Goal: Task Accomplishment & Management: Use online tool/utility

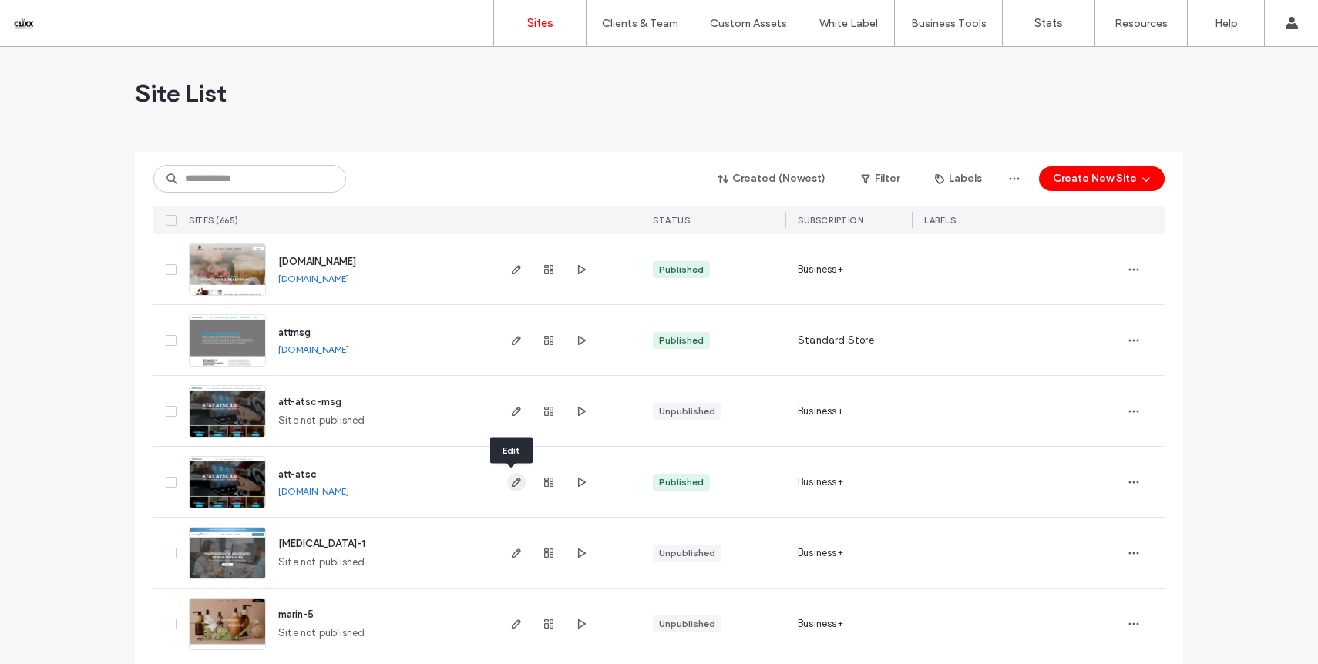
click at [512, 481] on icon "button" at bounding box center [516, 482] width 12 height 12
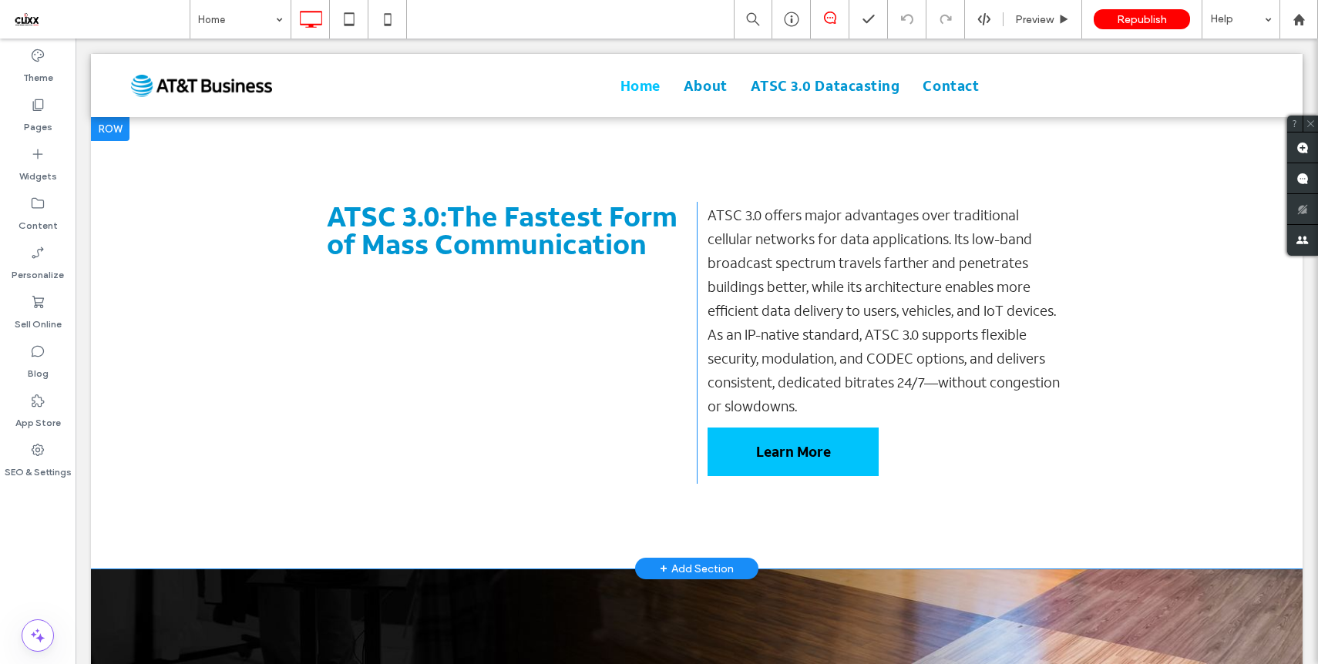
scroll to position [781, 0]
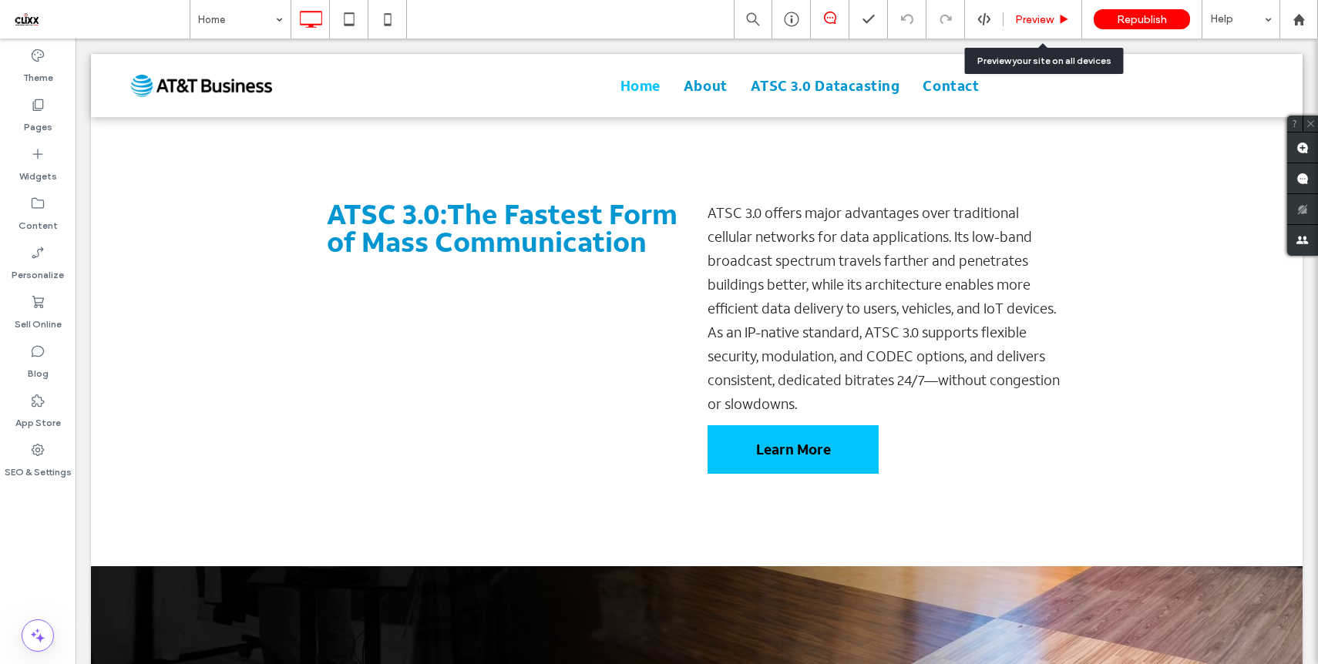
click at [1048, 16] on span "Preview" at bounding box center [1034, 19] width 39 height 13
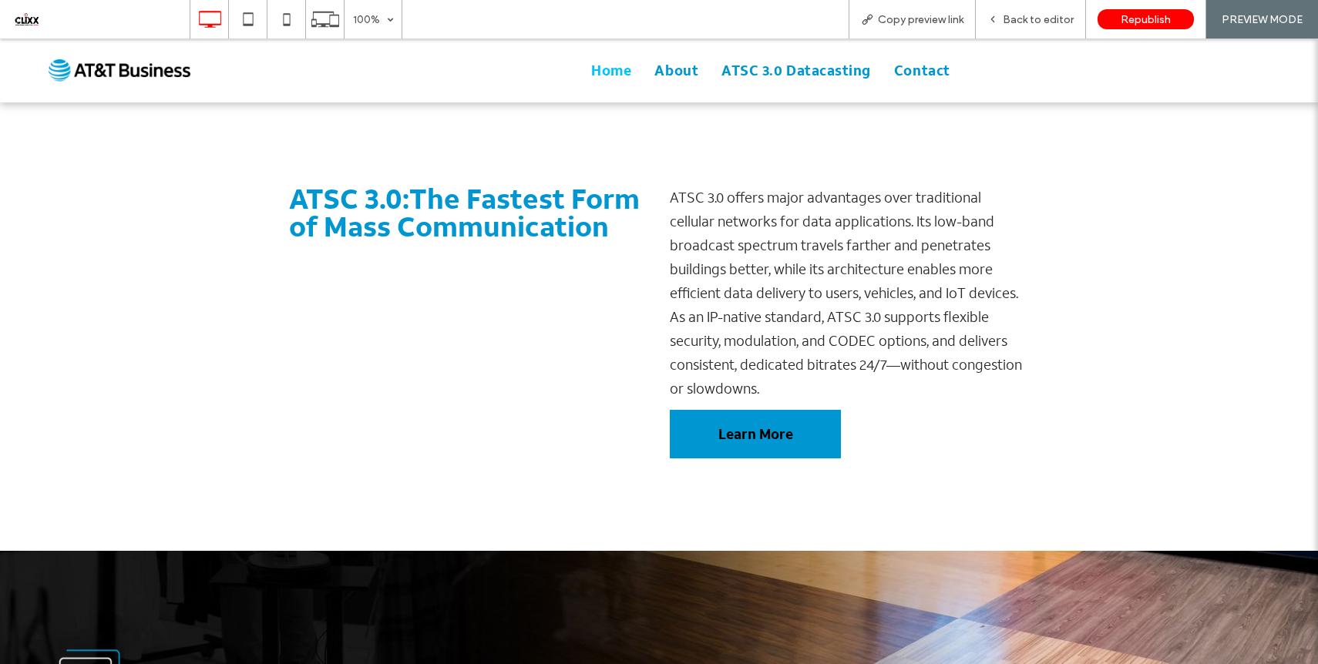
click at [740, 410] on link "Learn More" at bounding box center [755, 434] width 171 height 49
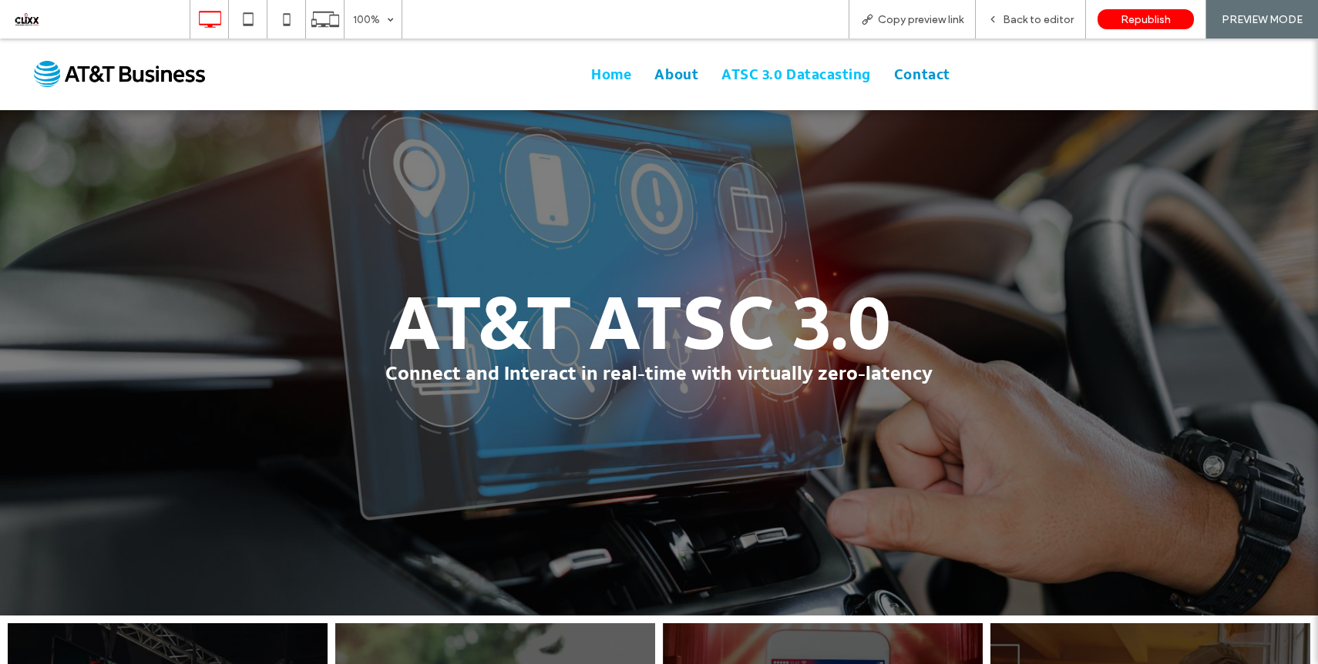
click at [792, 80] on span "ATSC 3.0 Datacasting" at bounding box center [796, 74] width 150 height 21
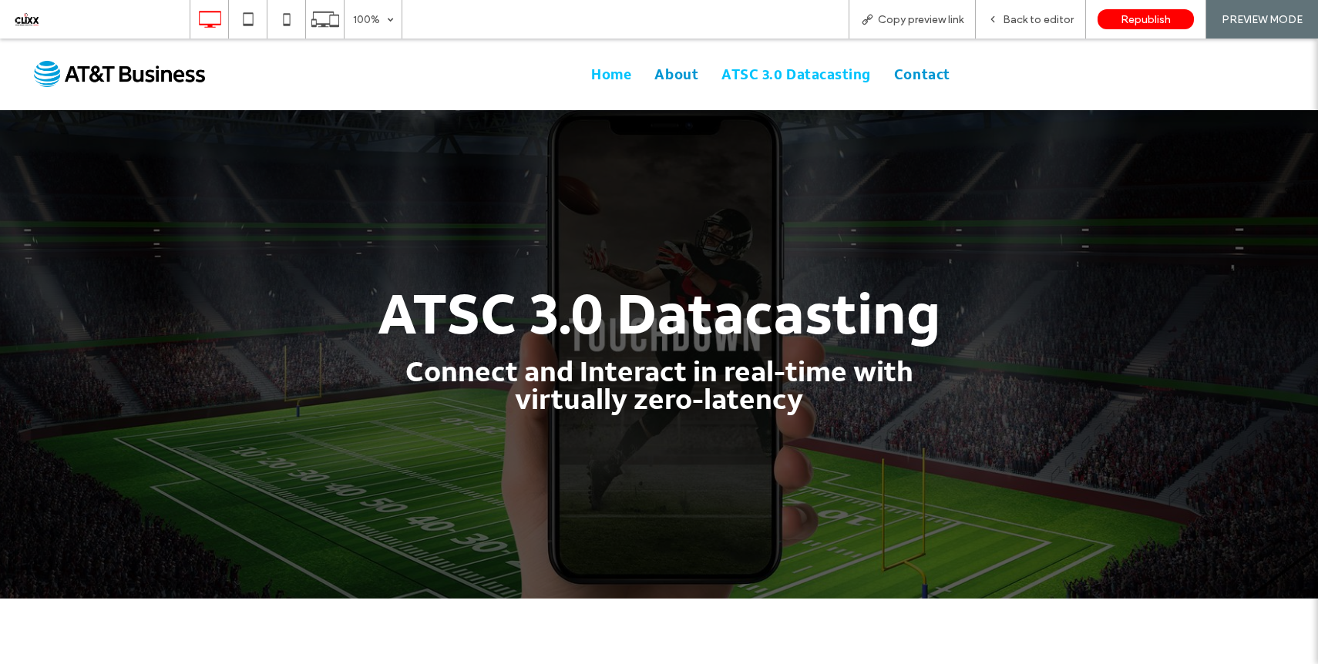
click at [606, 78] on span "Home" at bounding box center [611, 74] width 40 height 21
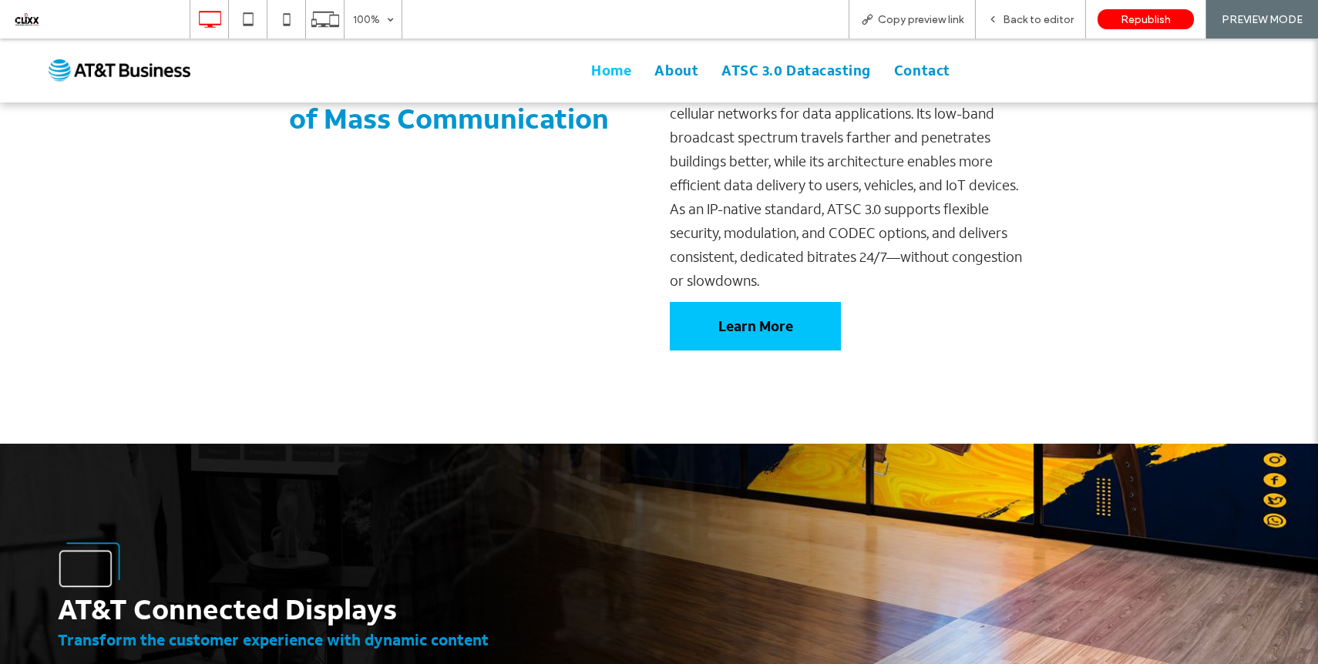
scroll to position [1703, 0]
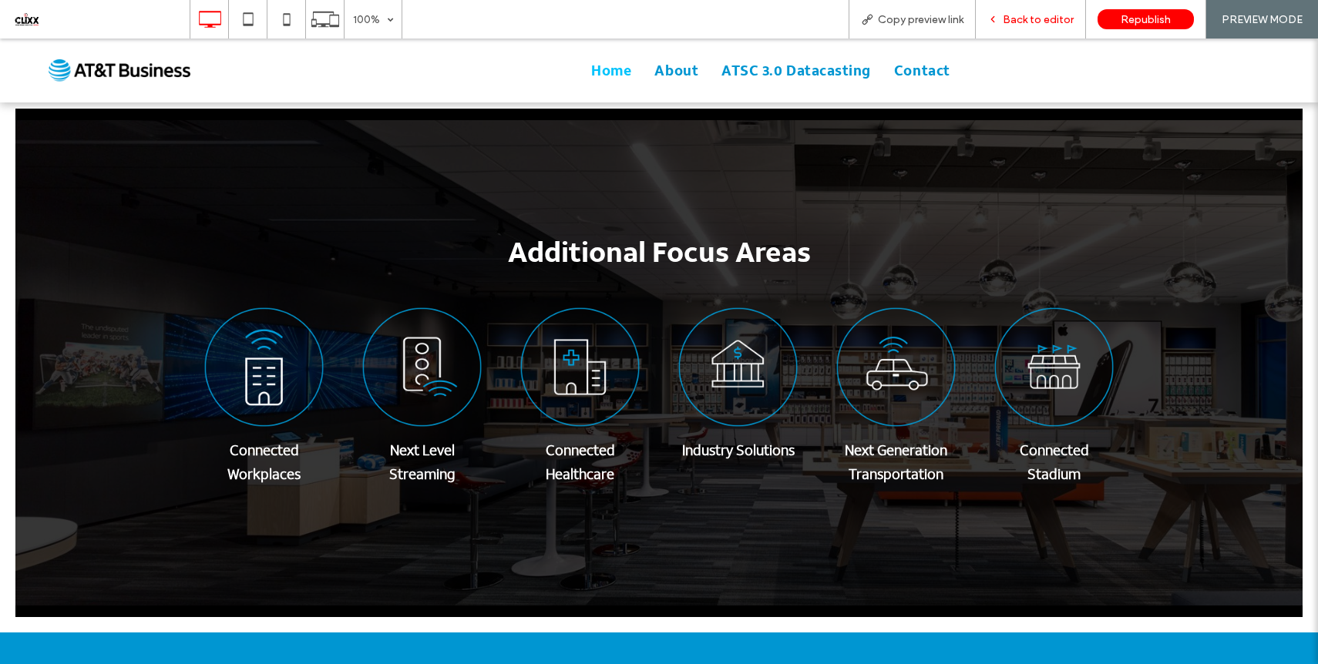
click at [998, 24] on icon at bounding box center [992, 19] width 11 height 11
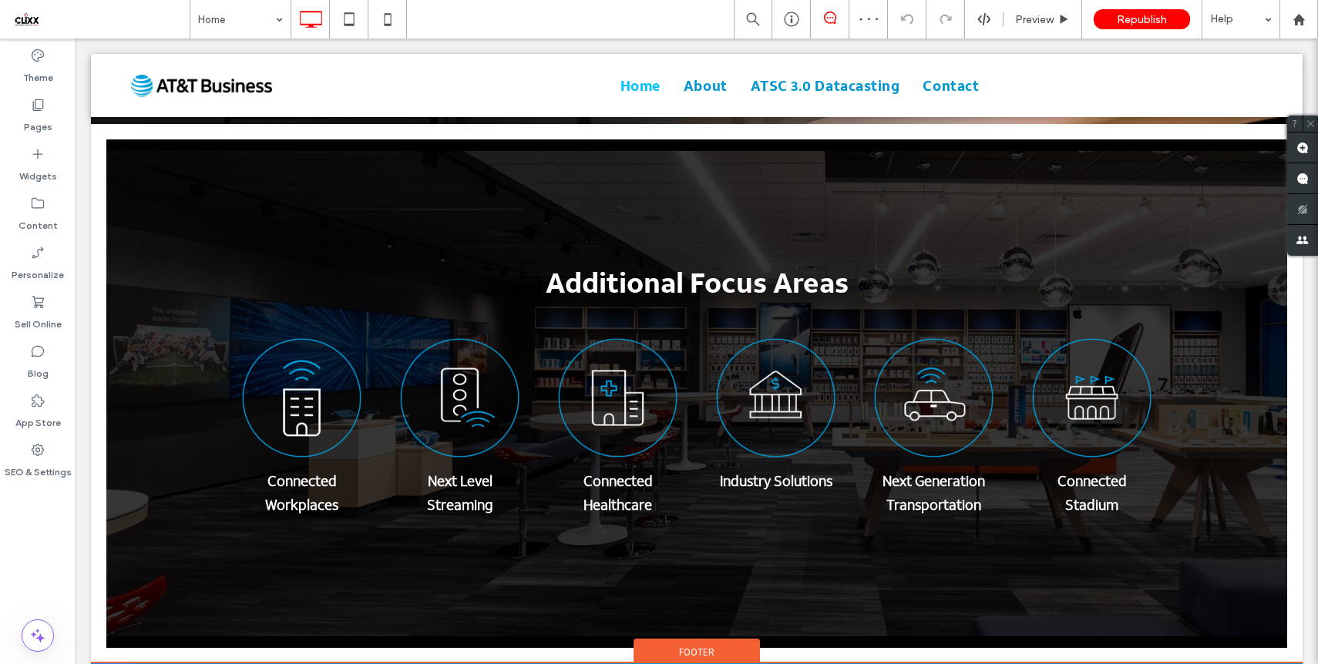
scroll to position [1749, 0]
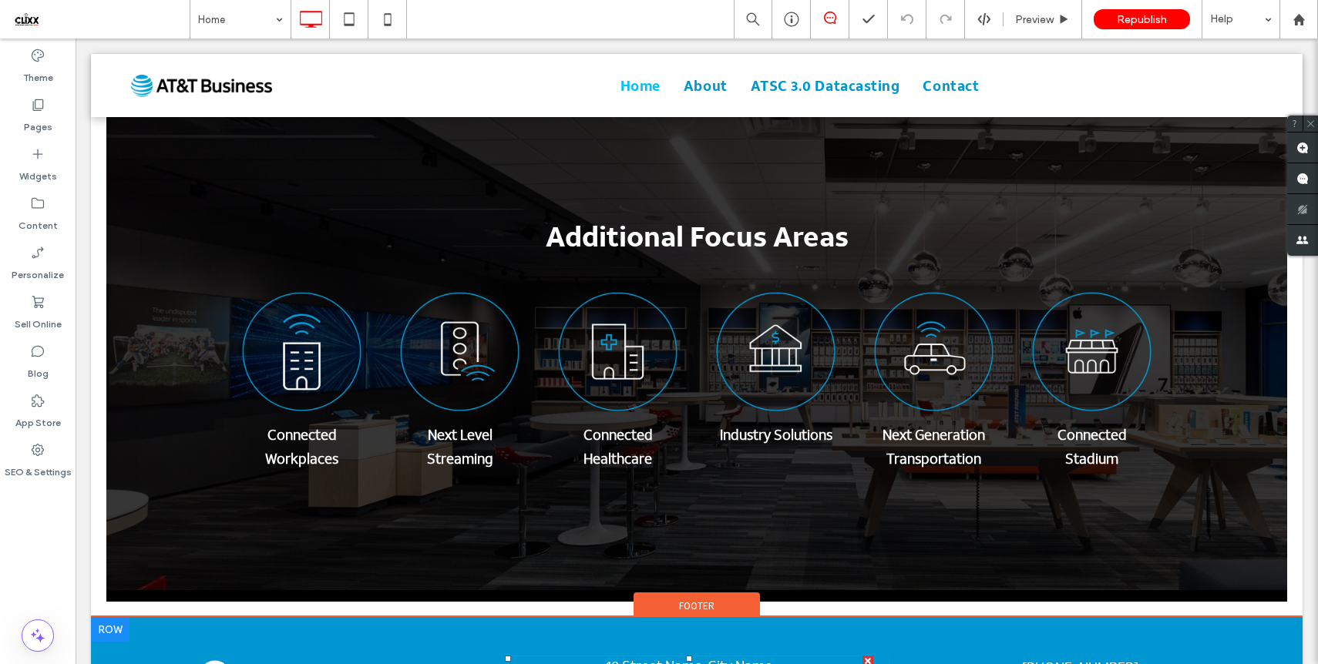
click at [865, 656] on div at bounding box center [867, 661] width 11 height 11
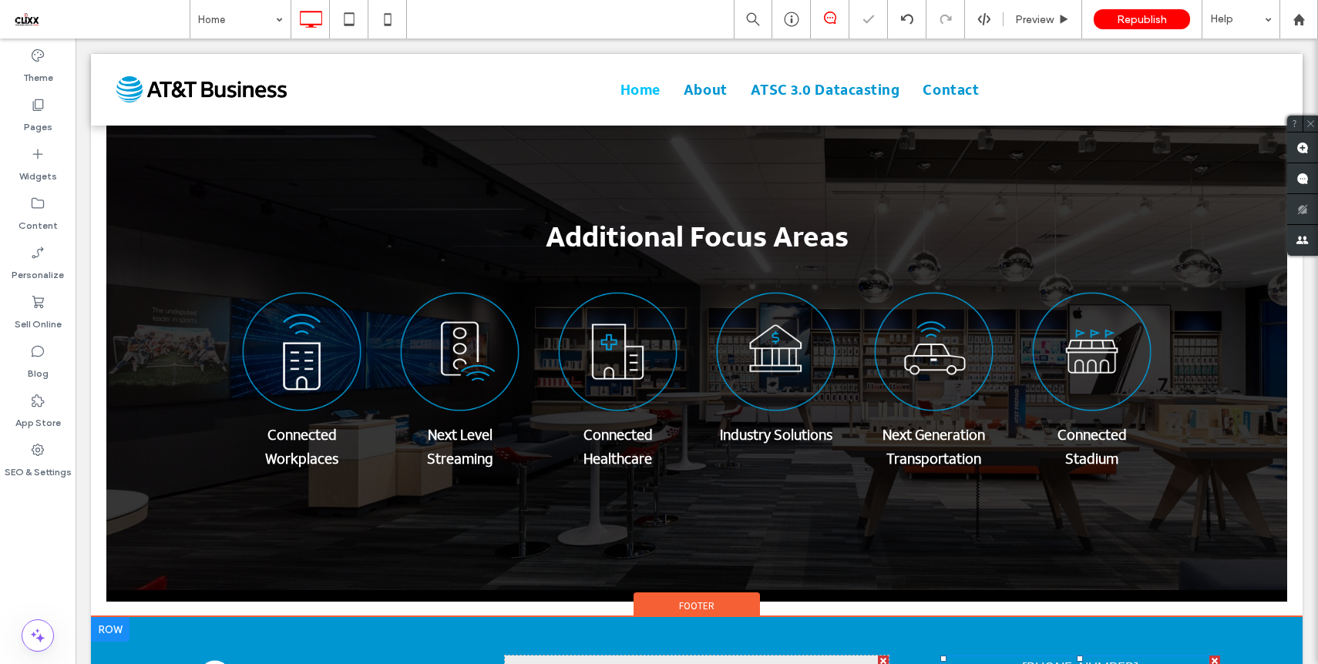
scroll to position [1758, 0]
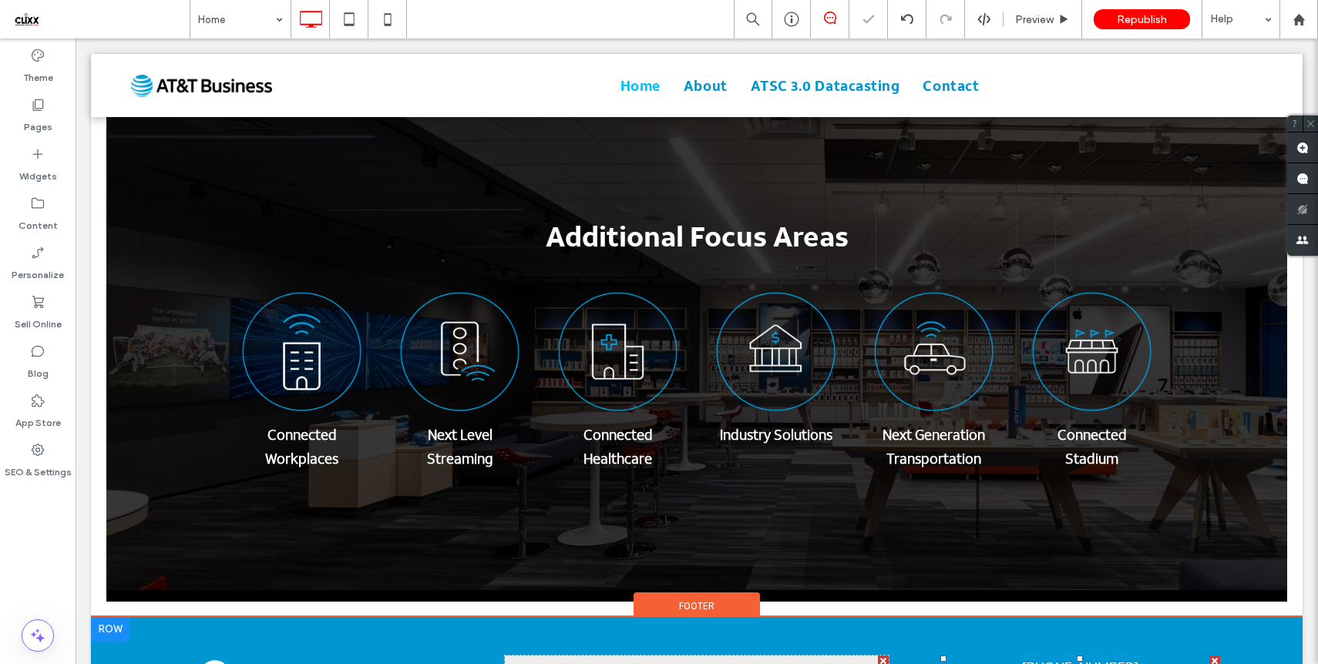
click at [1213, 656] on div at bounding box center [1214, 661] width 11 height 11
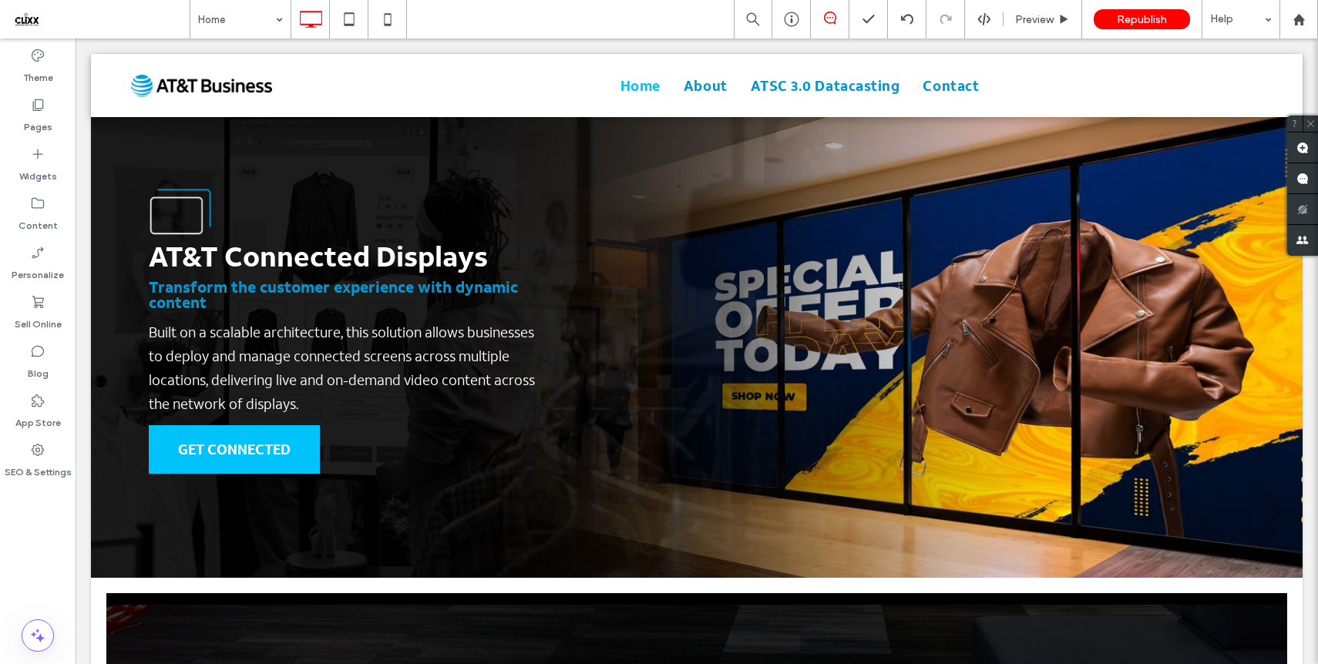
scroll to position [1022, 0]
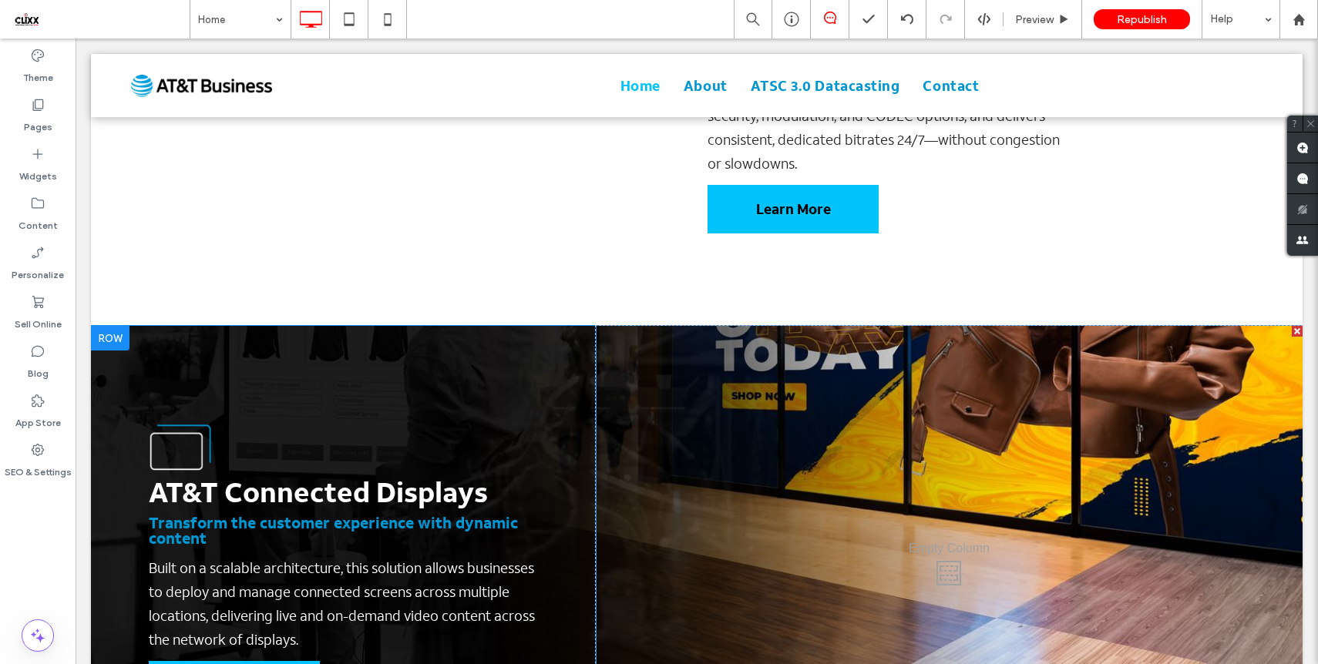
click at [107, 326] on div at bounding box center [110, 338] width 39 height 25
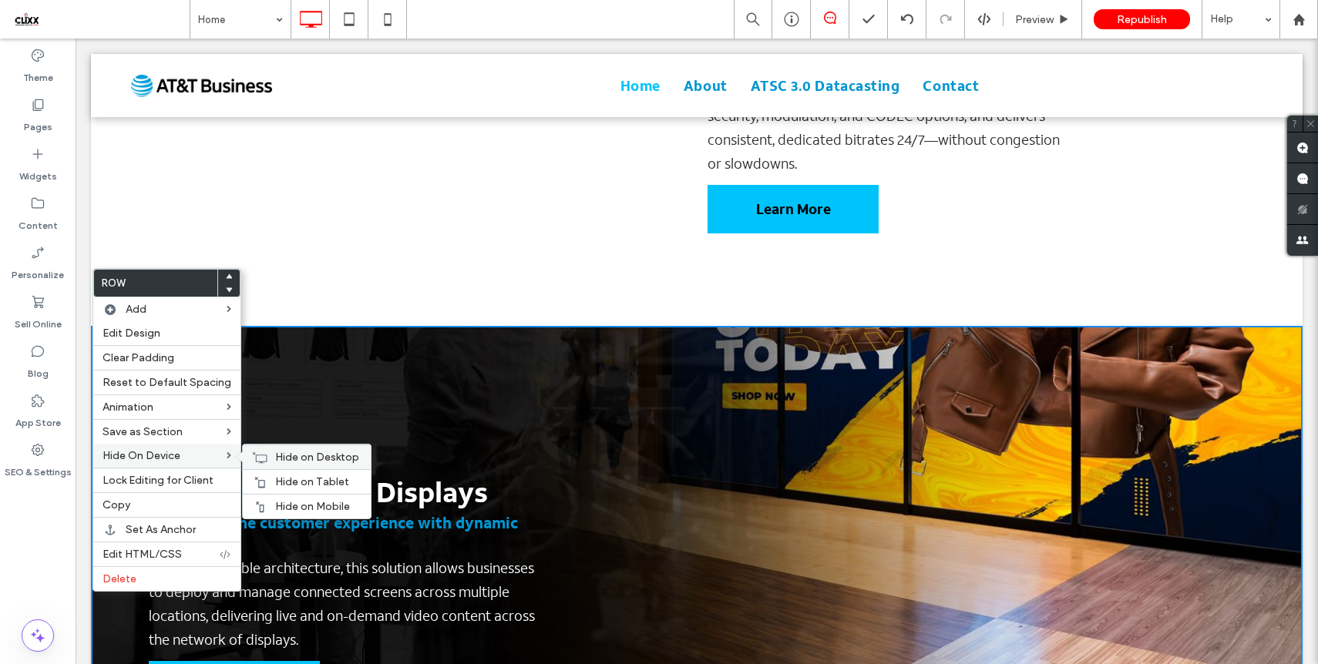
click at [314, 453] on span "Hide on Desktop" at bounding box center [317, 457] width 84 height 13
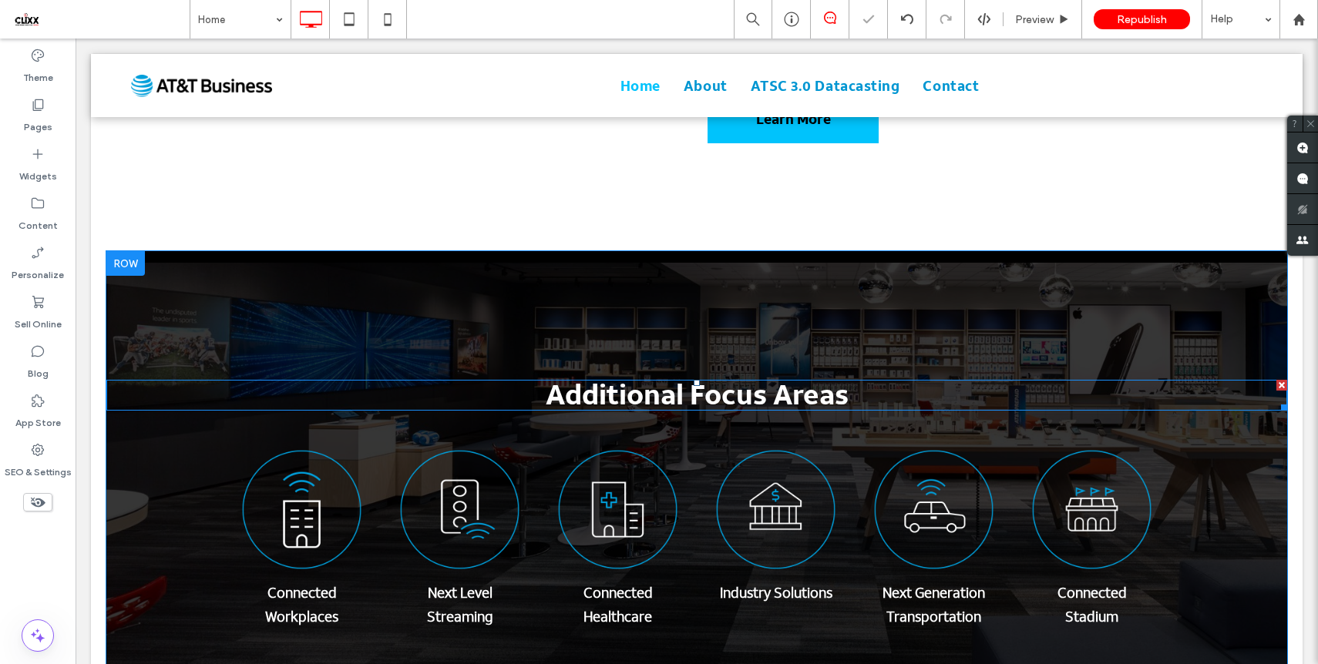
scroll to position [1151, 0]
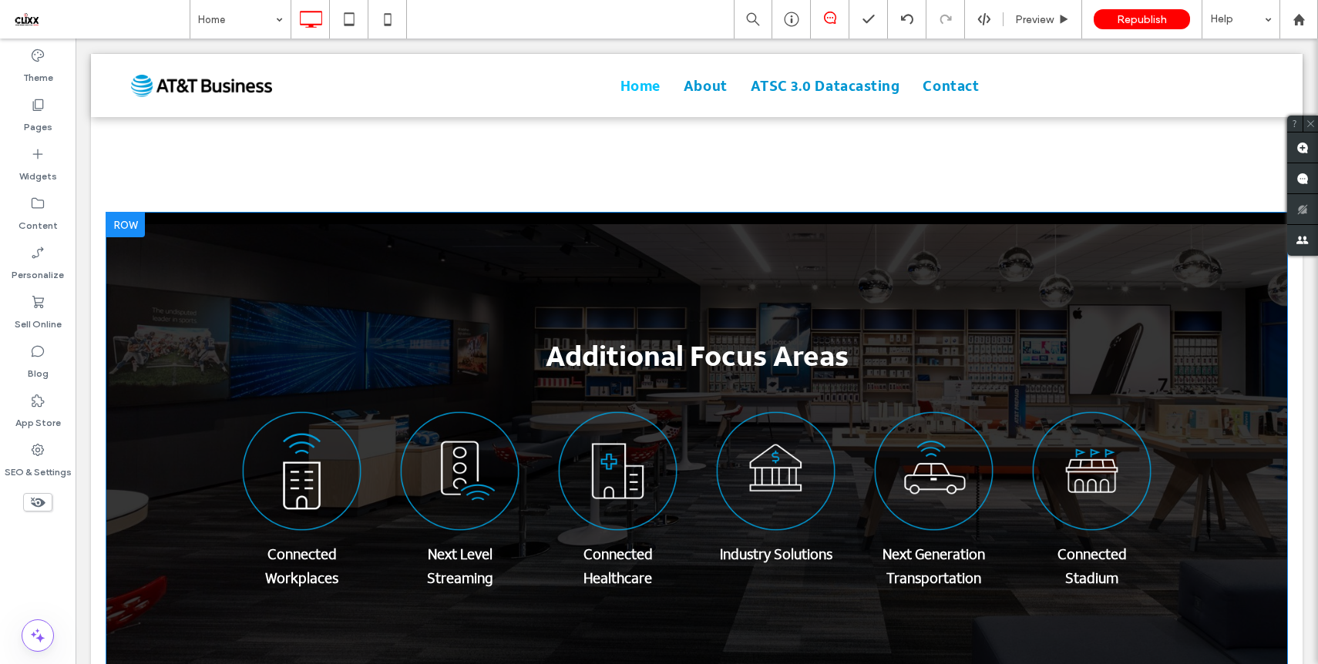
click at [126, 213] on div at bounding box center [125, 225] width 39 height 25
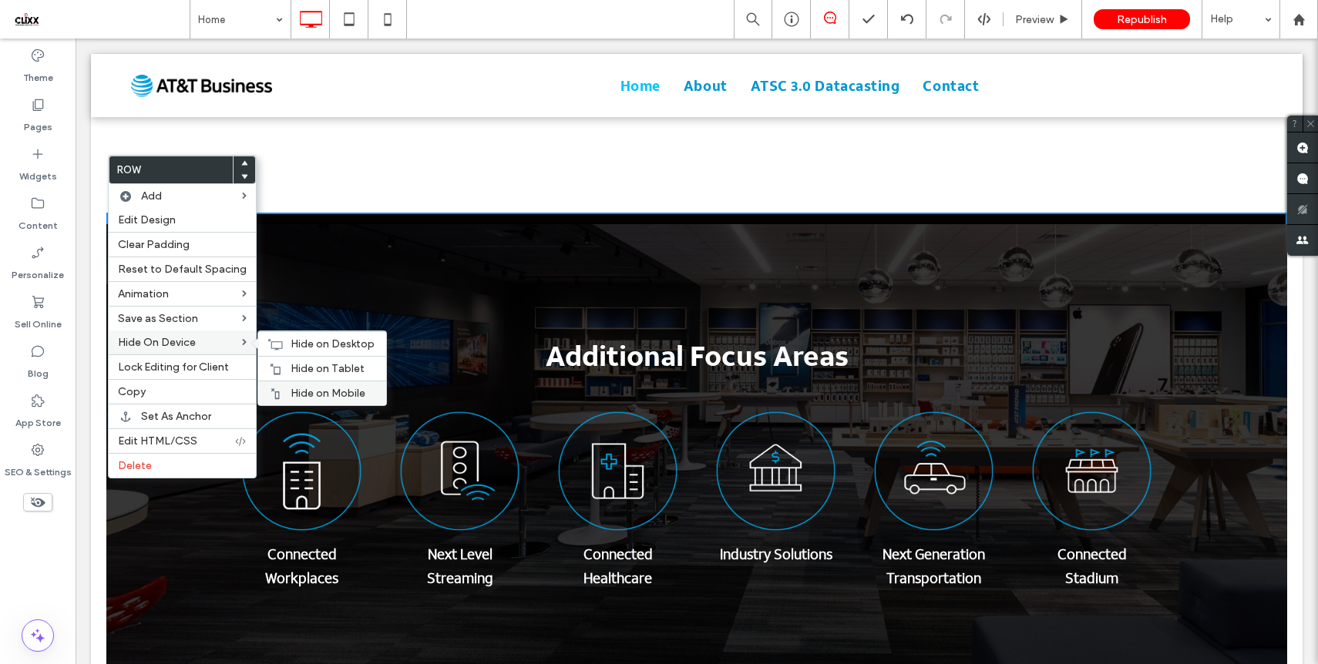
click at [311, 399] on span "Hide on Mobile" at bounding box center [328, 393] width 75 height 13
click at [319, 371] on span "Hide on Tablet" at bounding box center [328, 368] width 74 height 13
click at [331, 336] on div "Hide on Desktop" at bounding box center [322, 343] width 128 height 25
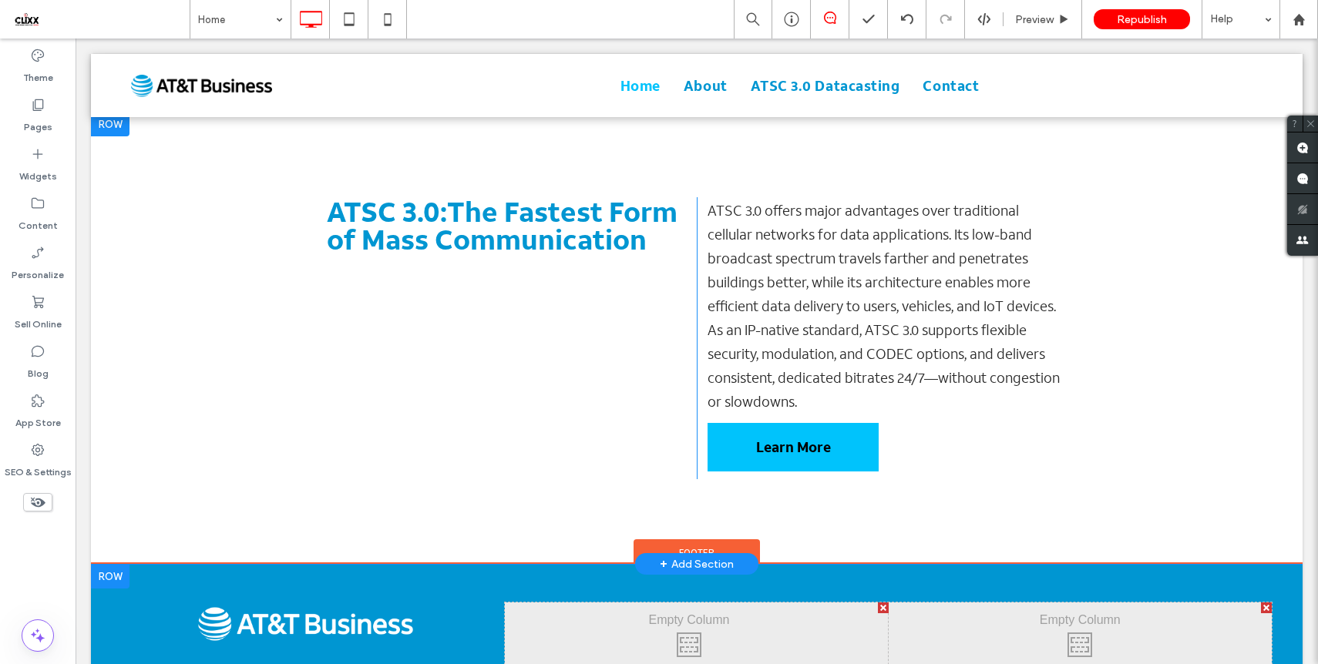
scroll to position [0, 0]
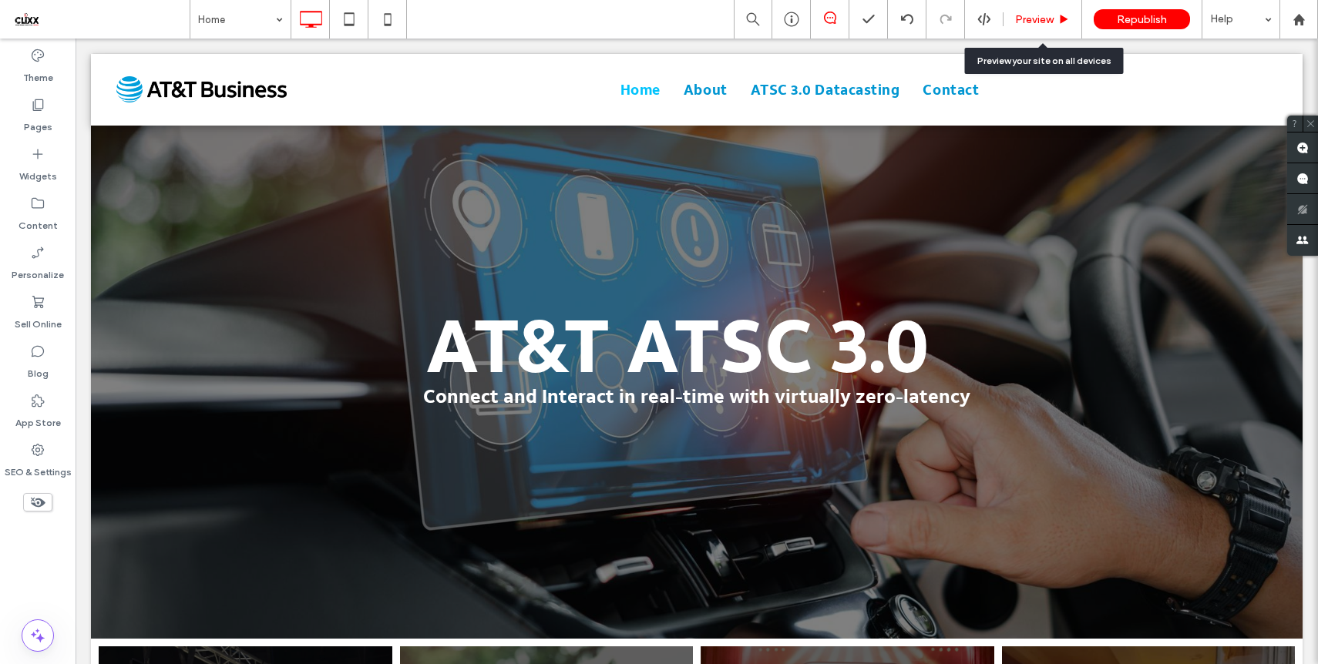
click at [1038, 13] on span "Preview" at bounding box center [1034, 19] width 39 height 13
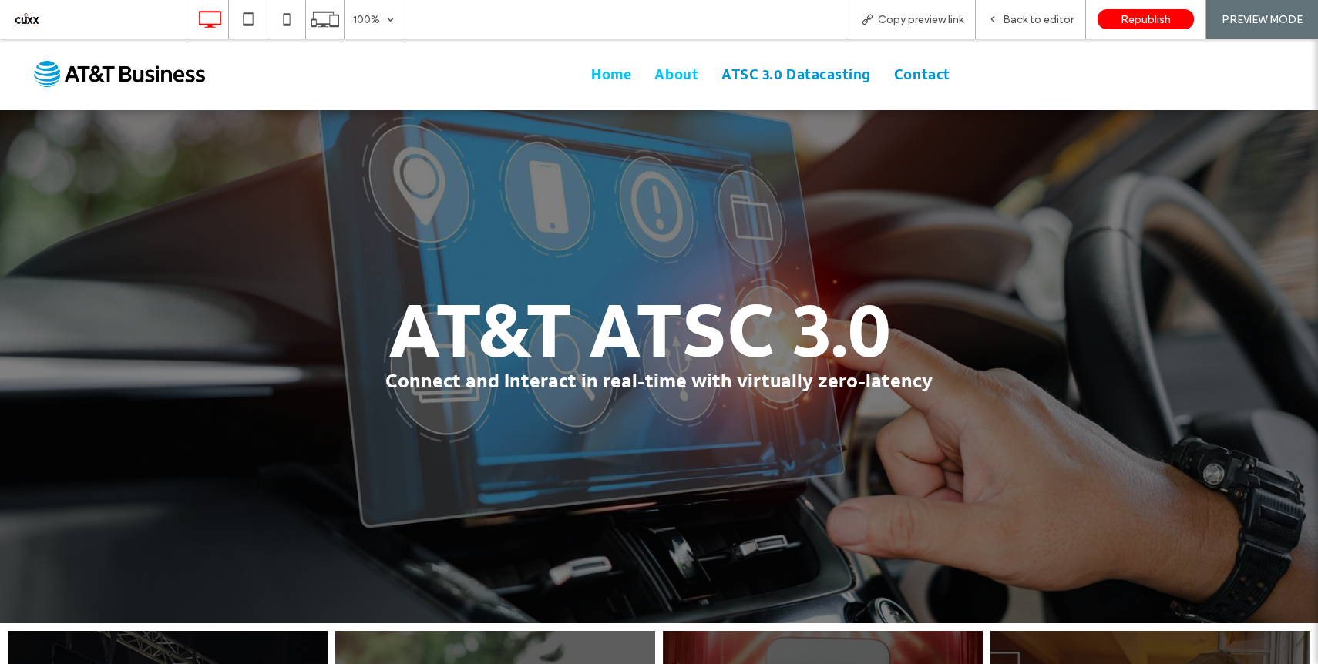
click at [680, 78] on span "About" at bounding box center [676, 74] width 44 height 21
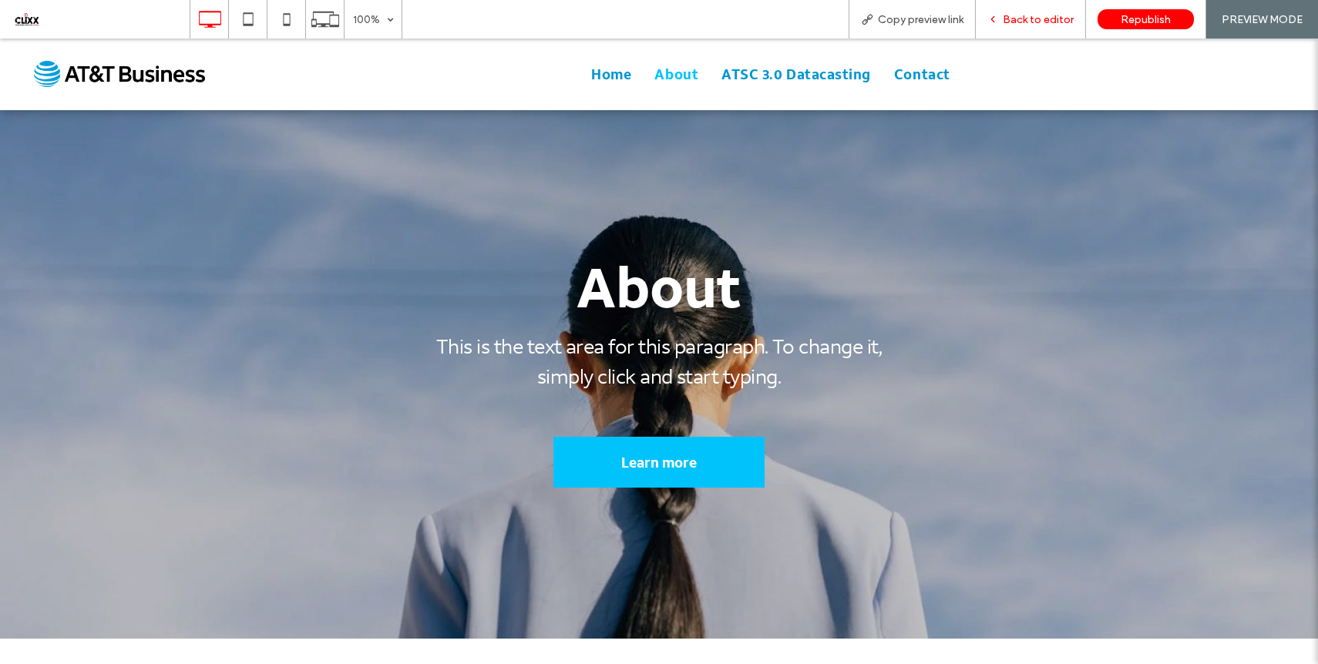
click at [988, 25] on div "Back to editor" at bounding box center [1030, 19] width 109 height 13
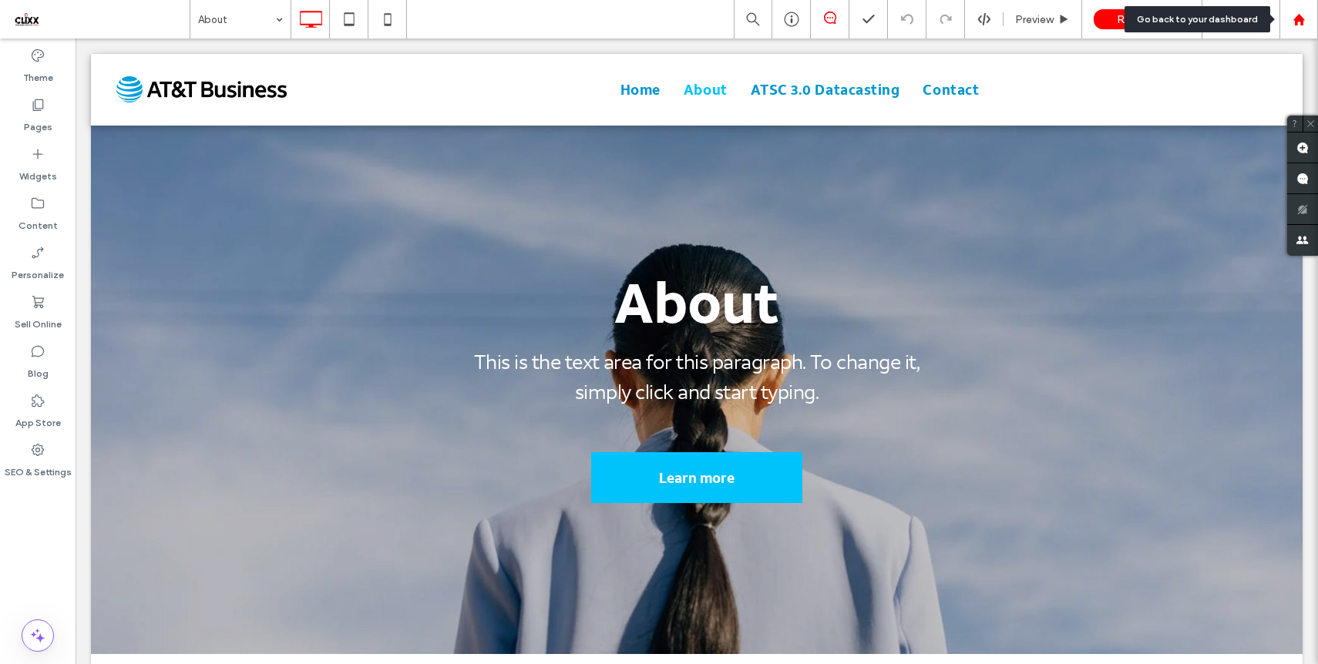
click at [1299, 29] on div at bounding box center [1298, 19] width 39 height 39
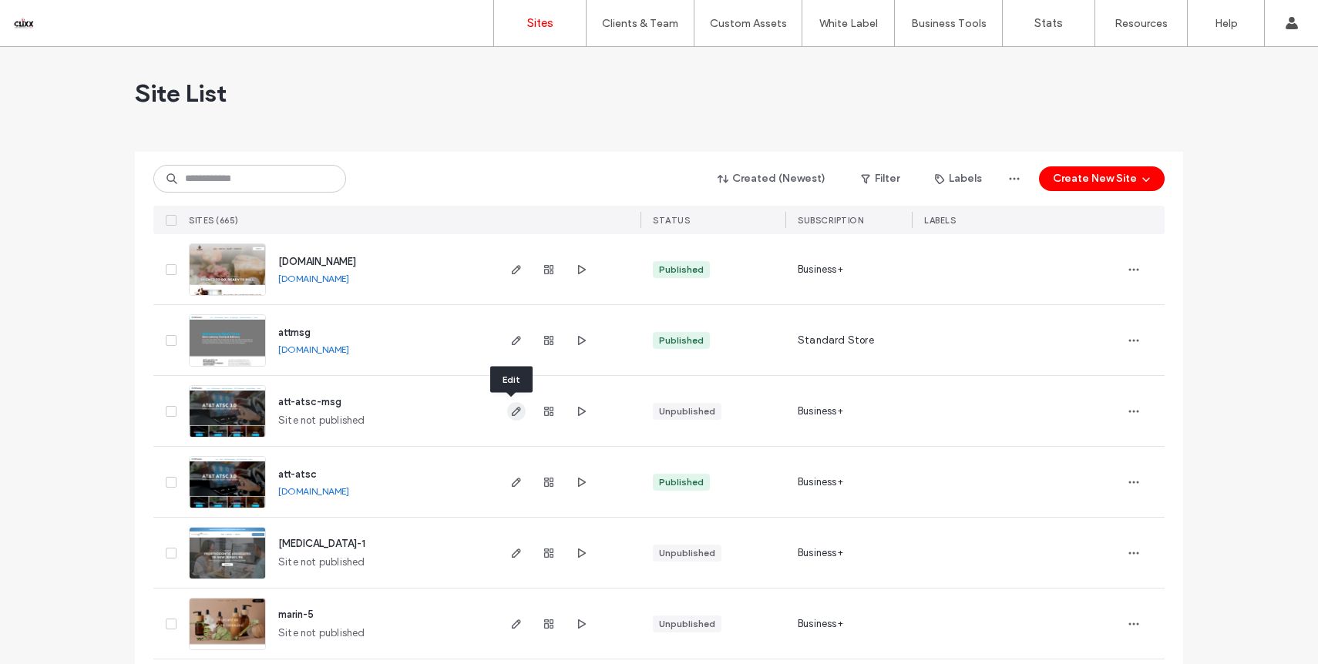
click at [512, 409] on icon "button" at bounding box center [516, 411] width 12 height 12
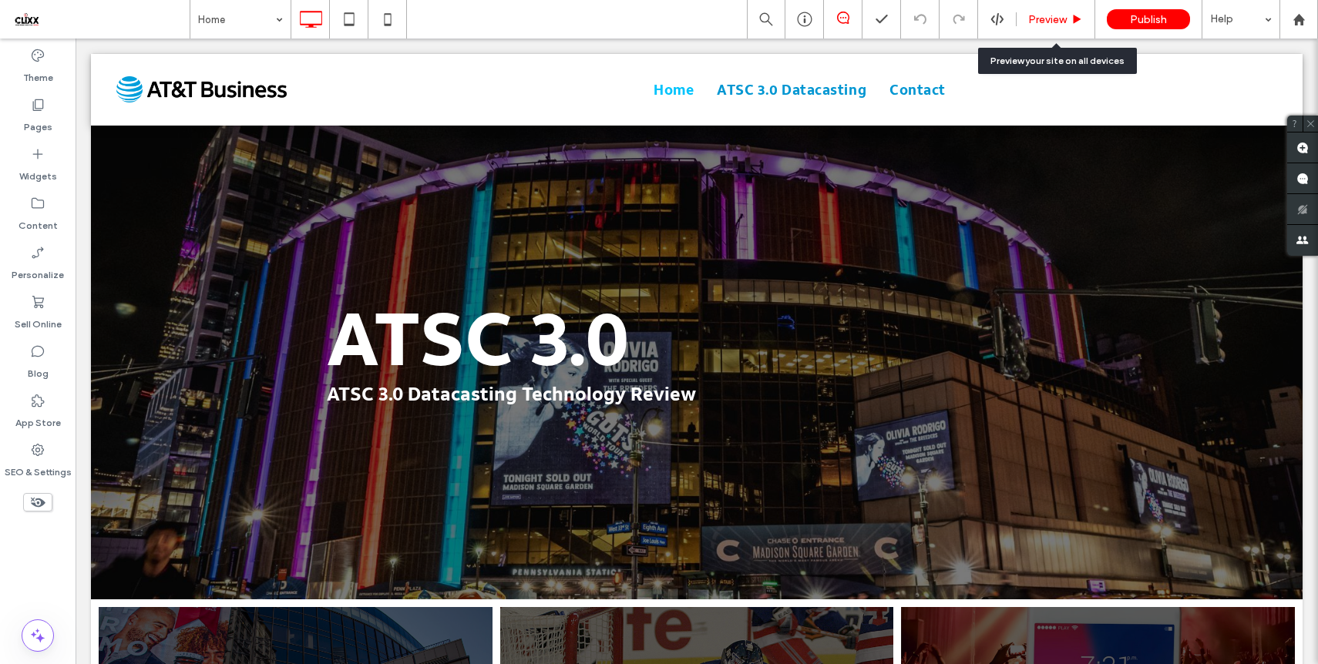
click at [1056, 17] on span "Preview" at bounding box center [1047, 19] width 39 height 13
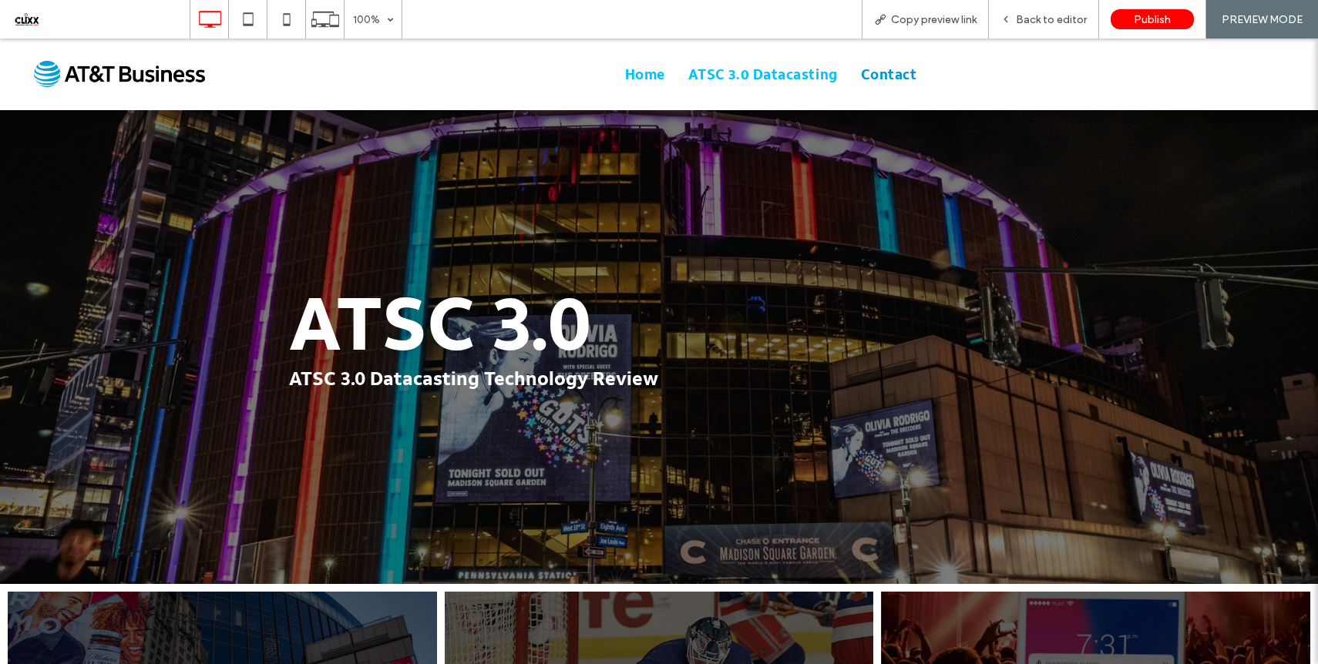
click at [755, 69] on span "ATSC 3.0 Datacasting" at bounding box center [763, 74] width 150 height 21
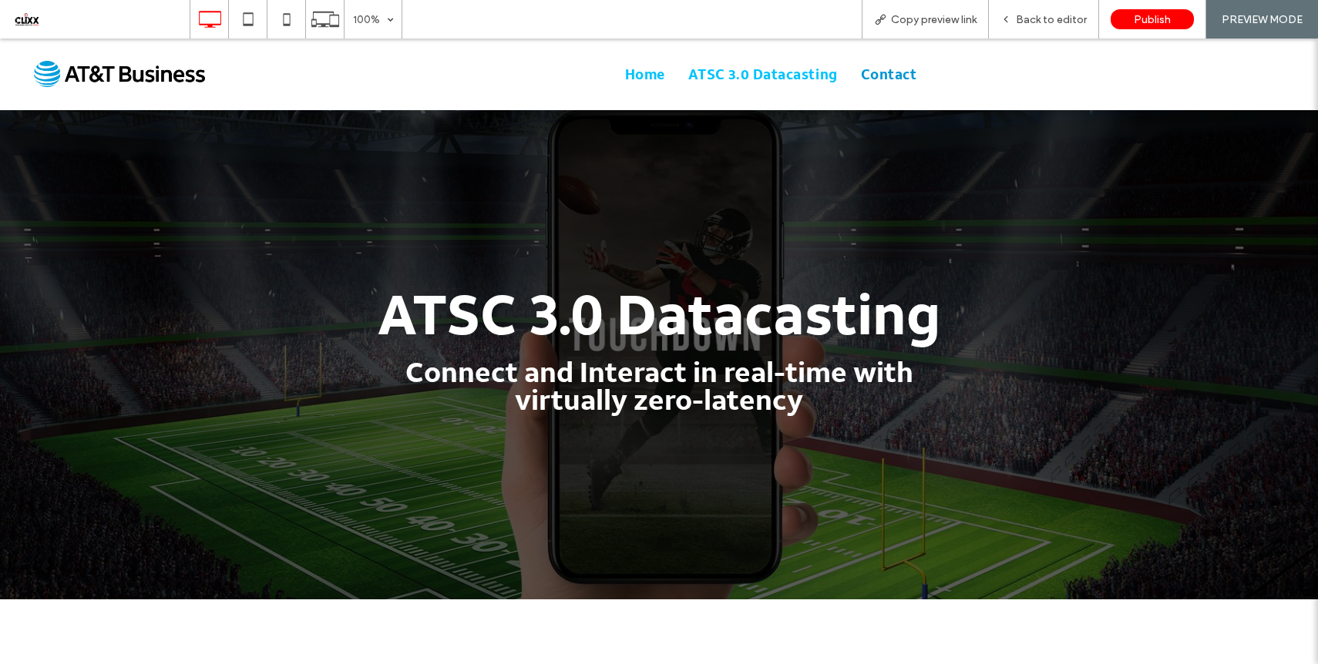
click at [644, 76] on span "Home" at bounding box center [645, 74] width 40 height 21
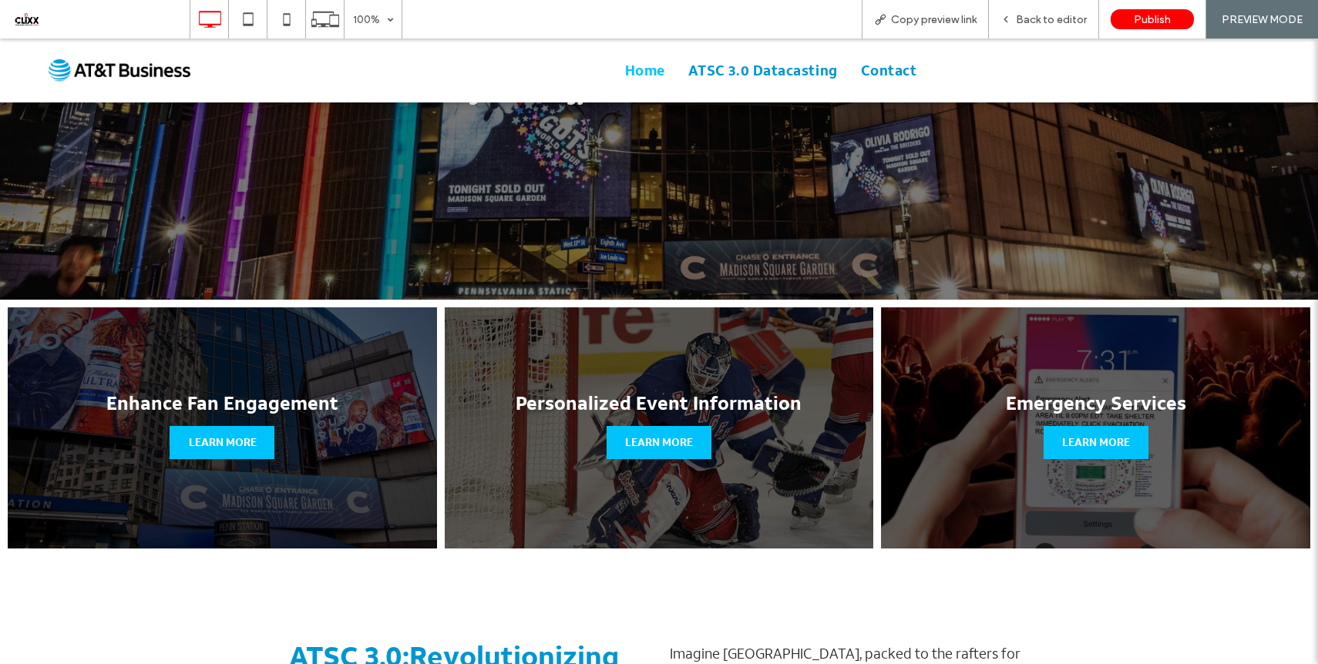
scroll to position [297, 0]
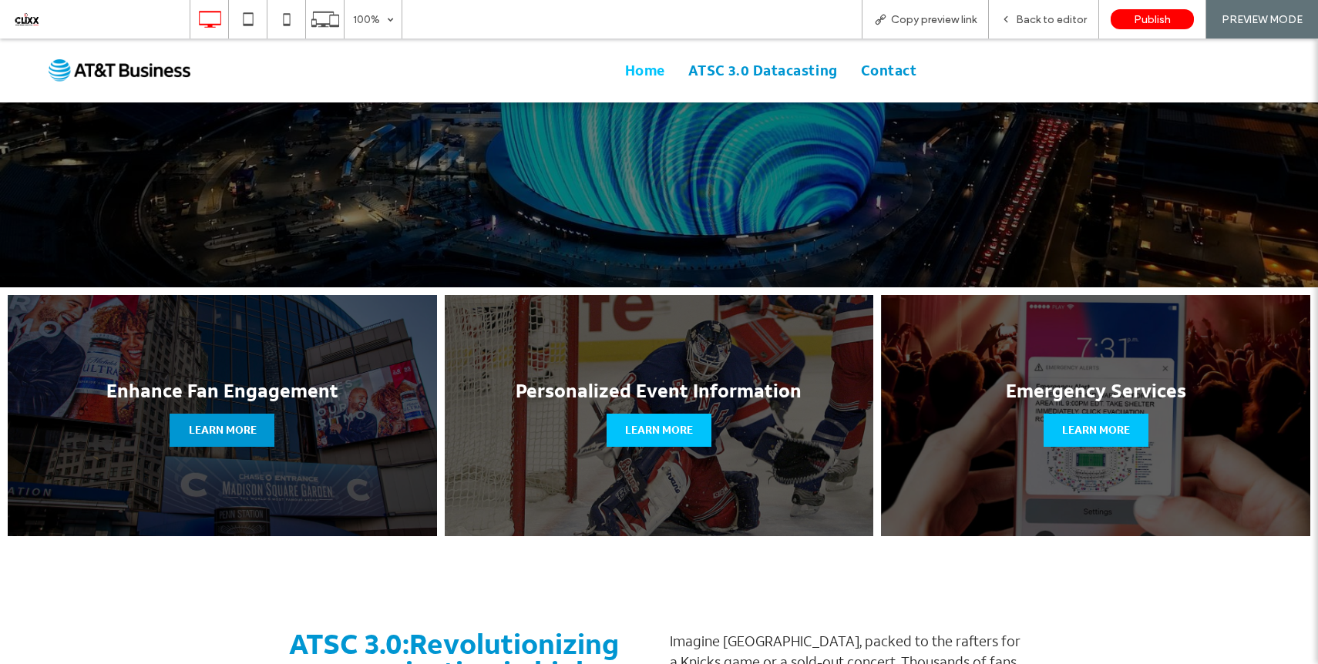
click at [215, 432] on span "LEARN MORE" at bounding box center [222, 430] width 99 height 33
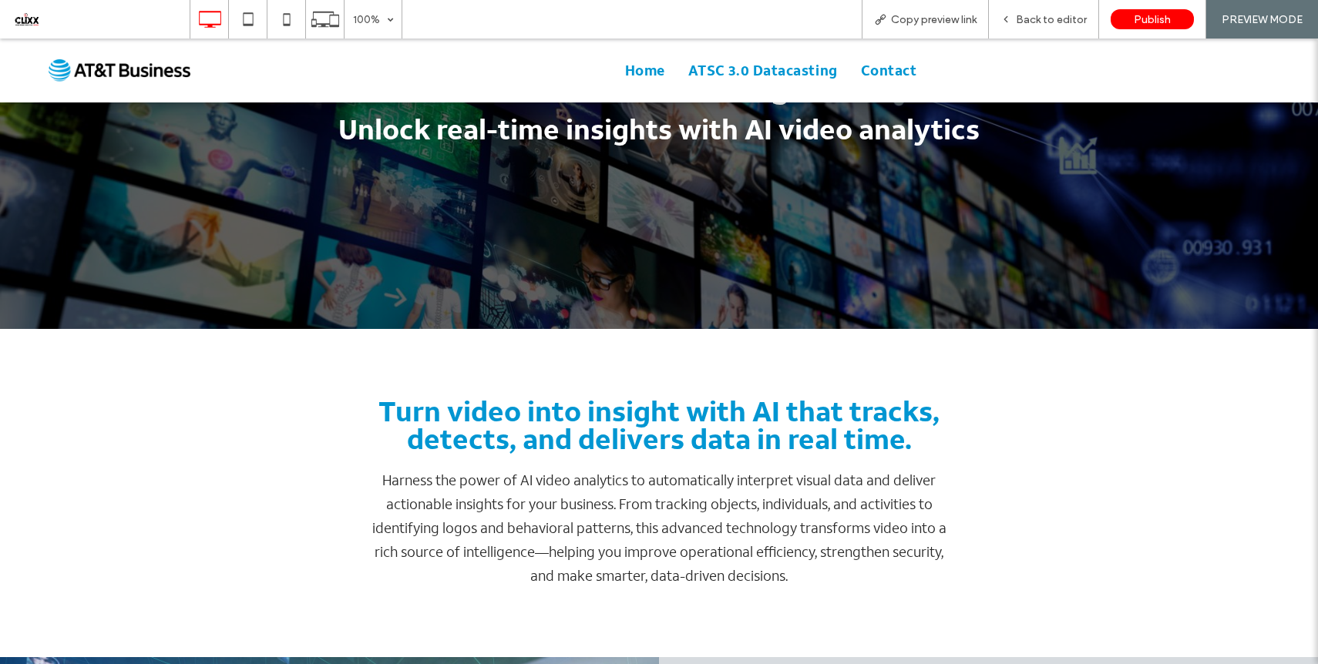
scroll to position [63, 0]
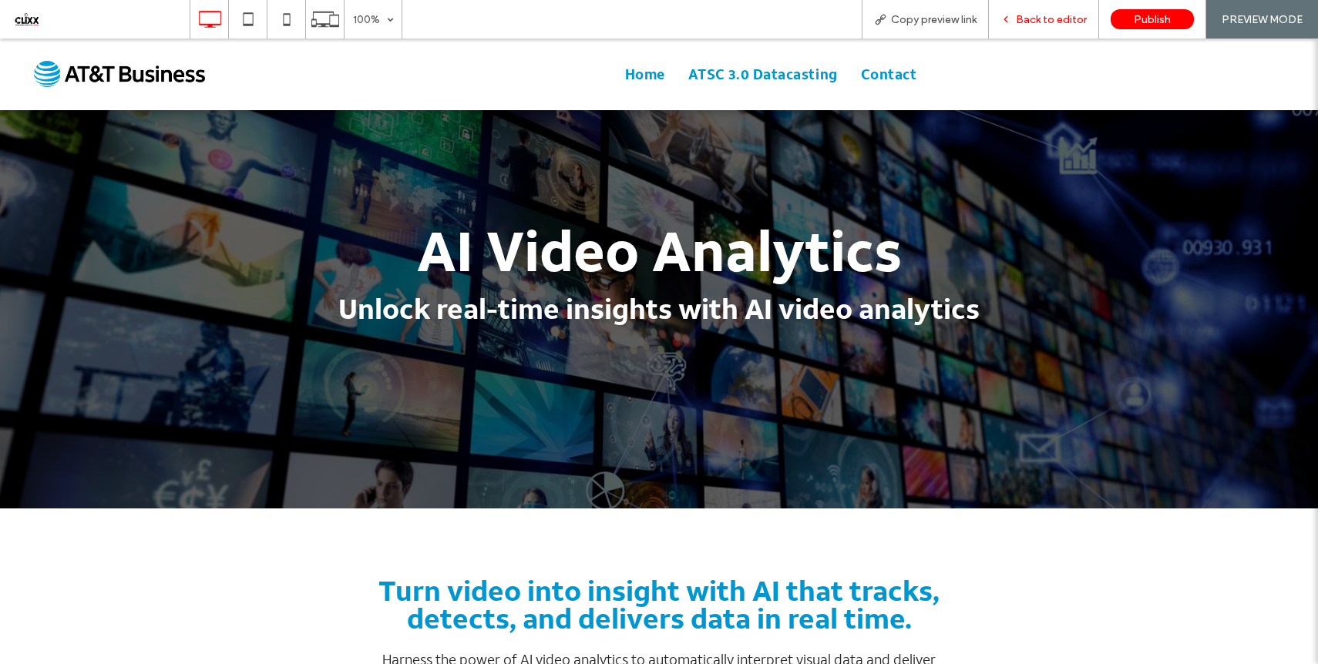
click at [1002, 15] on div "Back to editor" at bounding box center [1043, 19] width 109 height 13
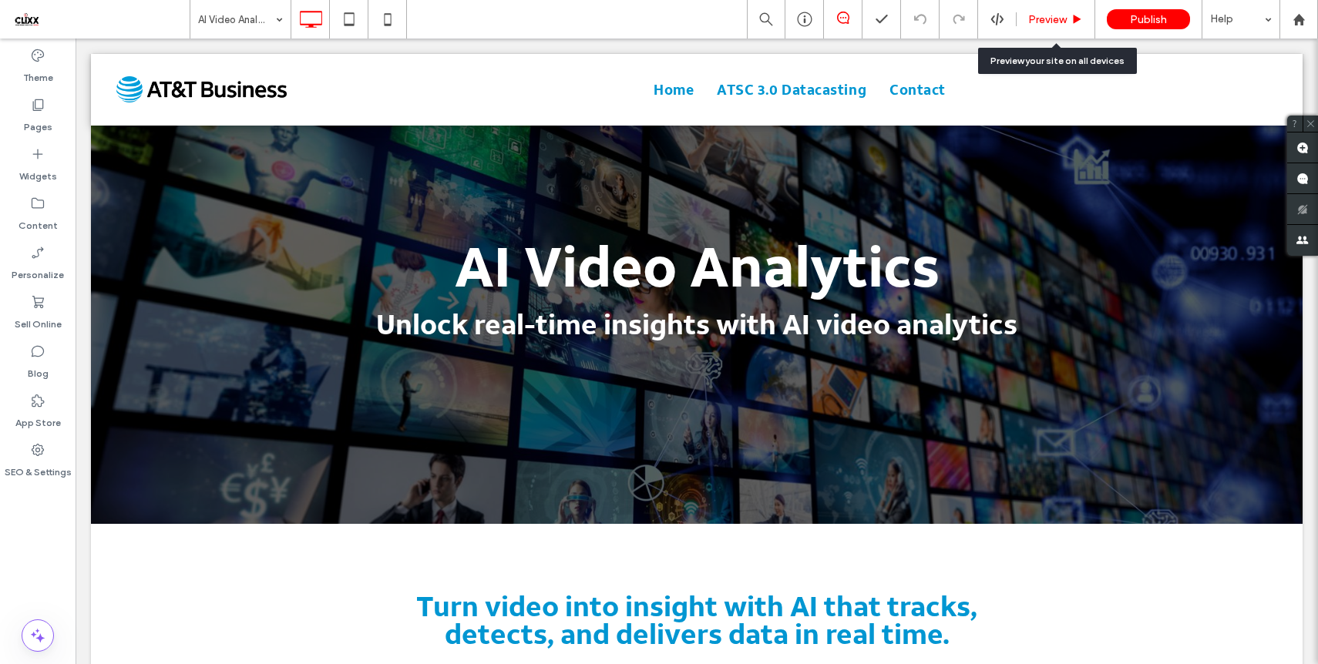
click at [1061, 16] on span "Preview" at bounding box center [1047, 19] width 39 height 13
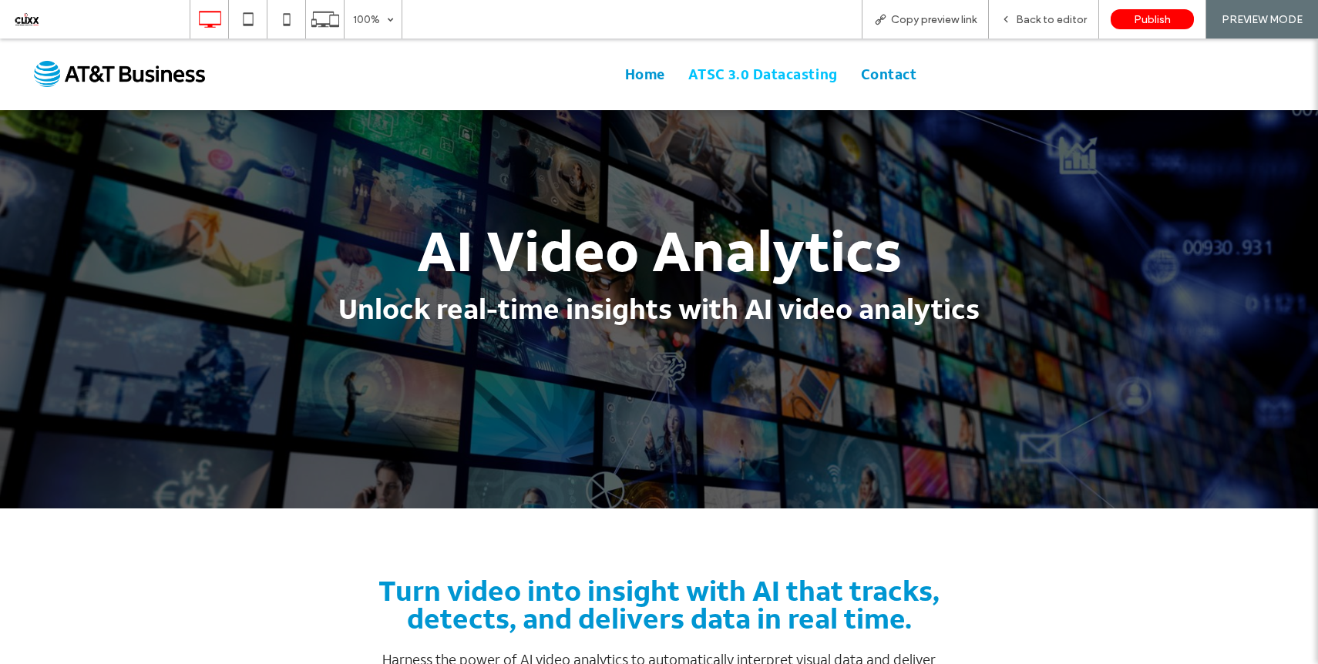
click at [735, 72] on span "ATSC 3.0 Datacasting" at bounding box center [763, 74] width 150 height 21
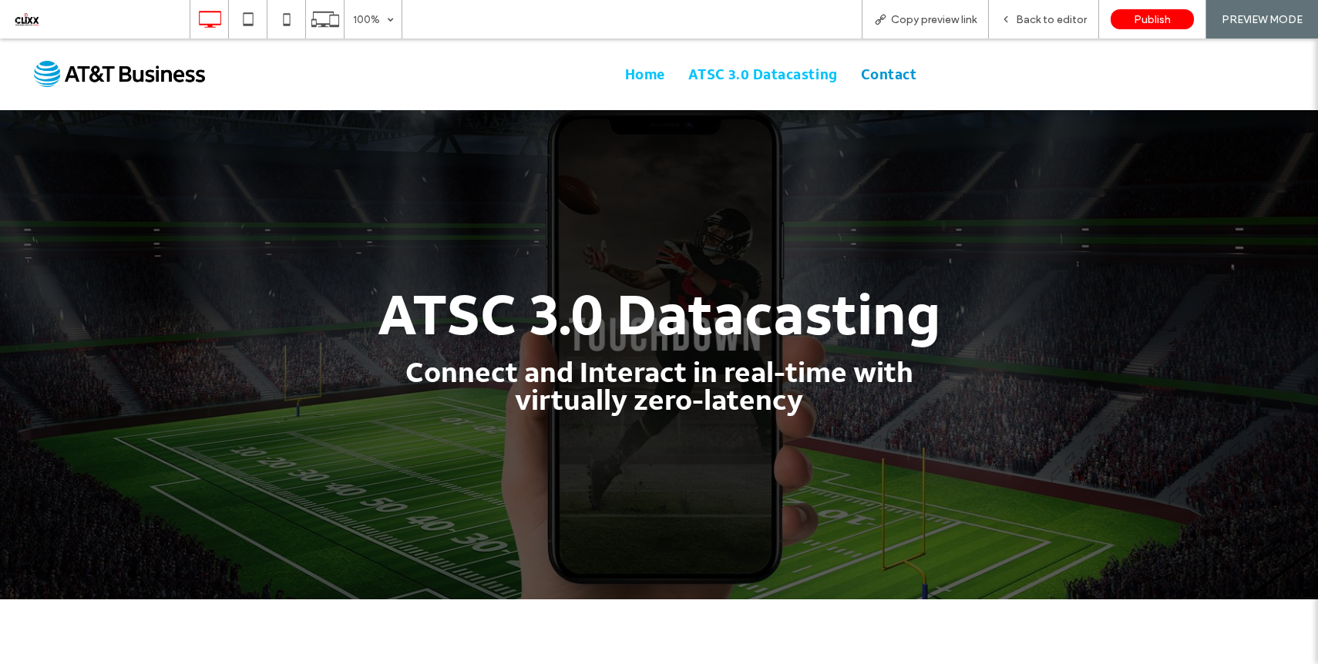
click at [647, 78] on span "Home" at bounding box center [645, 74] width 40 height 21
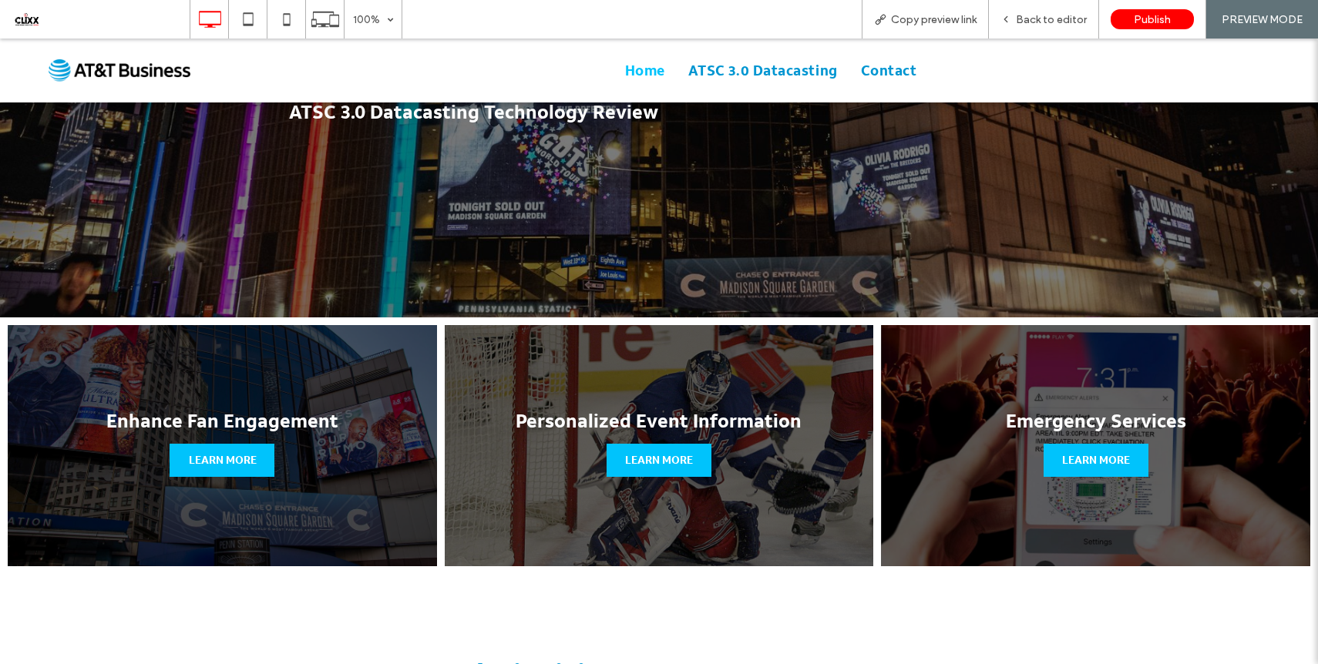
scroll to position [268, 0]
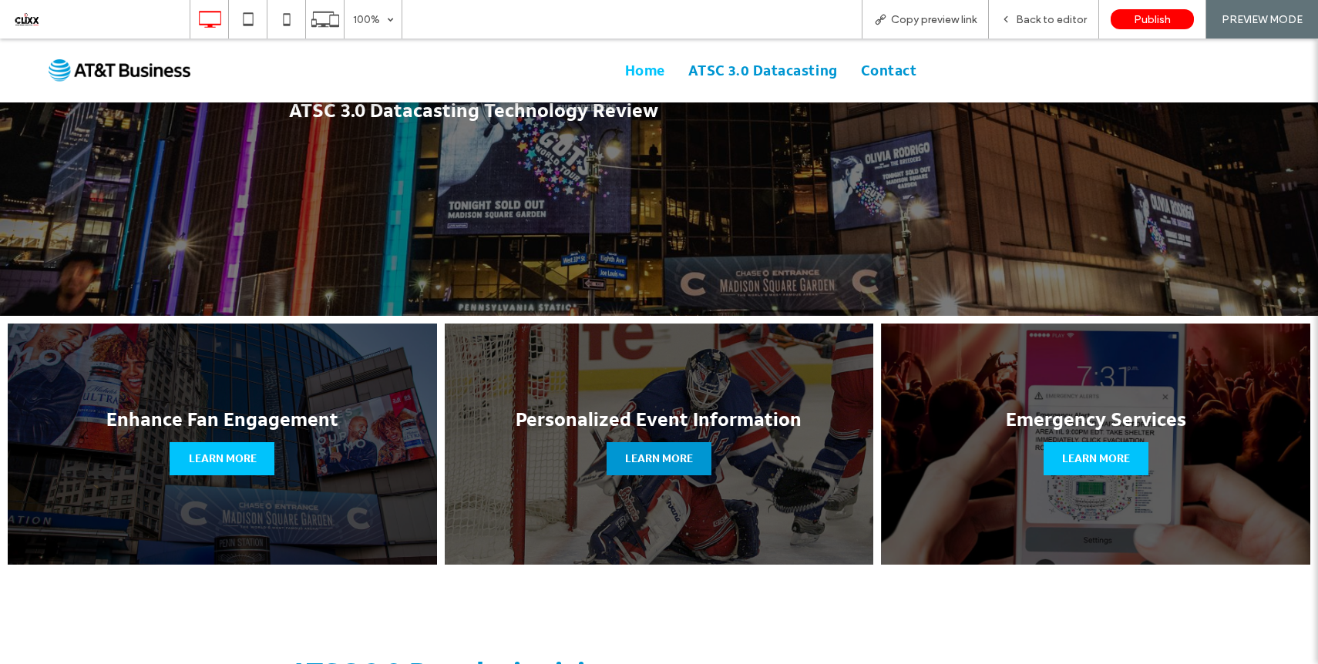
click at [659, 463] on span "LEARN MORE" at bounding box center [659, 458] width 99 height 33
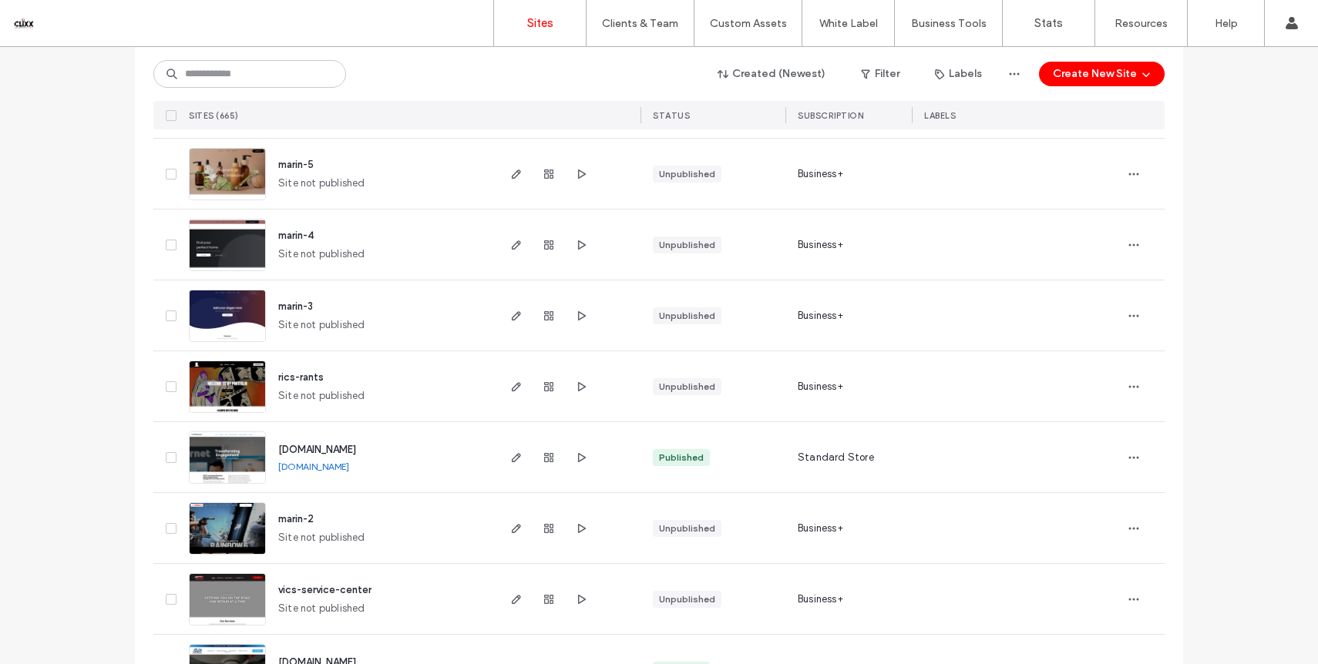
scroll to position [451, 0]
click at [578, 457] on use "button" at bounding box center [582, 456] width 8 height 9
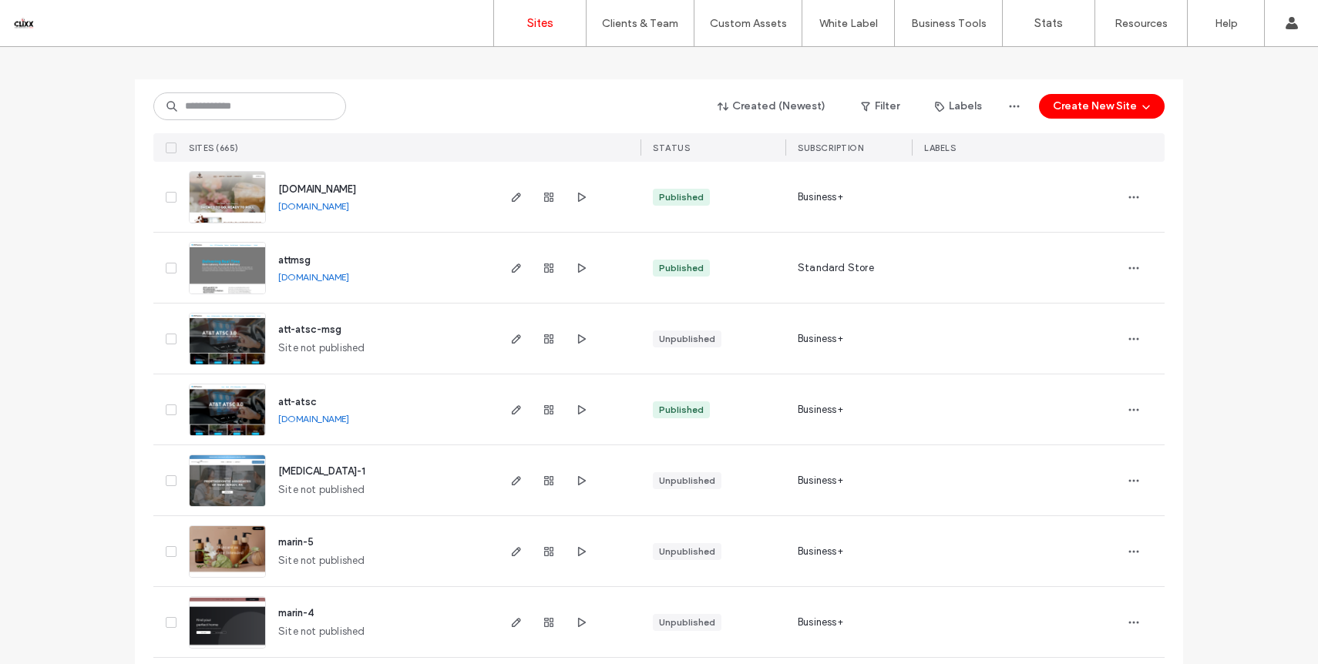
scroll to position [89, 0]
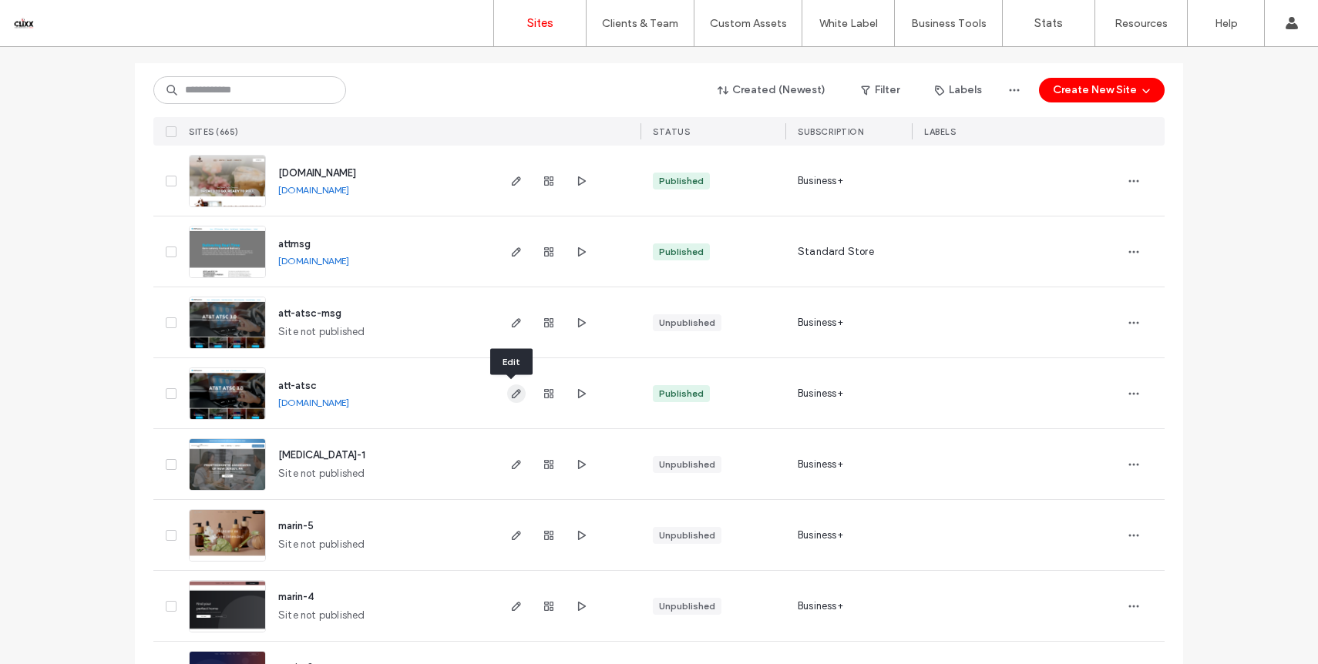
click at [512, 395] on use "button" at bounding box center [516, 393] width 9 height 9
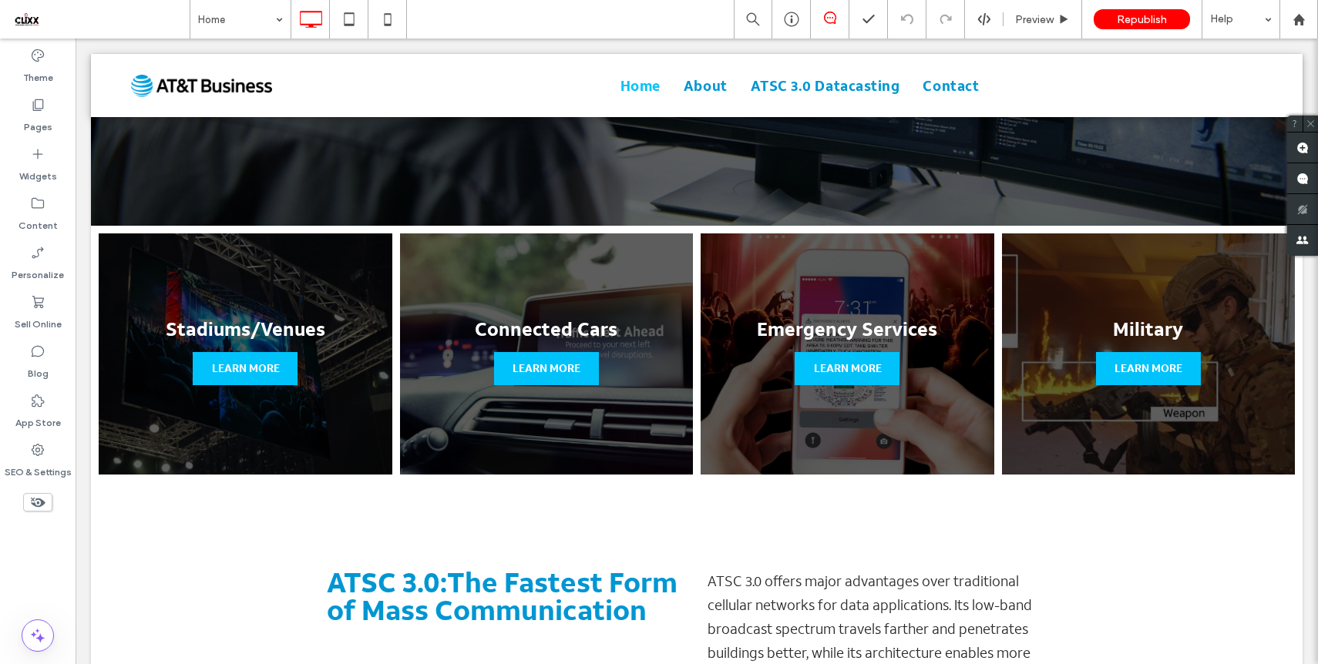
scroll to position [408, 0]
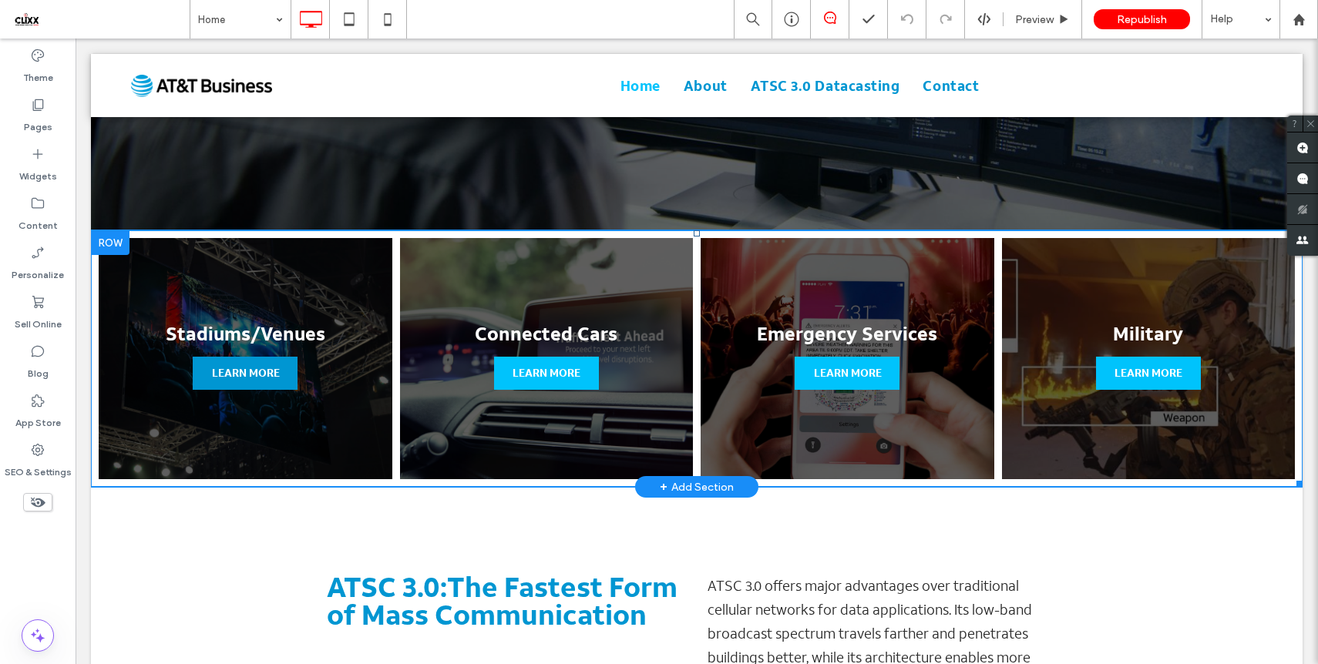
click at [257, 375] on span "LEARN MORE" at bounding box center [246, 373] width 99 height 33
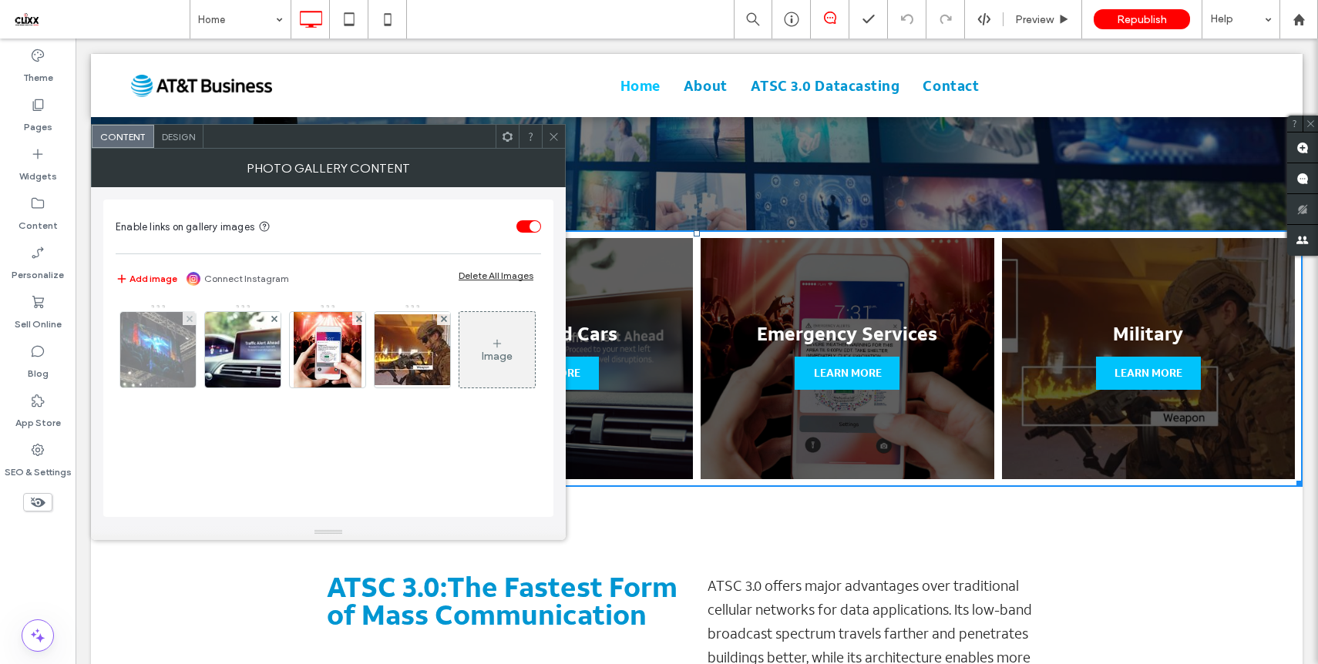
click at [169, 351] on img at bounding box center [158, 350] width 113 height 76
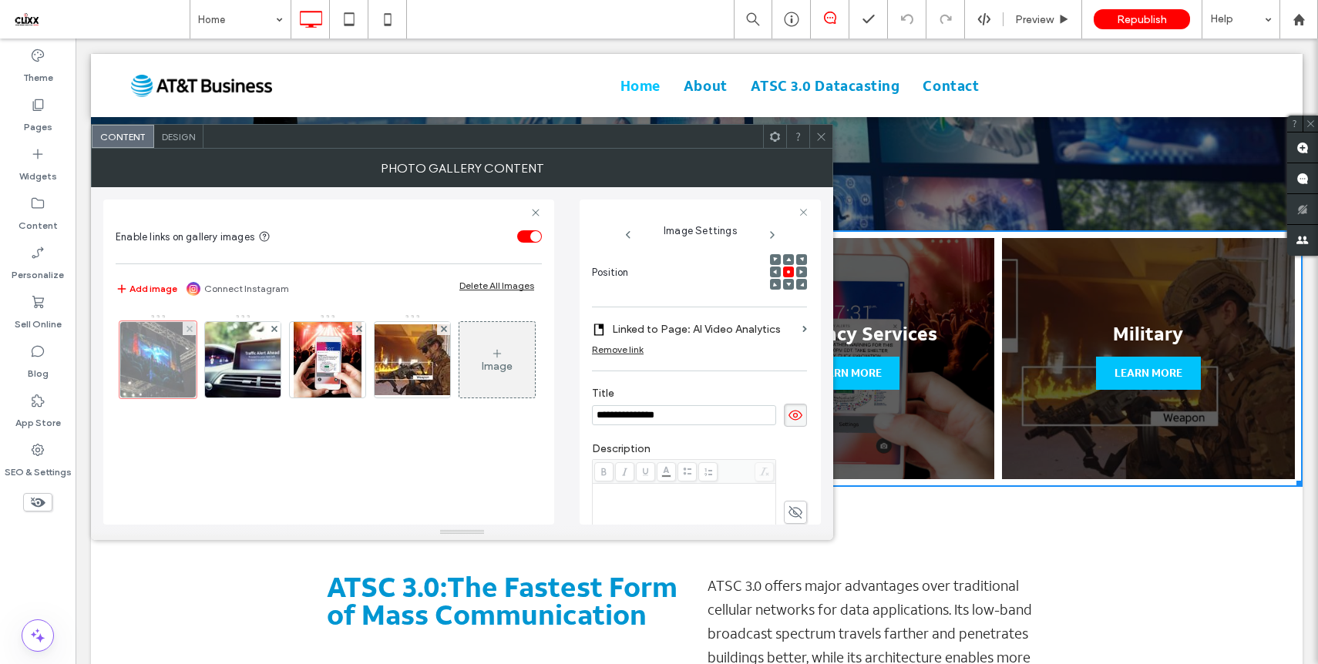
scroll to position [0, 0]
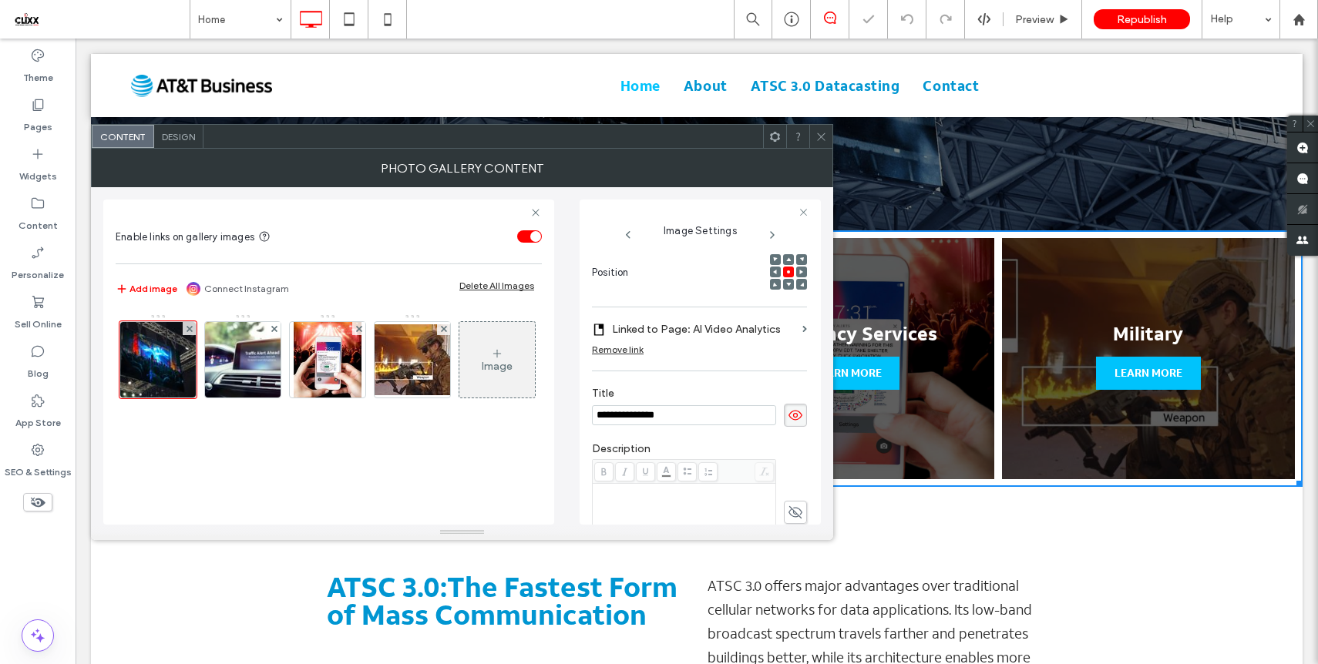
click at [635, 344] on div "Remove link" at bounding box center [618, 350] width 52 height 12
click at [825, 137] on icon at bounding box center [821, 137] width 12 height 12
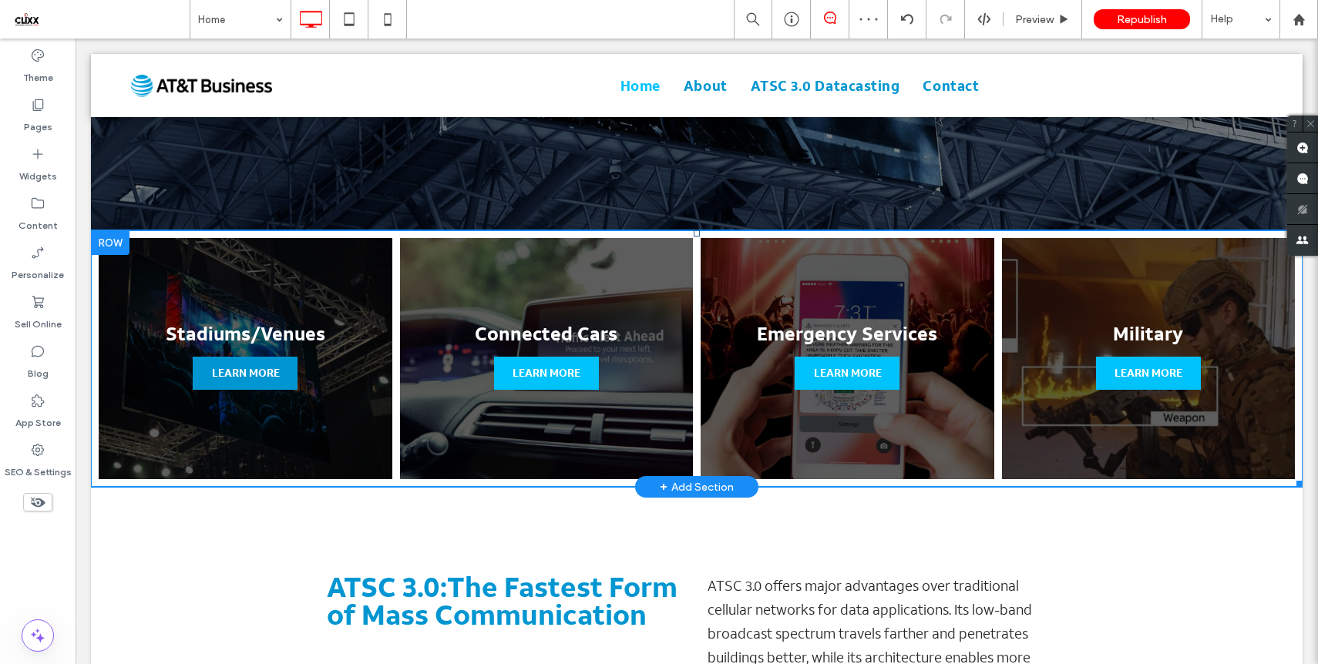
click at [266, 375] on span "LEARN MORE" at bounding box center [246, 373] width 99 height 33
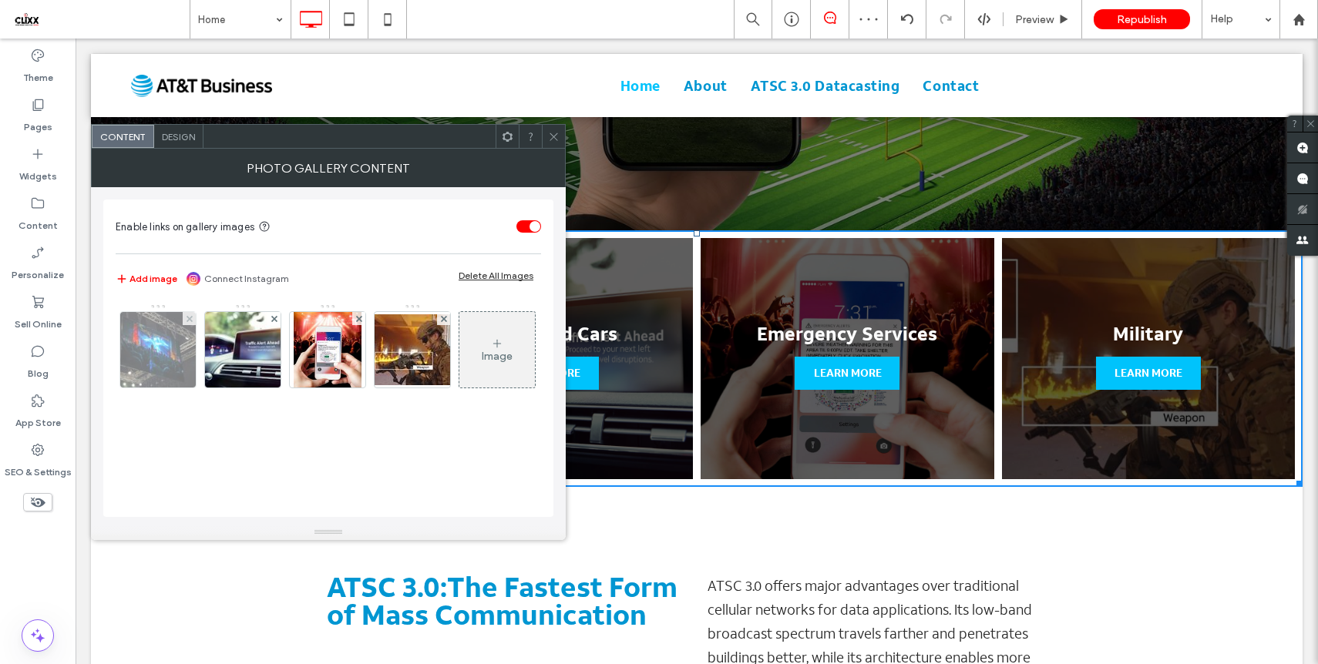
click at [160, 376] on img at bounding box center [158, 350] width 113 height 76
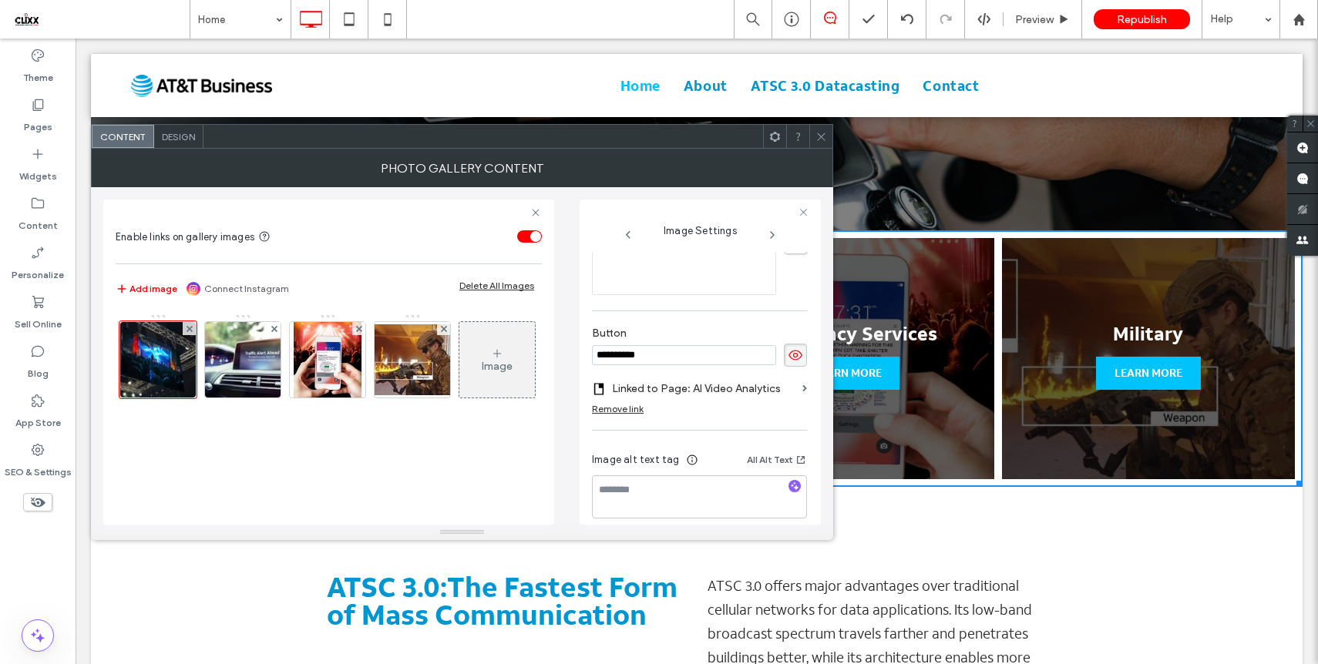
scroll to position [489, 0]
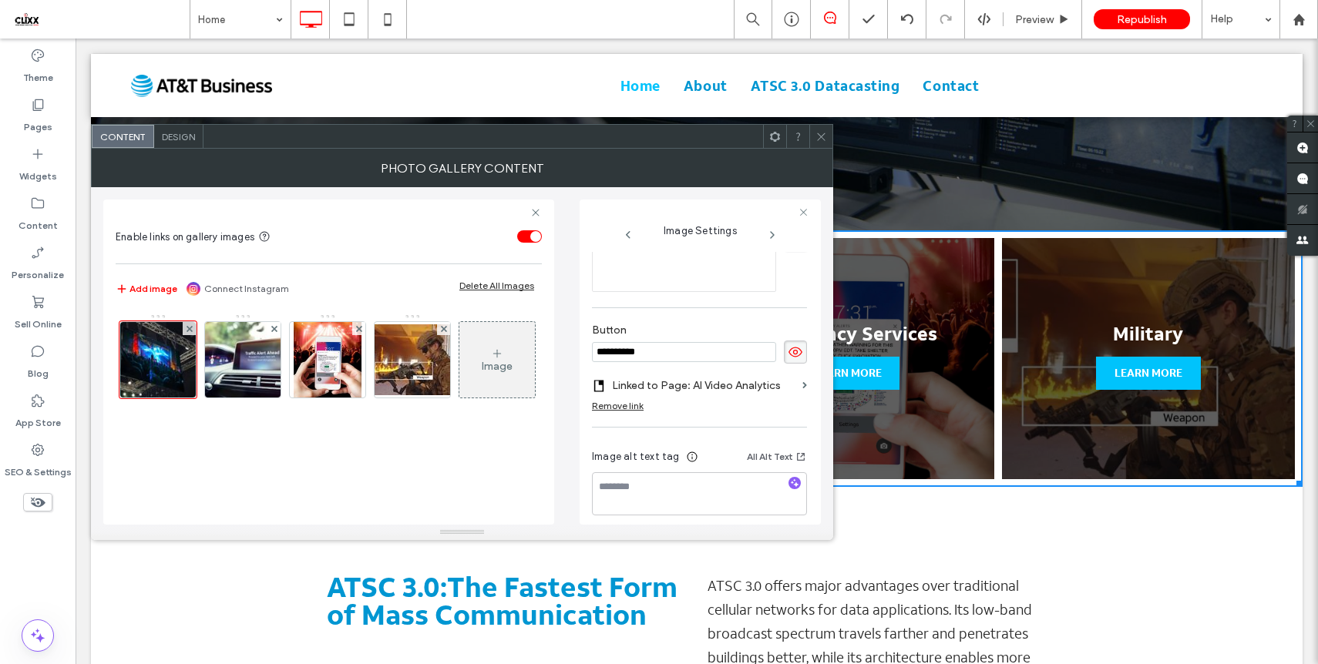
click at [788, 347] on icon at bounding box center [795, 352] width 15 height 17
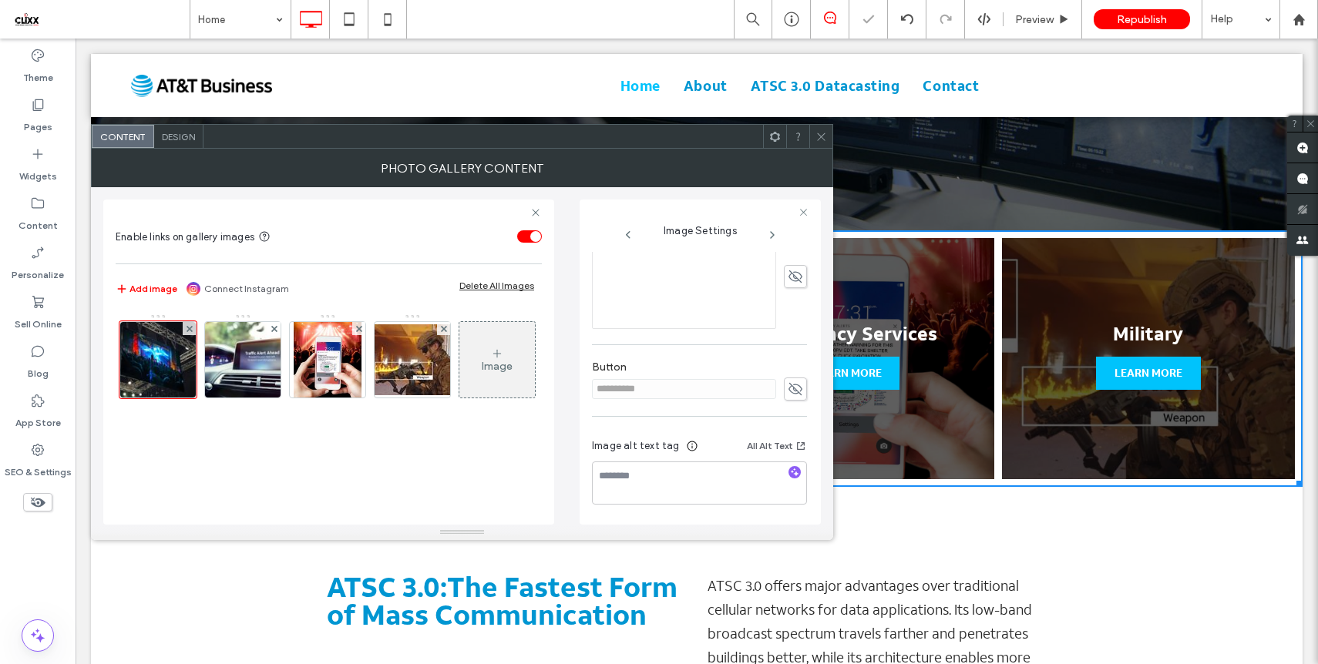
scroll to position [442, 0]
click at [815, 136] on icon at bounding box center [821, 137] width 12 height 12
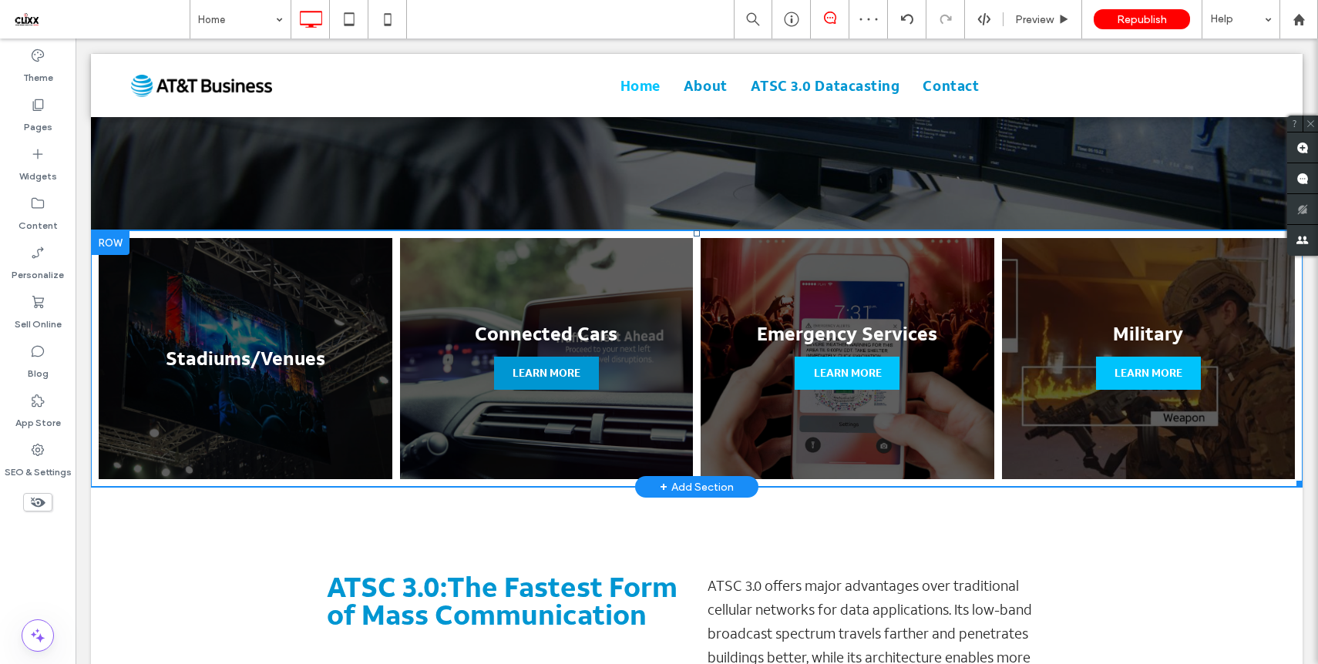
click at [556, 383] on span "LEARN MORE" at bounding box center [546, 373] width 99 height 33
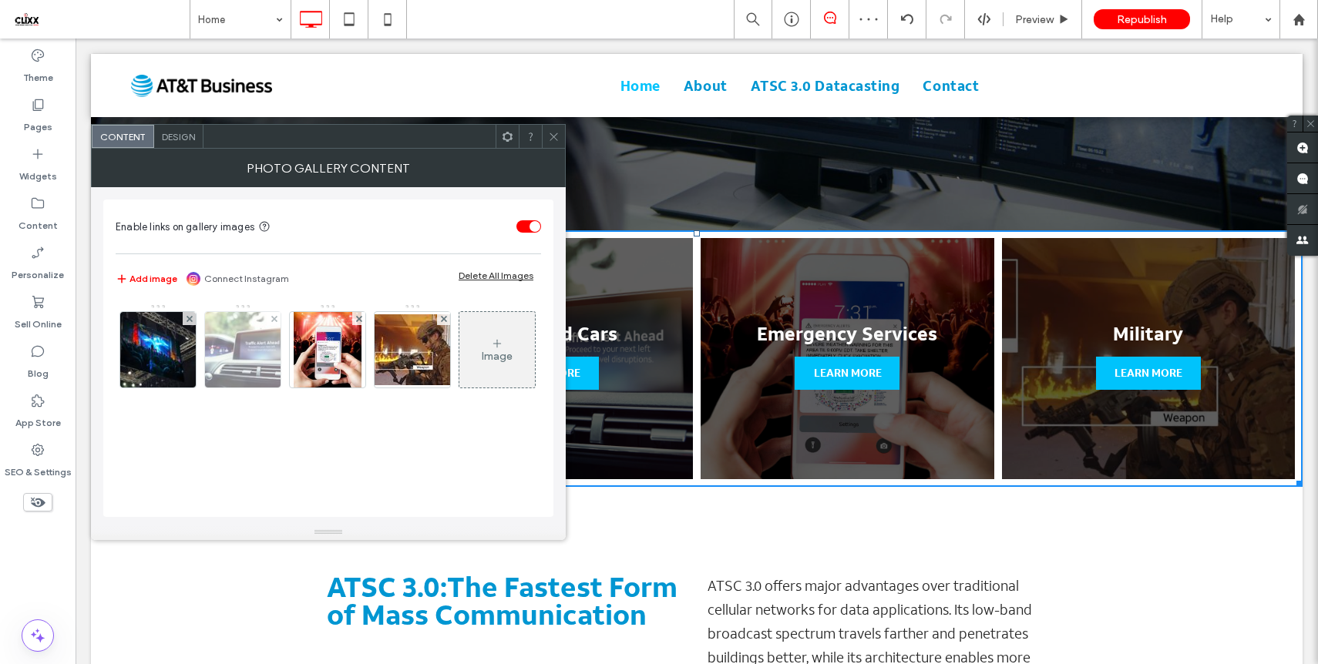
click at [244, 364] on img at bounding box center [243, 350] width 113 height 76
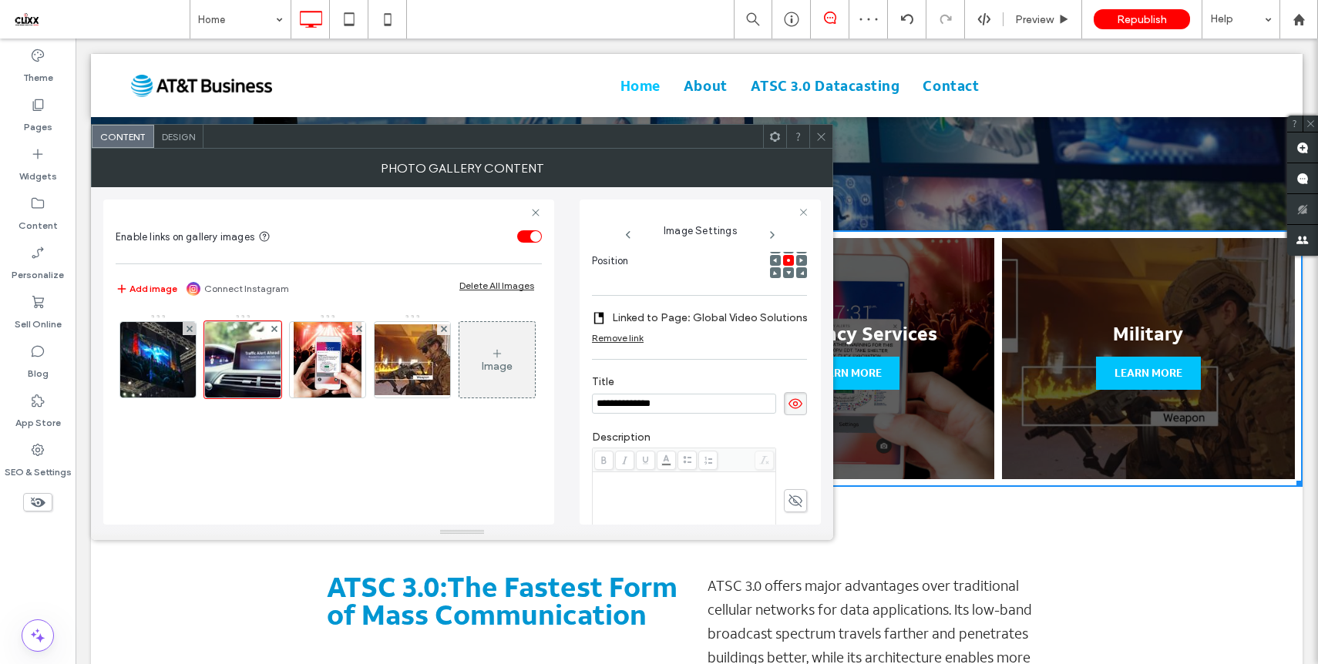
scroll to position [463, 0]
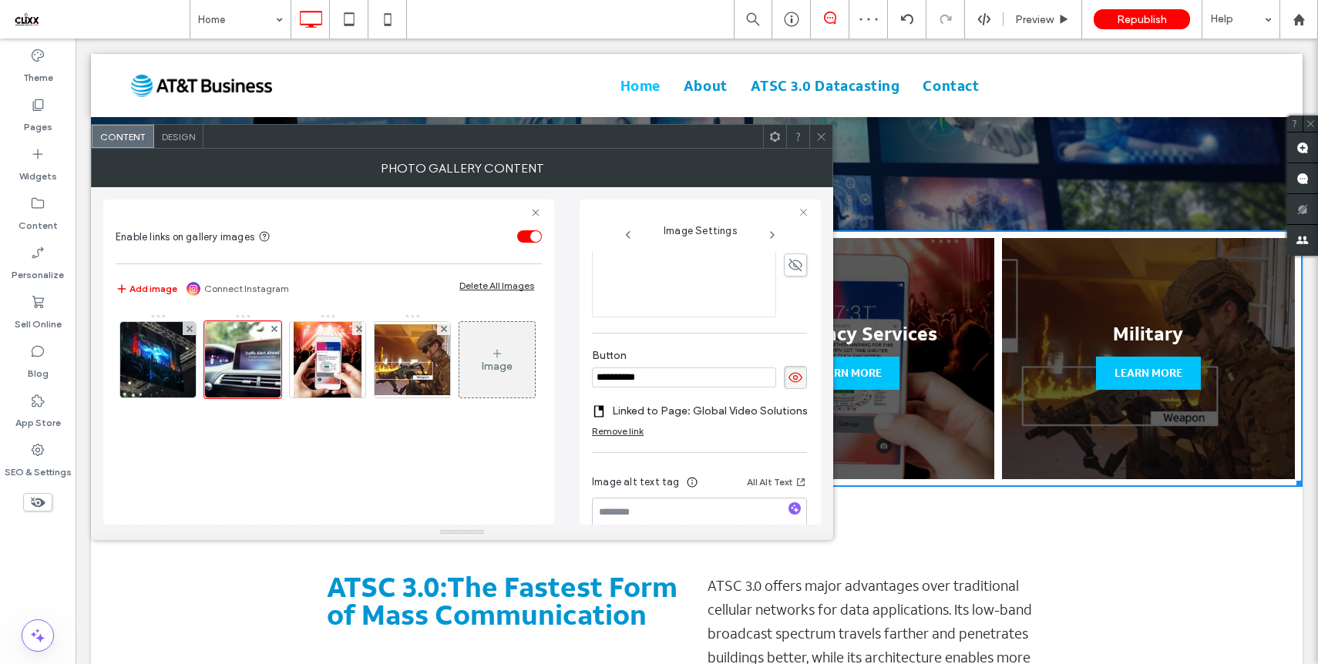
click at [789, 373] on icon at bounding box center [795, 377] width 15 height 17
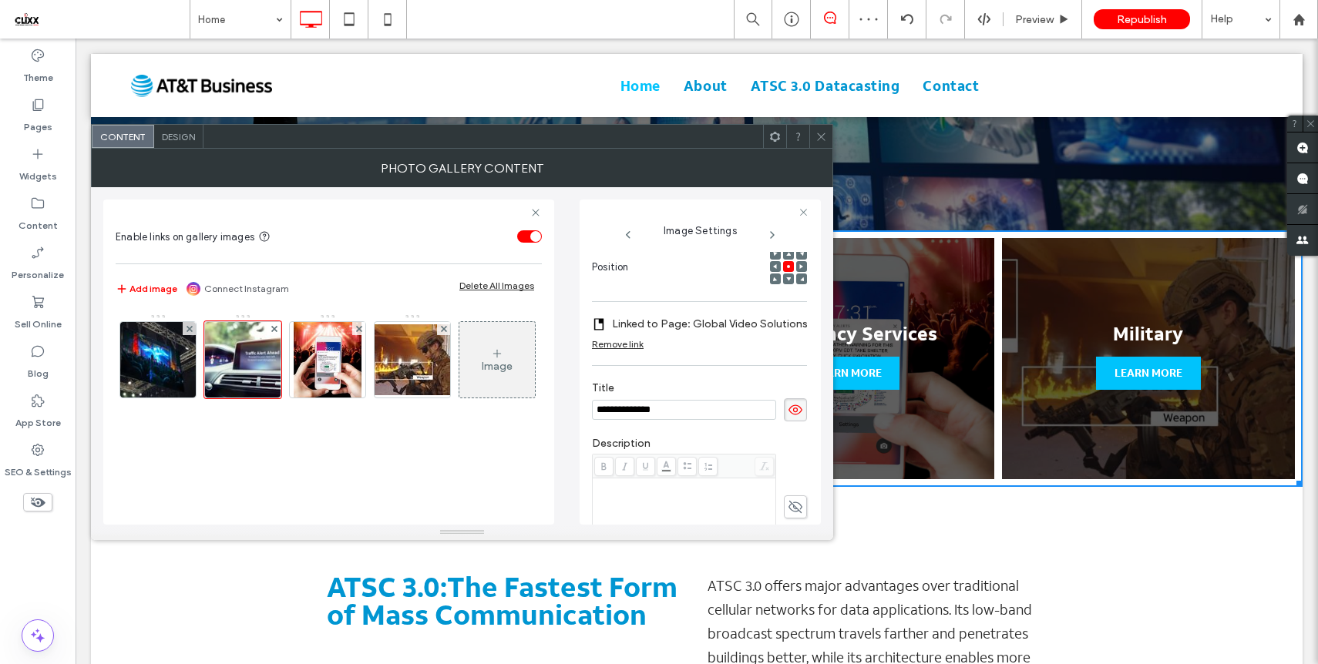
scroll to position [186, 0]
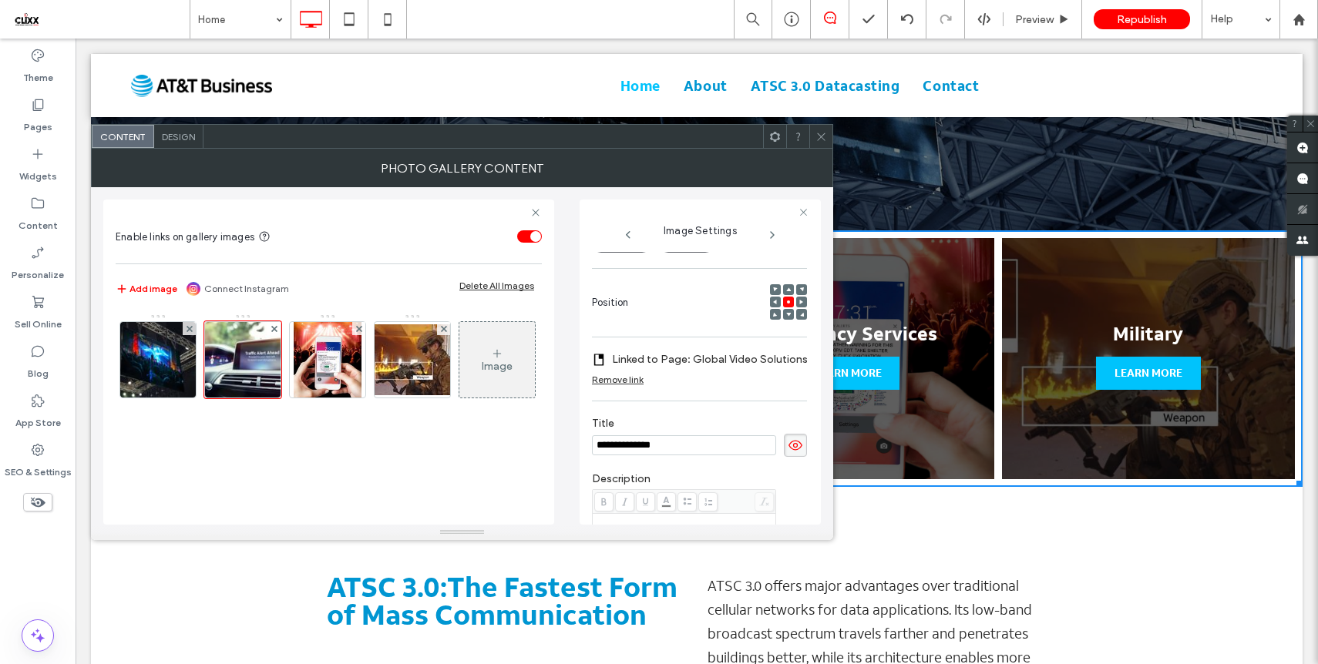
click at [608, 382] on div "Remove link" at bounding box center [618, 380] width 52 height 12
click at [822, 133] on icon at bounding box center [821, 137] width 12 height 12
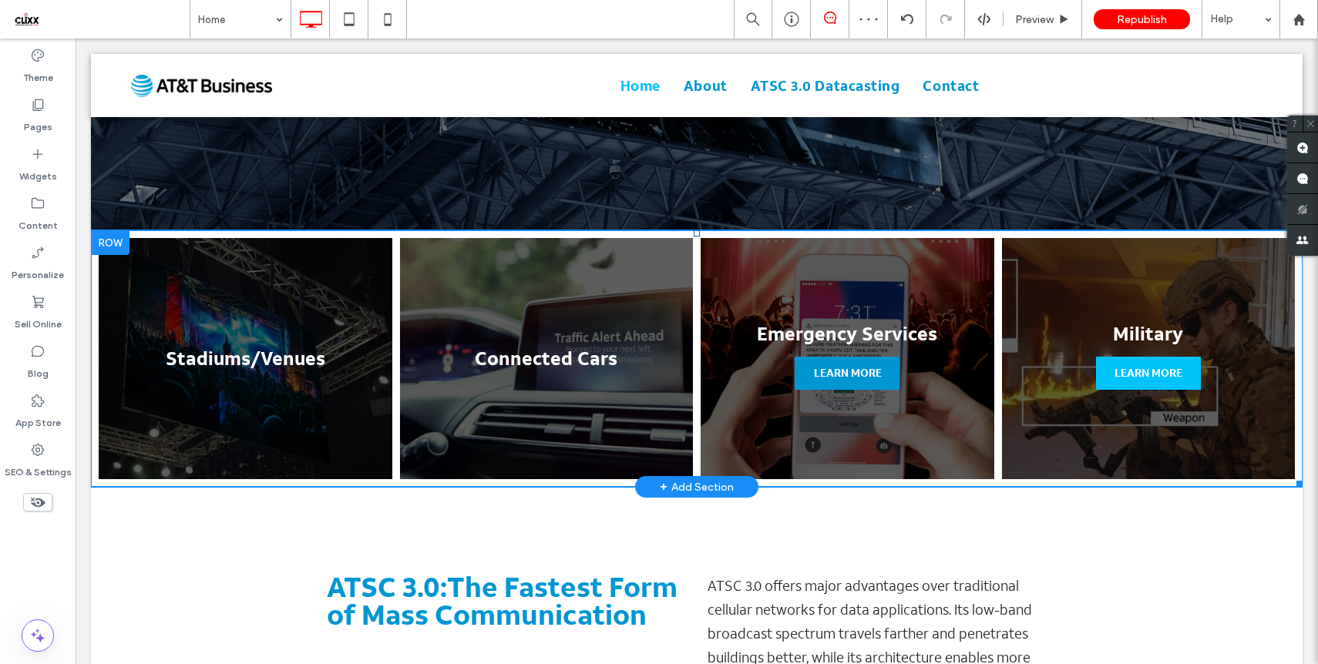
click at [852, 368] on span "LEARN MORE" at bounding box center [847, 373] width 99 height 33
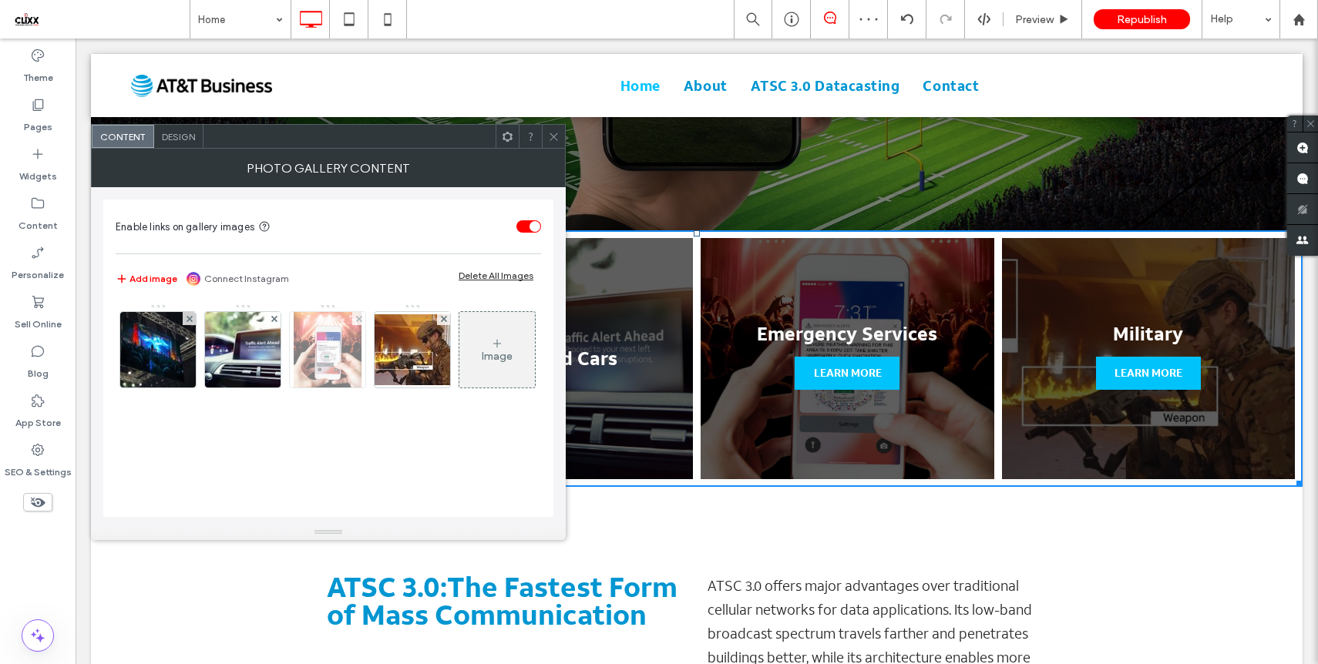
click at [336, 347] on img at bounding box center [327, 350] width 67 height 76
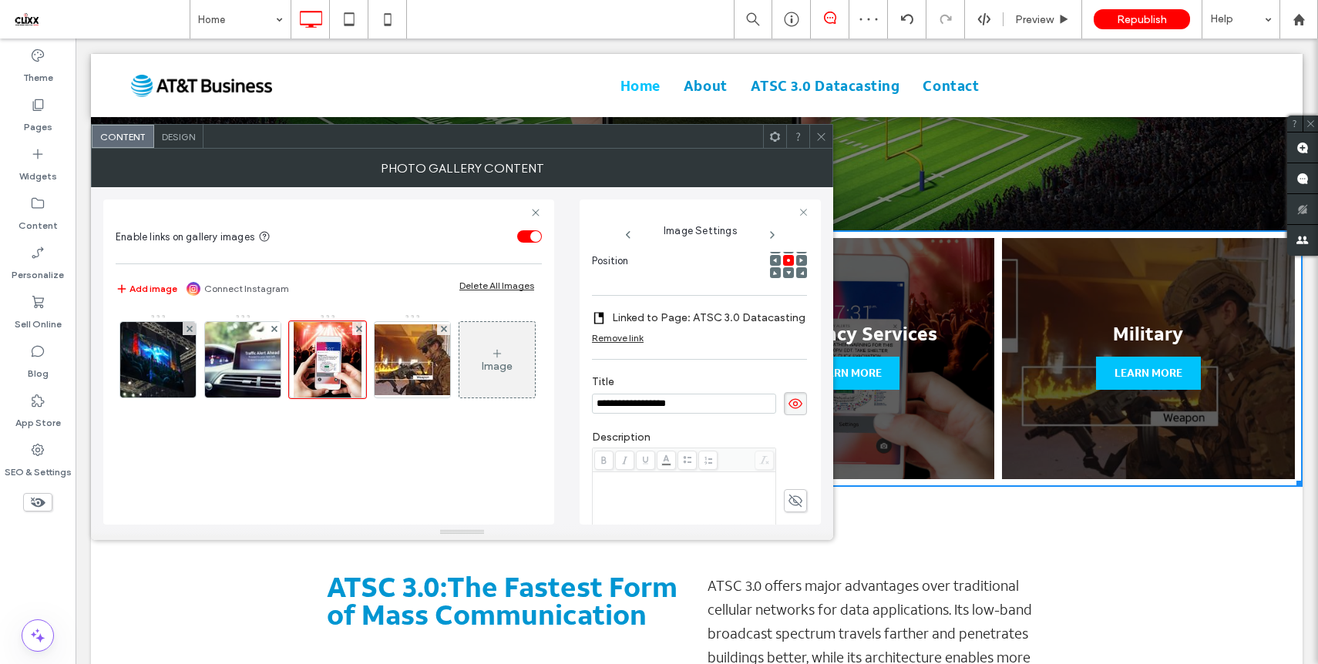
scroll to position [0, 0]
click at [630, 339] on div "Remove link" at bounding box center [618, 338] width 52 height 12
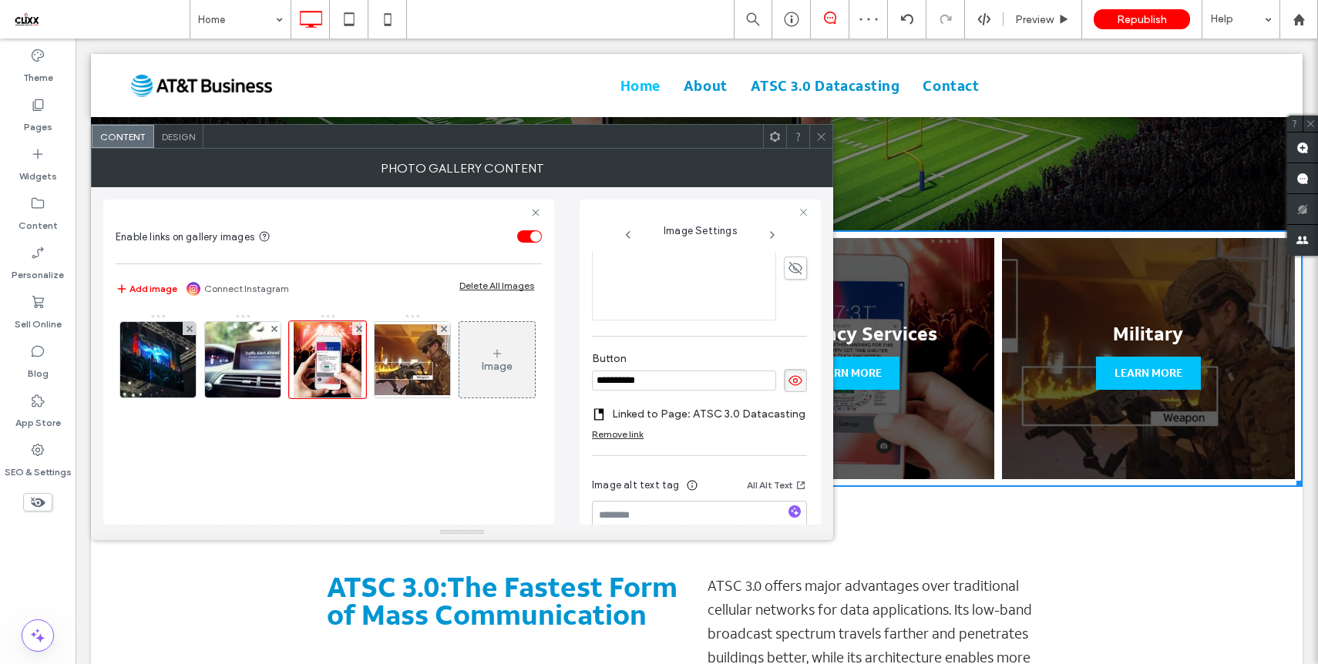
scroll to position [497, 0]
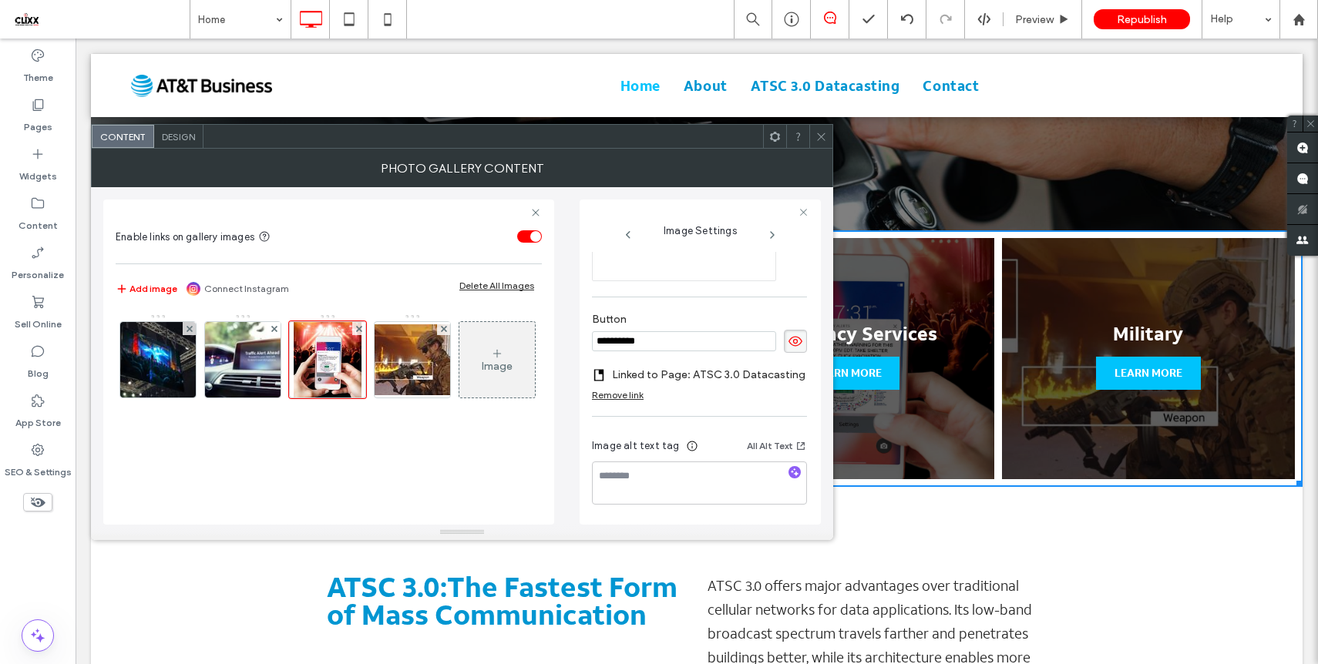
click at [788, 334] on icon at bounding box center [795, 341] width 15 height 17
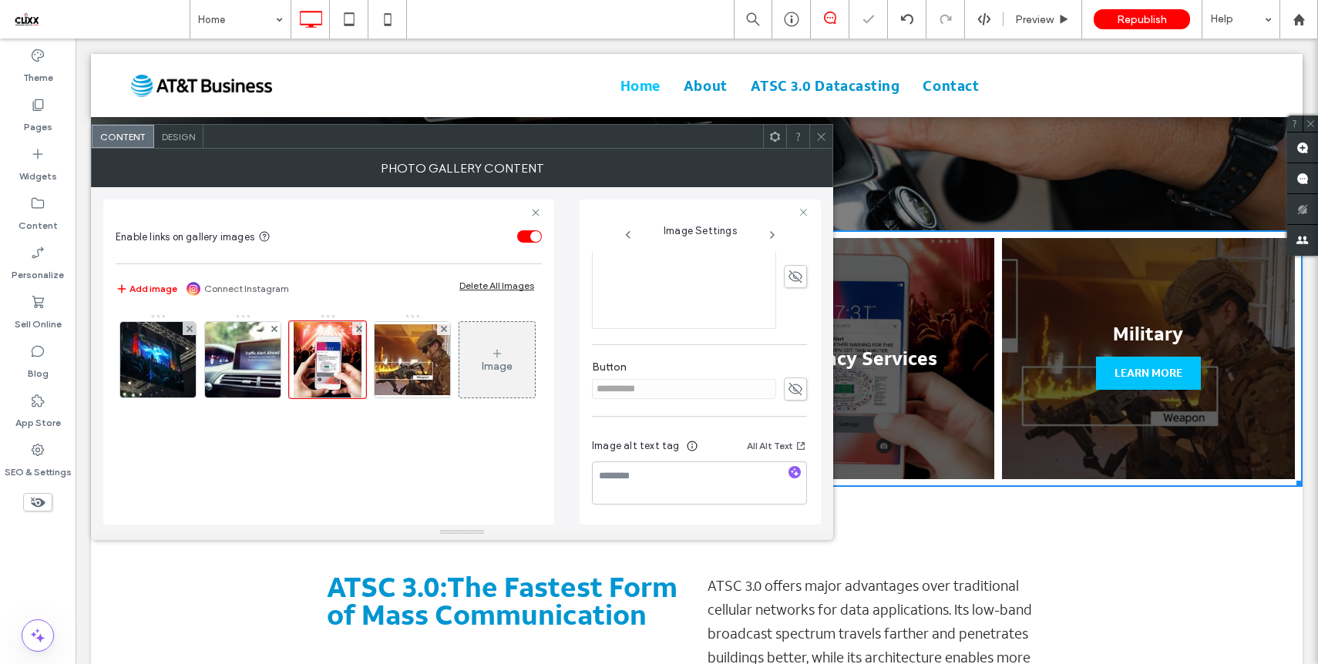
click at [822, 137] on icon at bounding box center [821, 137] width 12 height 12
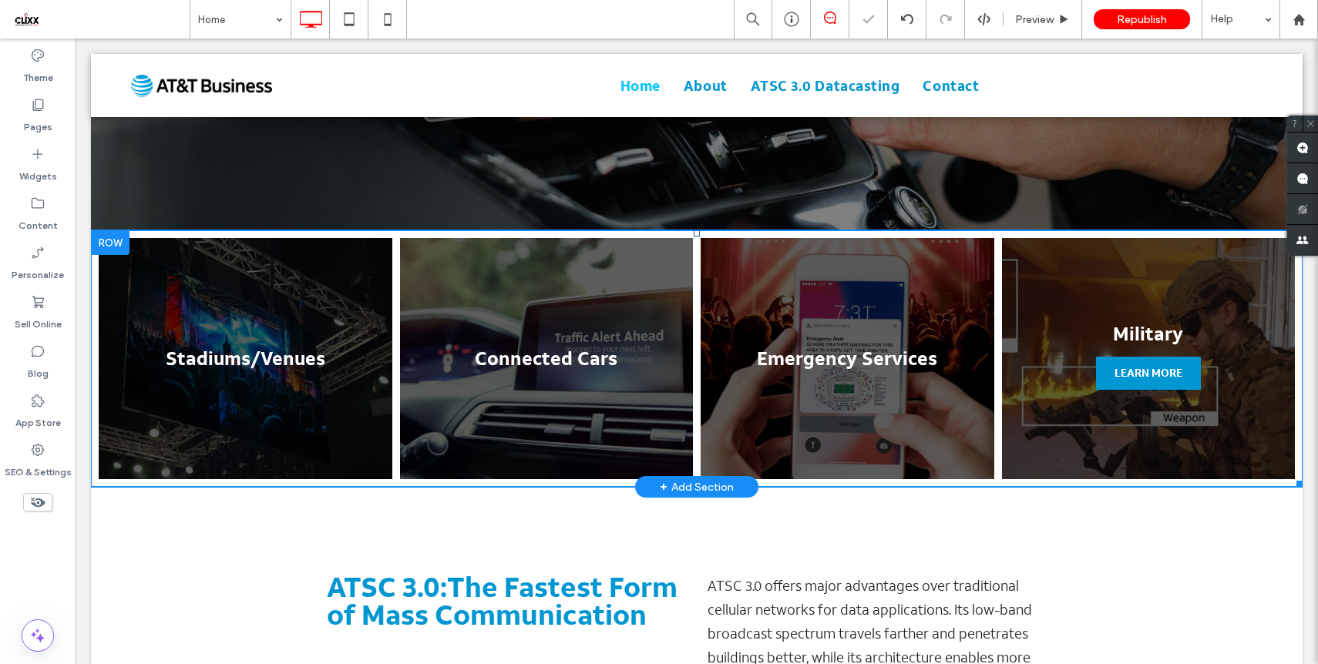
click at [1129, 374] on span "LEARN MORE" at bounding box center [1148, 373] width 99 height 33
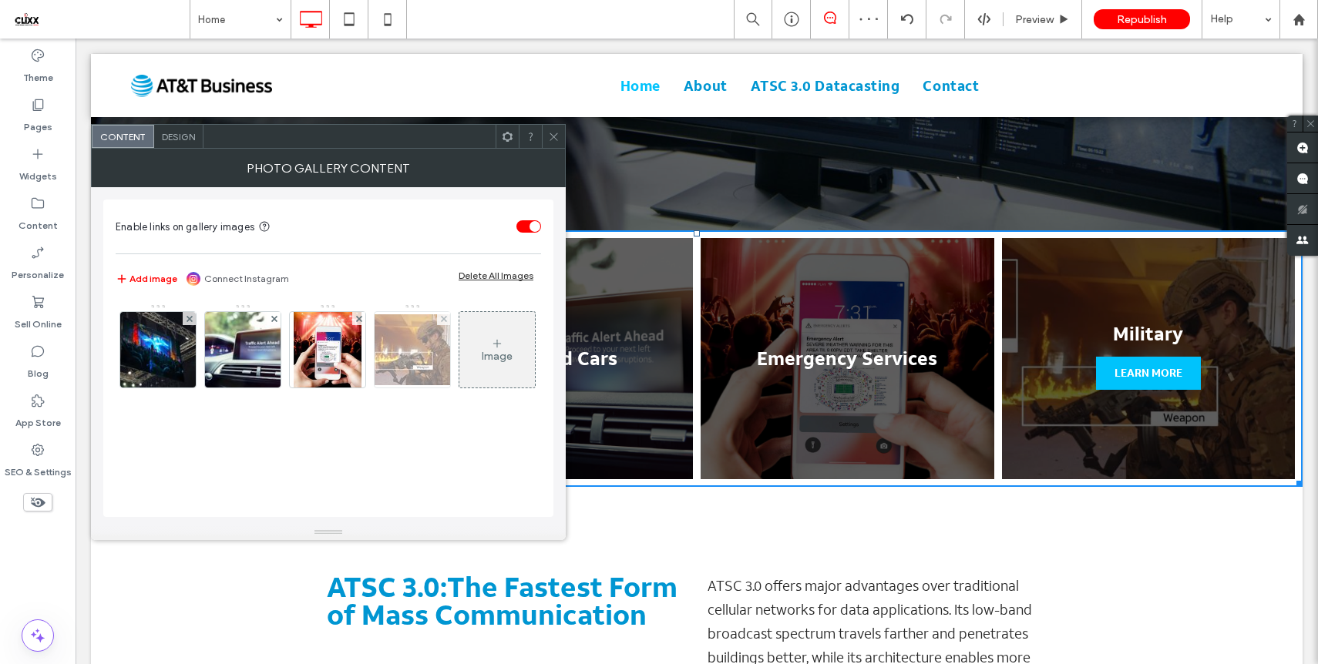
click at [418, 344] on img at bounding box center [412, 349] width 123 height 71
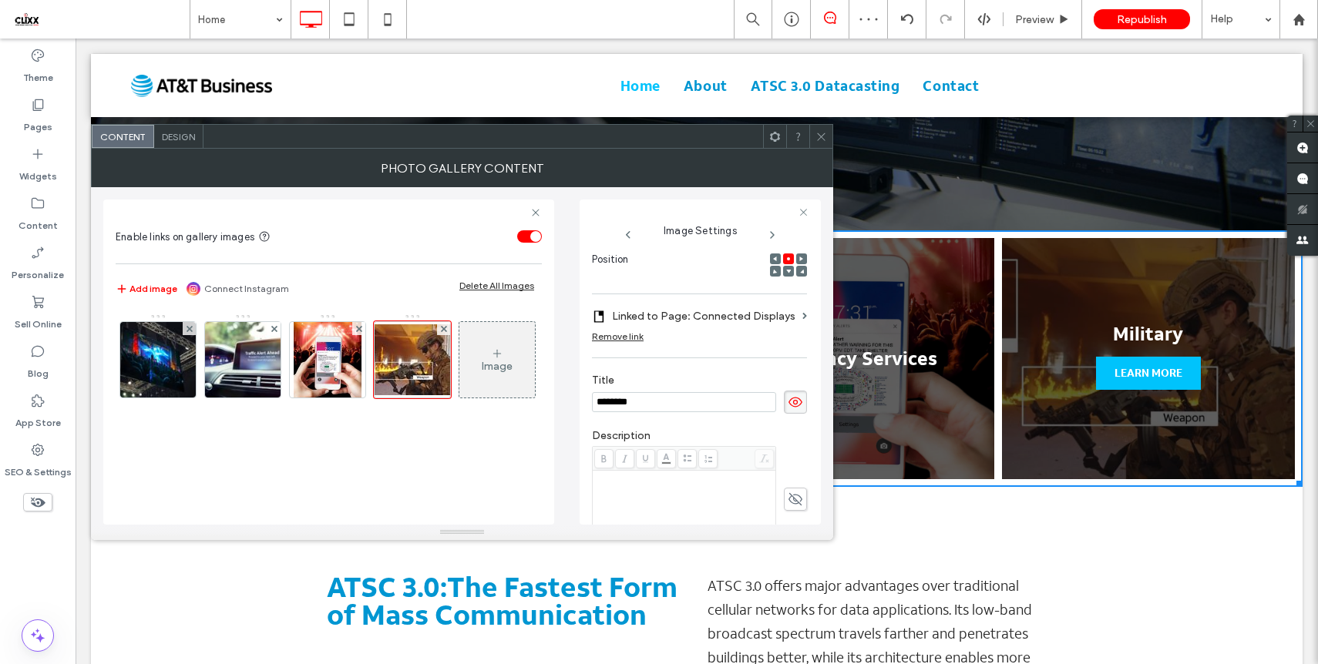
scroll to position [0, 0]
click at [619, 338] on div "Remove link" at bounding box center [618, 337] width 52 height 12
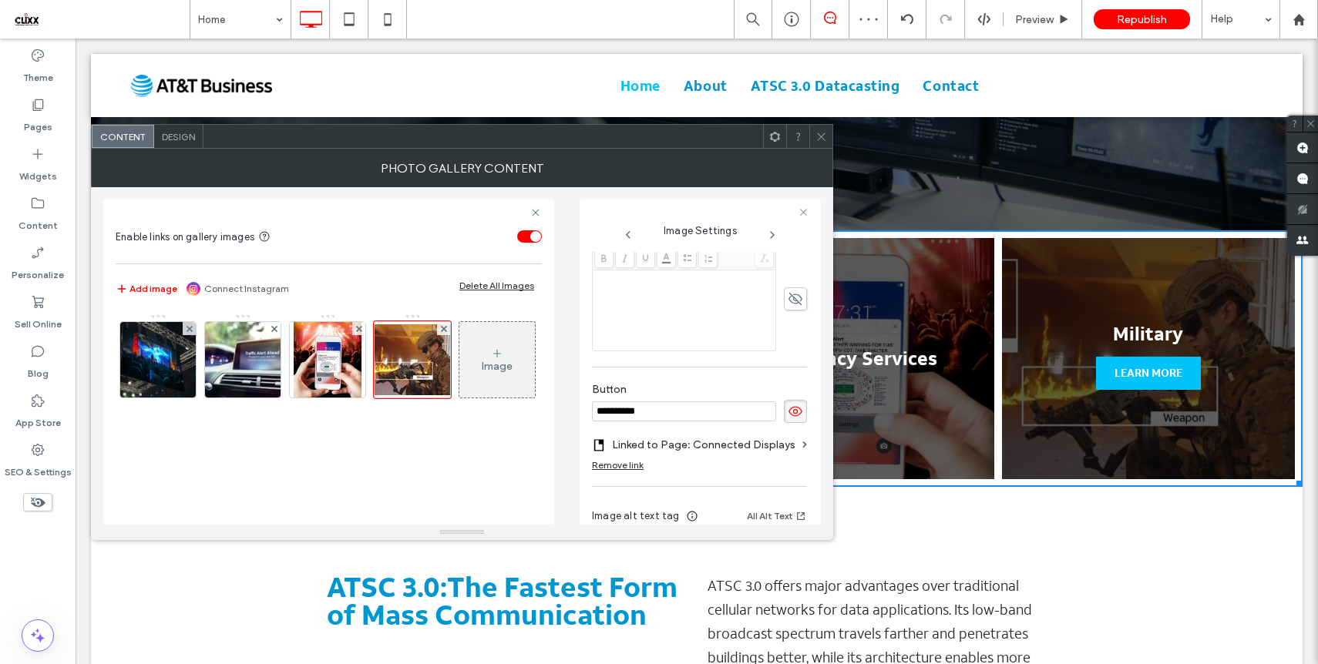
scroll to position [442, 0]
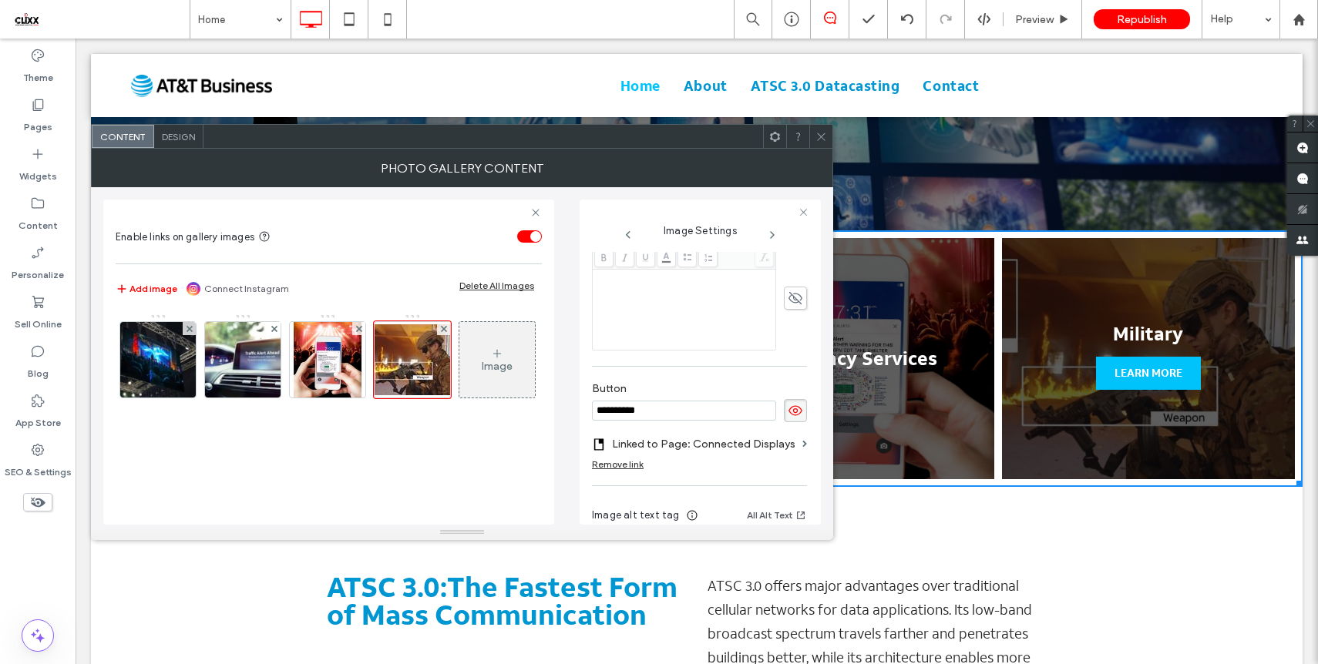
click at [787, 422] on span at bounding box center [795, 410] width 23 height 23
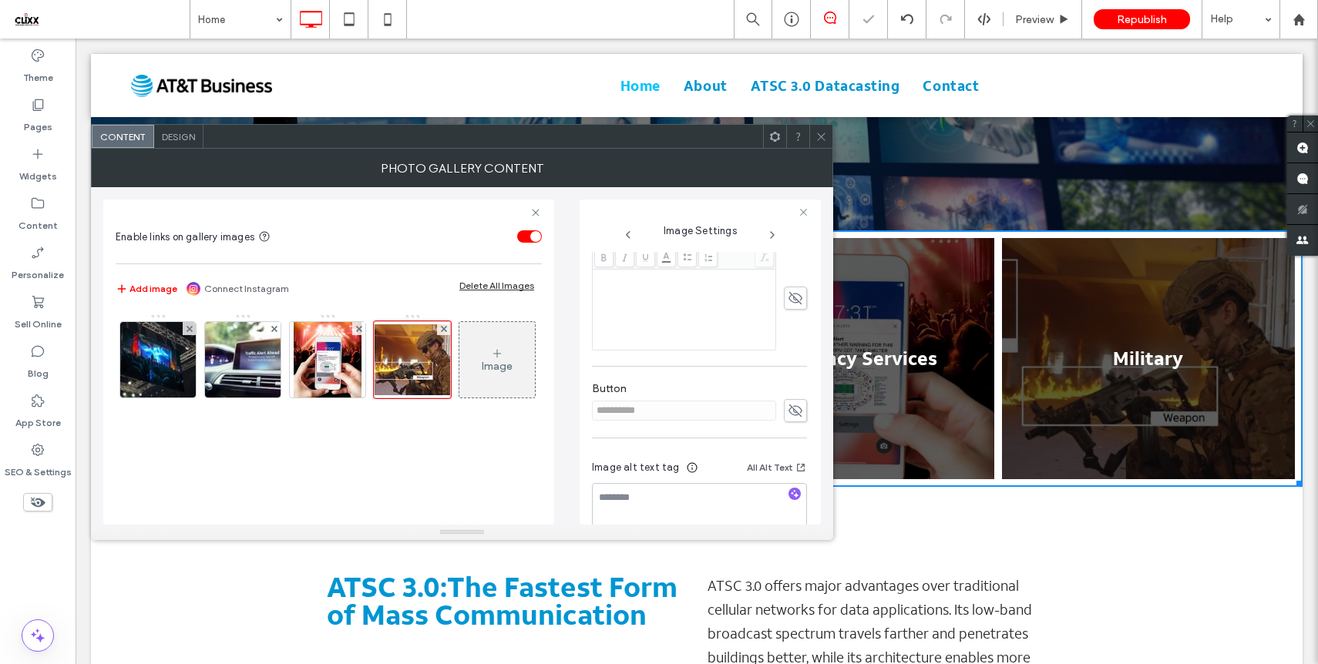
click at [818, 143] on span at bounding box center [821, 136] width 12 height 23
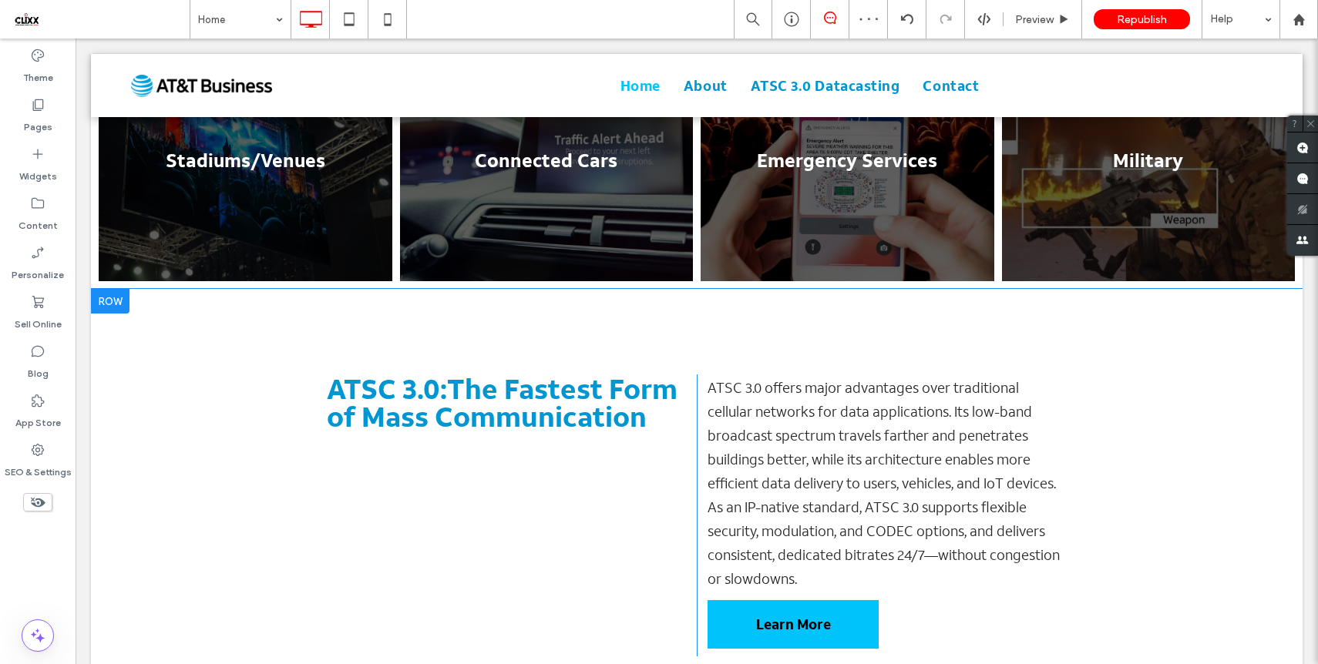
scroll to position [0, 0]
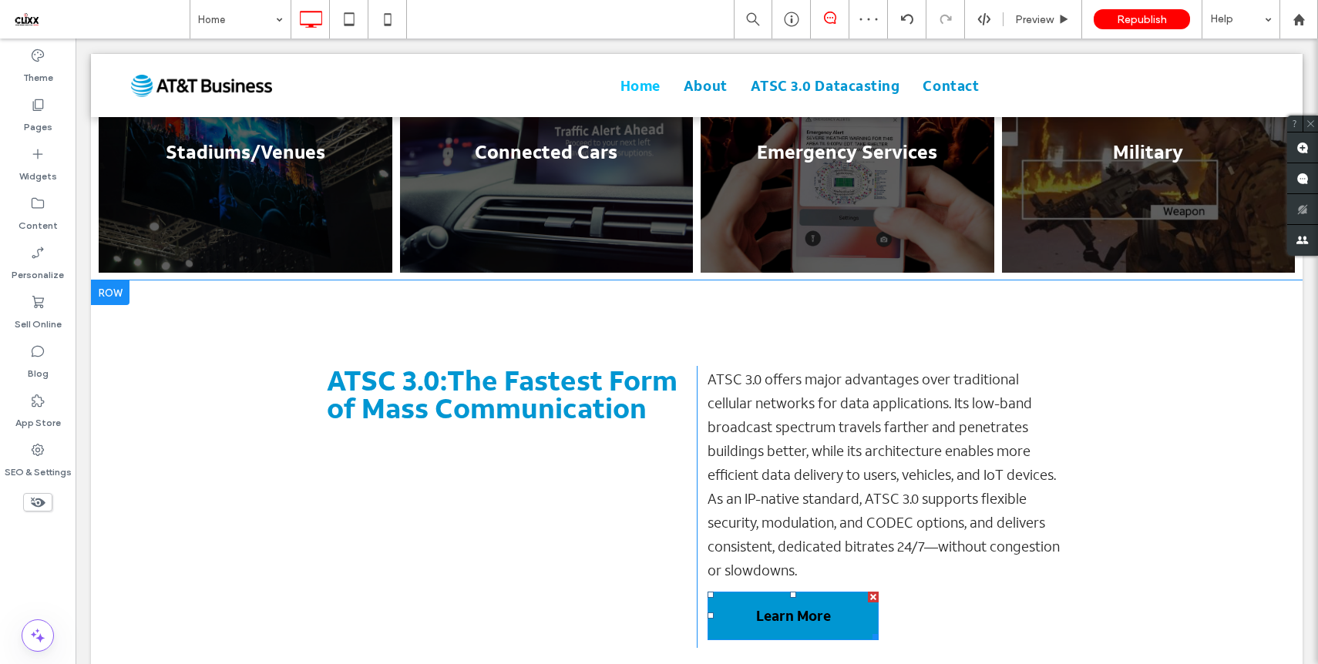
click at [795, 604] on span "Learn More" at bounding box center [793, 616] width 75 height 24
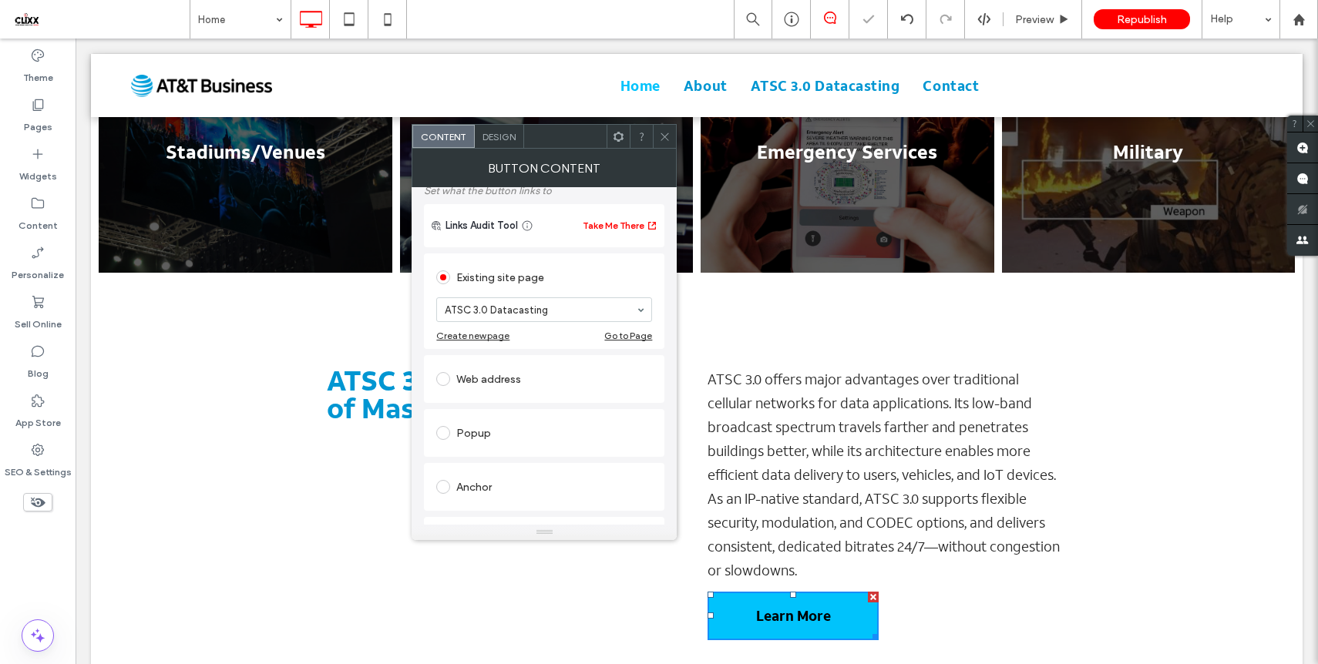
click at [665, 139] on icon at bounding box center [665, 137] width 12 height 12
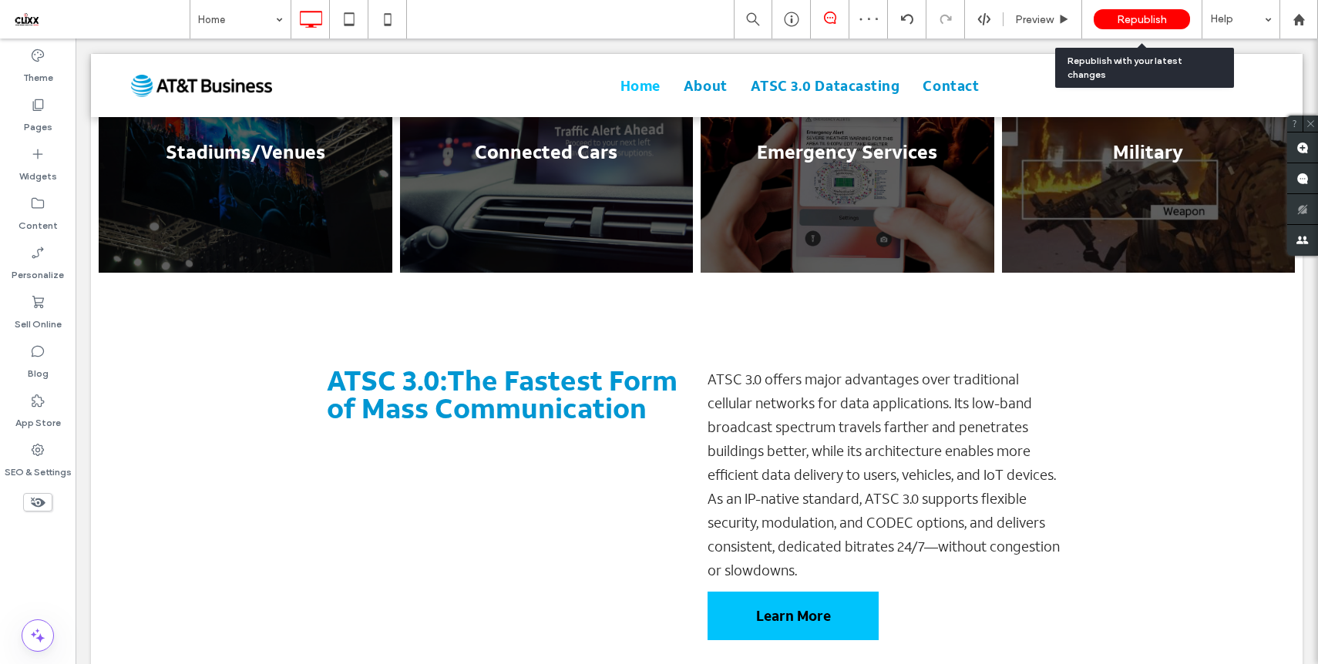
click at [1126, 24] on span "Republish" at bounding box center [1142, 19] width 50 height 13
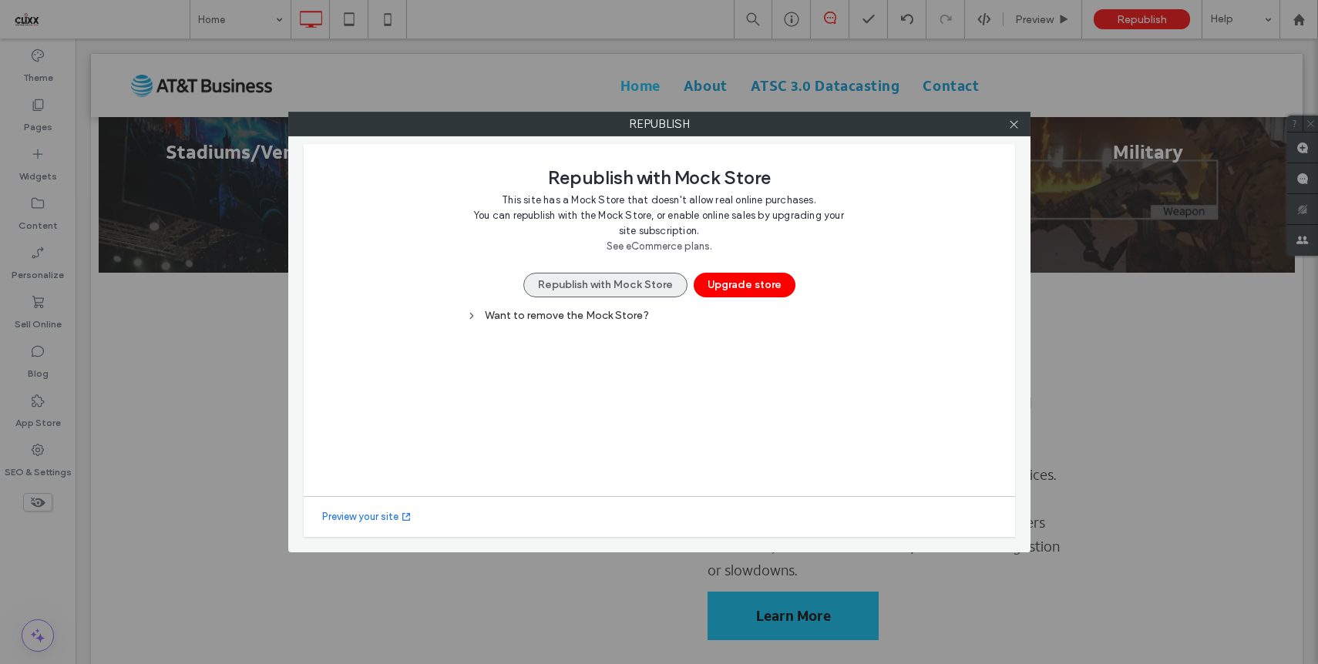
click at [631, 291] on button "Republish with Mock Store" at bounding box center [605, 285] width 164 height 25
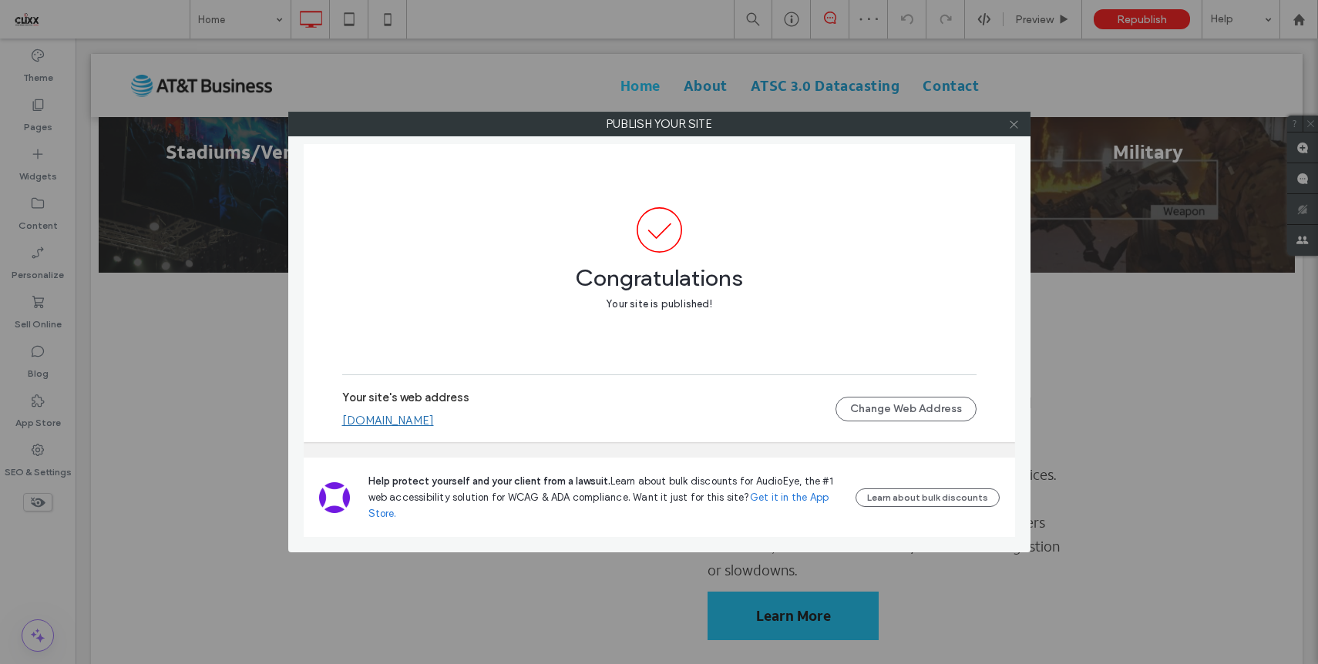
click at [1013, 123] on icon at bounding box center [1014, 125] width 12 height 12
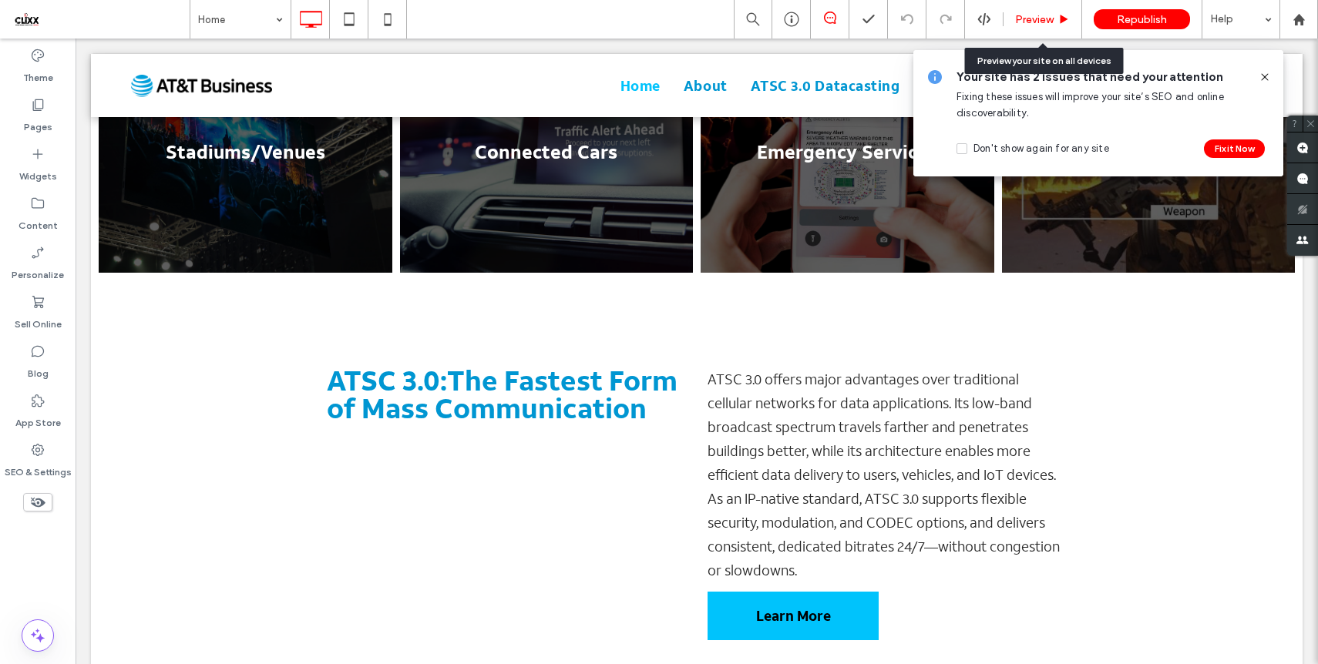
click at [1053, 32] on div "Preview" at bounding box center [1042, 19] width 79 height 39
click at [44, 106] on icon at bounding box center [37, 104] width 15 height 15
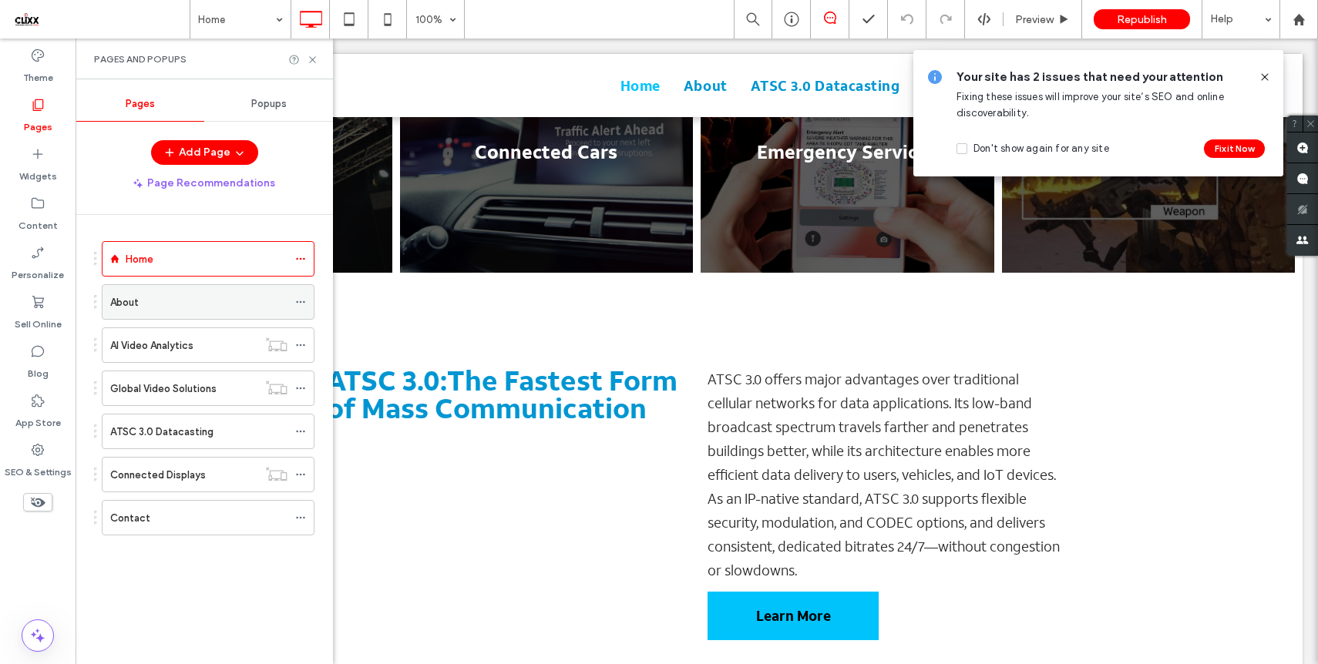
click at [303, 302] on use at bounding box center [300, 302] width 8 height 2
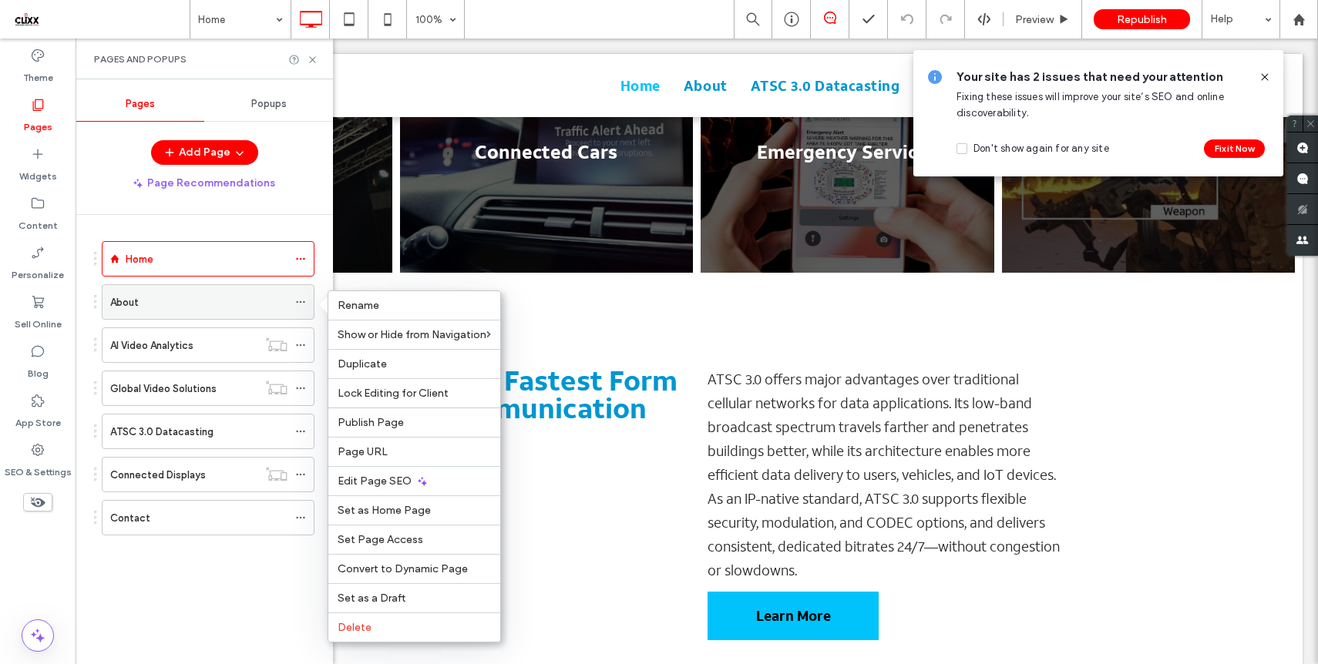
click at [300, 301] on icon at bounding box center [300, 302] width 11 height 11
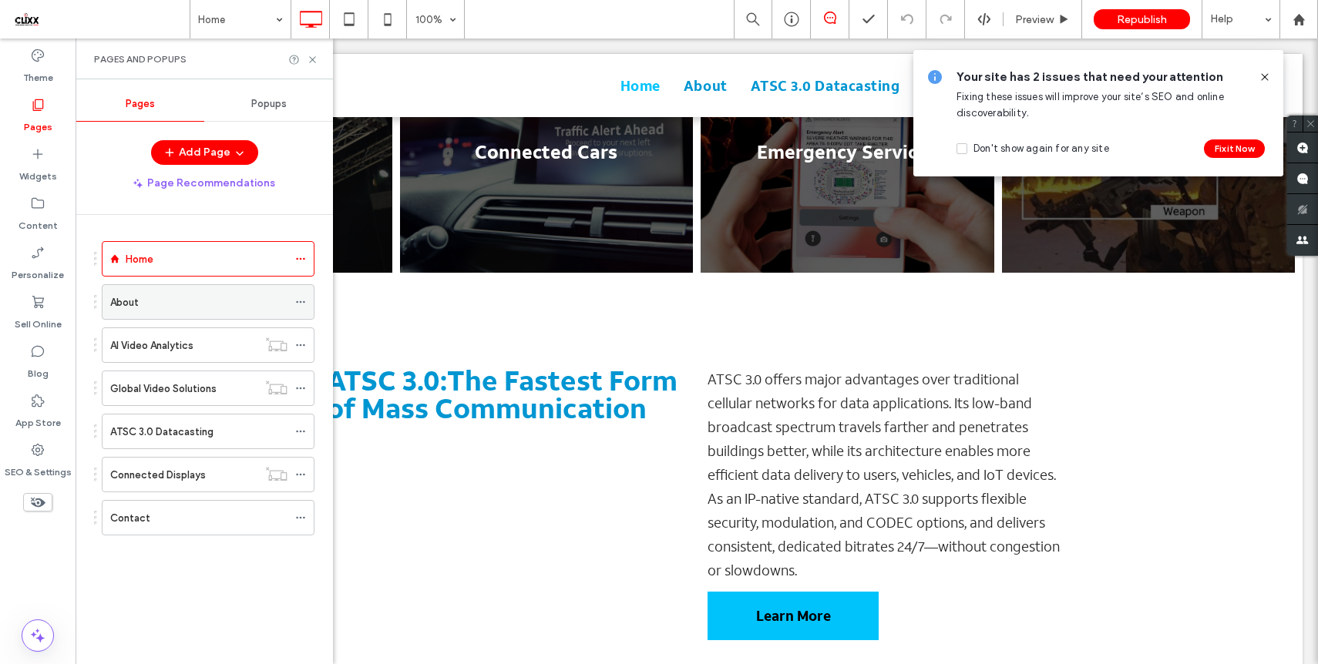
click at [307, 301] on div at bounding box center [304, 302] width 18 height 23
click at [304, 303] on icon at bounding box center [300, 302] width 11 height 11
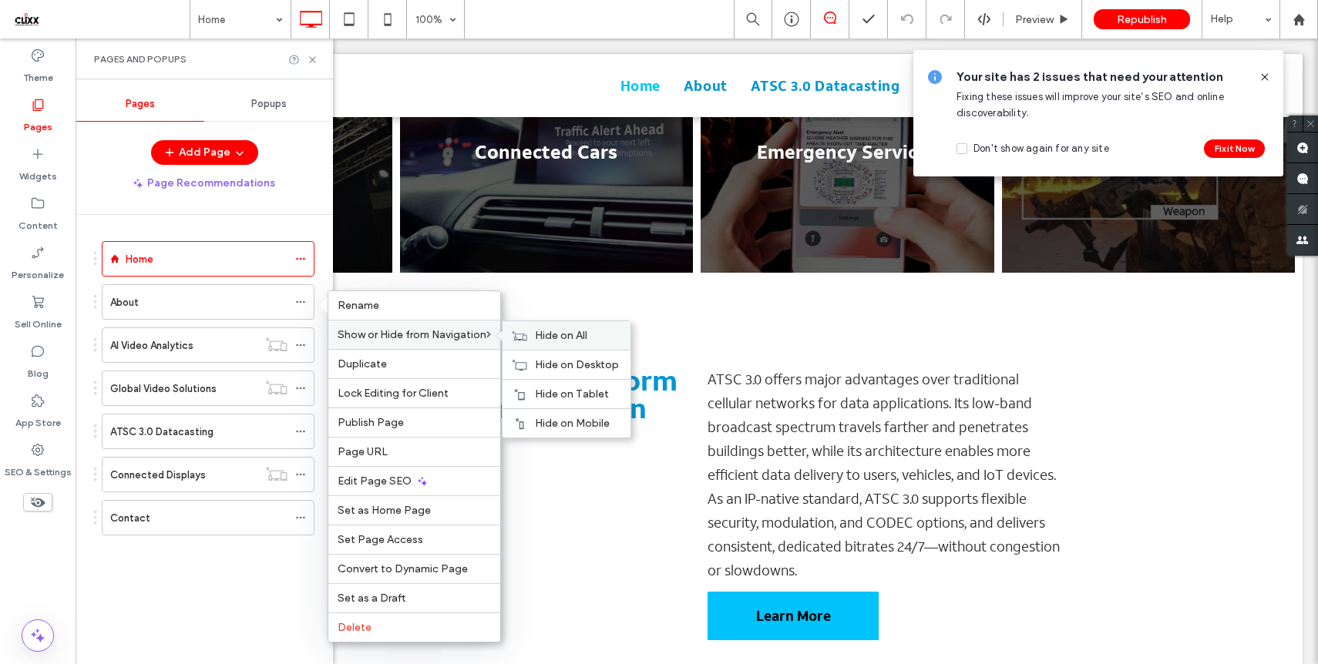
click at [554, 341] on span "Hide on All" at bounding box center [561, 335] width 52 height 13
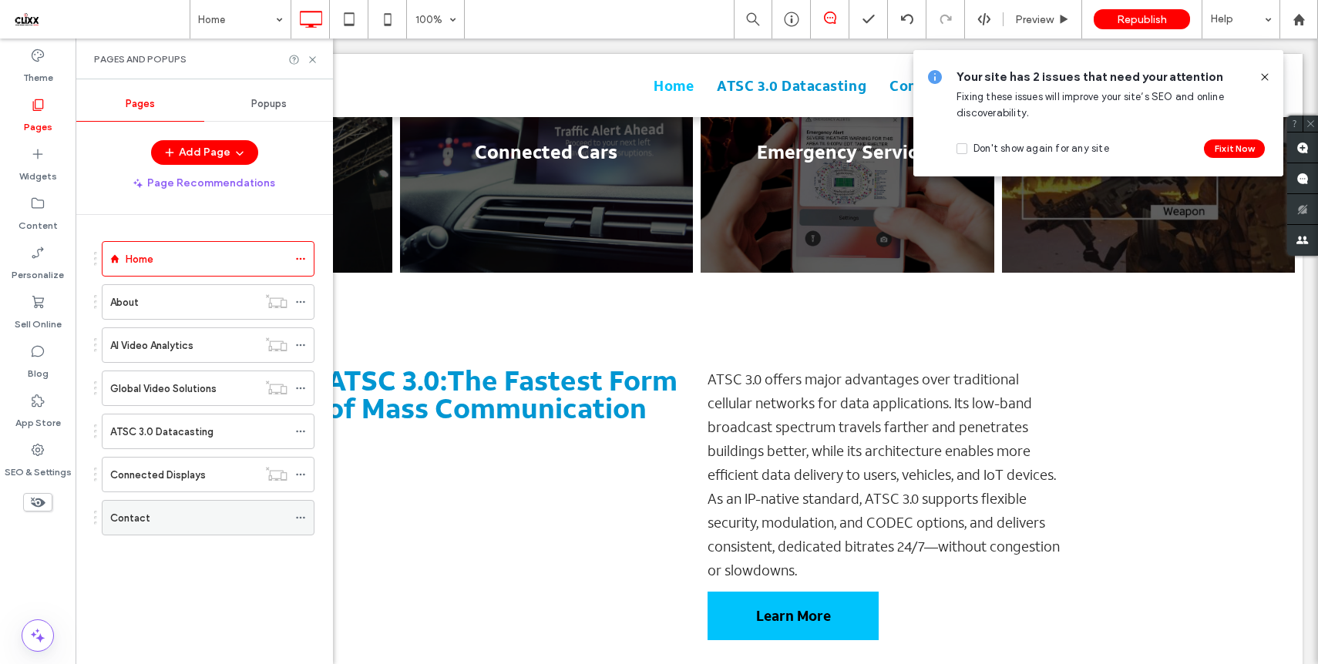
click at [135, 523] on label "Contact" at bounding box center [130, 518] width 40 height 27
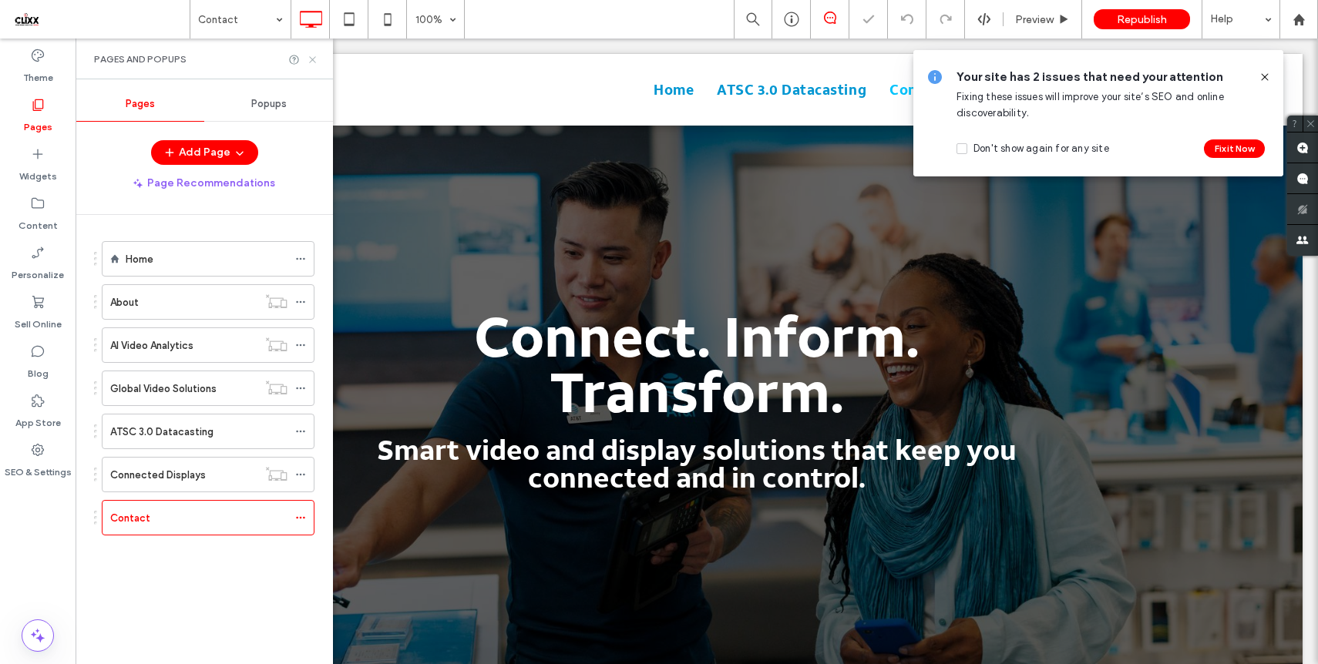
click at [313, 59] on icon at bounding box center [313, 60] width 12 height 12
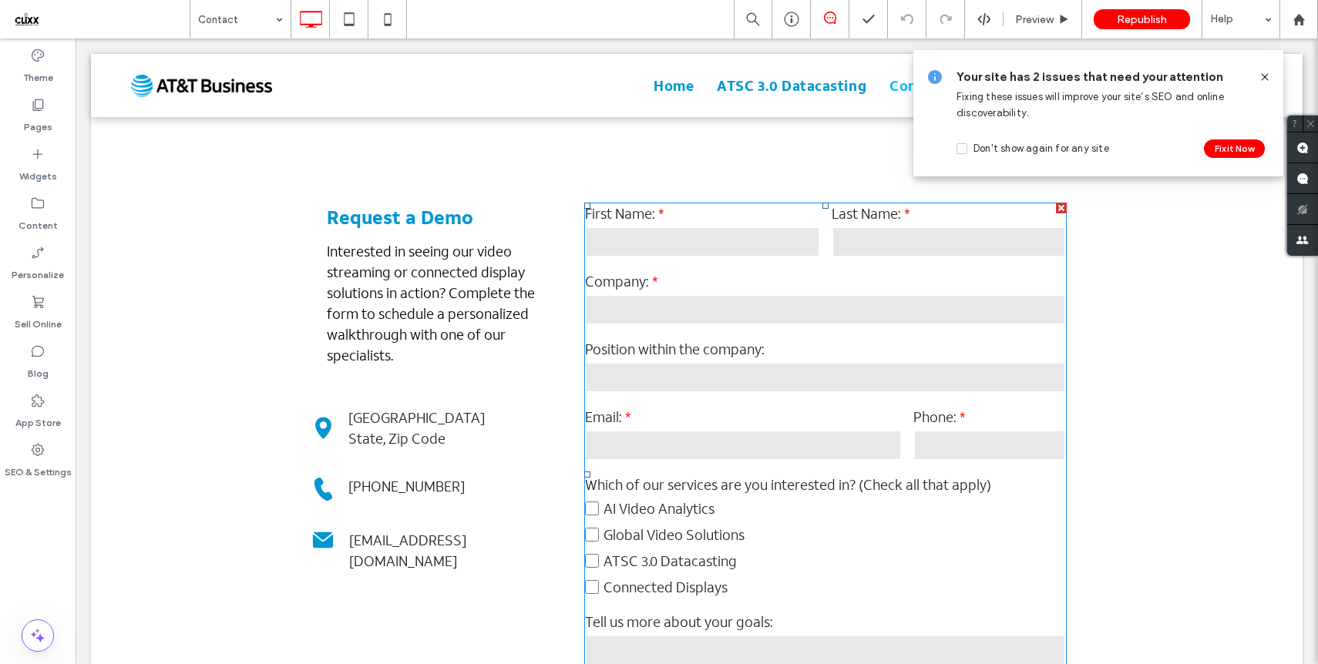
scroll to position [749, 0]
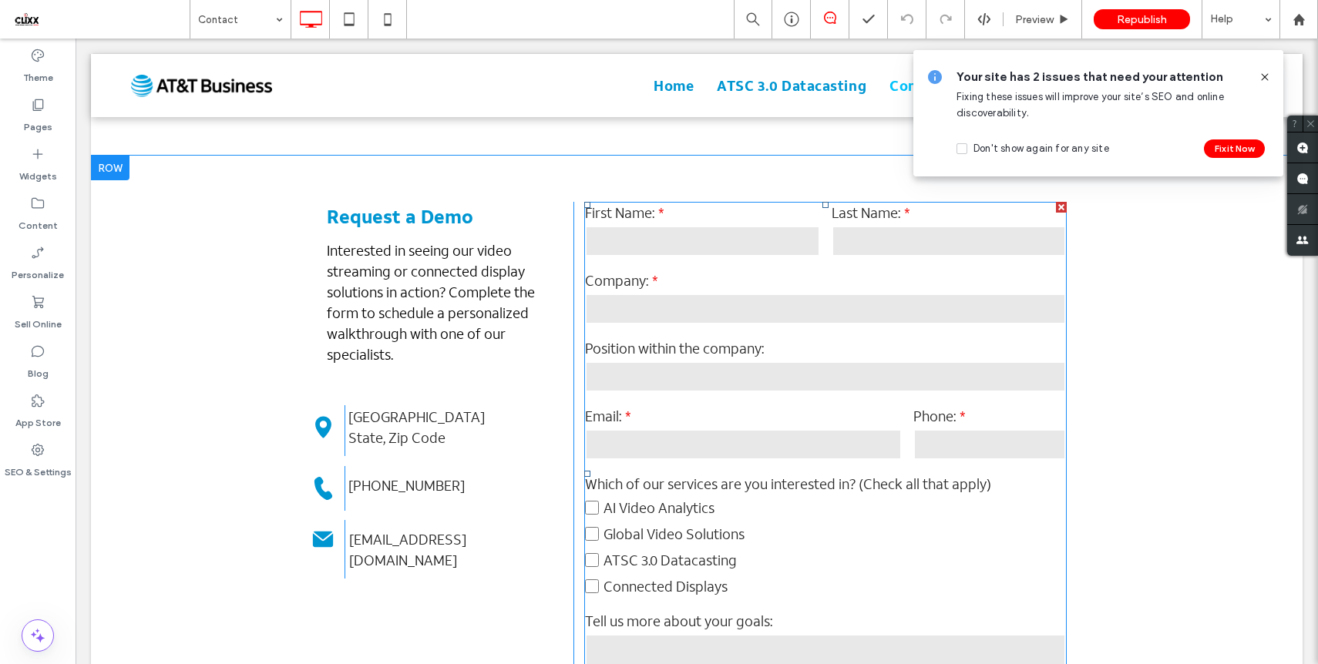
click at [780, 551] on label "ATSC 3.0 Datacasting" at bounding box center [825, 560] width 481 height 26
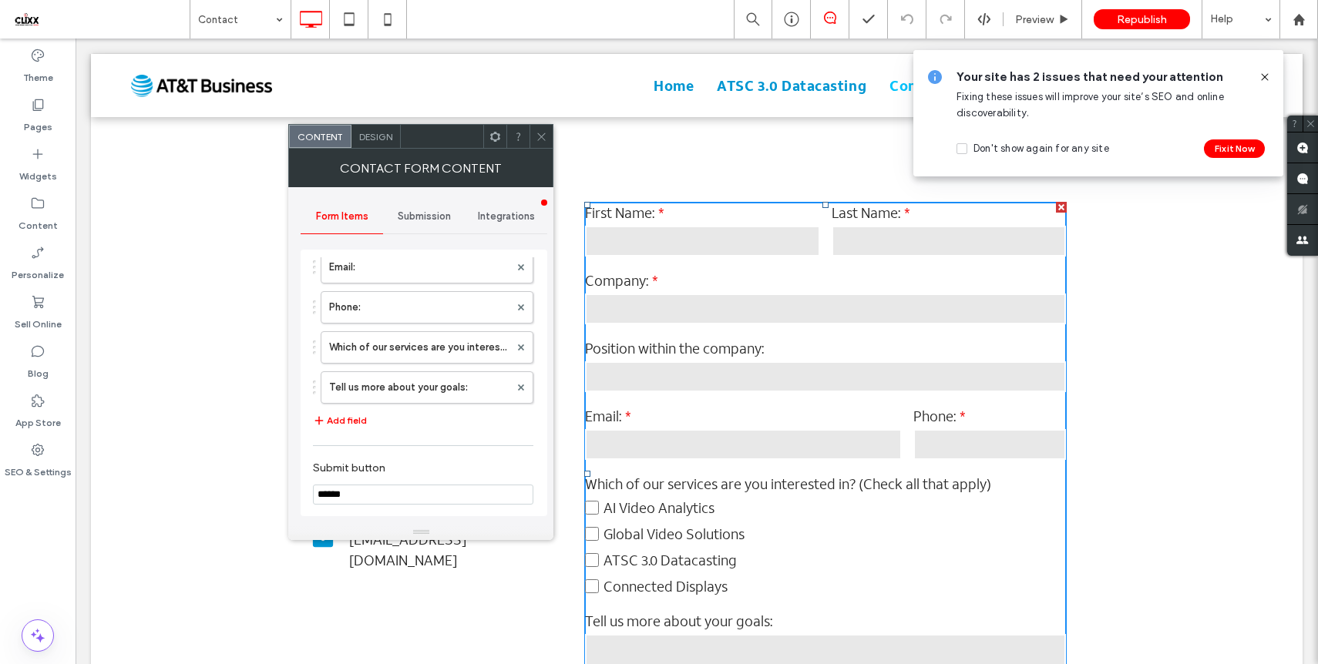
scroll to position [234, 0]
click at [374, 348] on label "Which of our services are you interested in? (Check all that apply)" at bounding box center [419, 344] width 180 height 31
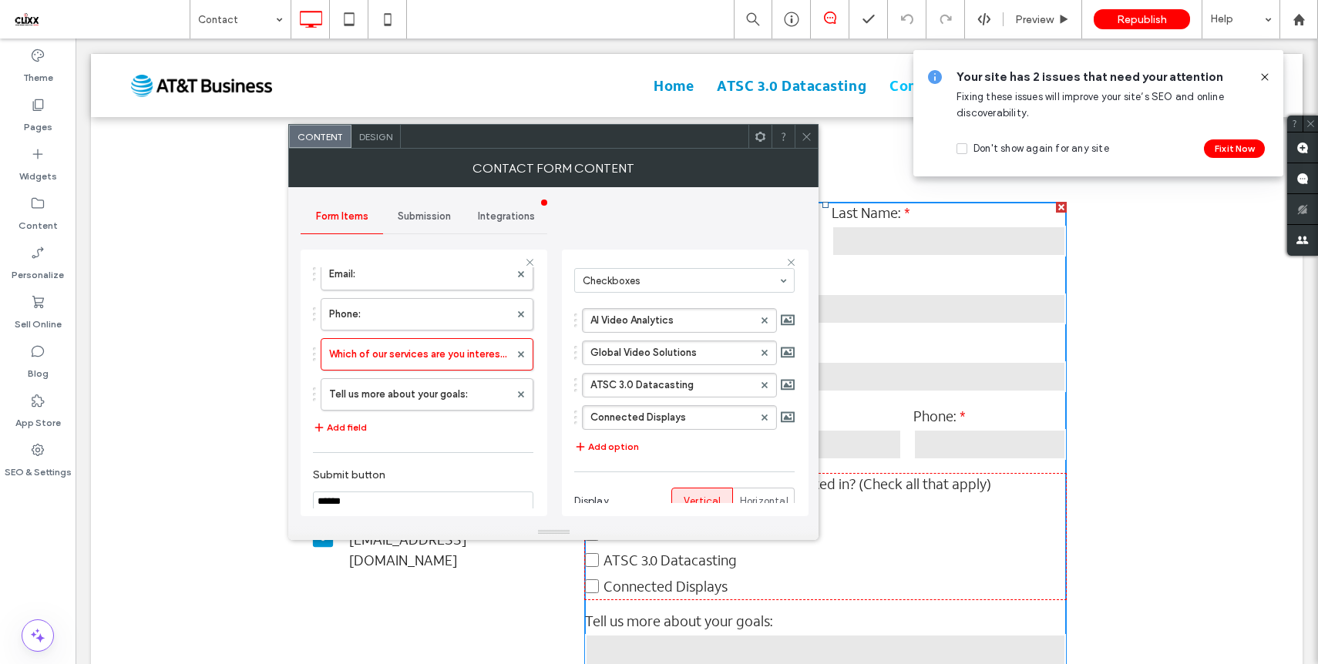
scroll to position [116, 0]
drag, startPoint x: 687, startPoint y: 320, endPoint x: 592, endPoint y: 314, distance: 94.9
click at [613, 321] on label "AI Video Analytics" at bounding box center [671, 318] width 163 height 23
click at [613, 321] on input "**********" at bounding box center [671, 319] width 163 height 11
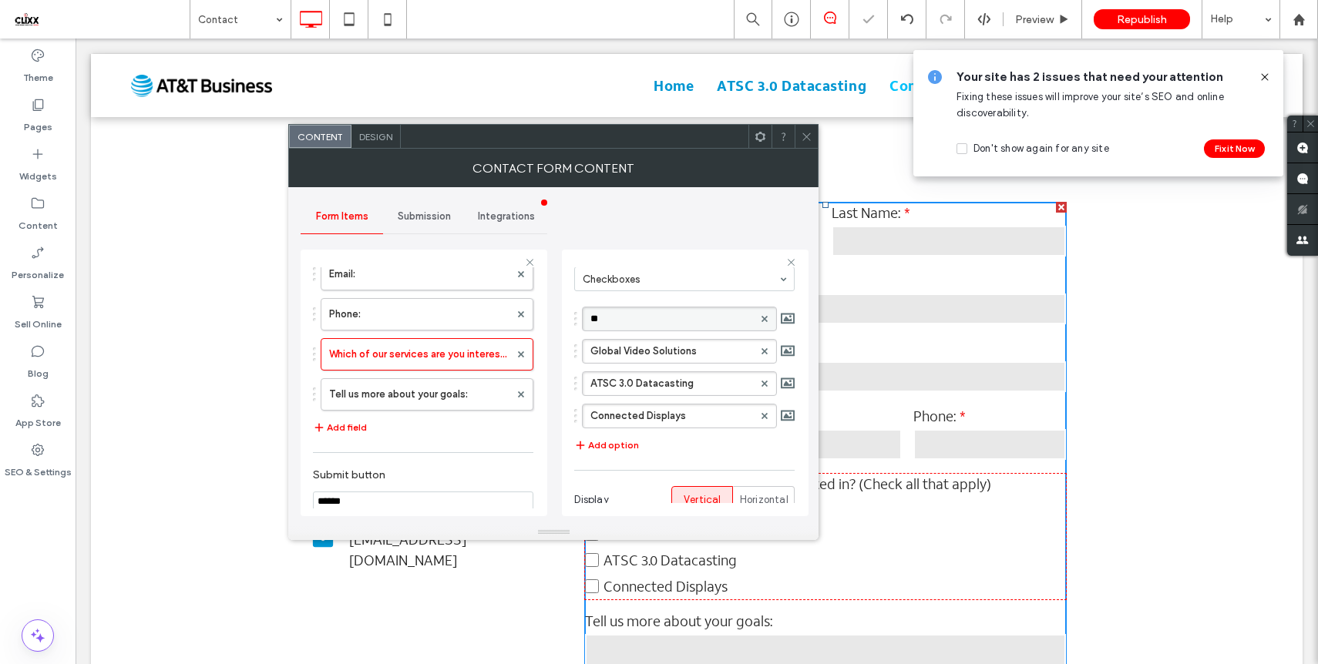
type input "*"
type input "********"
click at [649, 351] on label "Global Video Solutions" at bounding box center [671, 351] width 163 height 23
click at [649, 351] on input "**********" at bounding box center [671, 351] width 163 height 11
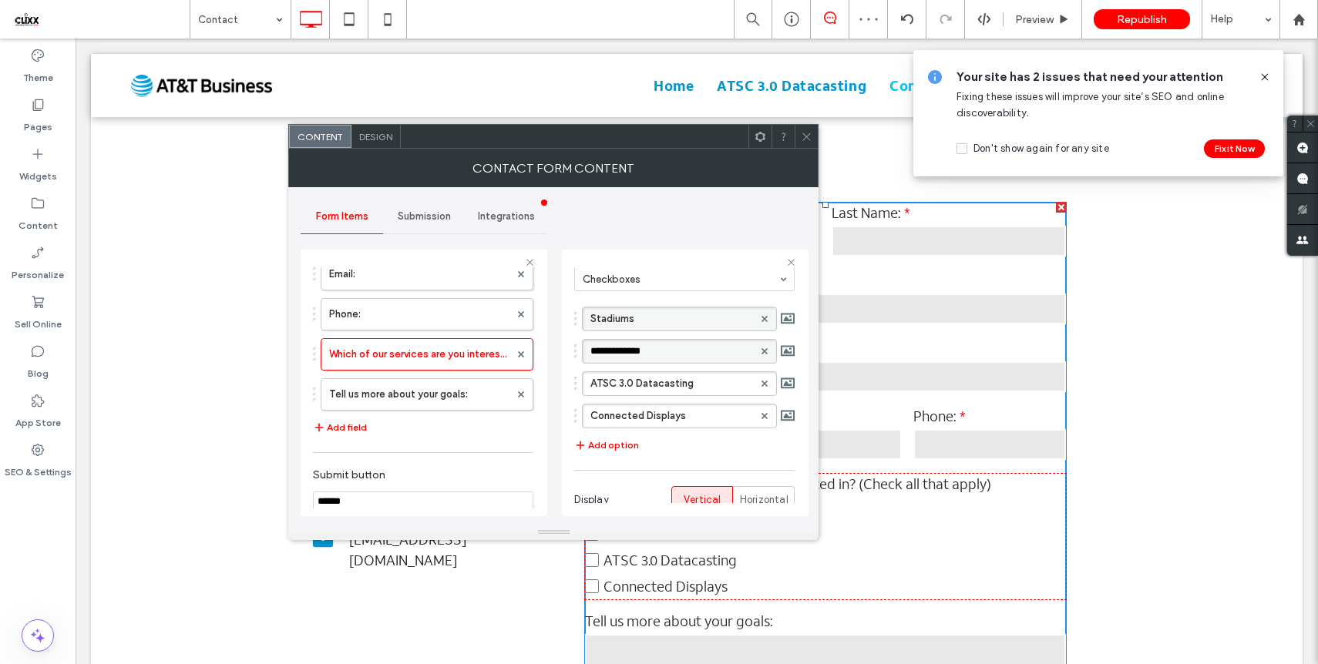
type input "**********"
click at [630, 382] on label "ATSC 3.0 Datacasting" at bounding box center [671, 383] width 163 height 23
click at [630, 382] on input "**********" at bounding box center [671, 383] width 163 height 11
type input "**********"
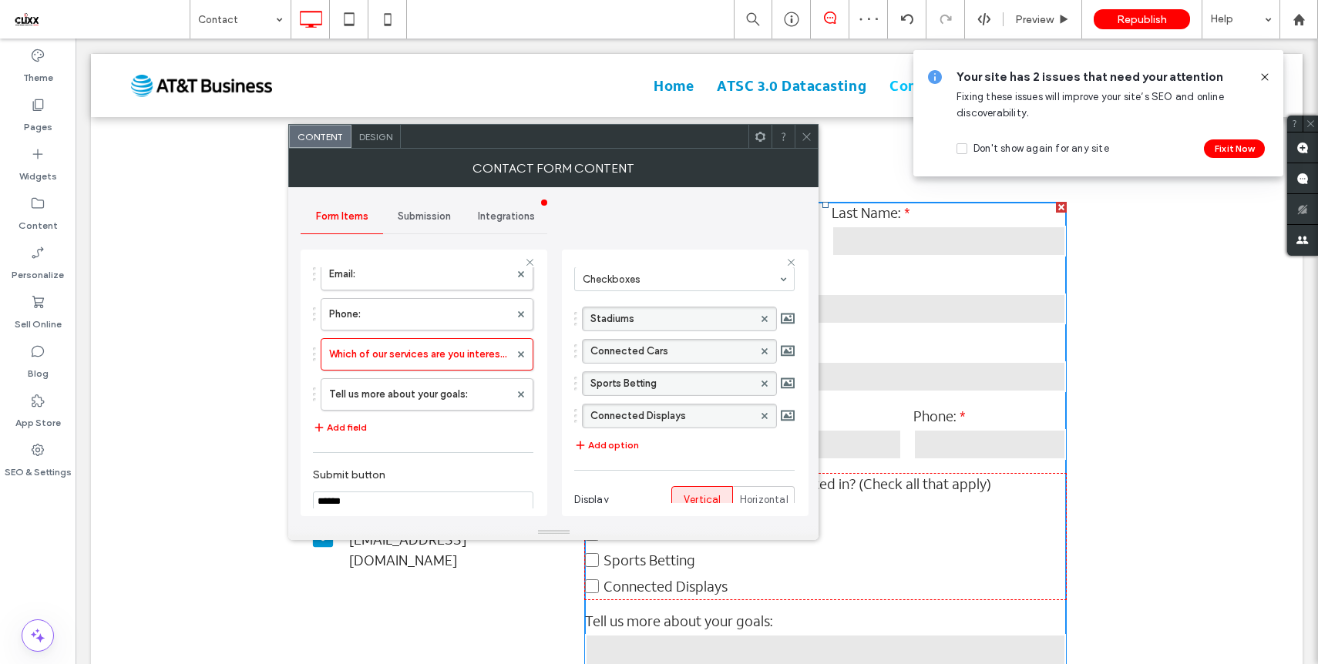
click at [633, 418] on label "Connected Displays" at bounding box center [671, 416] width 163 height 23
click at [633, 418] on input "**********" at bounding box center [671, 416] width 163 height 11
type input "*"
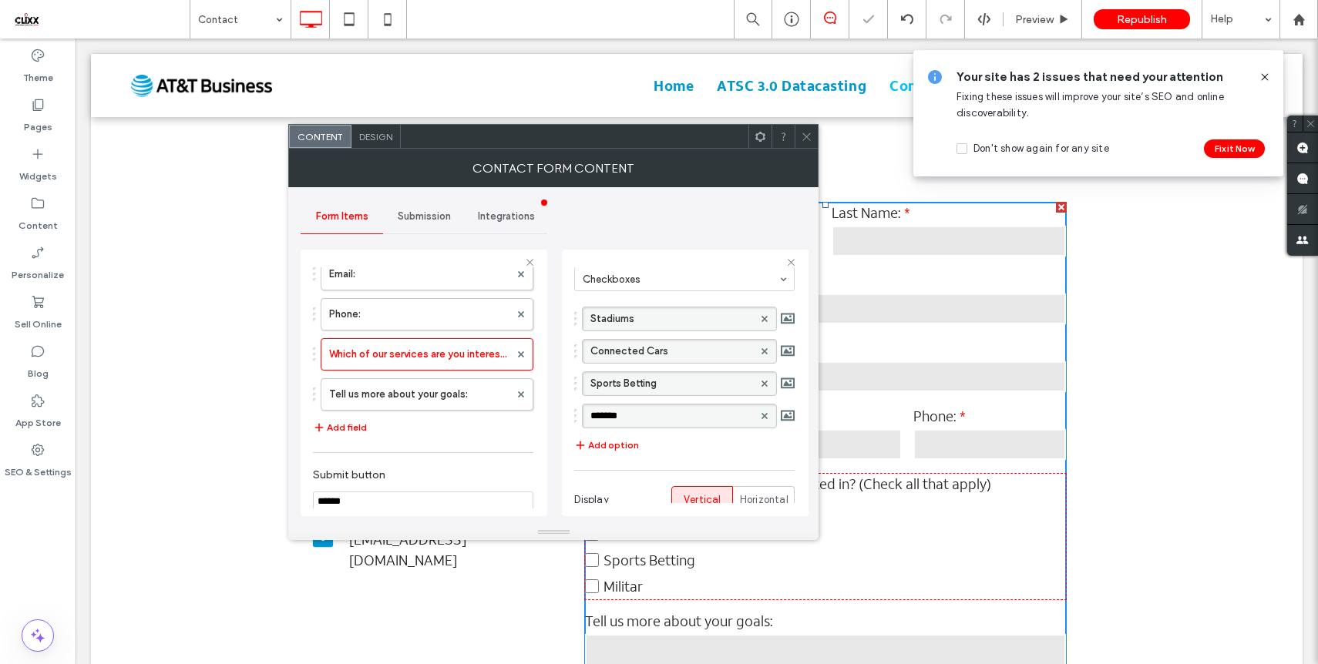
type input "********"
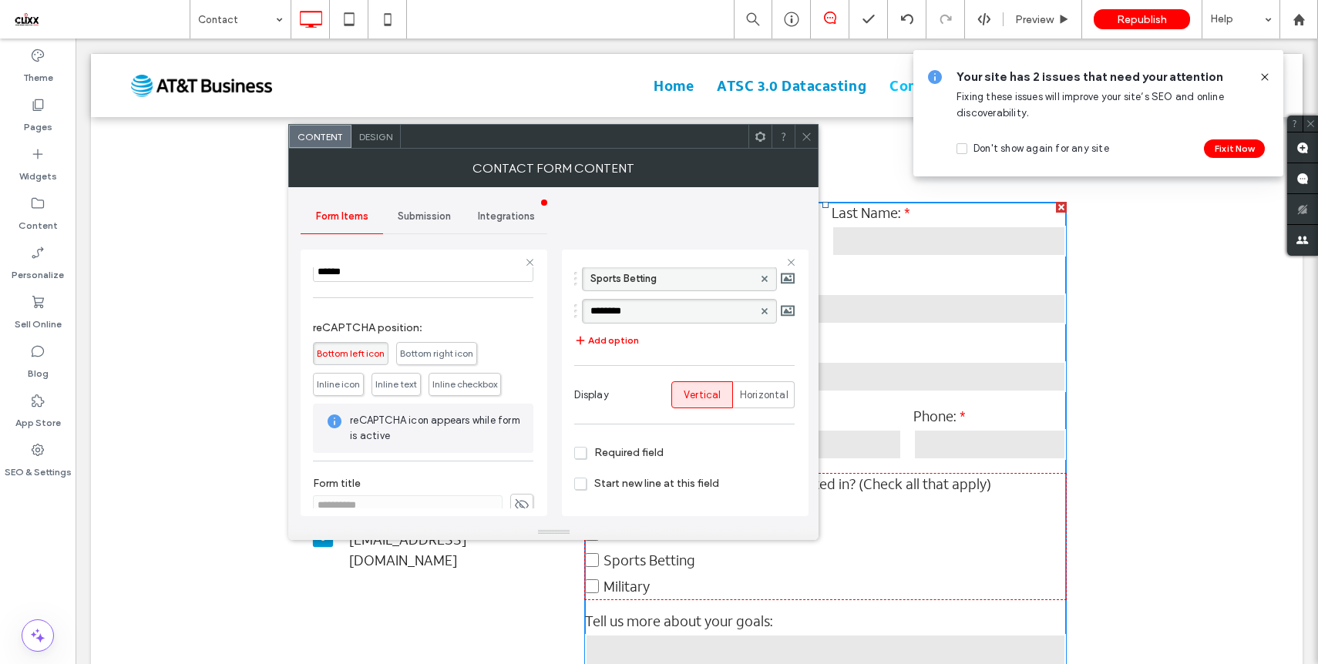
scroll to position [465, 0]
click at [802, 135] on icon at bounding box center [807, 137] width 12 height 12
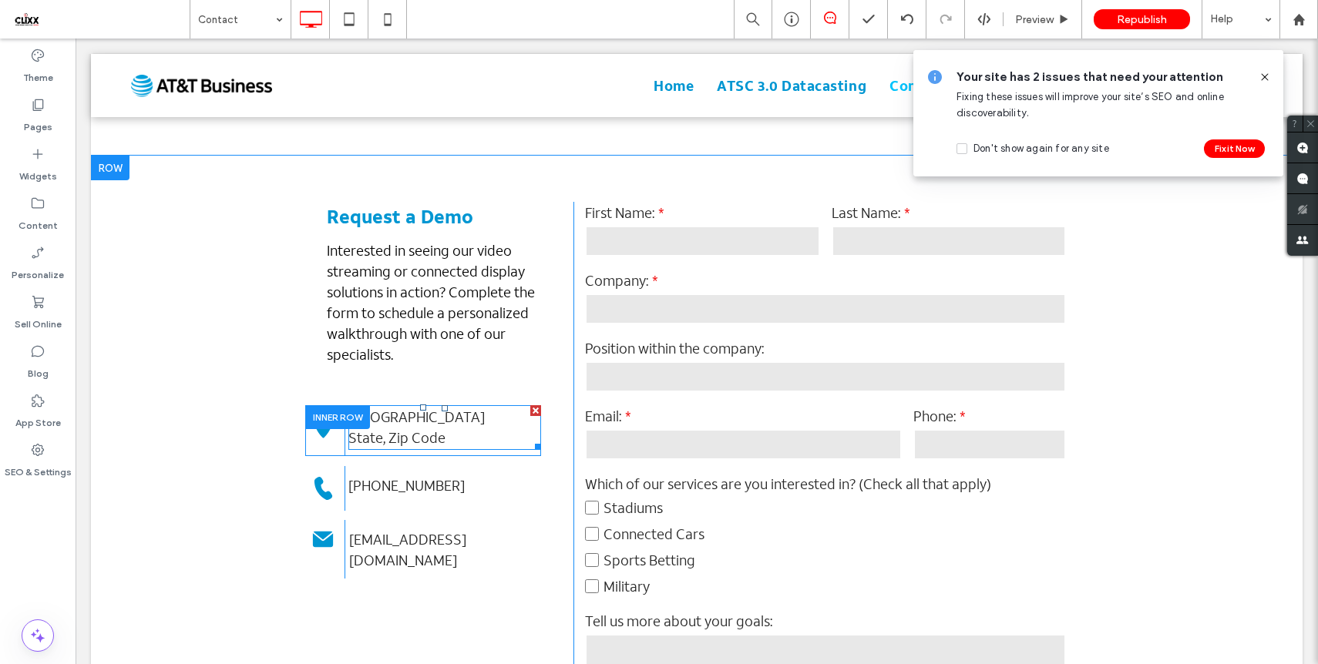
click at [536, 410] on div at bounding box center [535, 410] width 11 height 11
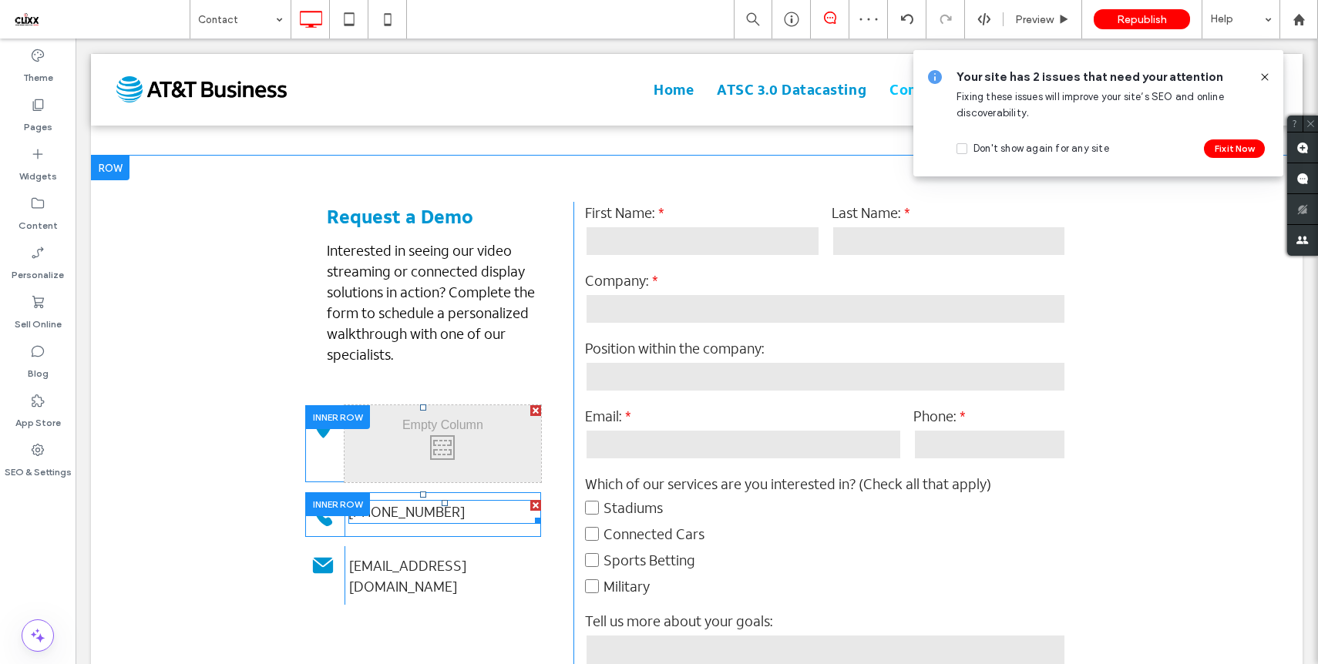
click at [533, 502] on div at bounding box center [535, 505] width 11 height 11
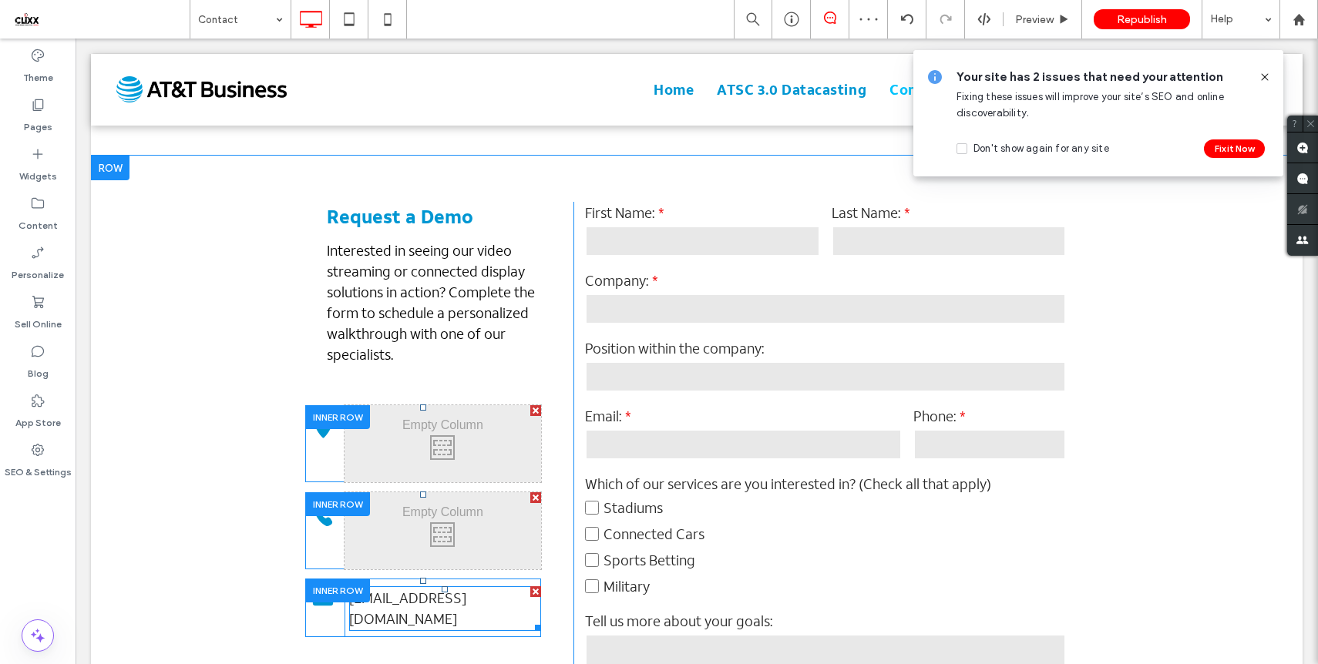
click at [533, 590] on div at bounding box center [535, 591] width 11 height 11
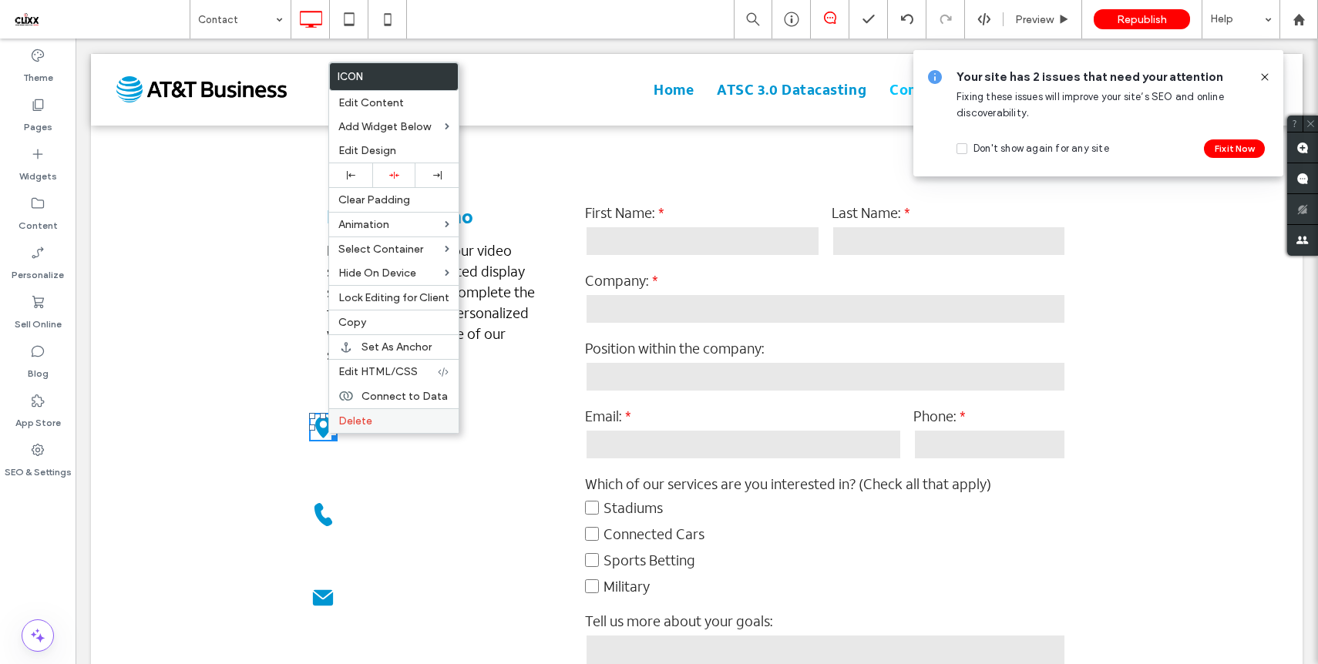
click at [350, 422] on span "Delete" at bounding box center [355, 421] width 34 height 13
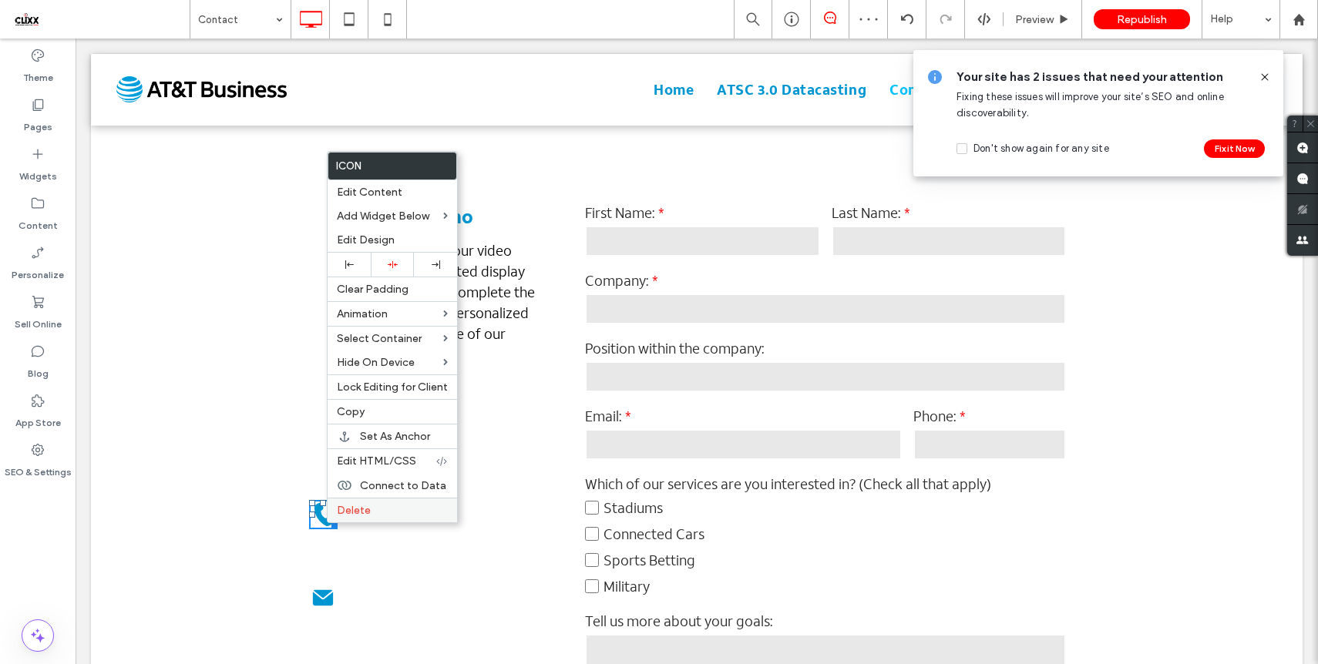
click at [353, 518] on div "Delete" at bounding box center [392, 510] width 129 height 25
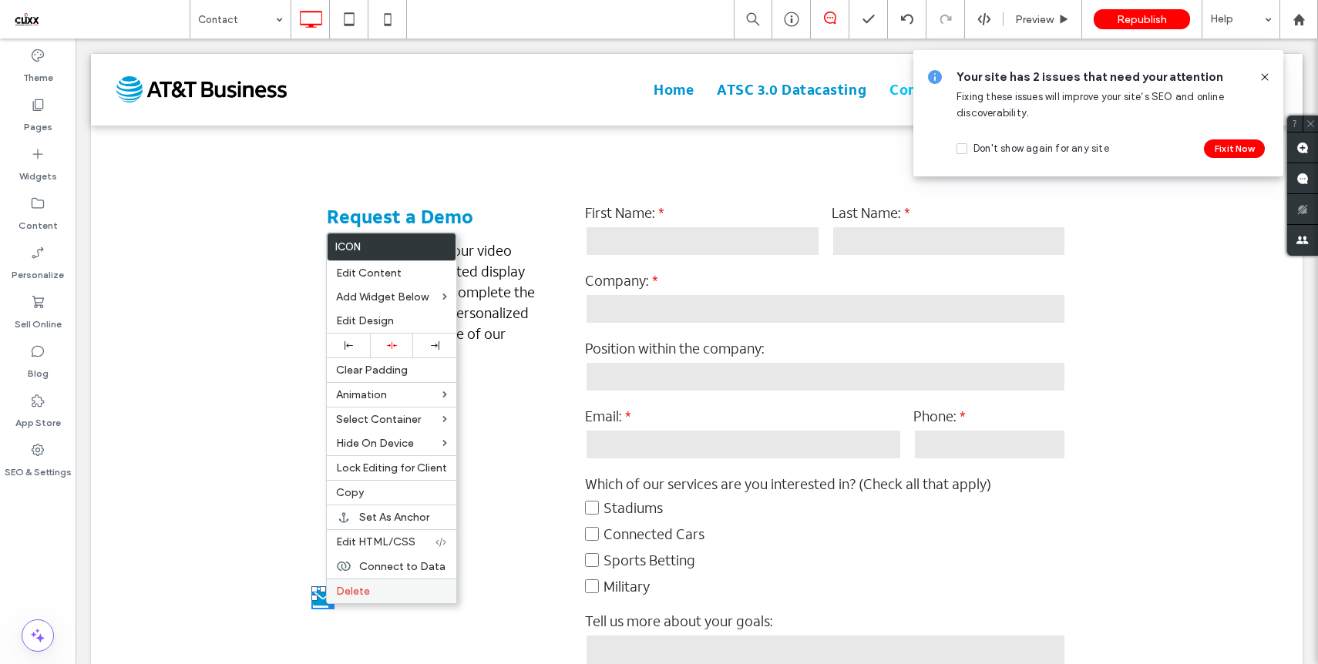
click at [348, 590] on span "Delete" at bounding box center [353, 591] width 34 height 13
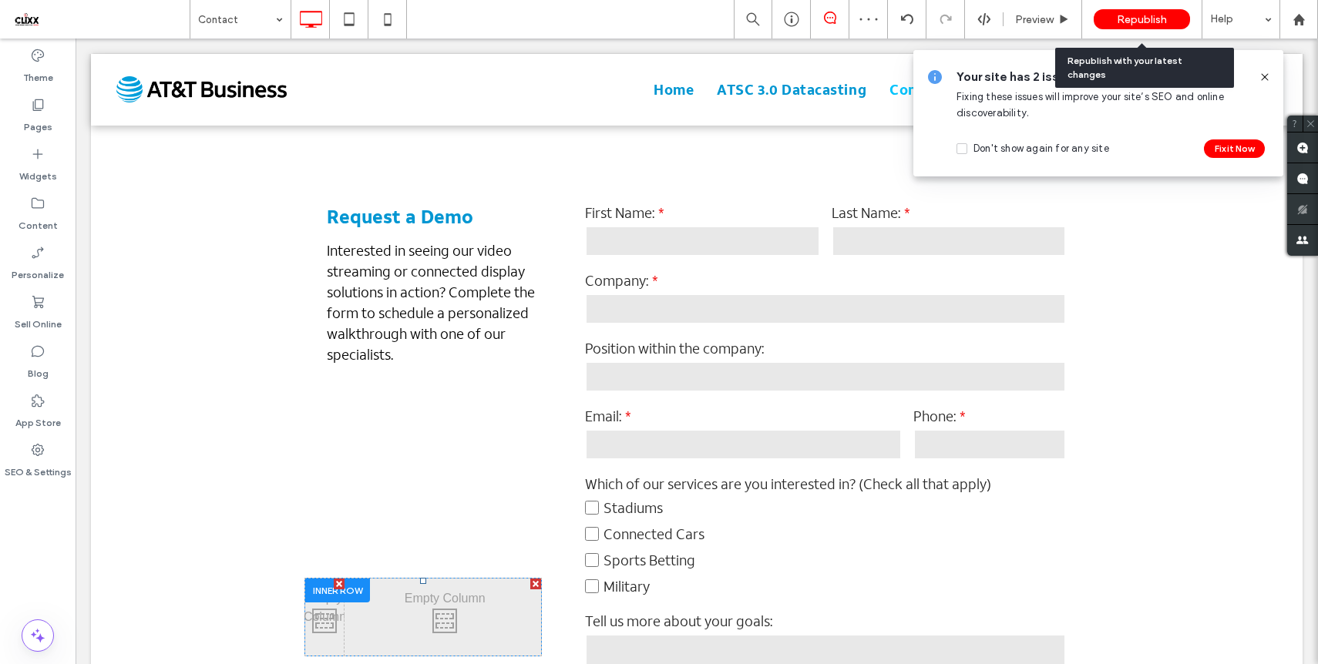
click at [1144, 22] on span "Republish" at bounding box center [1142, 19] width 50 height 13
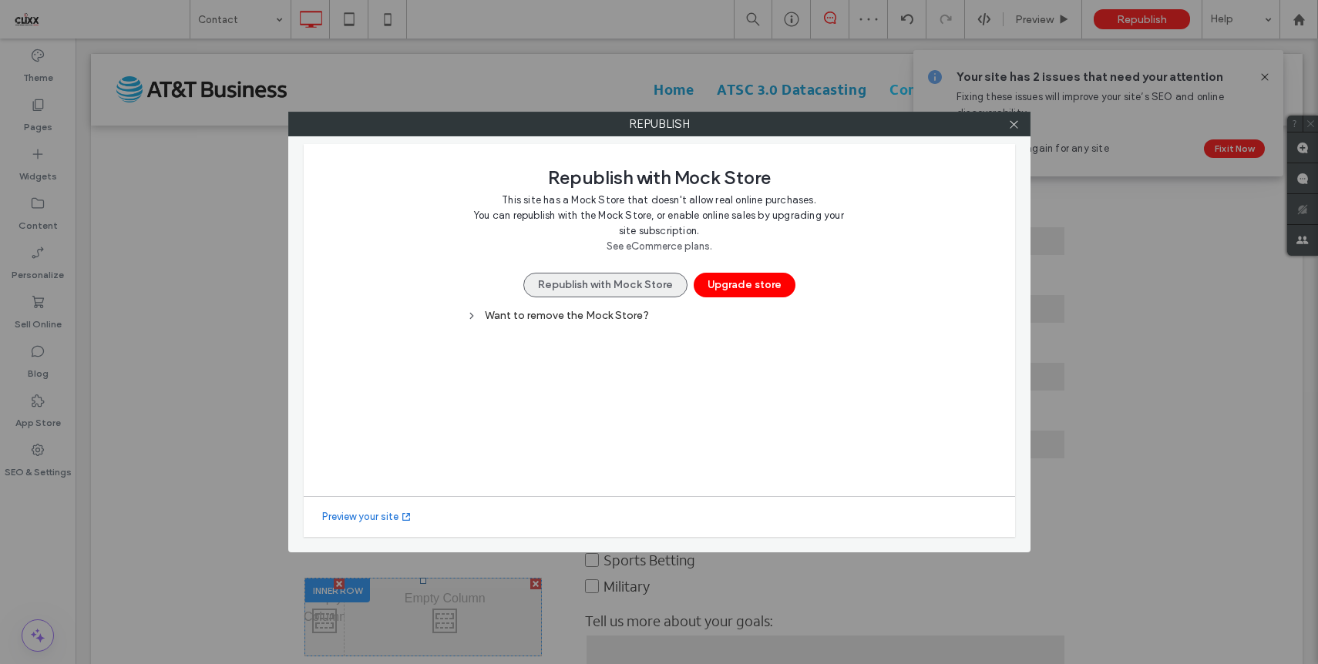
click at [627, 279] on button "Republish with Mock Store" at bounding box center [605, 285] width 164 height 25
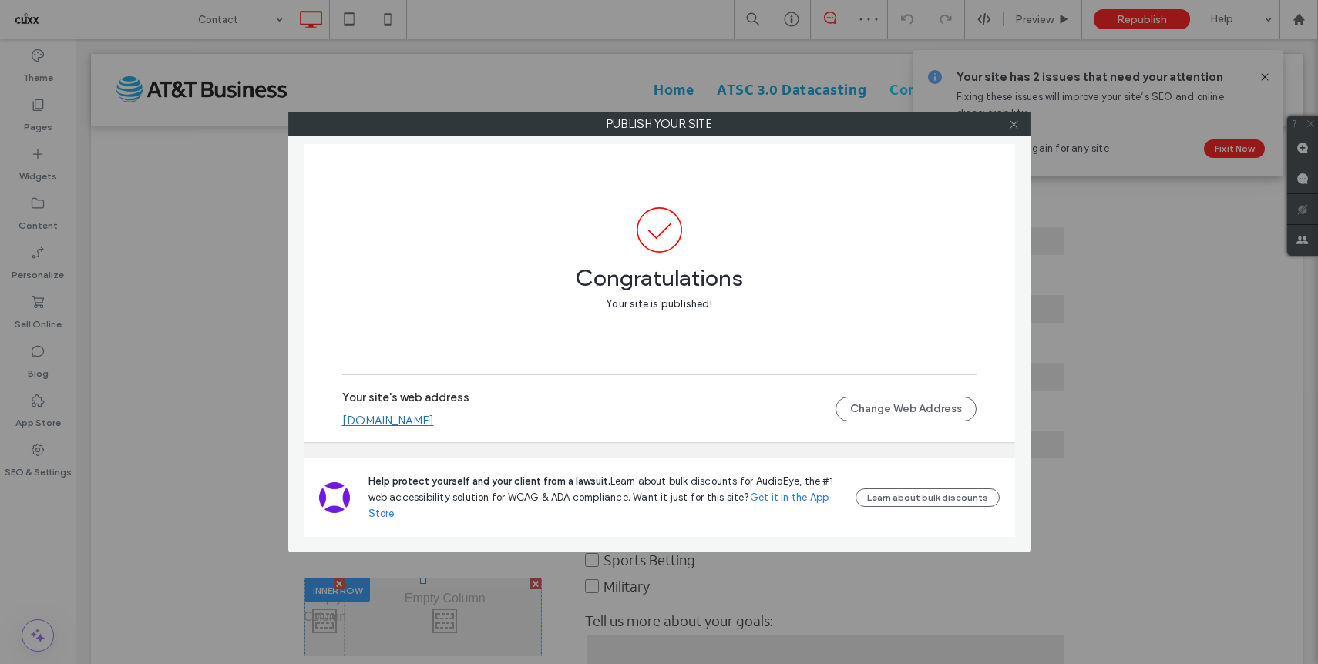
click at [1011, 121] on icon at bounding box center [1014, 125] width 12 height 12
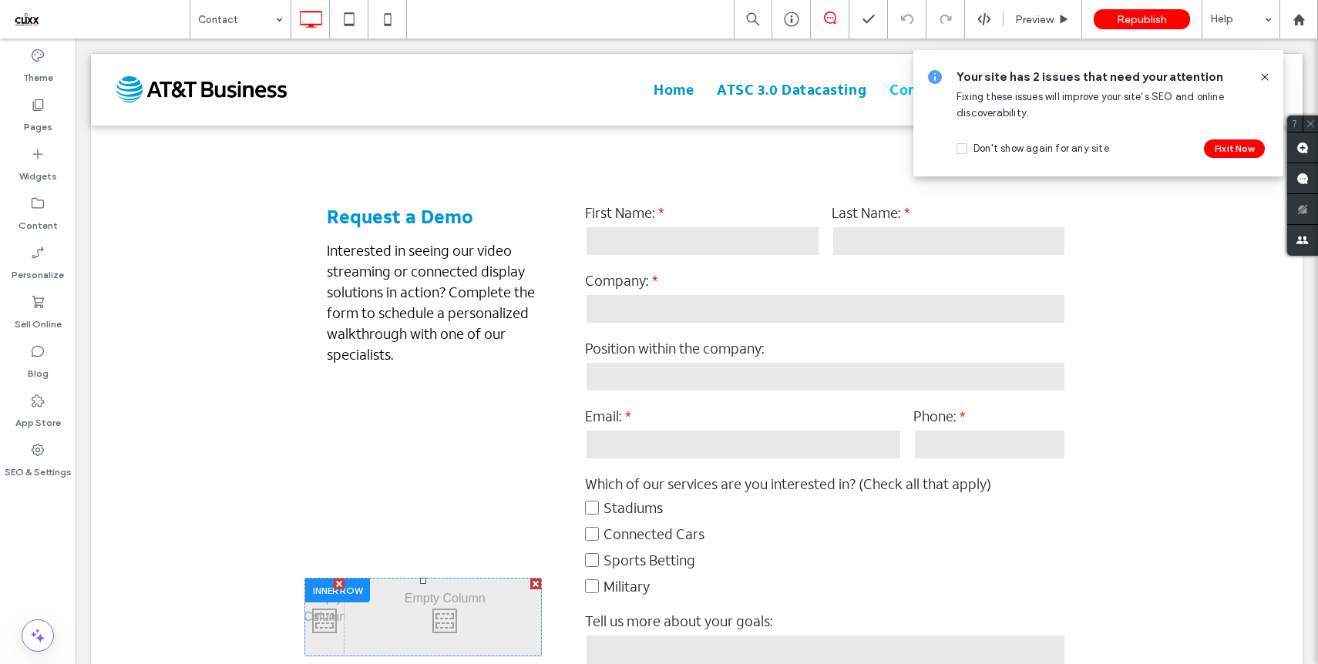
click at [1263, 76] on use at bounding box center [1264, 76] width 7 height 7
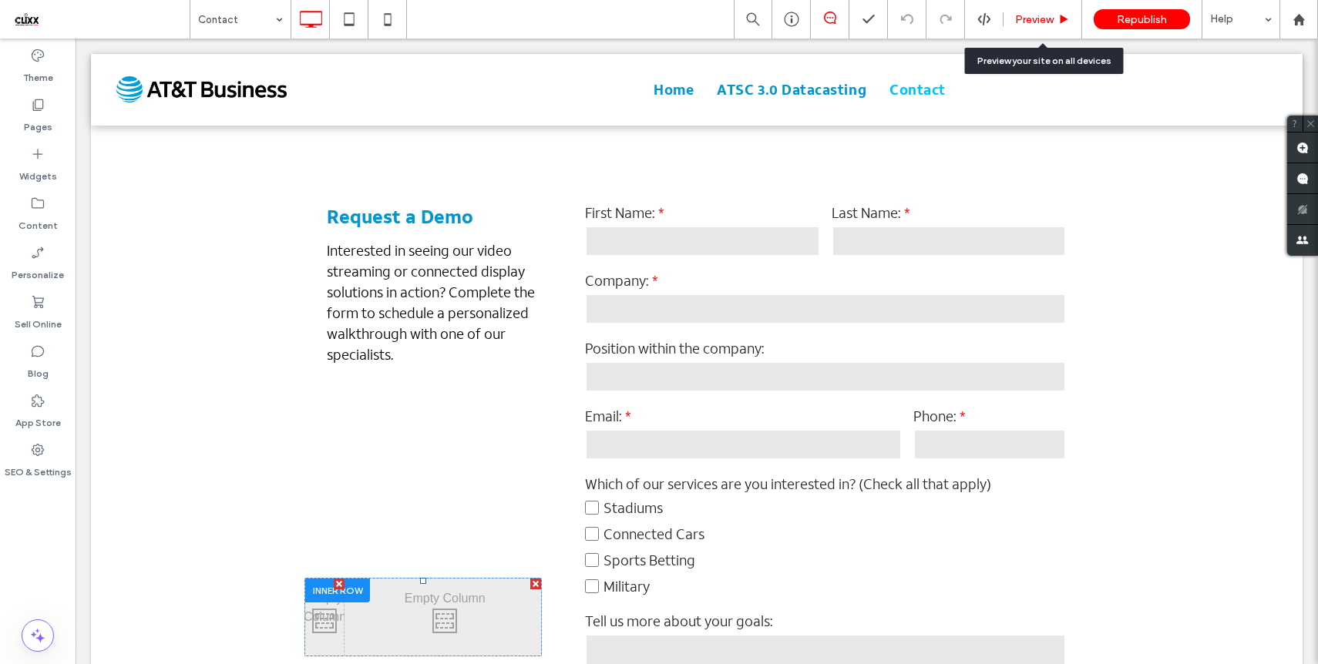
click at [1049, 27] on div "Preview" at bounding box center [1042, 19] width 79 height 39
click at [1048, 16] on span "Preview" at bounding box center [1034, 19] width 39 height 13
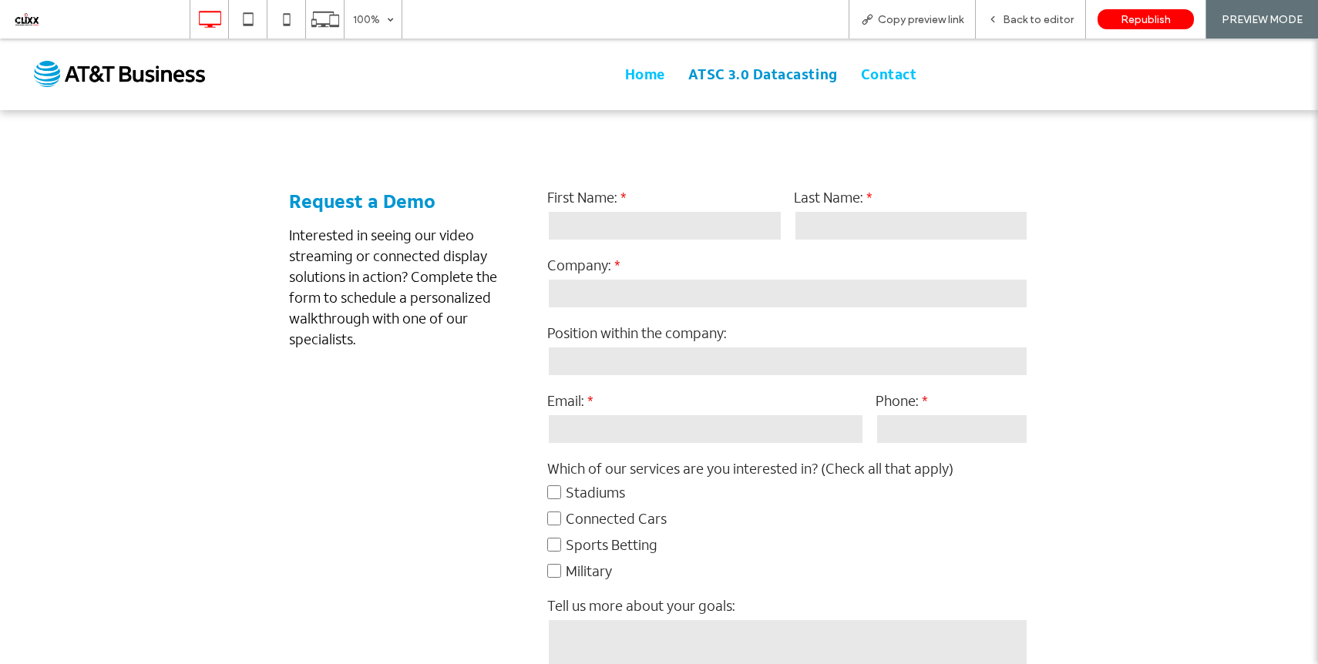
click at [654, 74] on span "Home" at bounding box center [645, 74] width 40 height 21
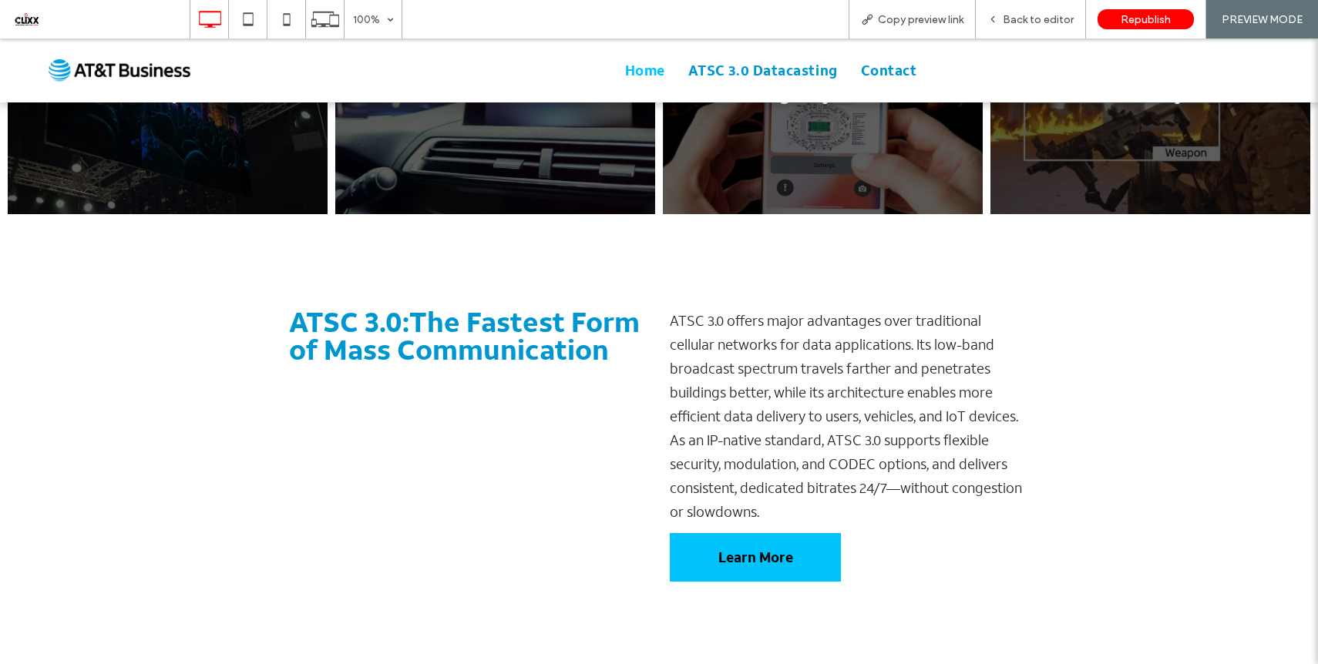
scroll to position [753, 0]
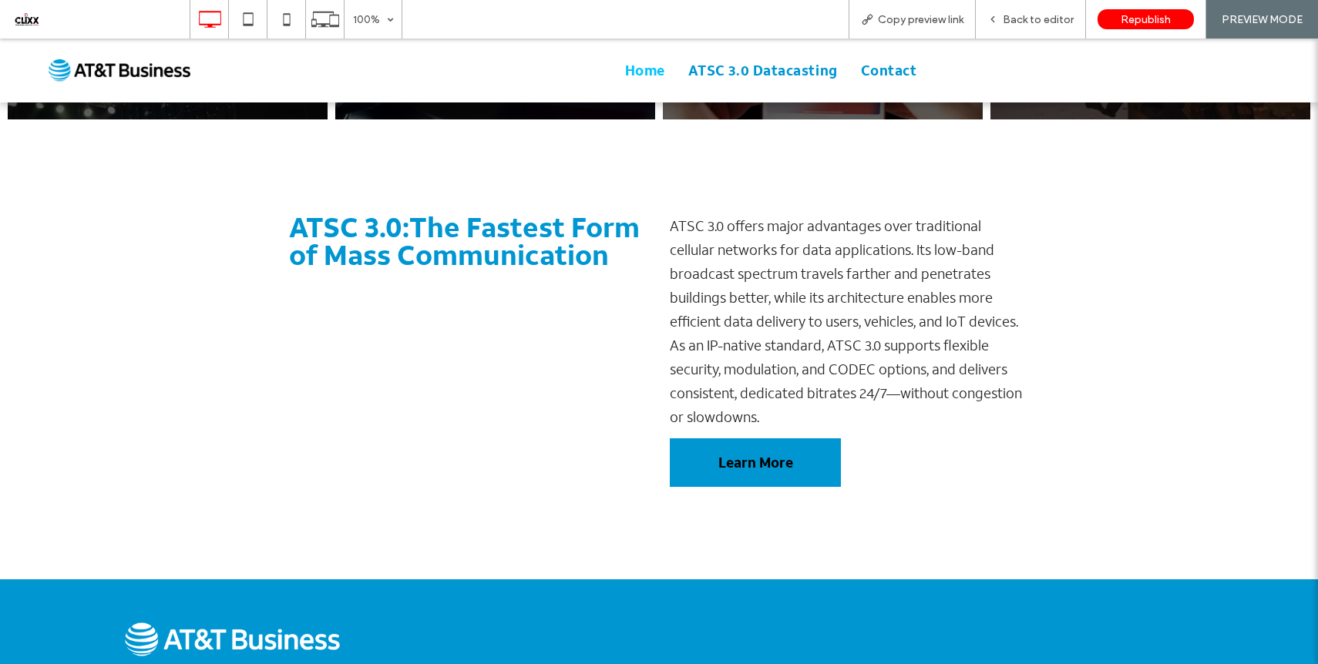
click at [751, 451] on span "Learn More" at bounding box center [755, 463] width 75 height 24
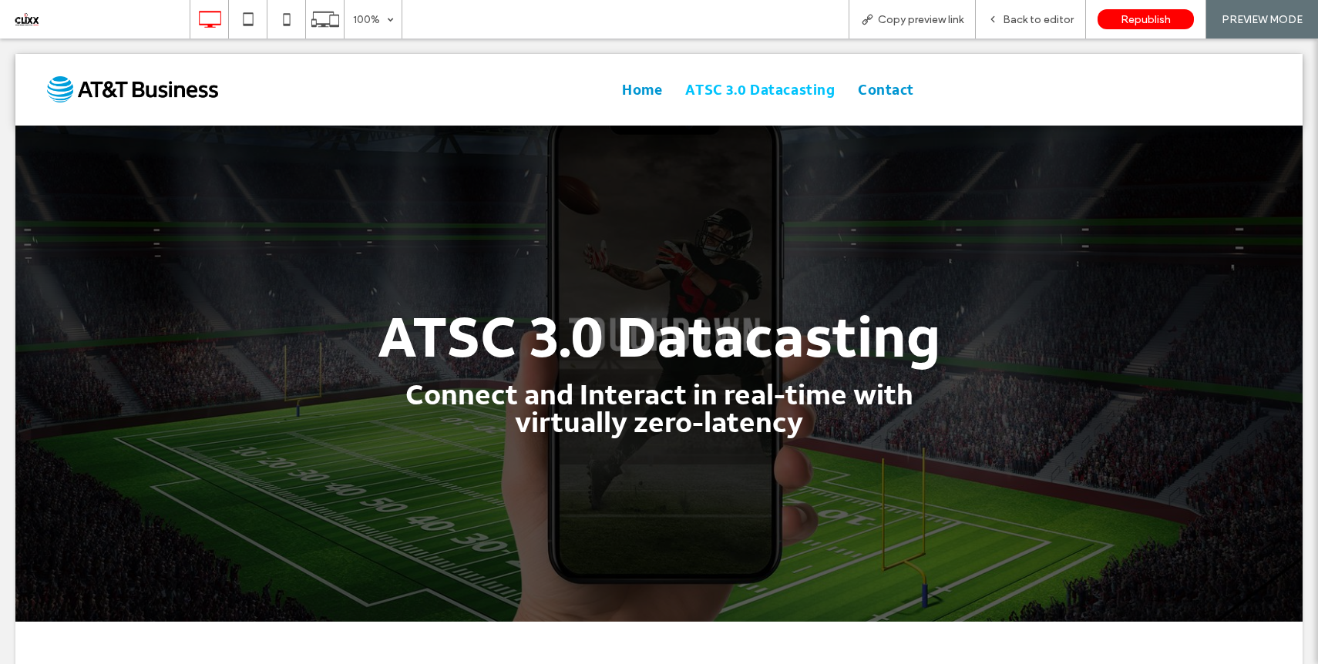
scroll to position [0, 0]
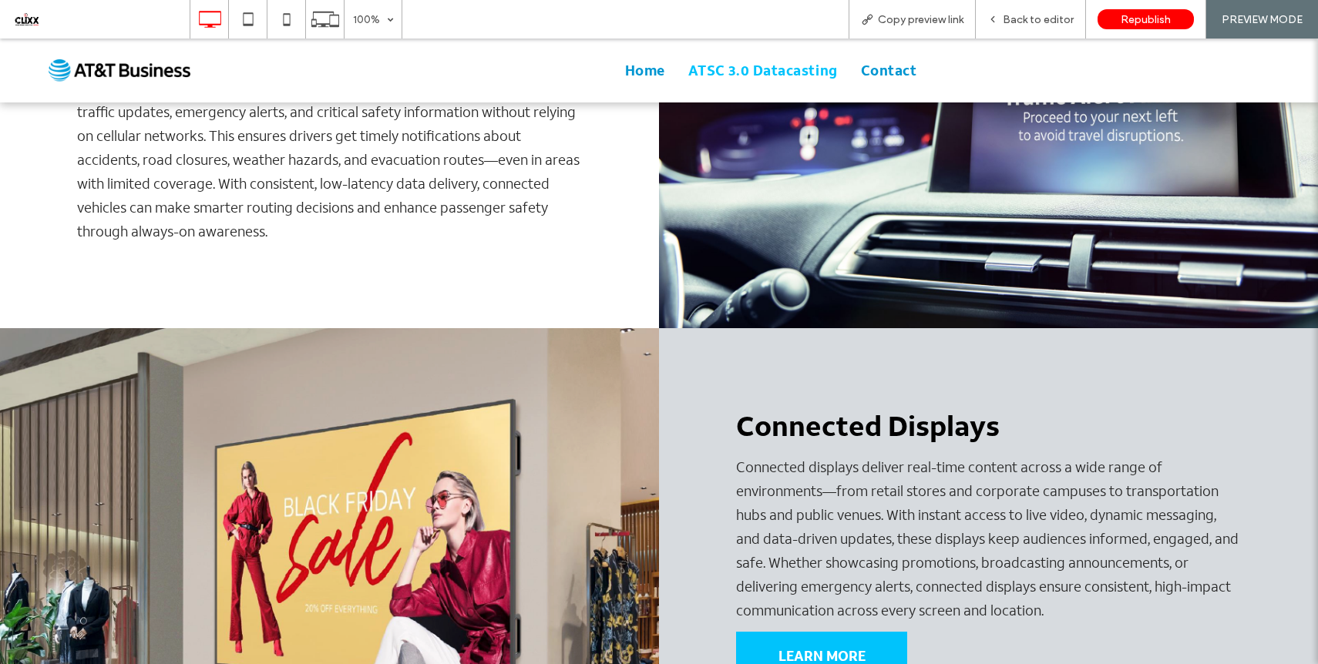
scroll to position [1741, 0]
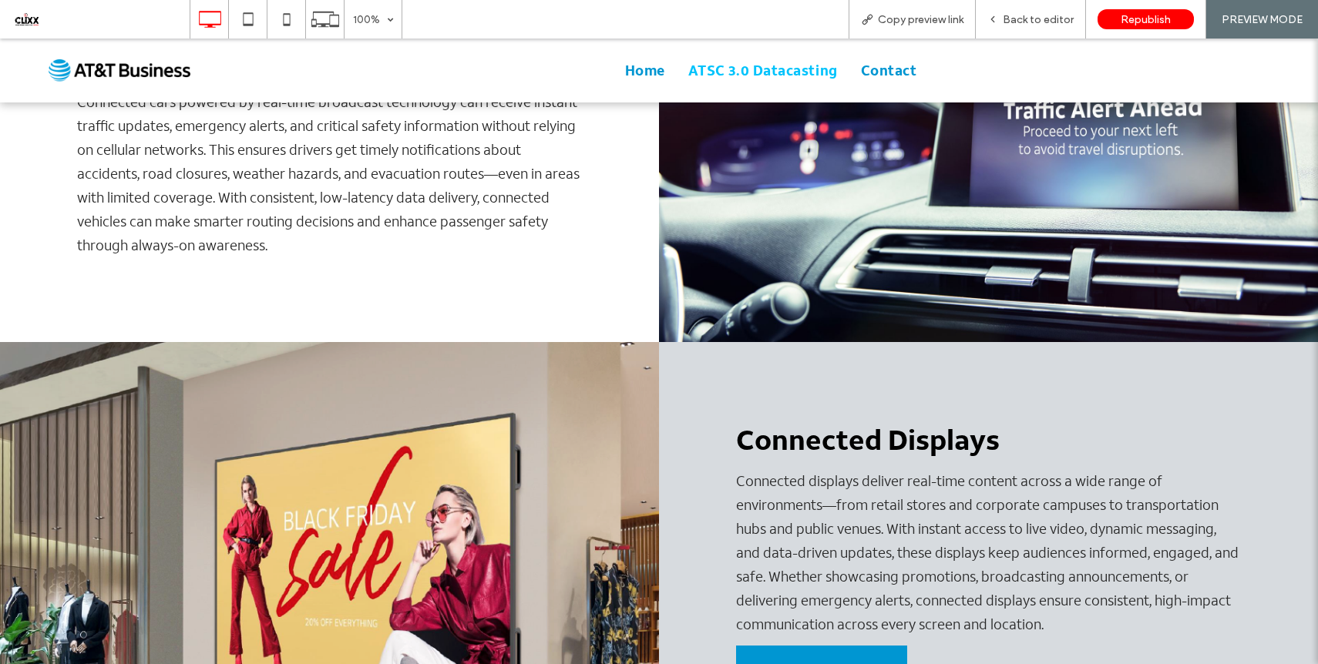
click at [808, 646] on link "LEARN MORE" at bounding box center [821, 670] width 171 height 49
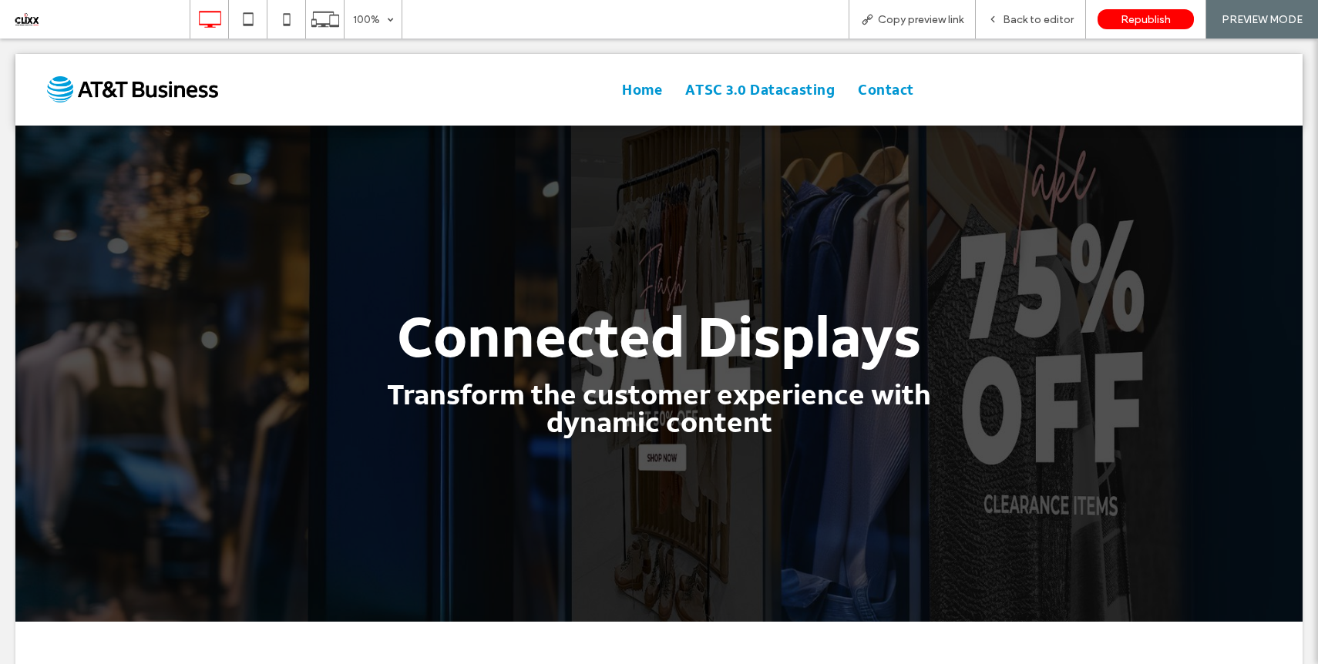
scroll to position [0, 0]
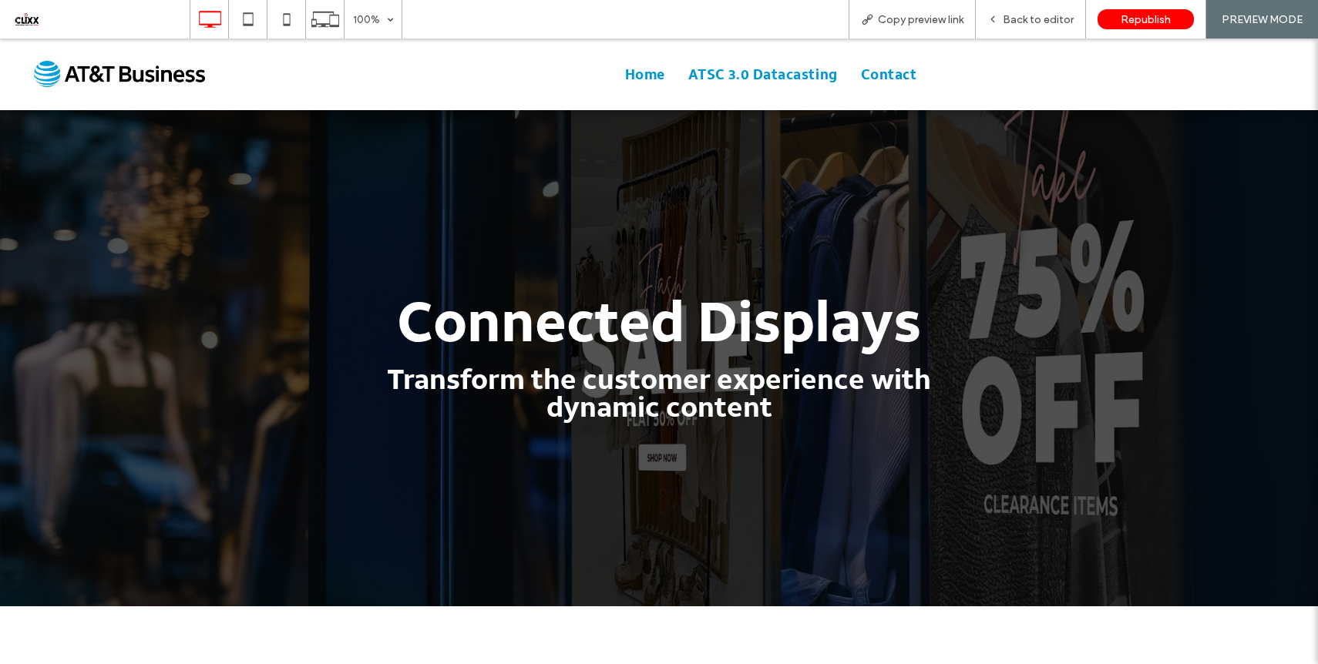
click at [643, 84] on nav "Home ATSC 3.0 Datacasting Contact" at bounding box center [770, 75] width 1071 height 32
click at [650, 74] on span "Home" at bounding box center [645, 74] width 40 height 21
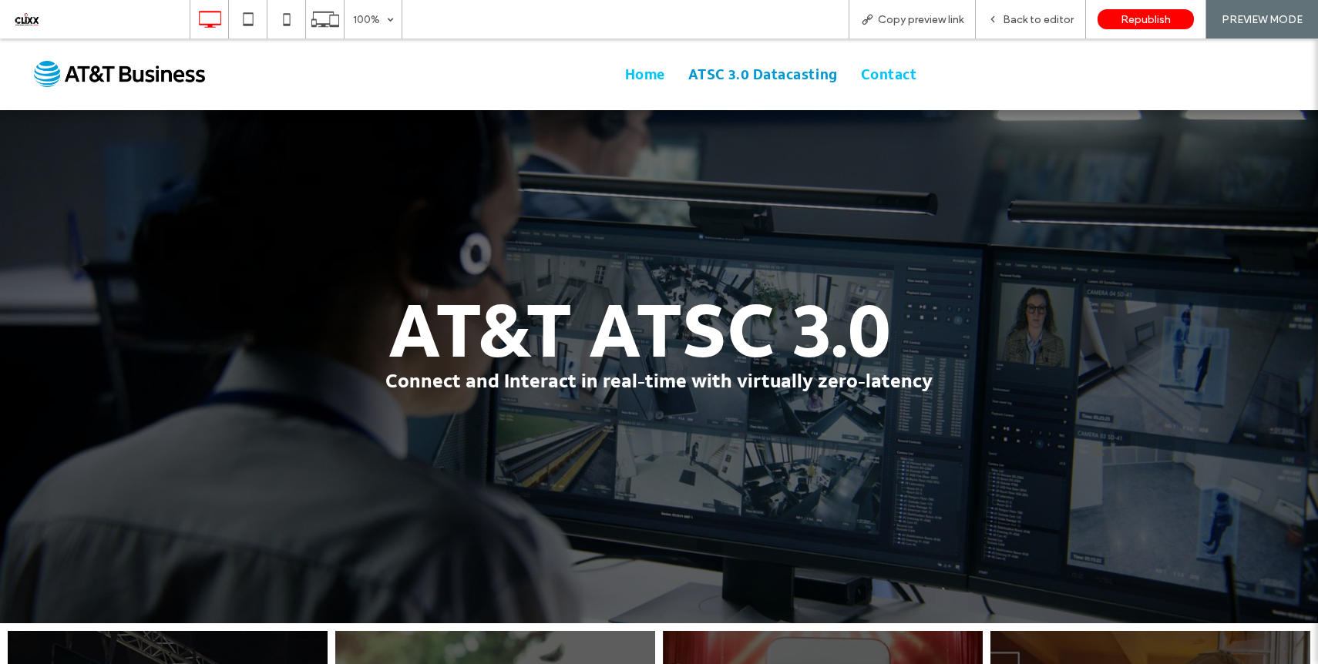
click at [878, 76] on span "Contact" at bounding box center [889, 74] width 56 height 21
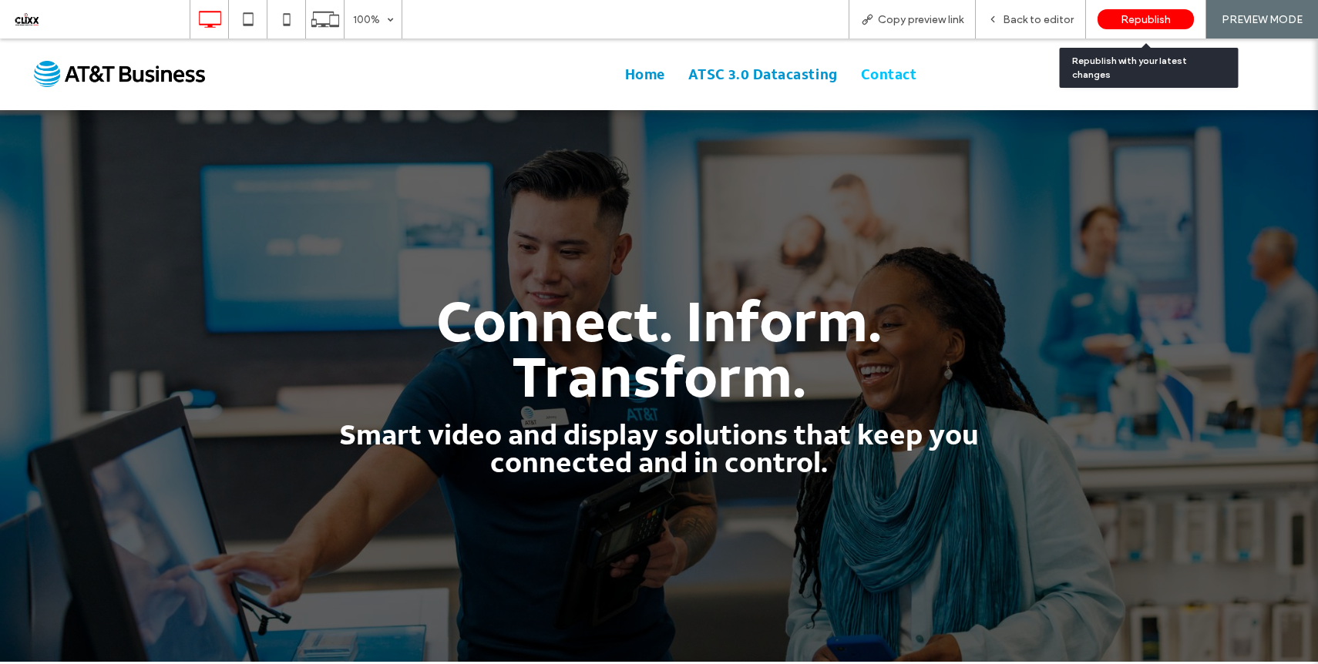
click at [1138, 15] on span "Republish" at bounding box center [1146, 19] width 50 height 13
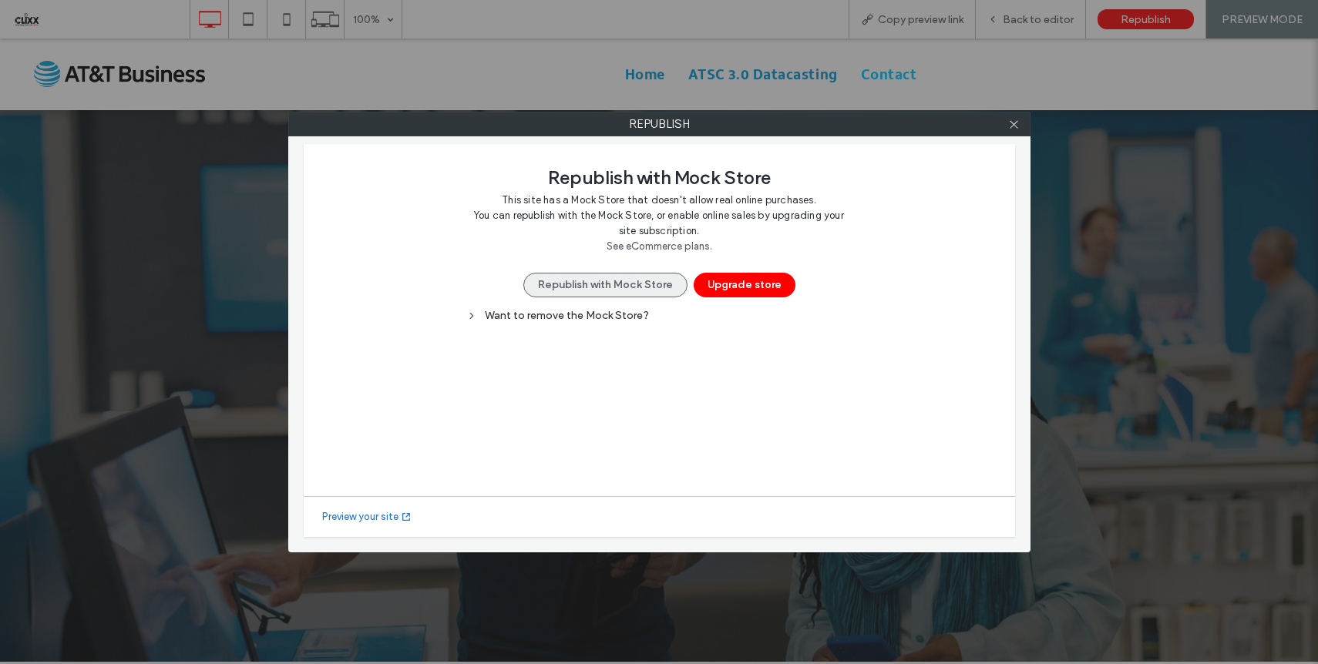
click at [621, 277] on button "Republish with Mock Store" at bounding box center [605, 285] width 164 height 25
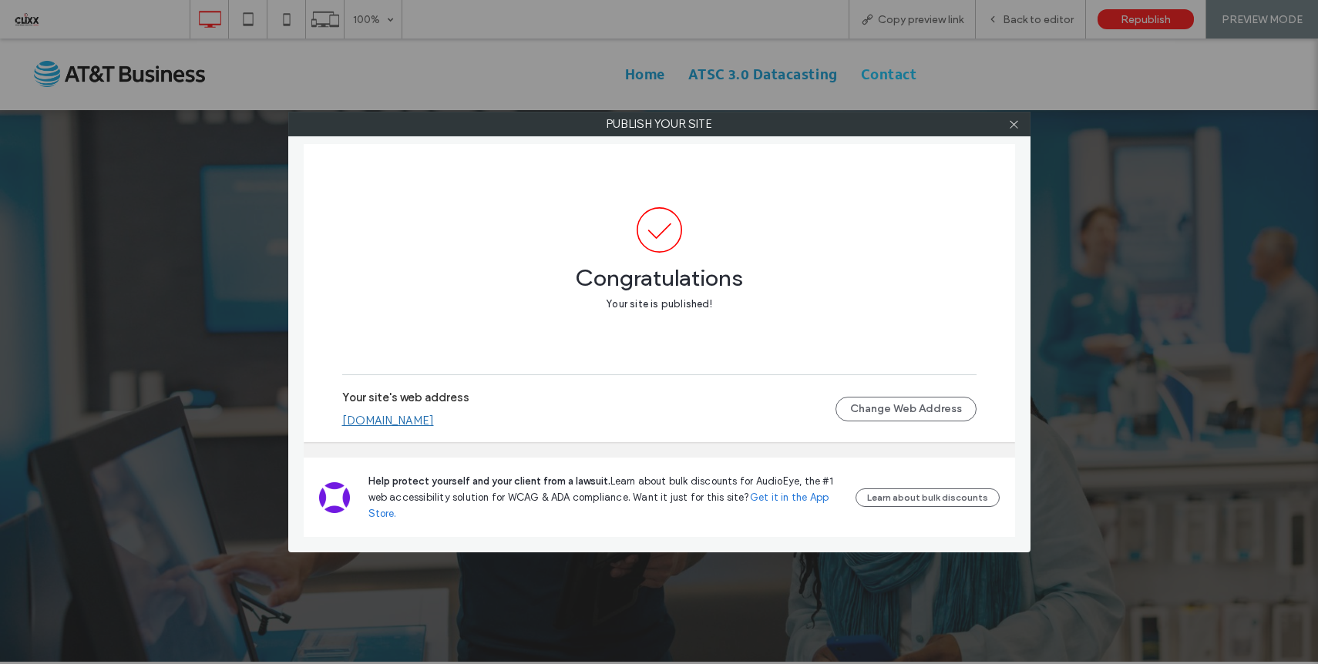
click at [434, 420] on link "att-atsc.multiscreensite.com" at bounding box center [388, 421] width 92 height 14
click at [1008, 123] on icon at bounding box center [1014, 125] width 12 height 12
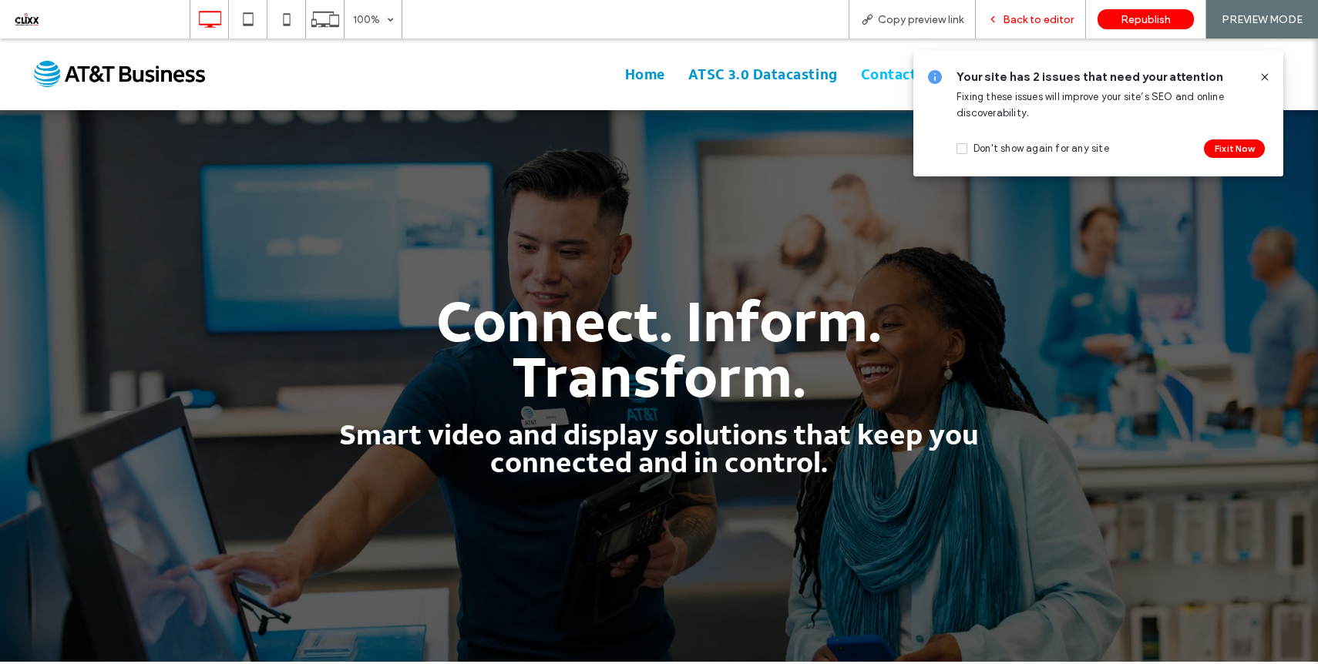
click at [1004, 18] on div "Back to editor" at bounding box center [1030, 19] width 109 height 13
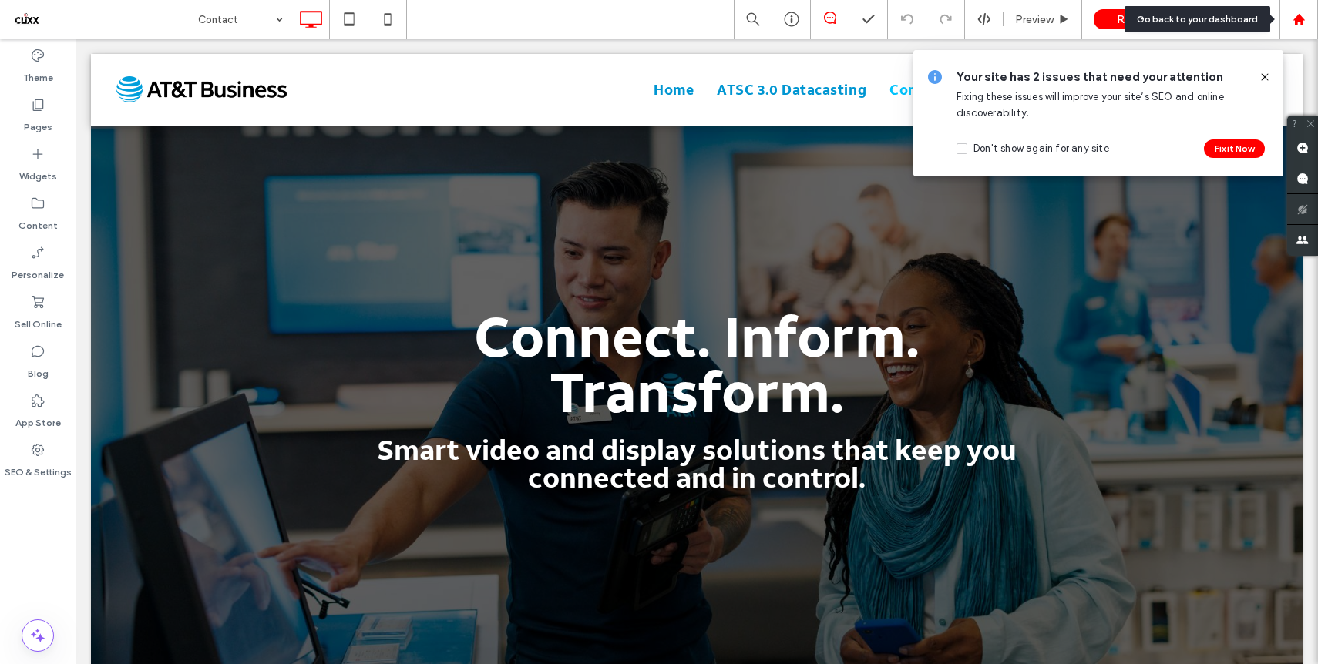
click at [1297, 22] on icon at bounding box center [1298, 19] width 13 height 13
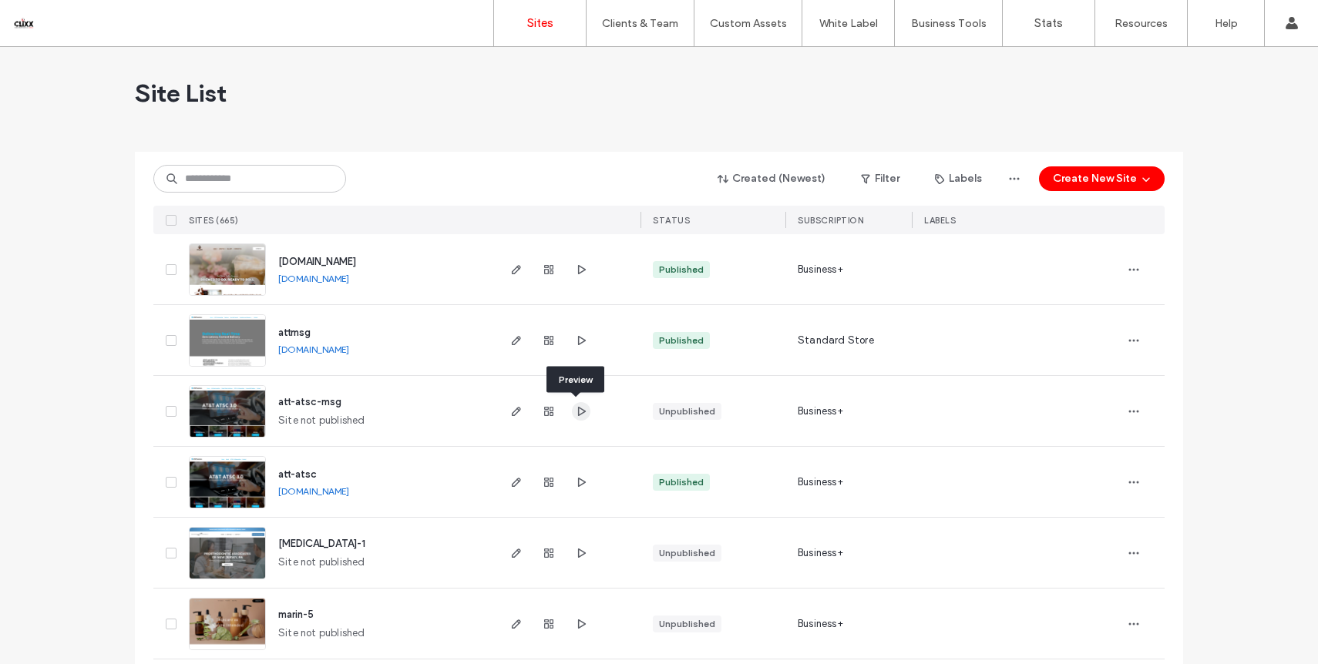
click at [583, 410] on span "button" at bounding box center [581, 411] width 18 height 18
click at [1128, 341] on icon "button" at bounding box center [1133, 340] width 12 height 12
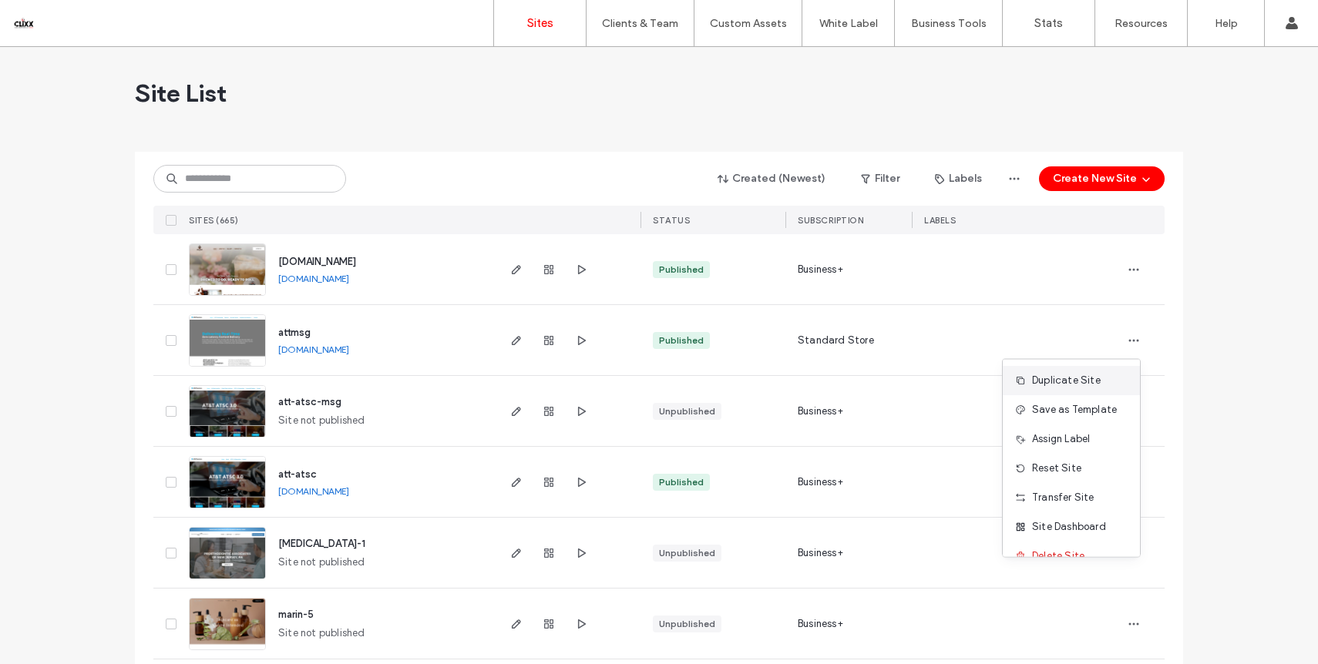
click at [1070, 375] on span "Duplicate Site" at bounding box center [1066, 380] width 69 height 15
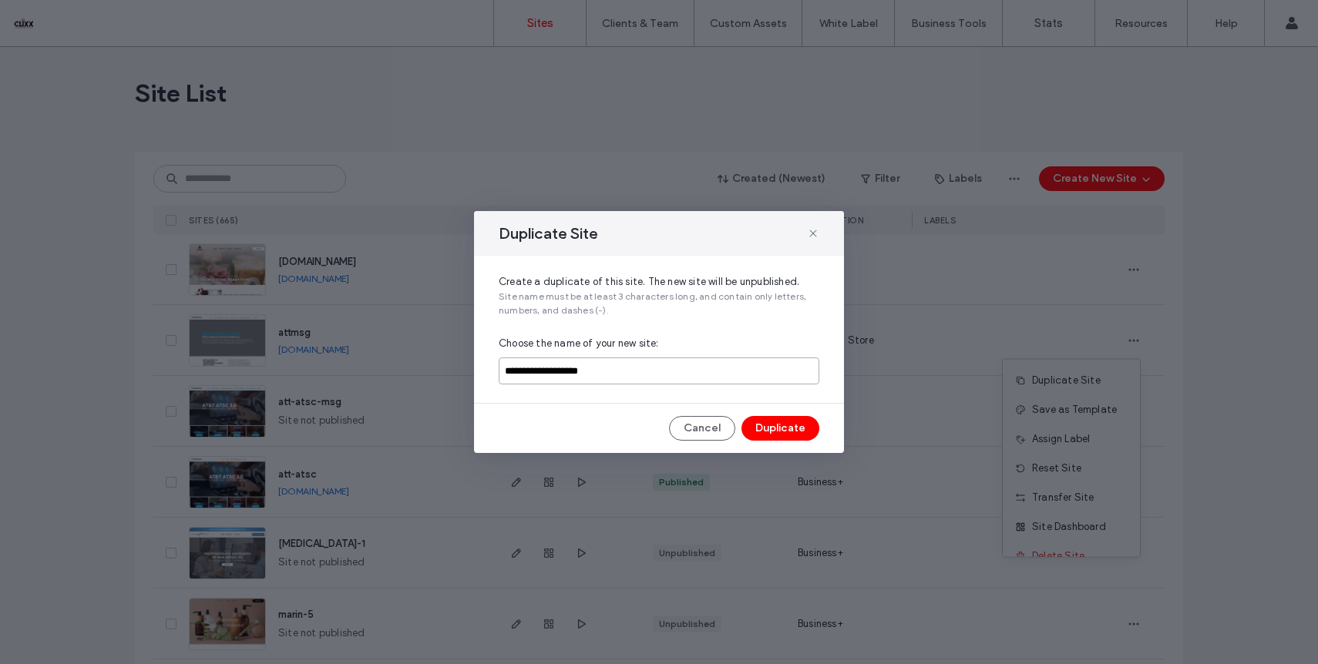
drag, startPoint x: 519, startPoint y: 371, endPoint x: 613, endPoint y: 378, distance: 93.6
click at [613, 378] on input "**********" at bounding box center [659, 371] width 321 height 27
click at [520, 373] on input "**********" at bounding box center [659, 371] width 321 height 27
click at [542, 372] on input "**********" at bounding box center [659, 371] width 321 height 27
click at [565, 371] on input "**********" at bounding box center [659, 371] width 321 height 27
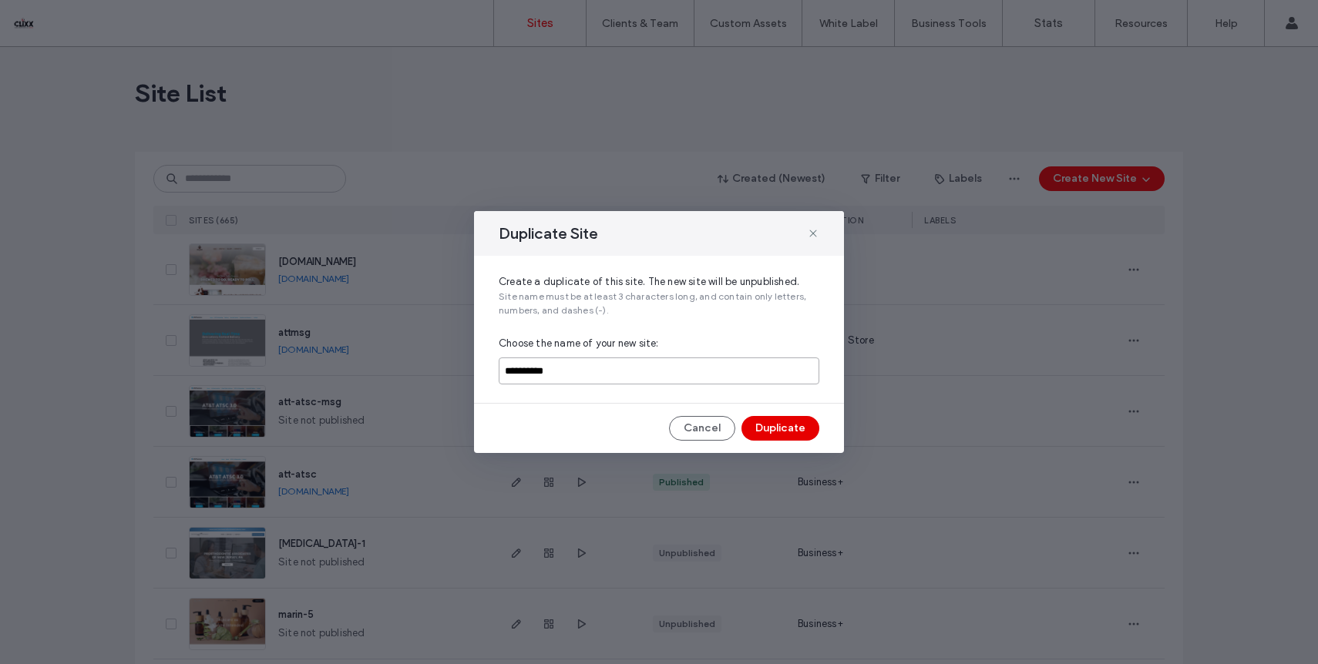
type input "**********"
click at [778, 421] on button "Duplicate" at bounding box center [780, 428] width 78 height 25
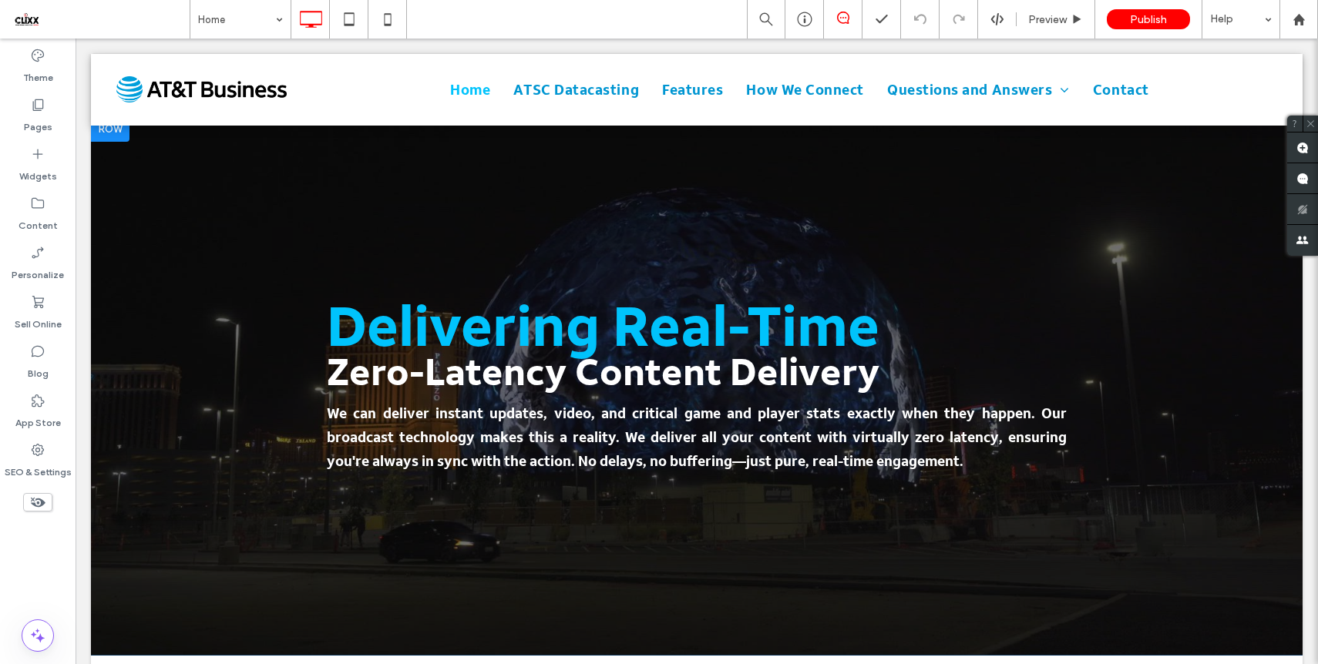
click at [966, 227] on div at bounding box center [696, 386] width 1211 height 539
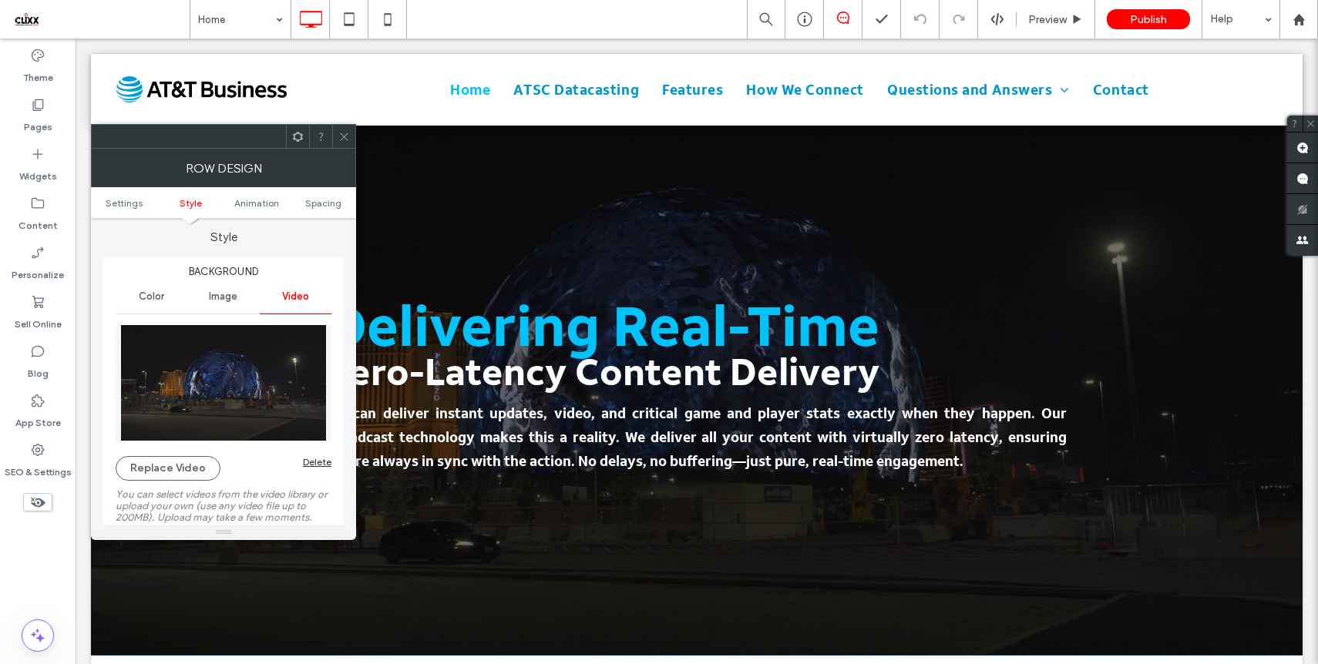
scroll to position [136, 0]
click at [221, 297] on span "Image" at bounding box center [223, 295] width 29 height 12
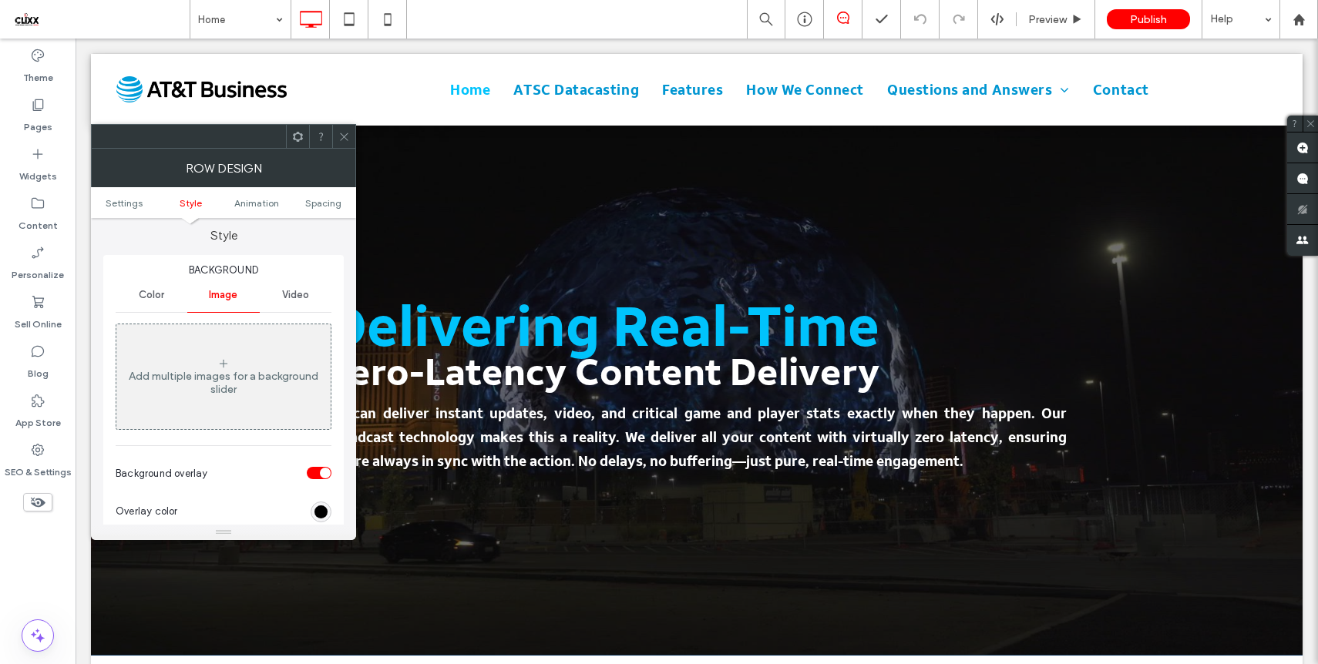
click at [227, 393] on div "Add multiple images for a background slider" at bounding box center [223, 383] width 214 height 26
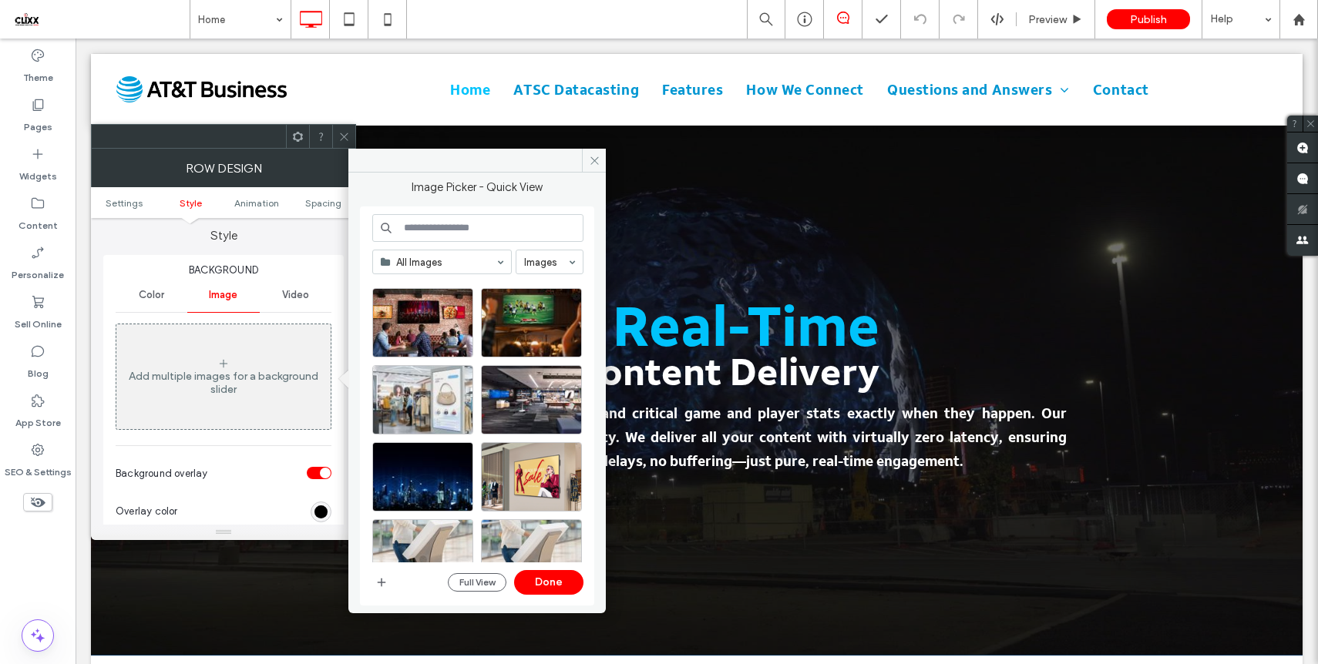
scroll to position [1981, 0]
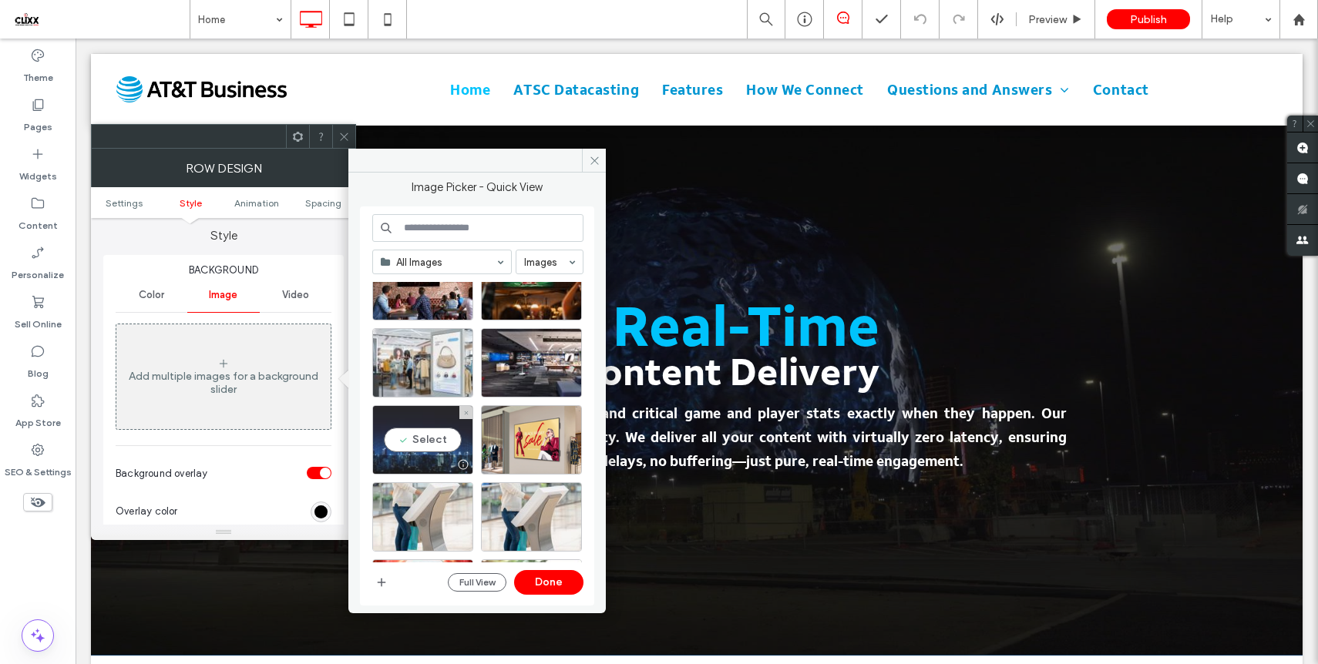
click at [413, 436] on div "Select" at bounding box center [422, 439] width 101 height 69
click at [536, 580] on button "Done" at bounding box center [548, 582] width 69 height 25
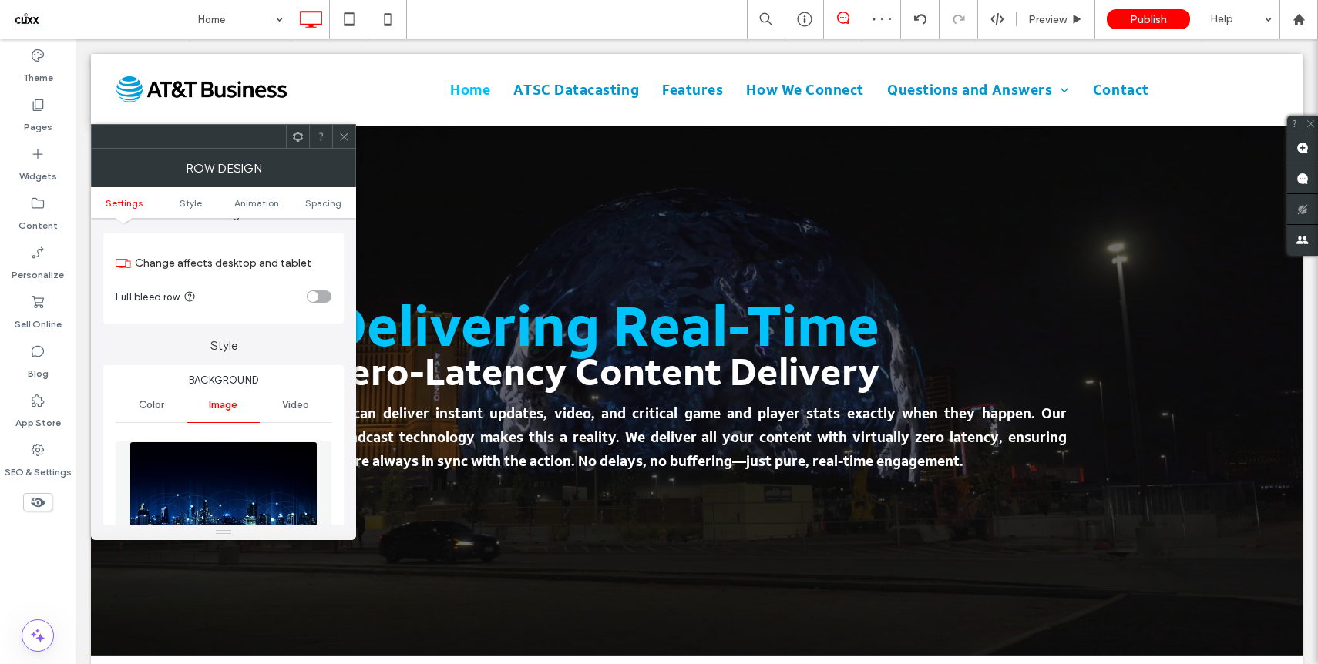
scroll to position [23, 0]
click at [301, 409] on span "Video" at bounding box center [295, 408] width 27 height 12
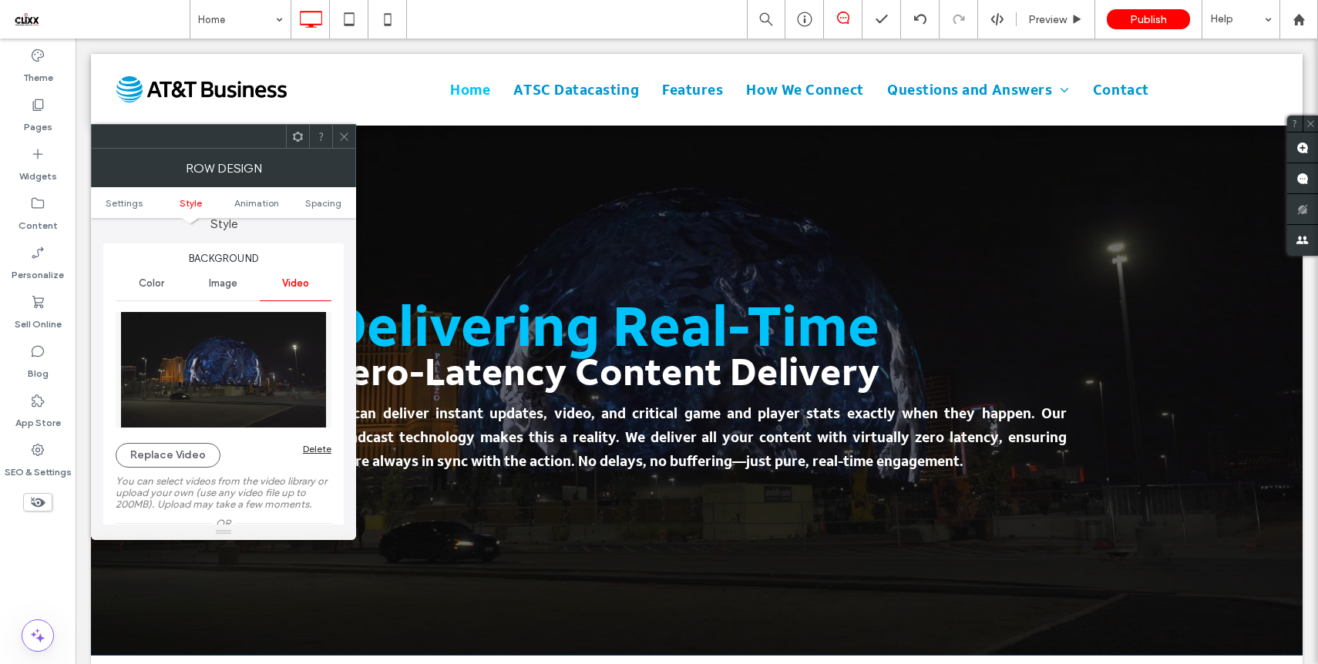
scroll to position [155, 0]
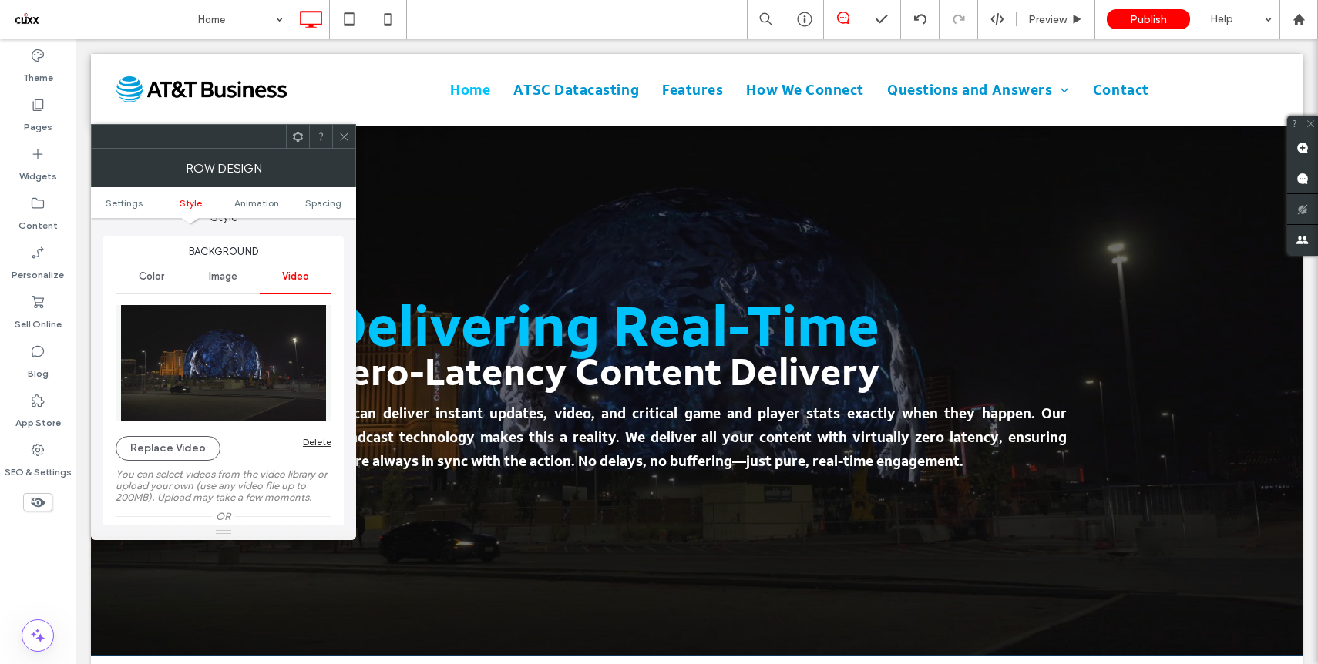
click at [320, 435] on div "Replace Video Delete You can select videos from the video library or upload you…" at bounding box center [224, 439] width 216 height 284
click at [320, 445] on div "Delete" at bounding box center [317, 442] width 29 height 12
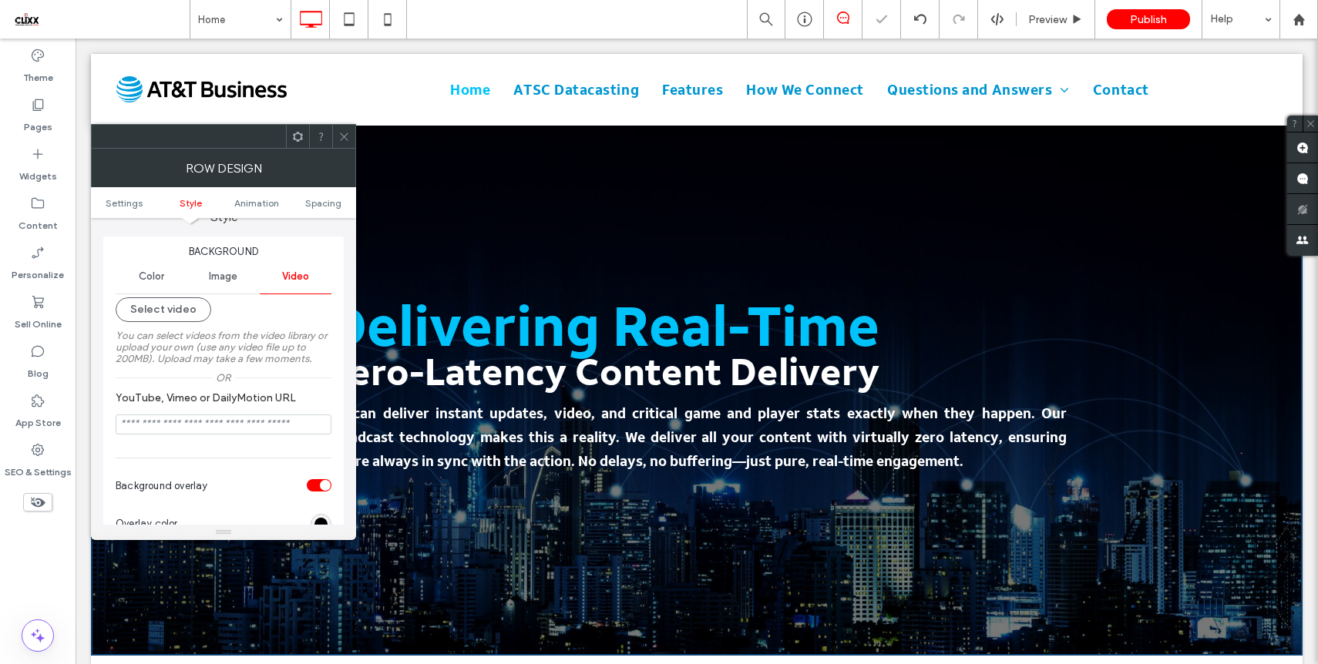
click at [346, 136] on icon at bounding box center [344, 137] width 12 height 12
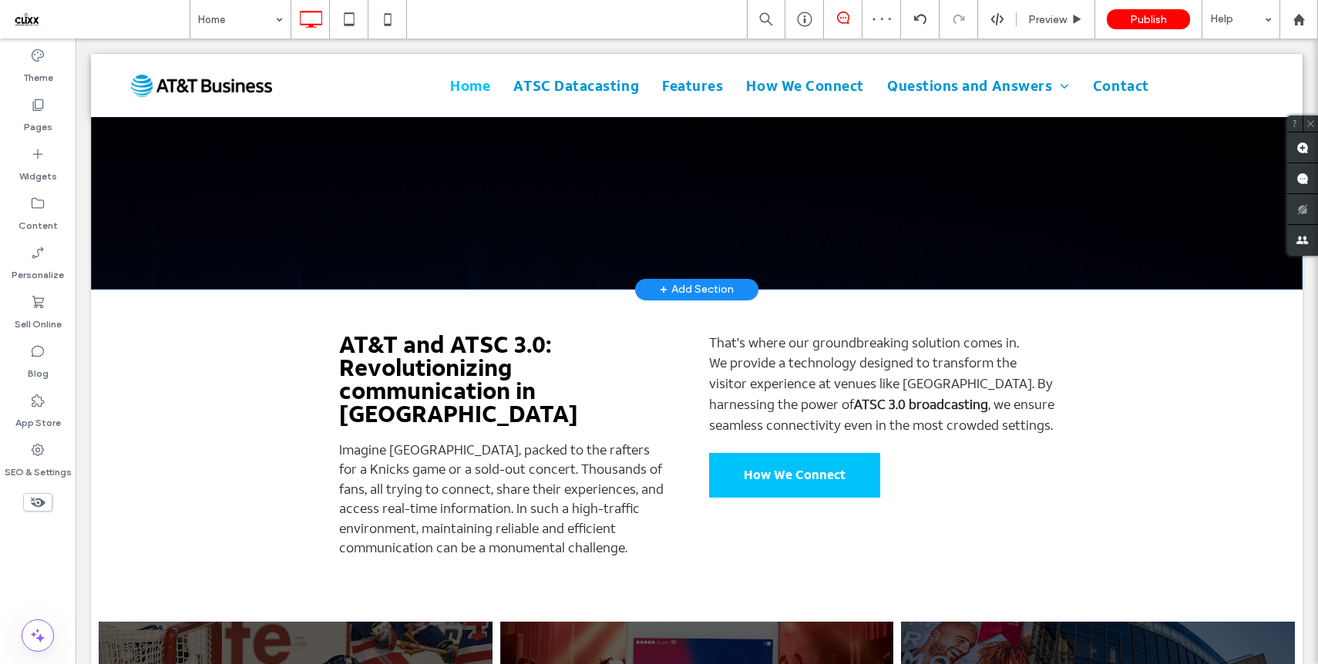
scroll to position [368, 0]
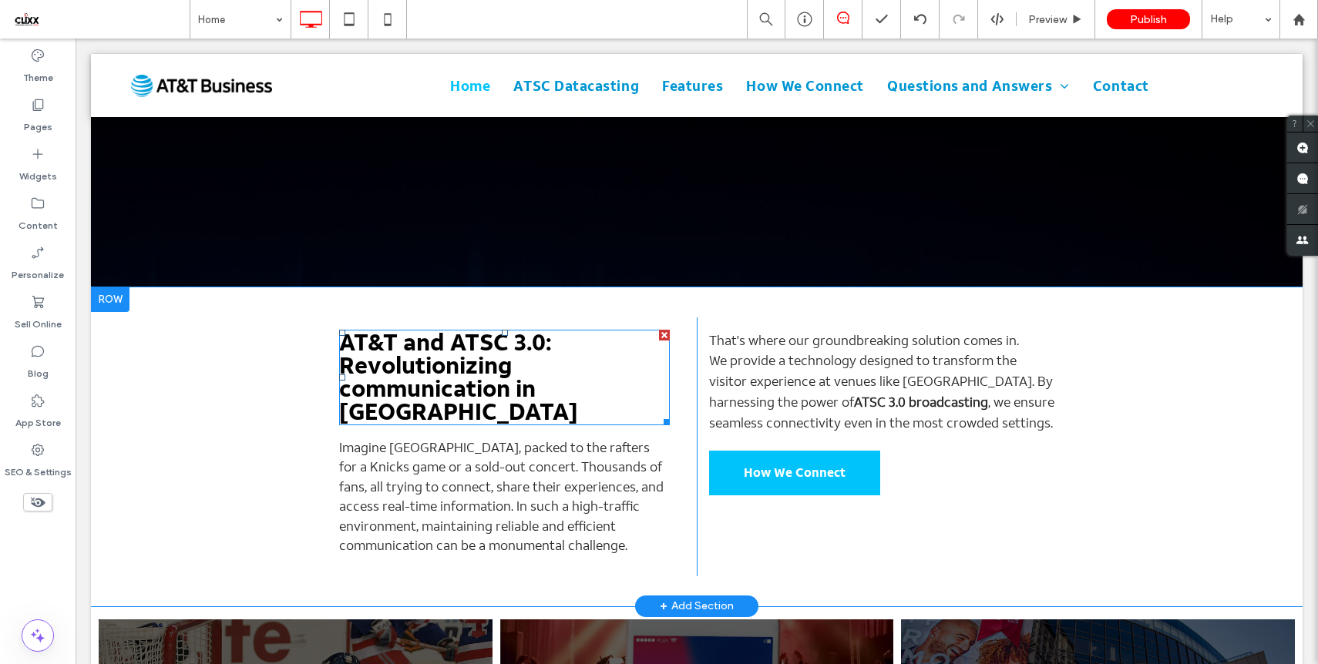
click at [498, 380] on span "AT&T and ATSC 3.0: Revolutionizing communication in [GEOGRAPHIC_DATA]" at bounding box center [458, 378] width 239 height 100
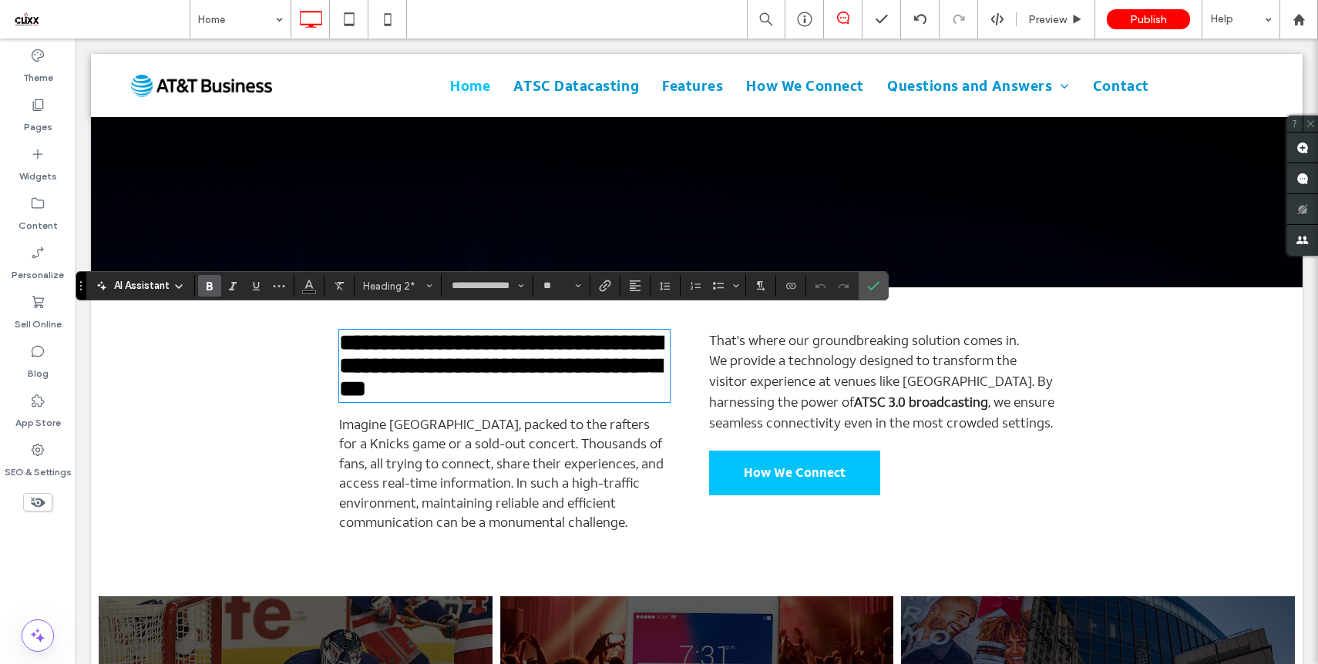
click at [512, 391] on h2 "**********" at bounding box center [504, 365] width 331 height 69
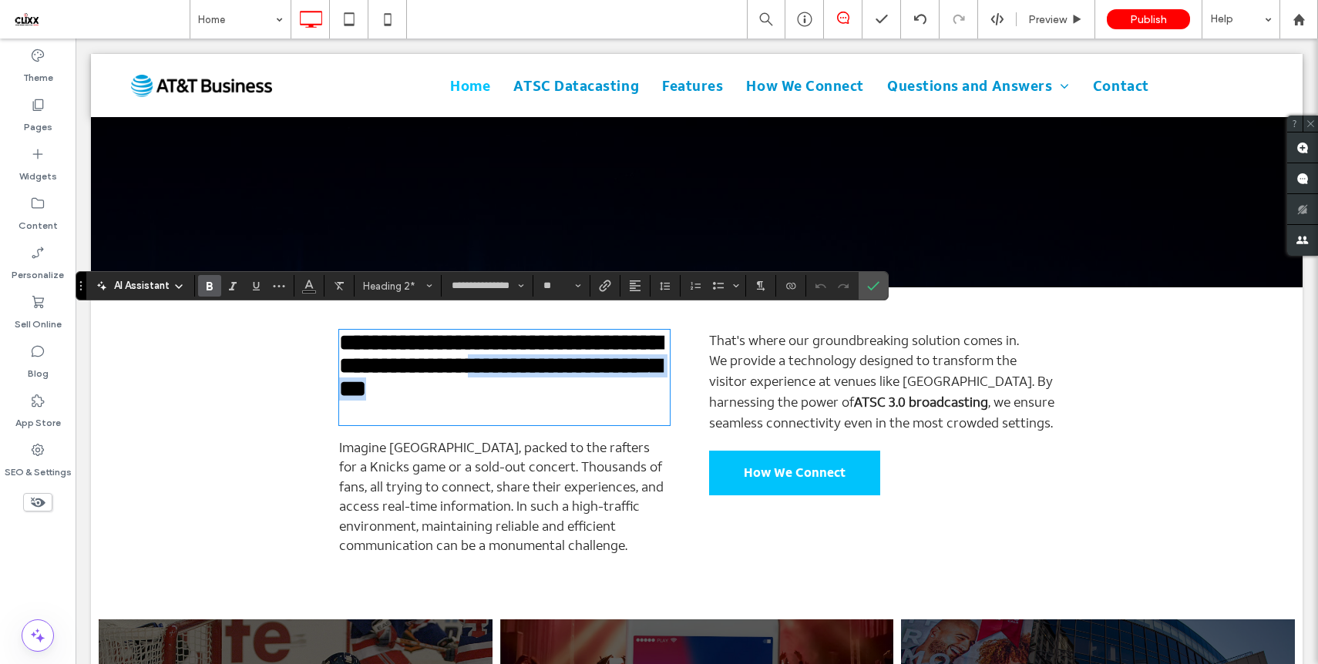
drag, startPoint x: 513, startPoint y: 394, endPoint x: 516, endPoint y: 374, distance: 20.2
click at [516, 374] on h2 "**********" at bounding box center [504, 365] width 331 height 69
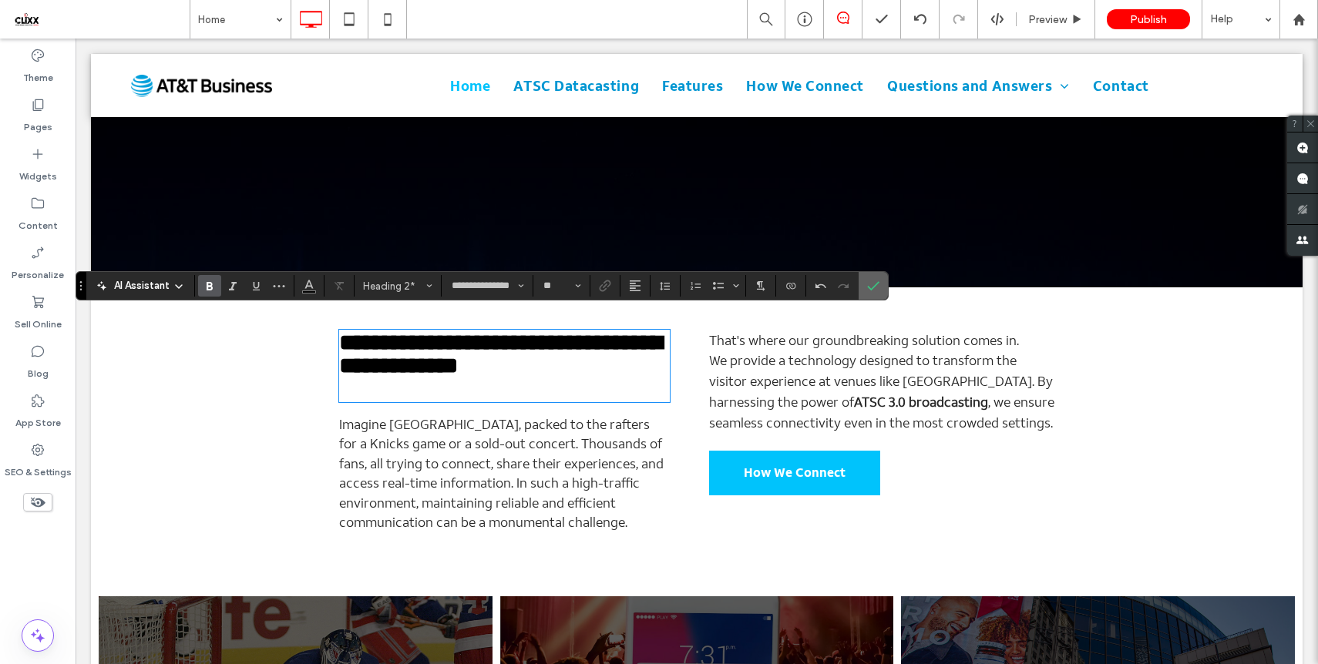
click at [875, 285] on use "Confirm" at bounding box center [874, 286] width 12 height 9
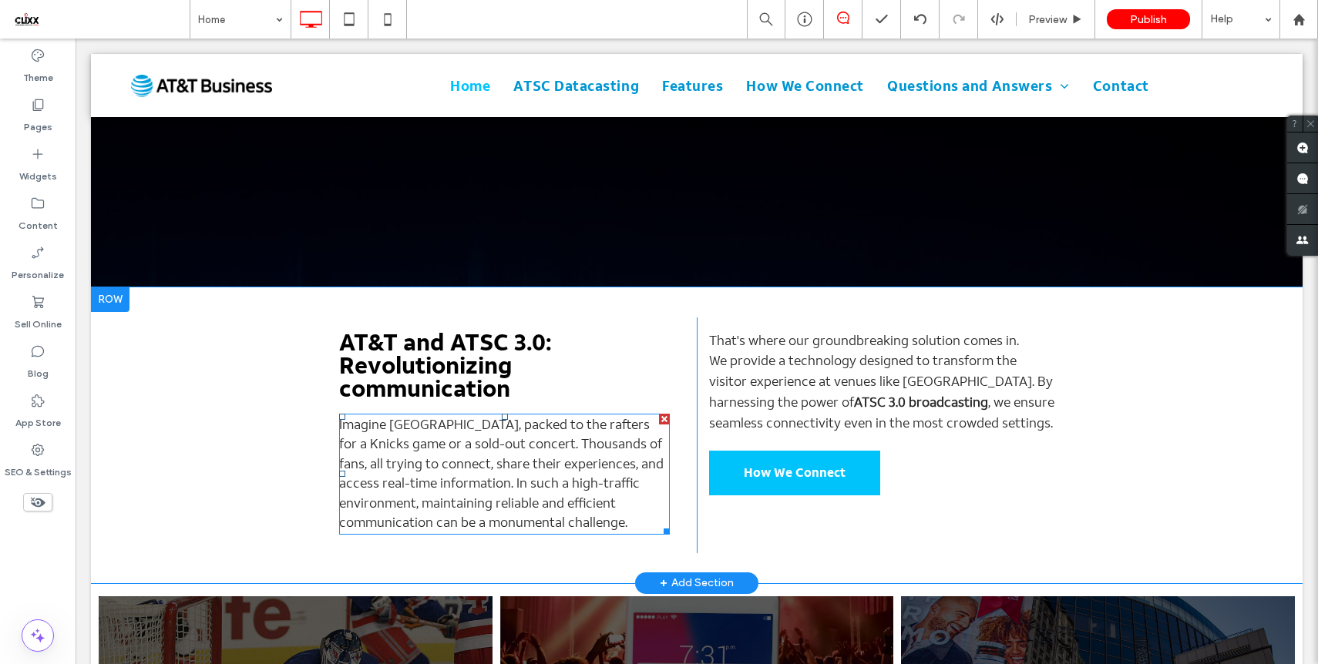
click at [486, 416] on span "Imagine Madison Square Garden, packed to the rafters for a Knicks game or a sol…" at bounding box center [501, 474] width 324 height 116
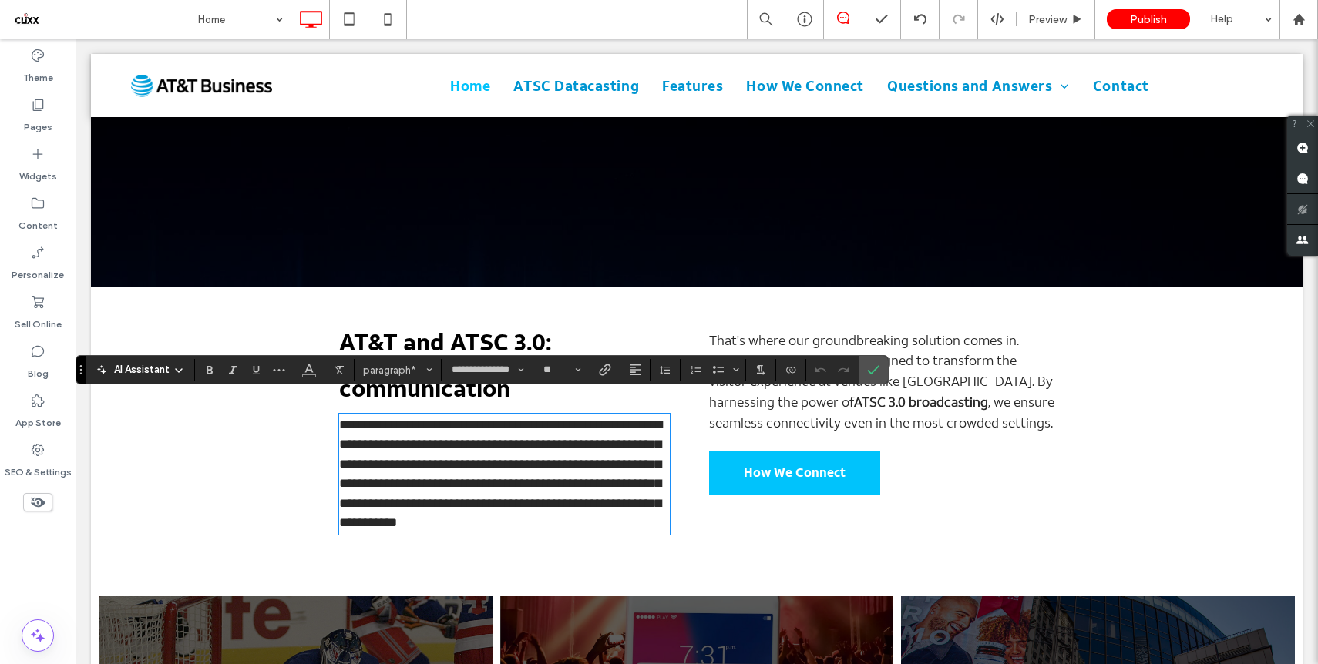
click at [519, 418] on span "**********" at bounding box center [500, 474] width 323 height 112
drag, startPoint x: 445, startPoint y: 427, endPoint x: 391, endPoint y: 406, distance: 57.8
click at [391, 418] on span "**********" at bounding box center [500, 474] width 323 height 112
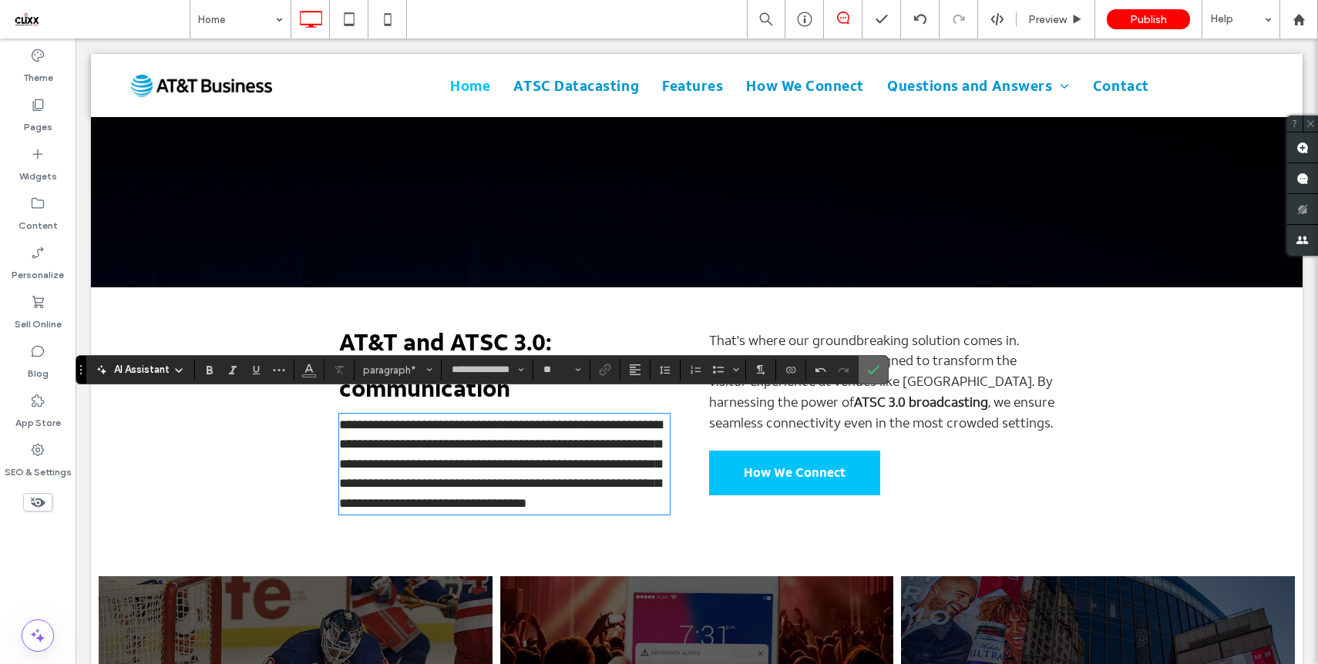
click at [874, 372] on icon "Confirm" at bounding box center [873, 370] width 12 height 12
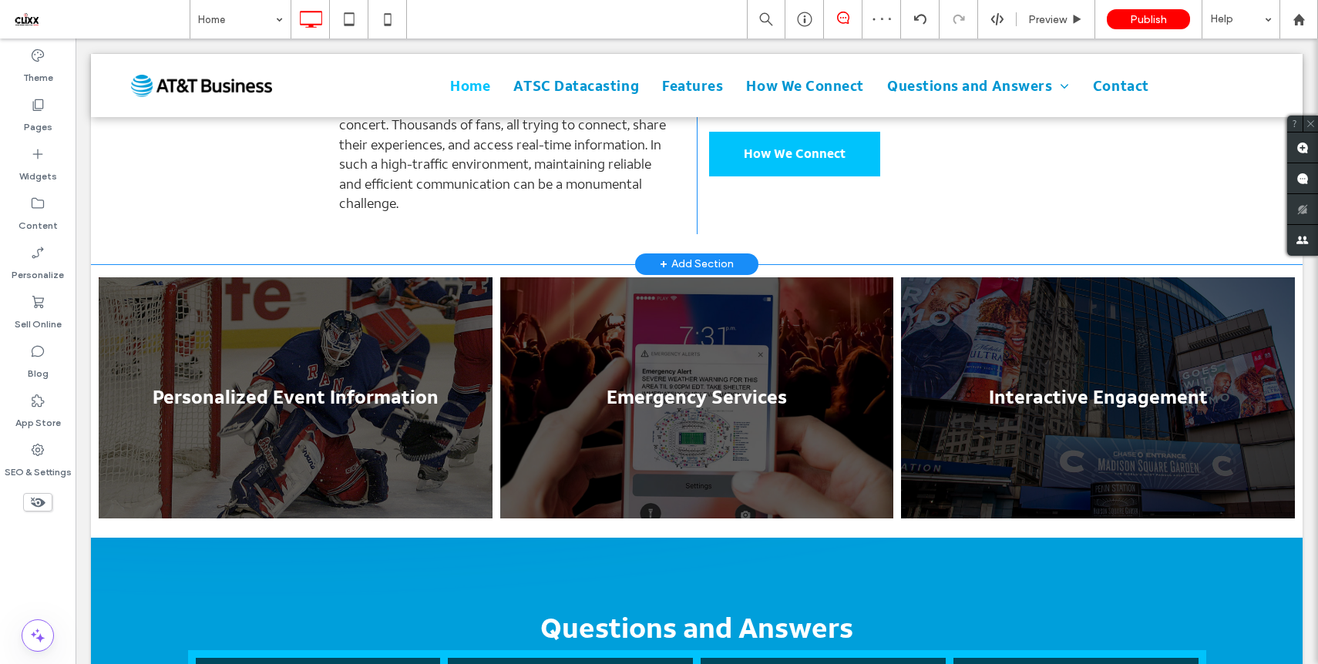
scroll to position [686, 0]
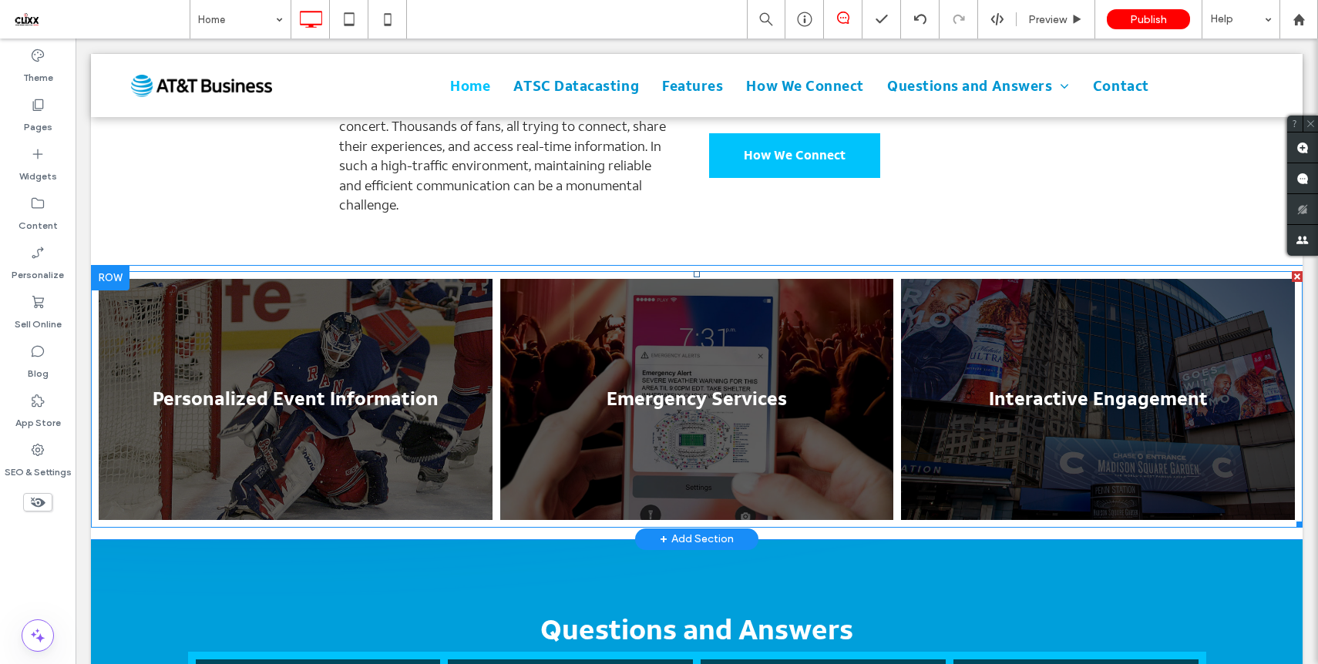
click at [386, 311] on link at bounding box center [296, 399] width 394 height 241
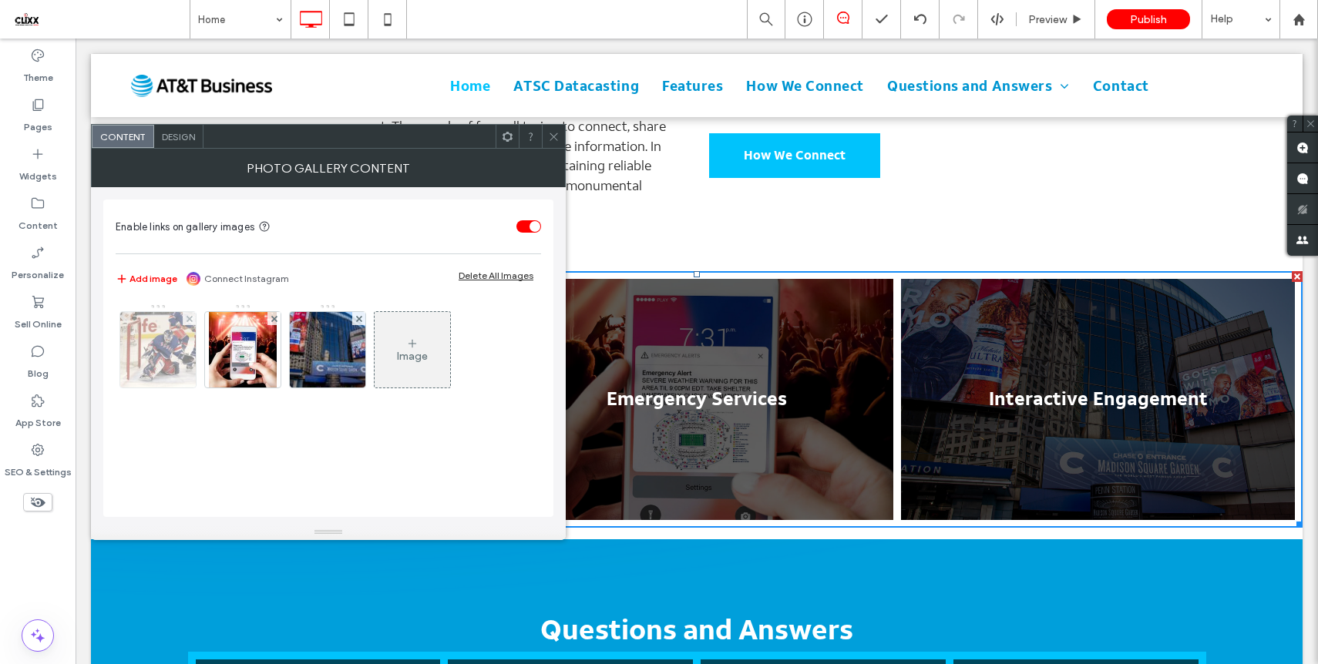
click at [163, 365] on img at bounding box center [158, 350] width 91 height 76
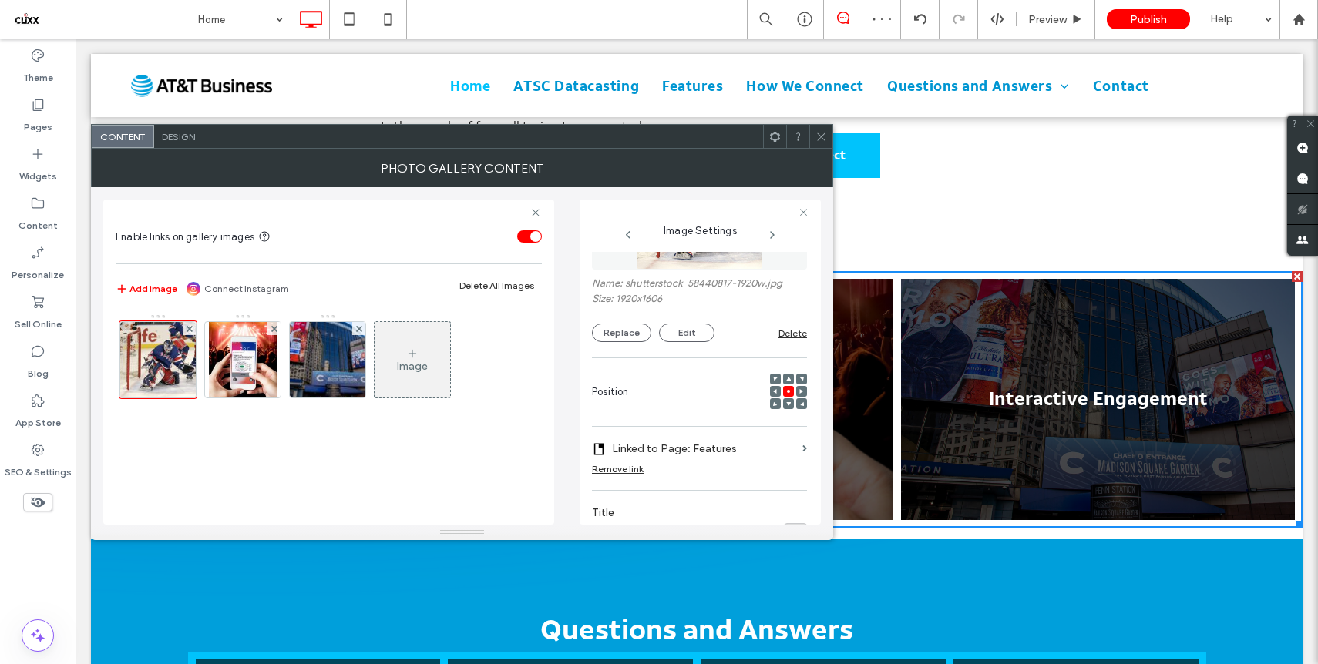
scroll to position [70, 0]
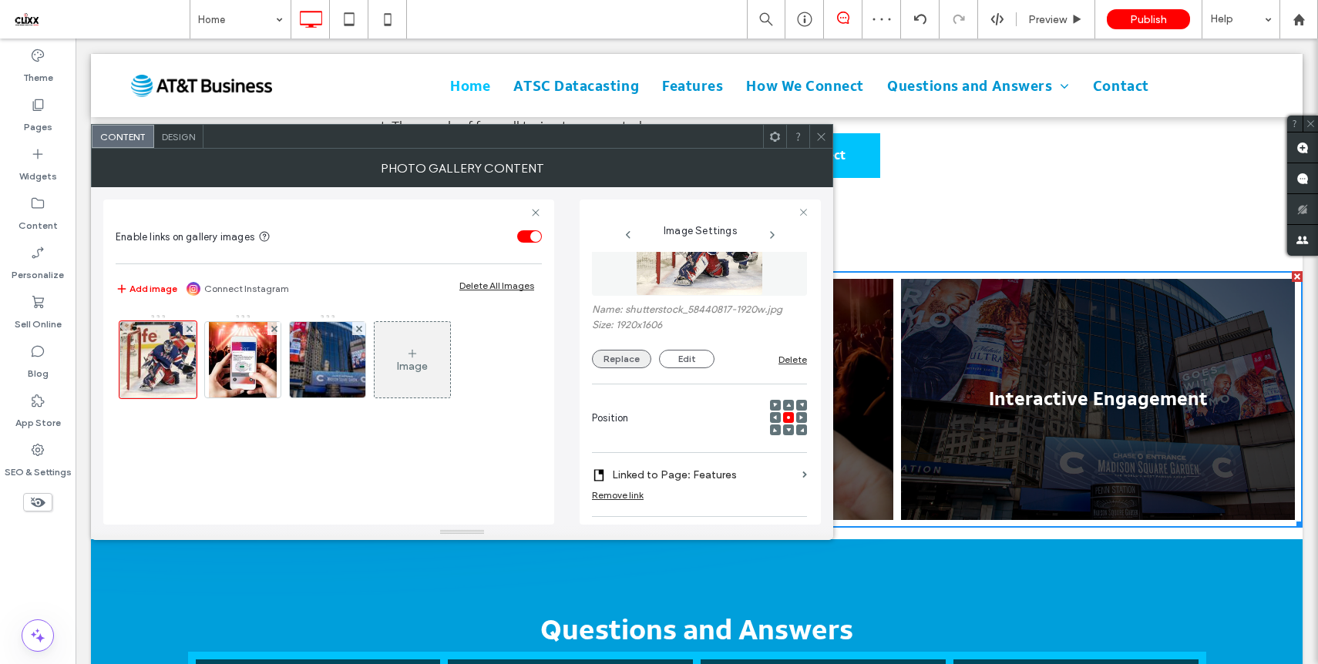
click at [633, 361] on button "Replace" at bounding box center [621, 359] width 59 height 18
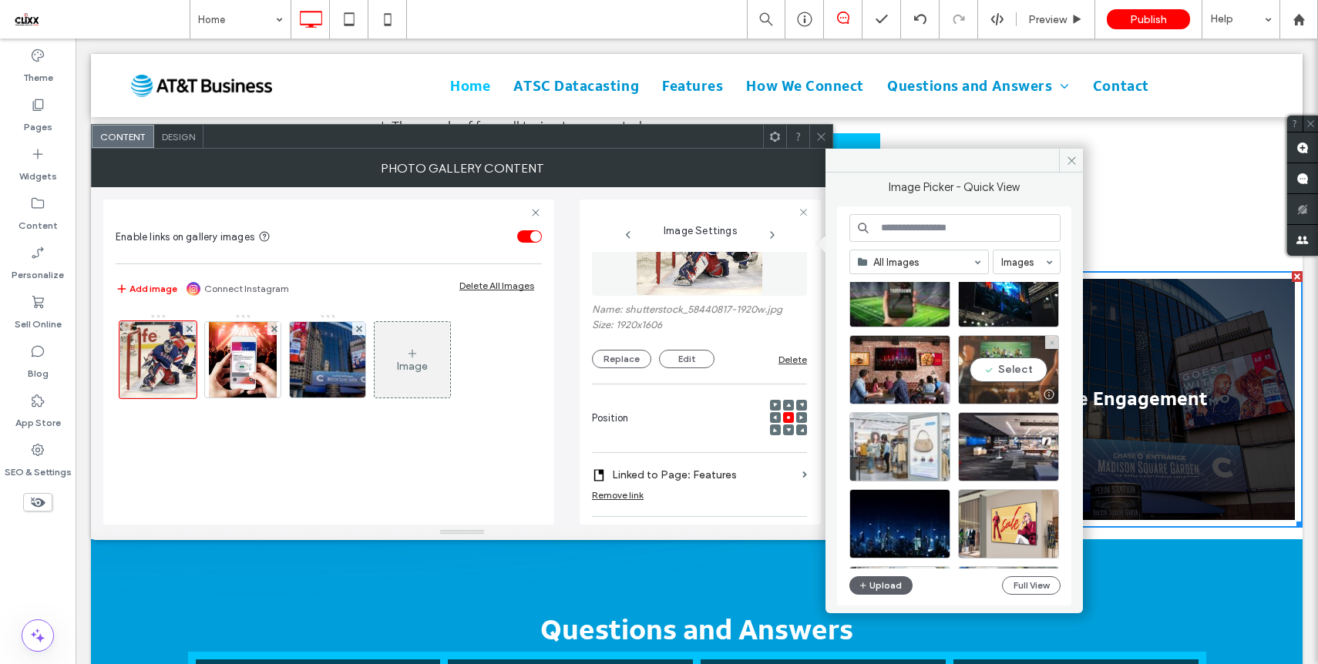
scroll to position [1889, 0]
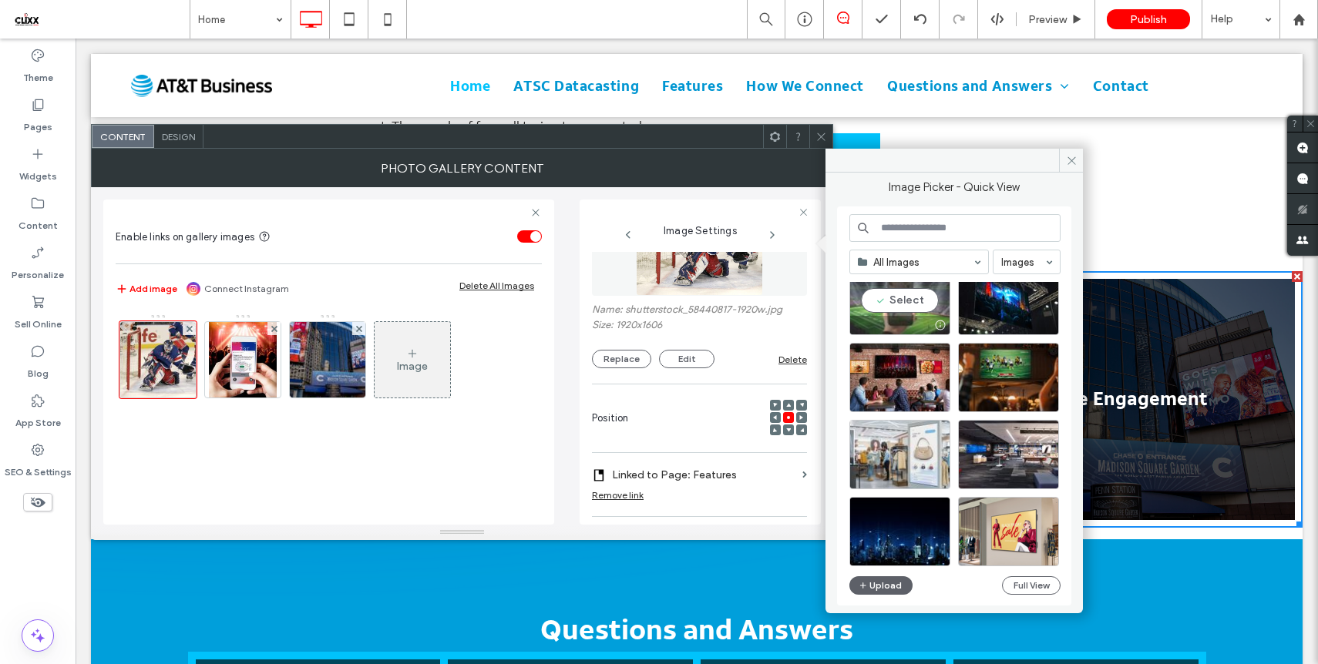
click at [899, 300] on div "Select" at bounding box center [899, 300] width 101 height 69
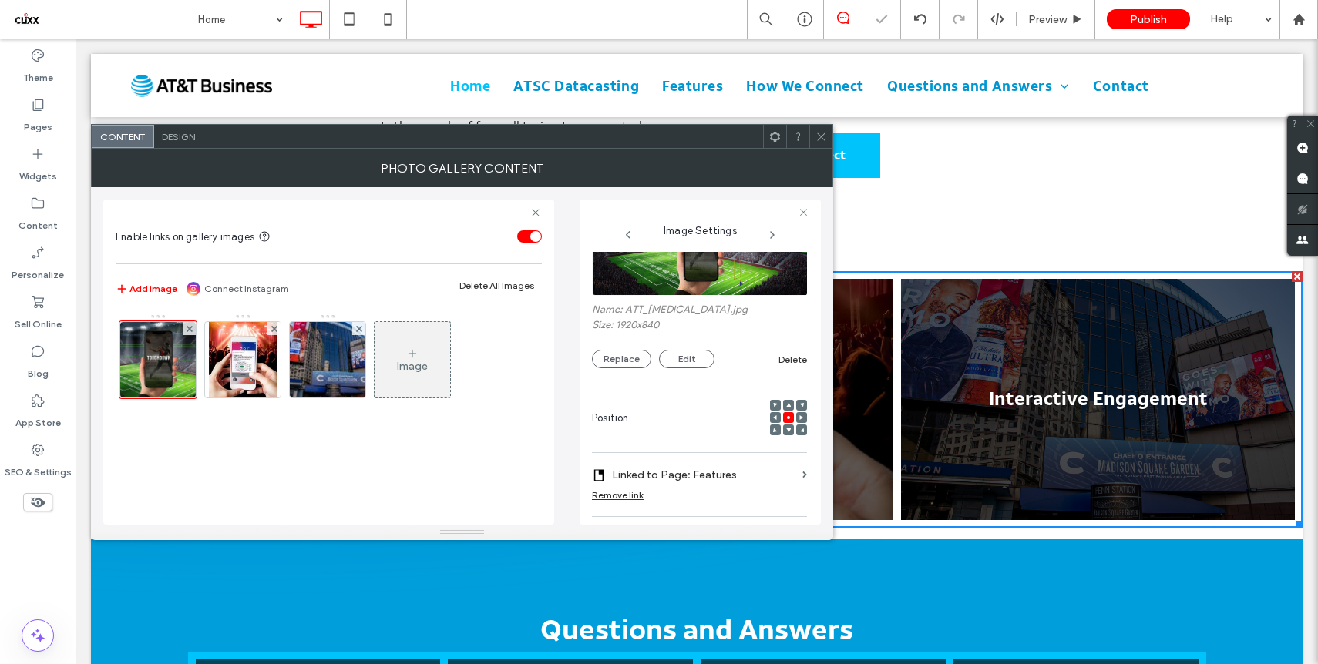
click at [823, 133] on icon at bounding box center [821, 137] width 12 height 12
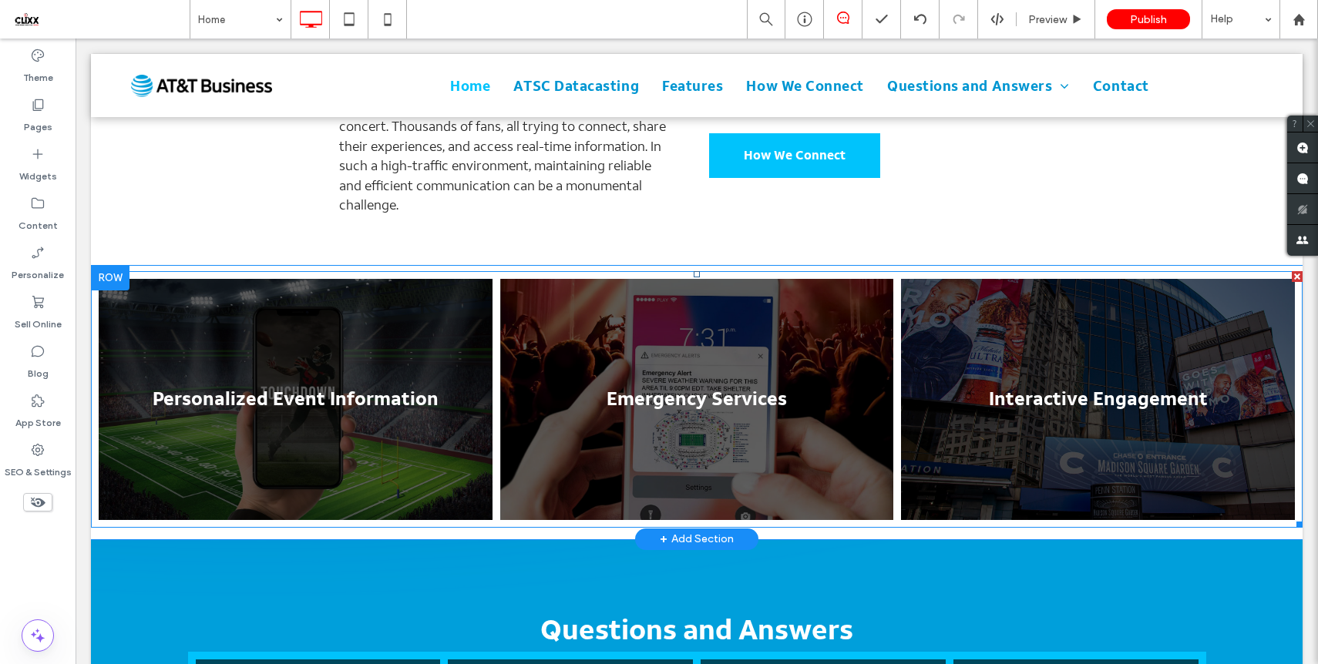
click at [1161, 340] on link at bounding box center [1098, 399] width 394 height 241
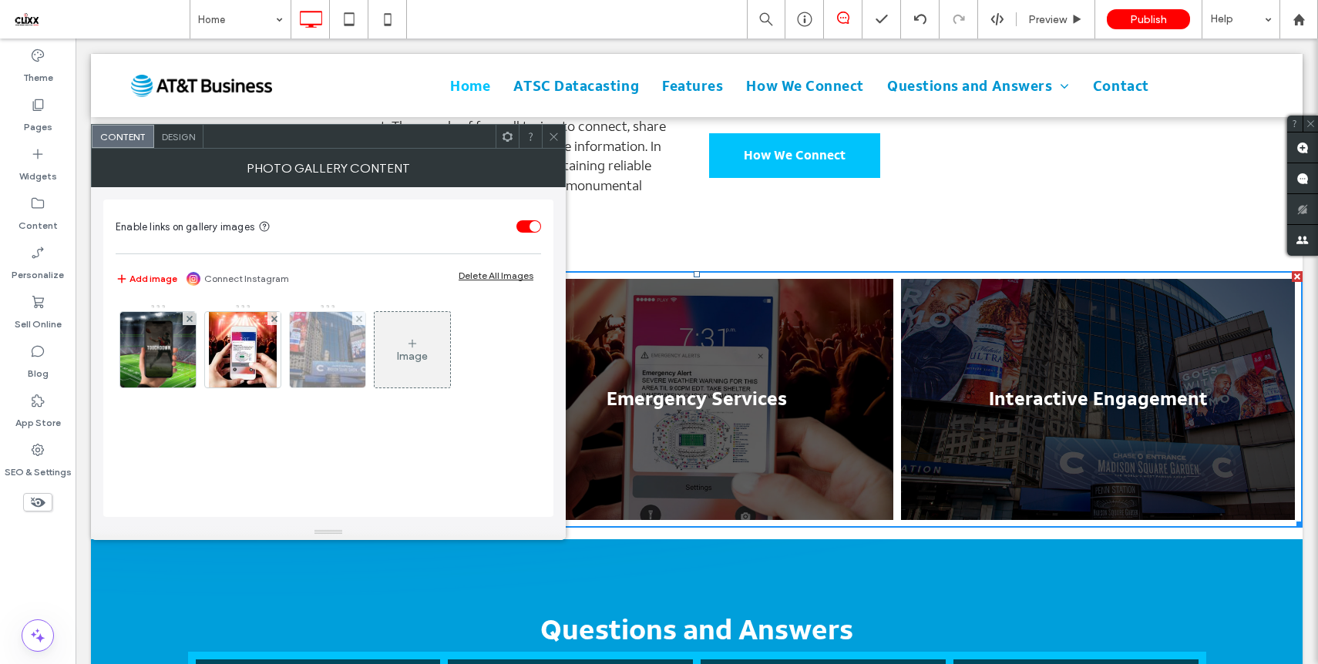
click at [338, 348] on img at bounding box center [328, 350] width 114 height 76
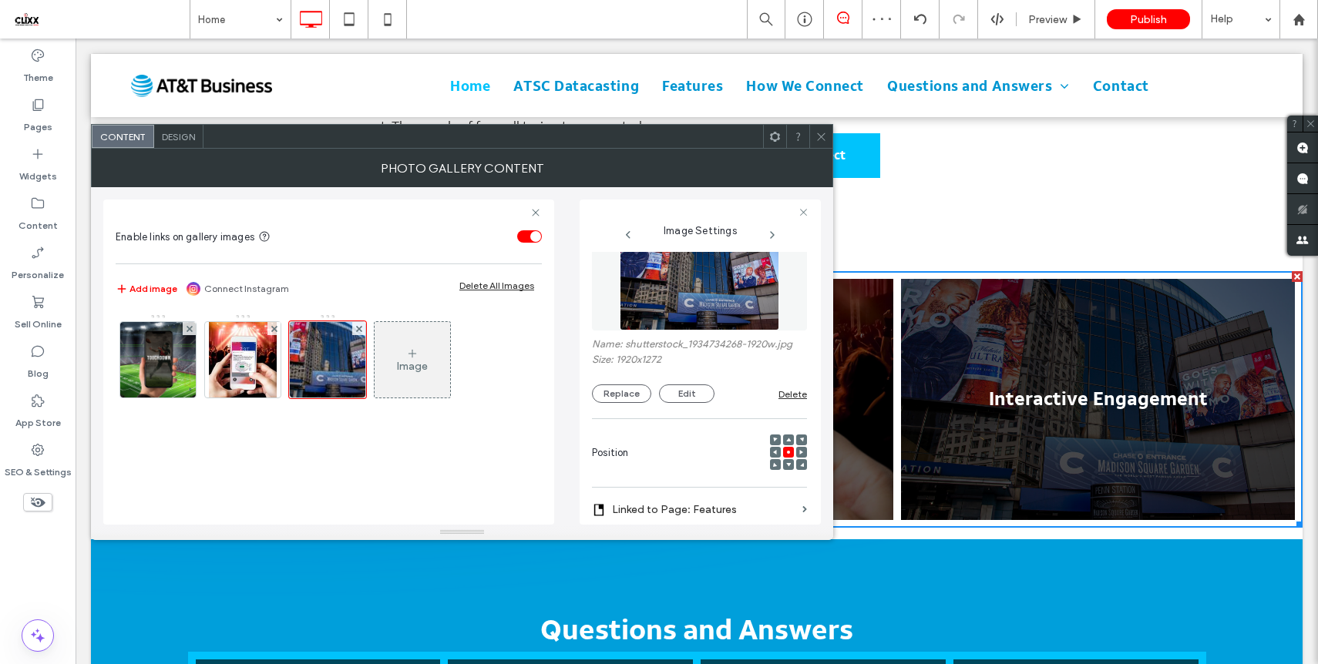
scroll to position [34, 0]
click at [620, 392] on button "Replace" at bounding box center [621, 395] width 59 height 18
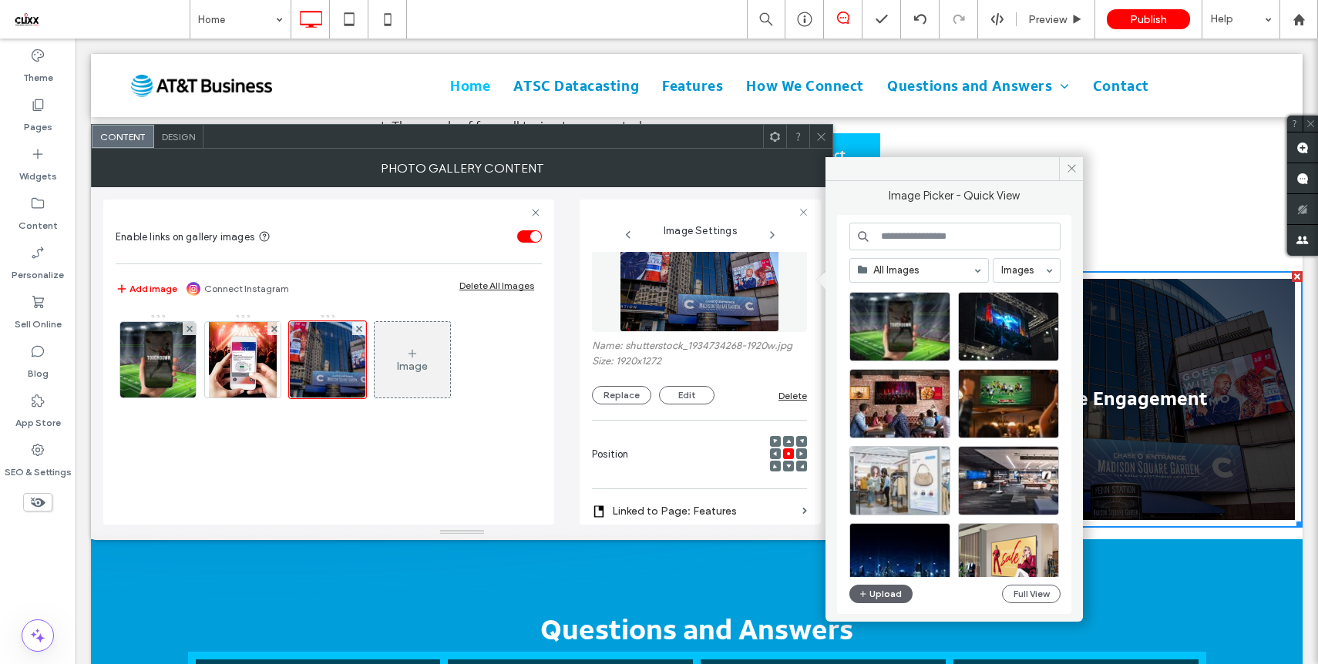
scroll to position [1872, 0]
click at [906, 329] on div "Select" at bounding box center [899, 325] width 101 height 69
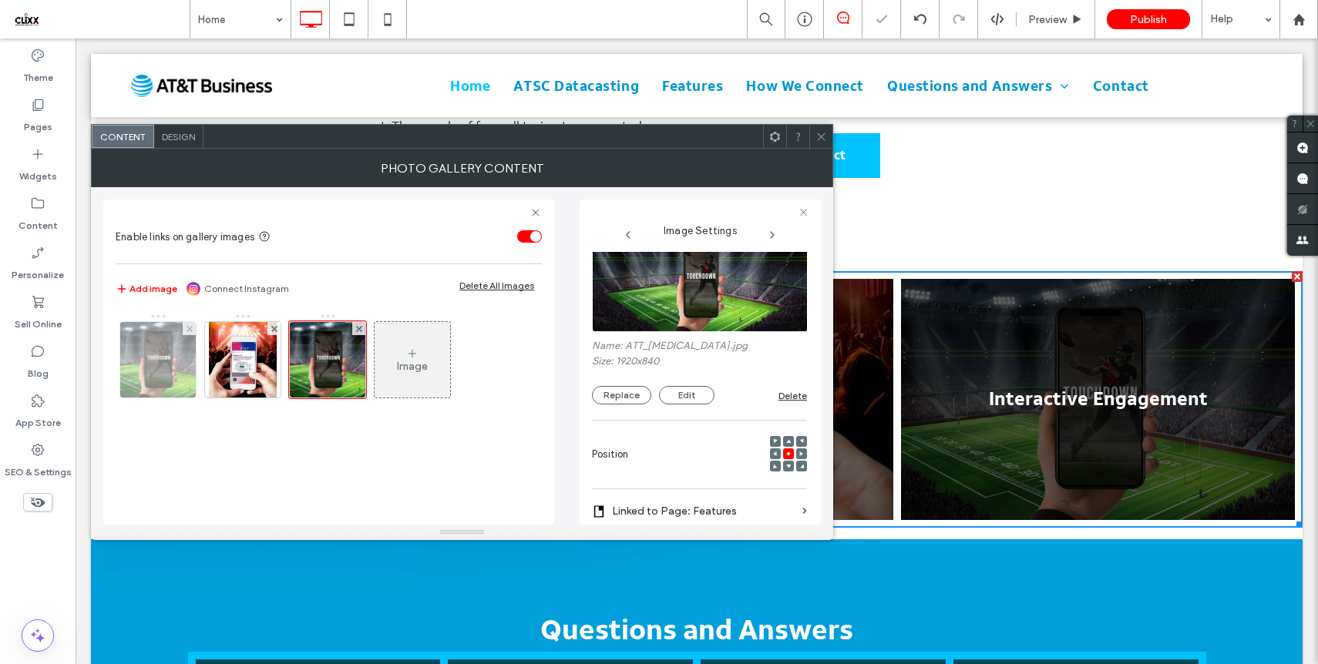
click at [187, 359] on img at bounding box center [158, 360] width 173 height 76
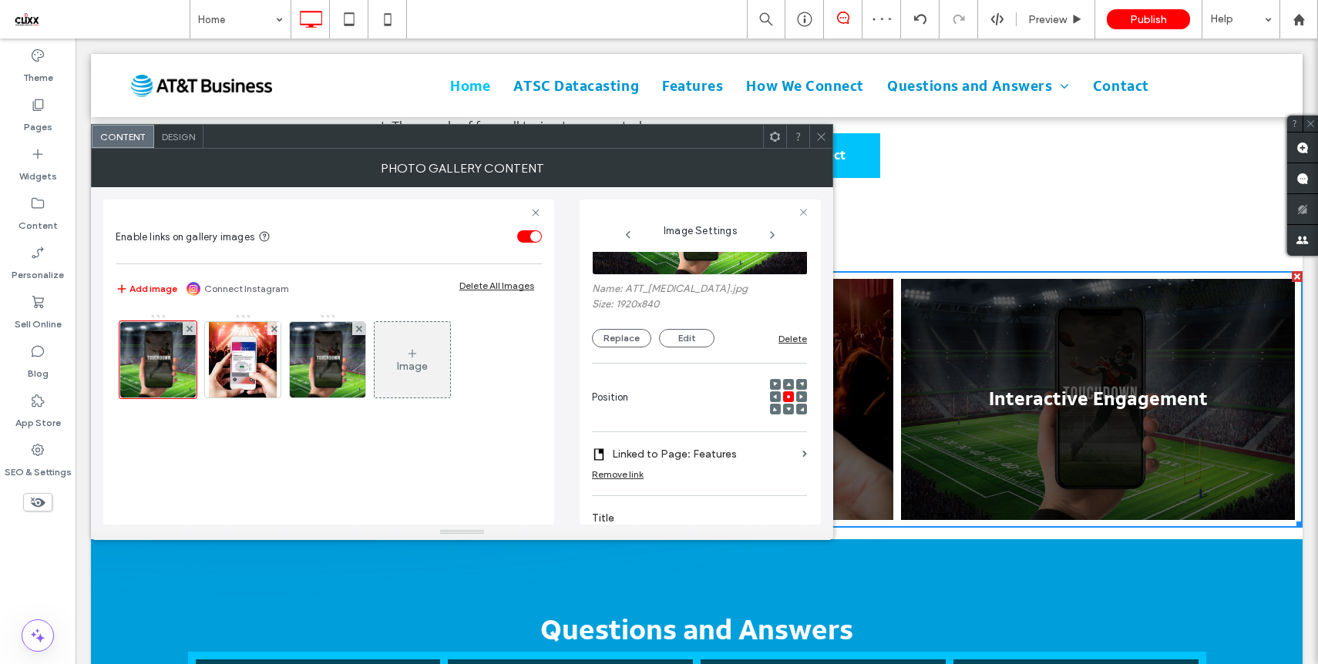
scroll to position [77, 0]
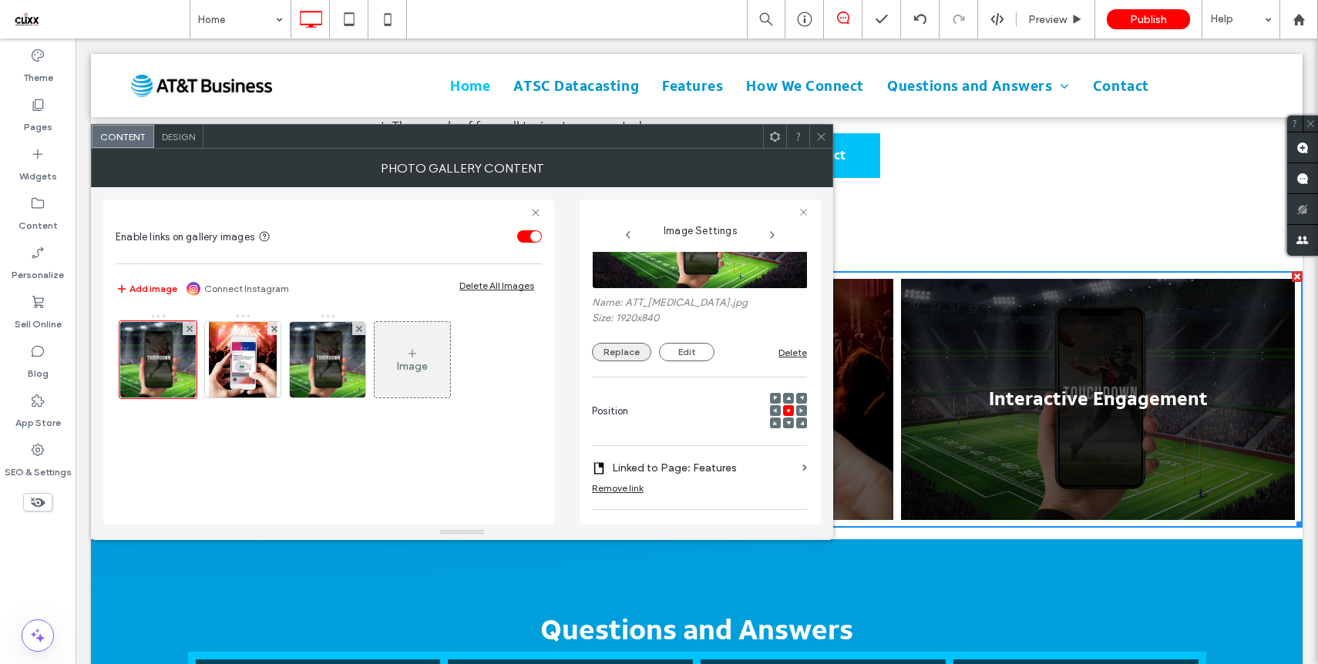
click at [628, 351] on button "Replace" at bounding box center [621, 352] width 59 height 18
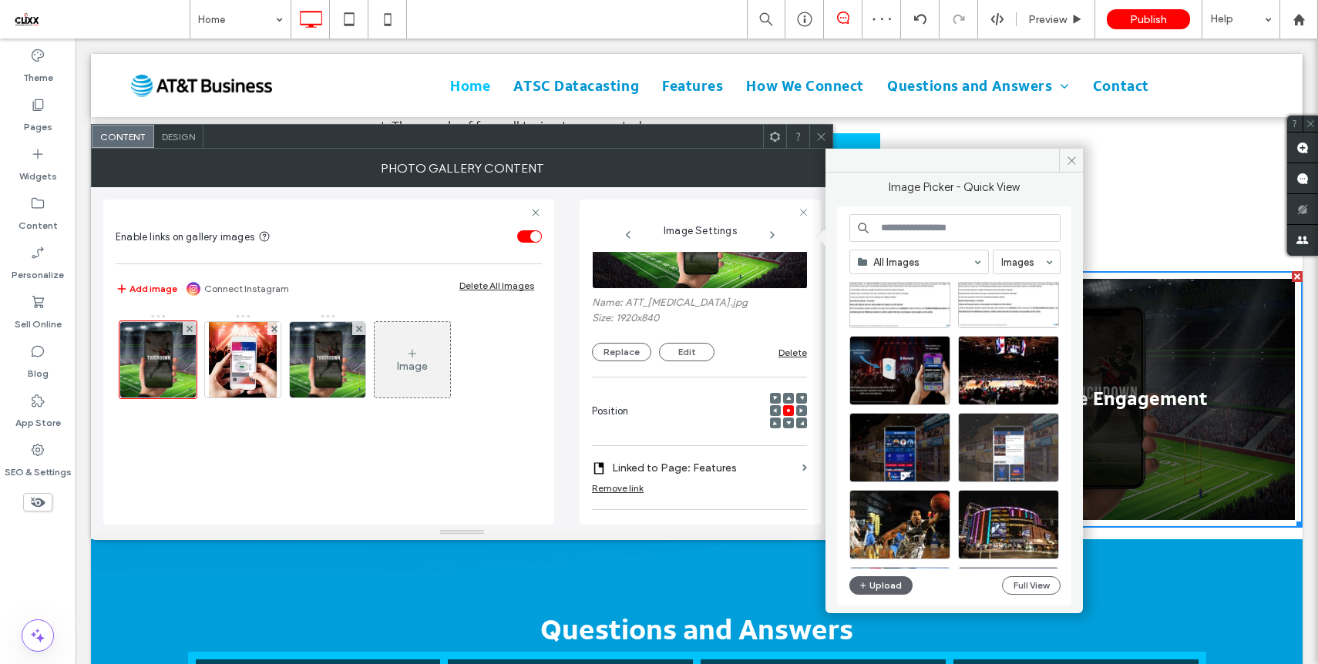
scroll to position [741, 0]
click at [1012, 450] on div "Select" at bounding box center [1008, 446] width 101 height 69
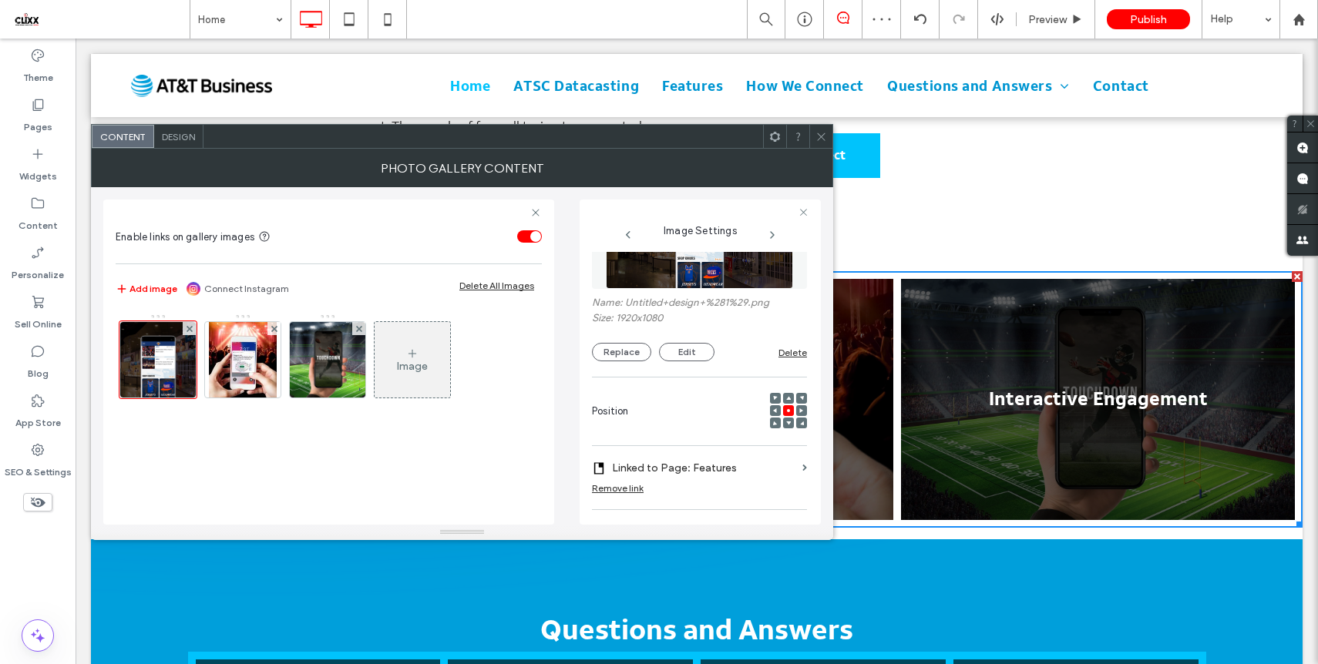
click at [818, 136] on icon at bounding box center [821, 137] width 12 height 12
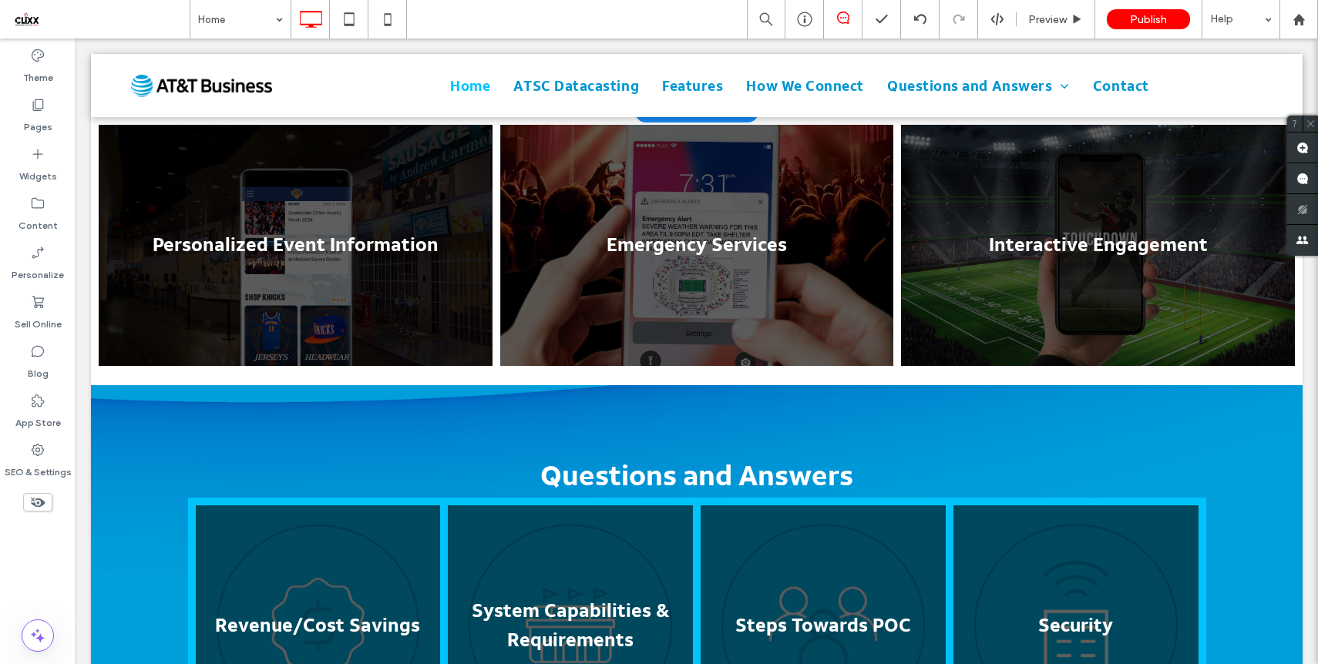
scroll to position [858, 0]
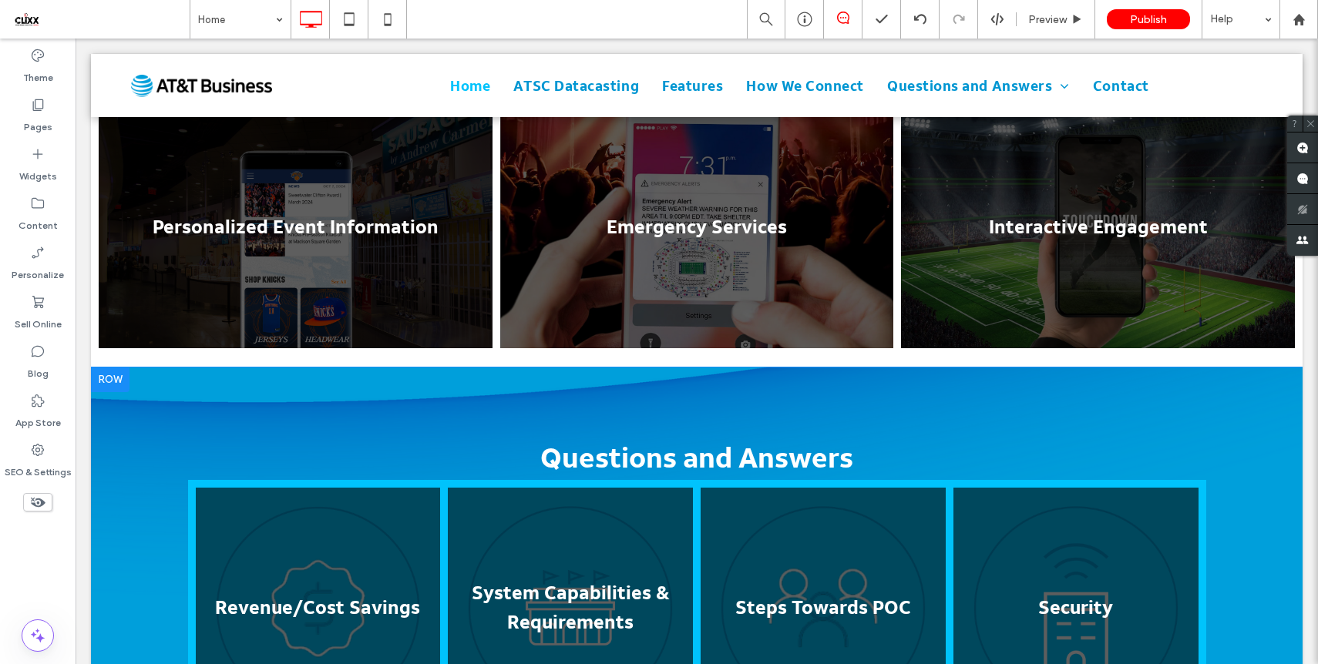
click at [111, 368] on div at bounding box center [110, 380] width 39 height 25
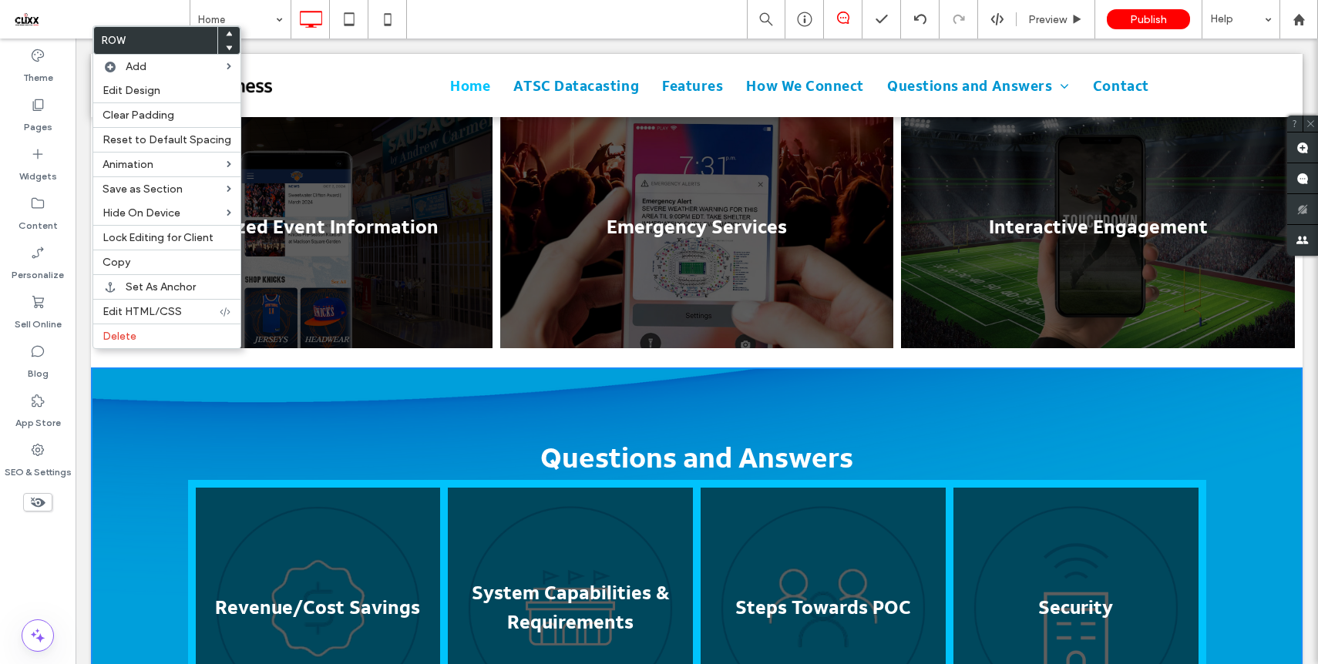
click at [334, 62] on div at bounding box center [696, 85] width 1211 height 63
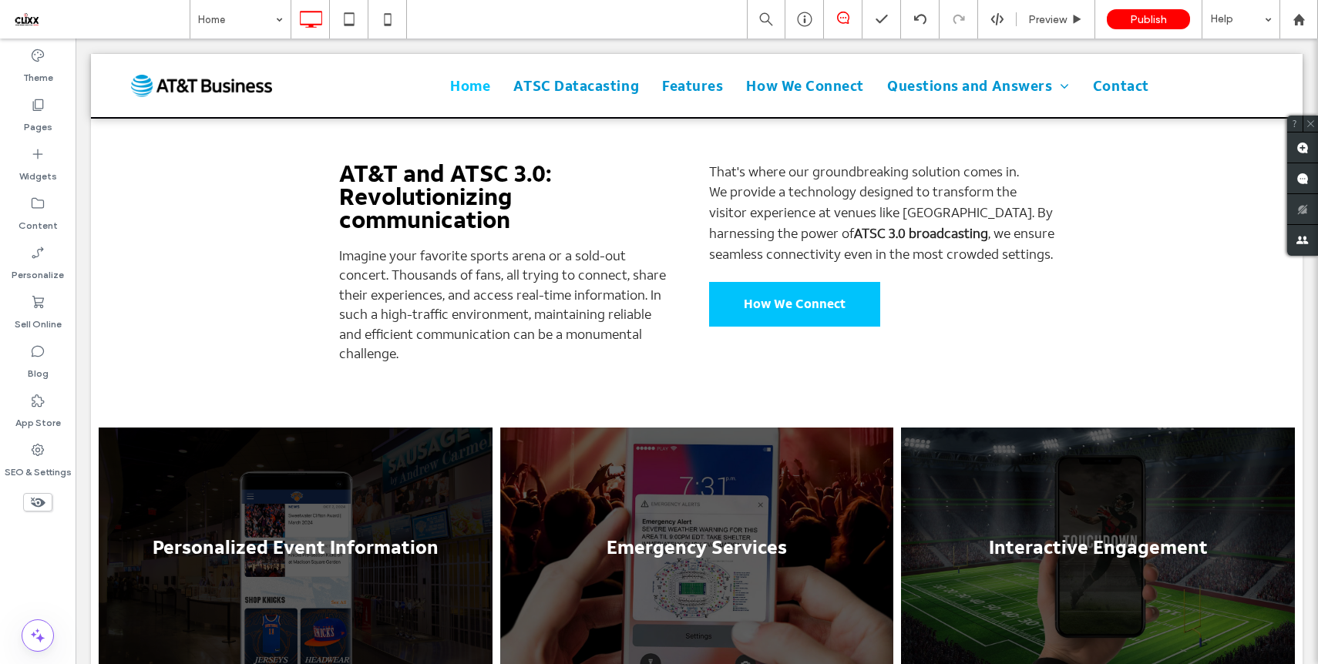
scroll to position [0, 0]
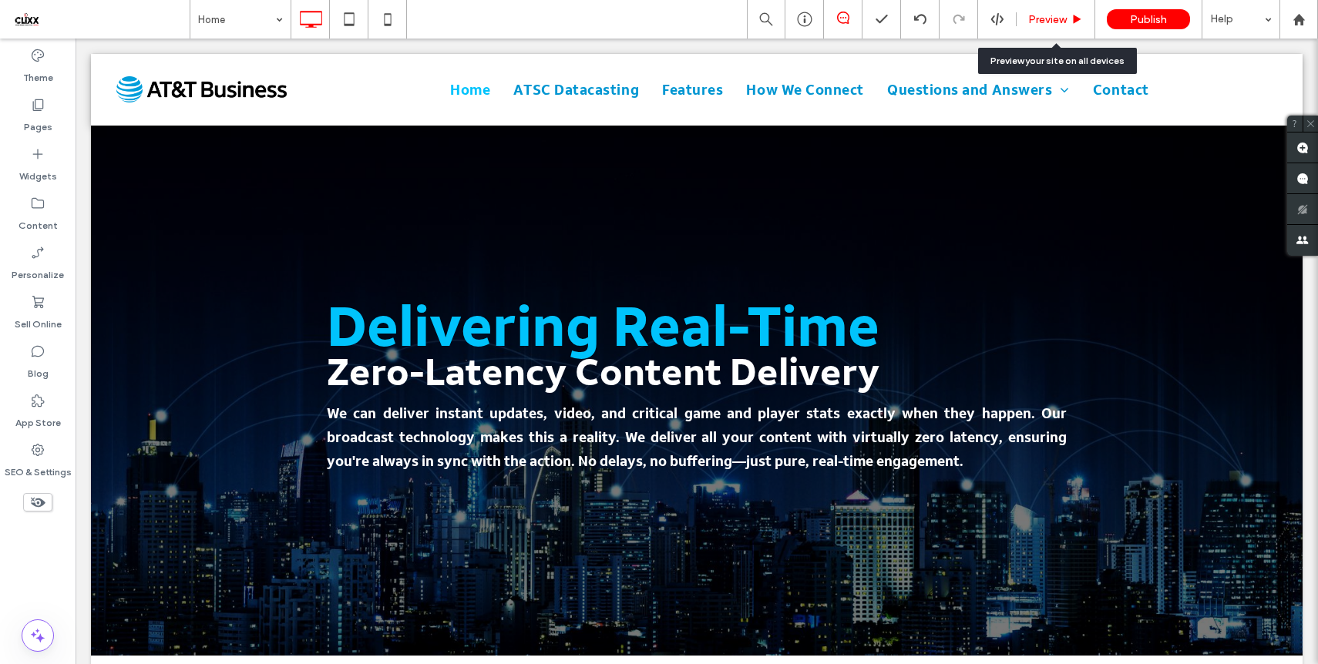
click at [1042, 9] on div "Preview" at bounding box center [1056, 19] width 79 height 39
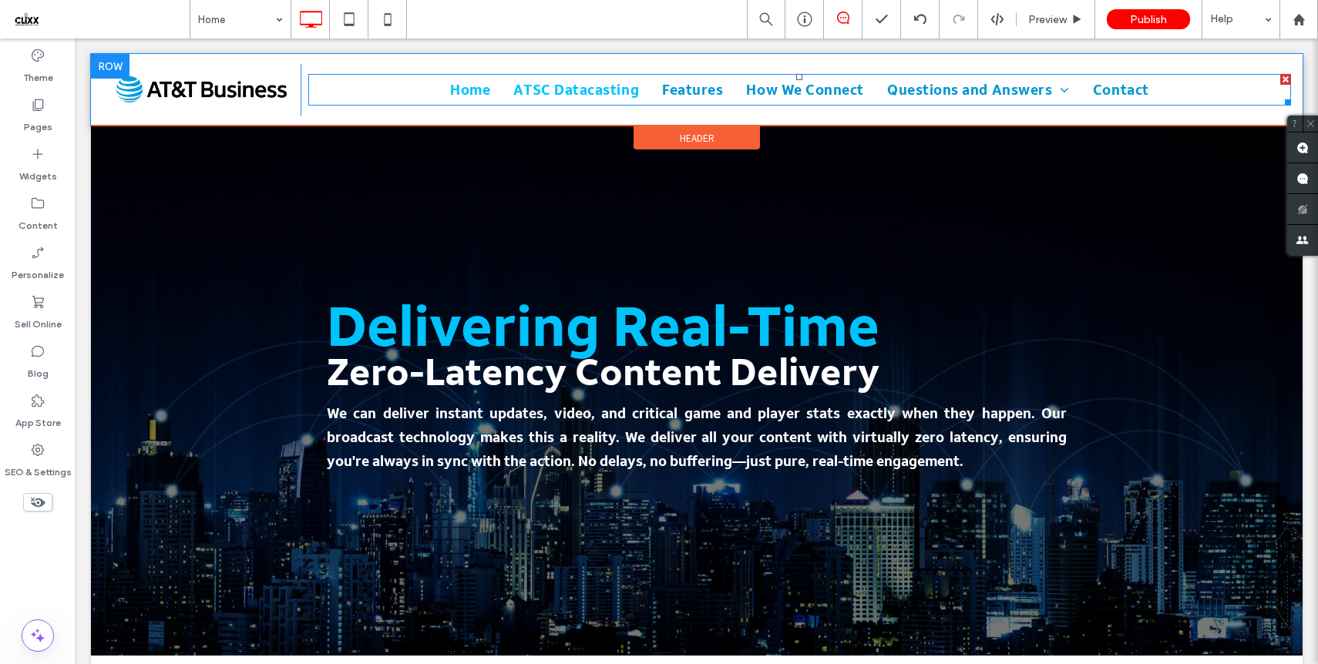
click at [563, 89] on span "ATSC Datacasting" at bounding box center [576, 89] width 126 height 21
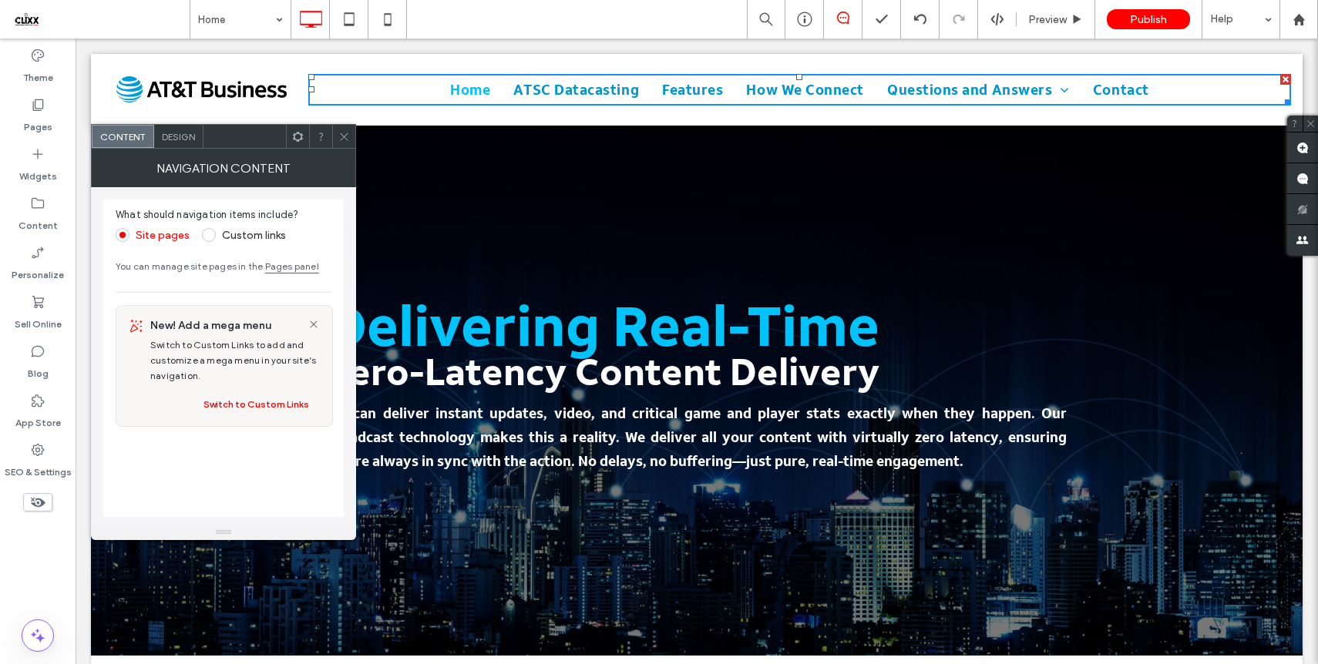
click at [345, 146] on span at bounding box center [344, 136] width 12 height 23
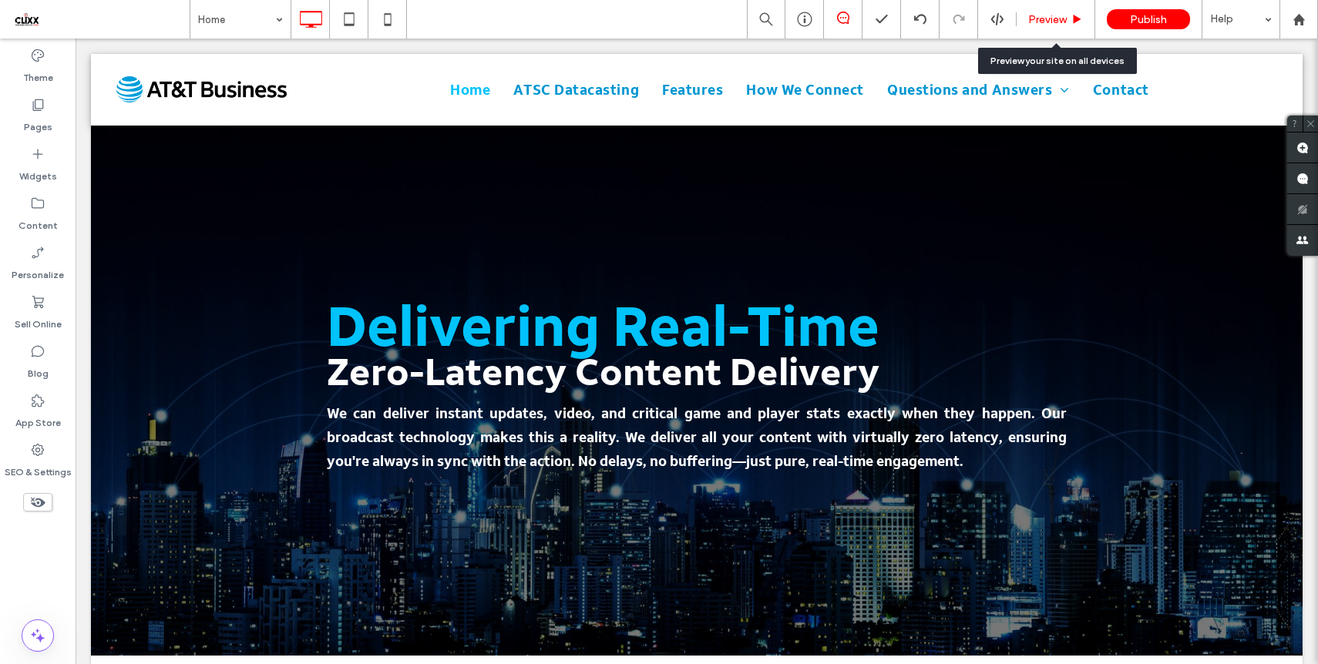
click at [1064, 24] on span "Preview" at bounding box center [1047, 19] width 39 height 13
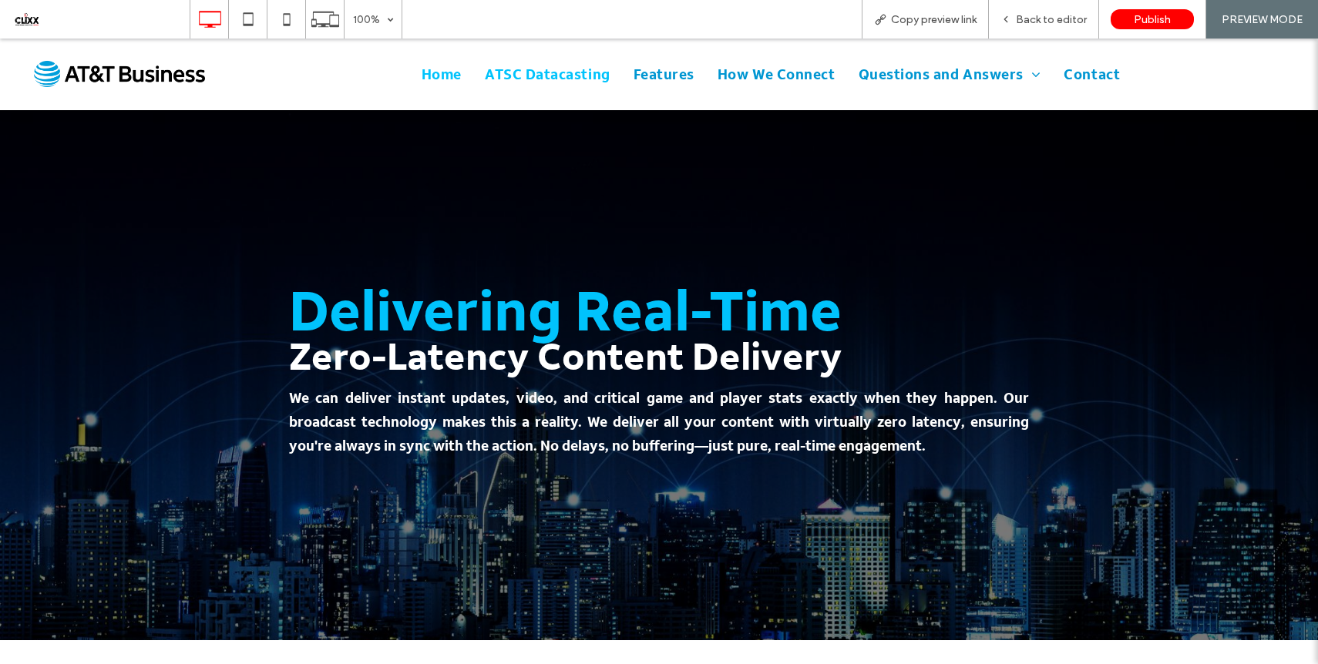
click at [543, 79] on span "ATSC Datacasting" at bounding box center [548, 74] width 126 height 21
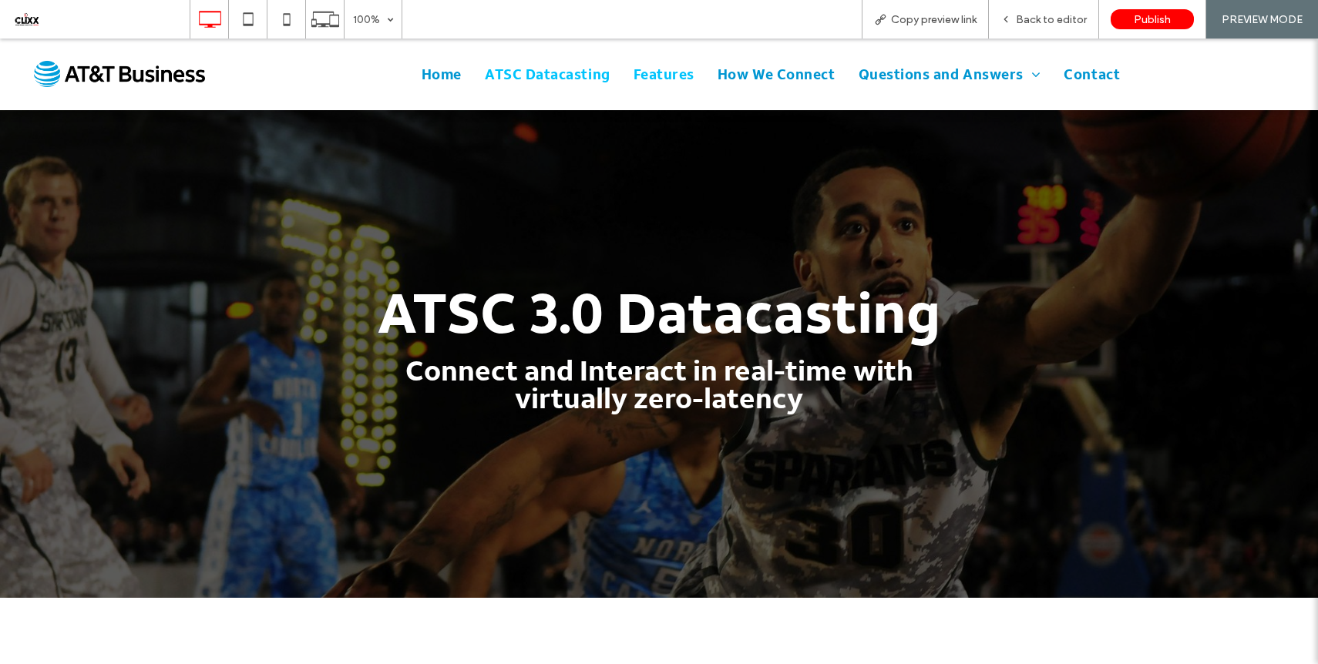
click at [679, 74] on span "Features" at bounding box center [663, 74] width 61 height 21
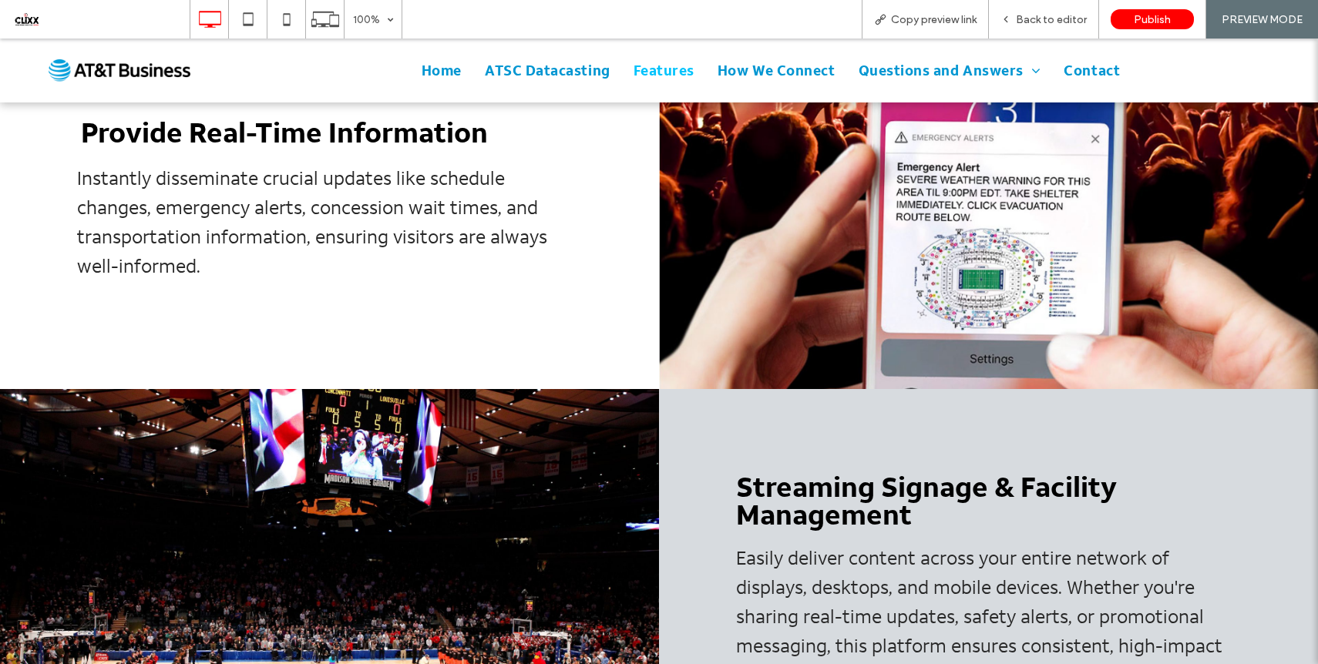
scroll to position [921, 0]
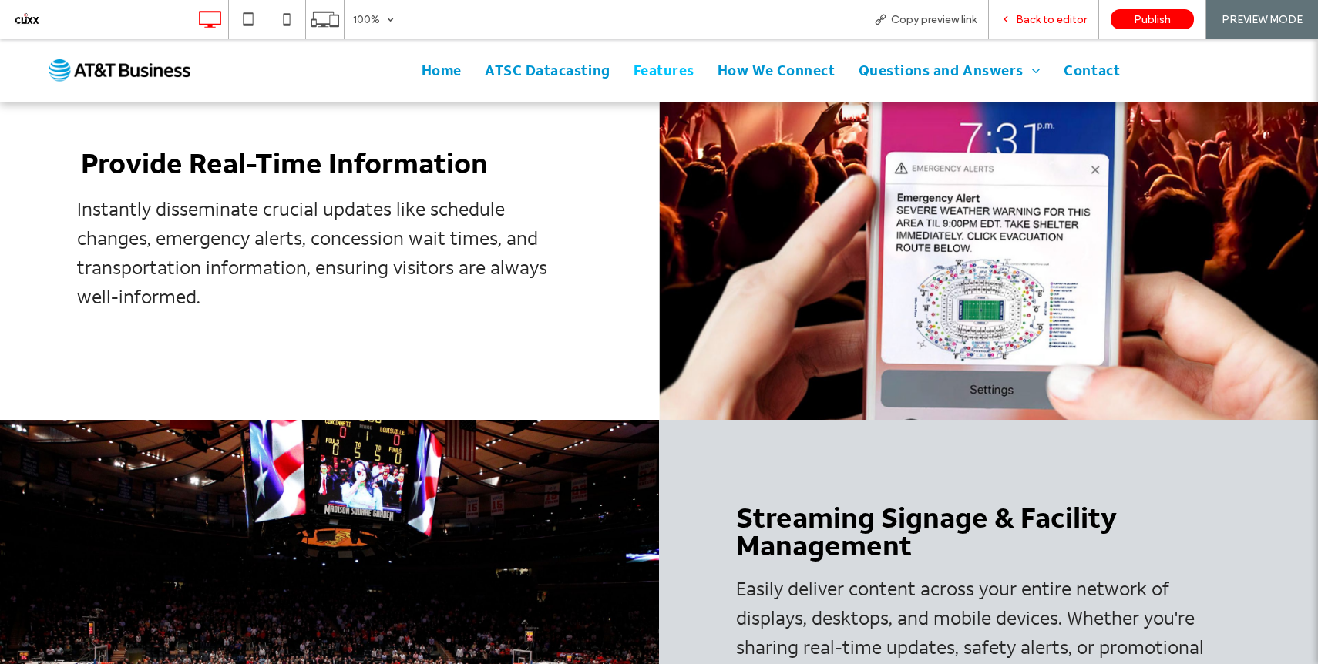
click at [1017, 20] on div "Back to editor" at bounding box center [1043, 19] width 109 height 13
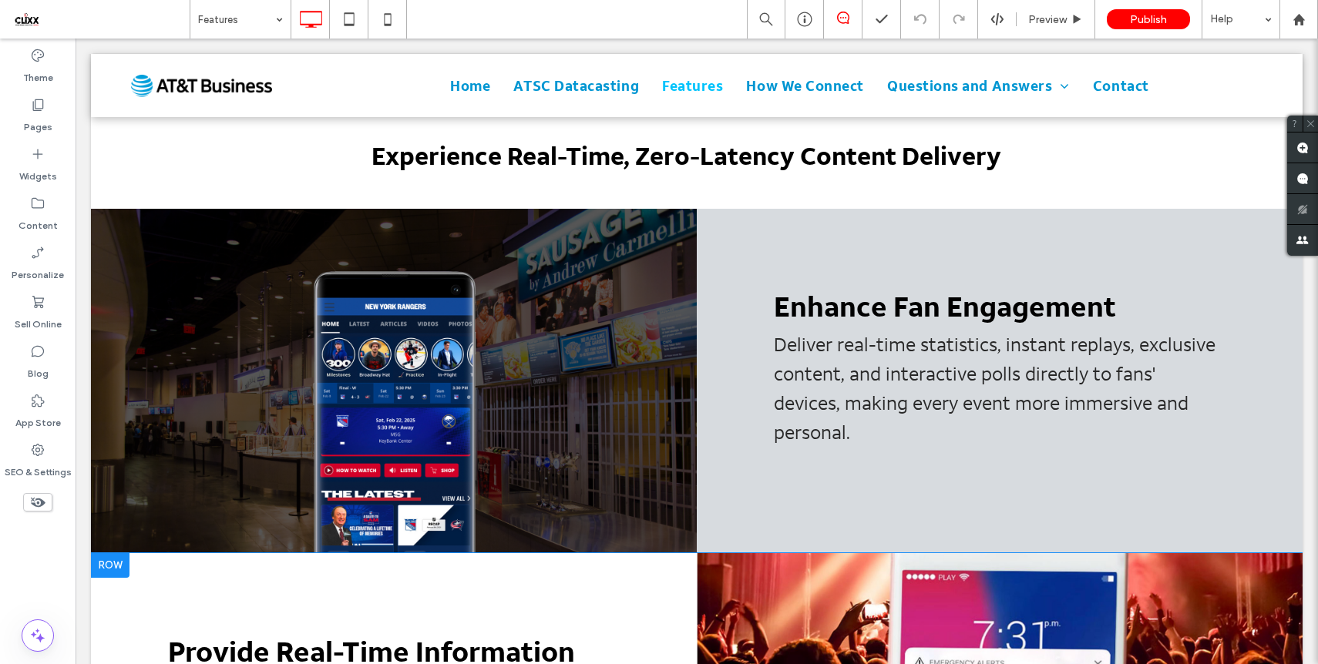
scroll to position [435, 0]
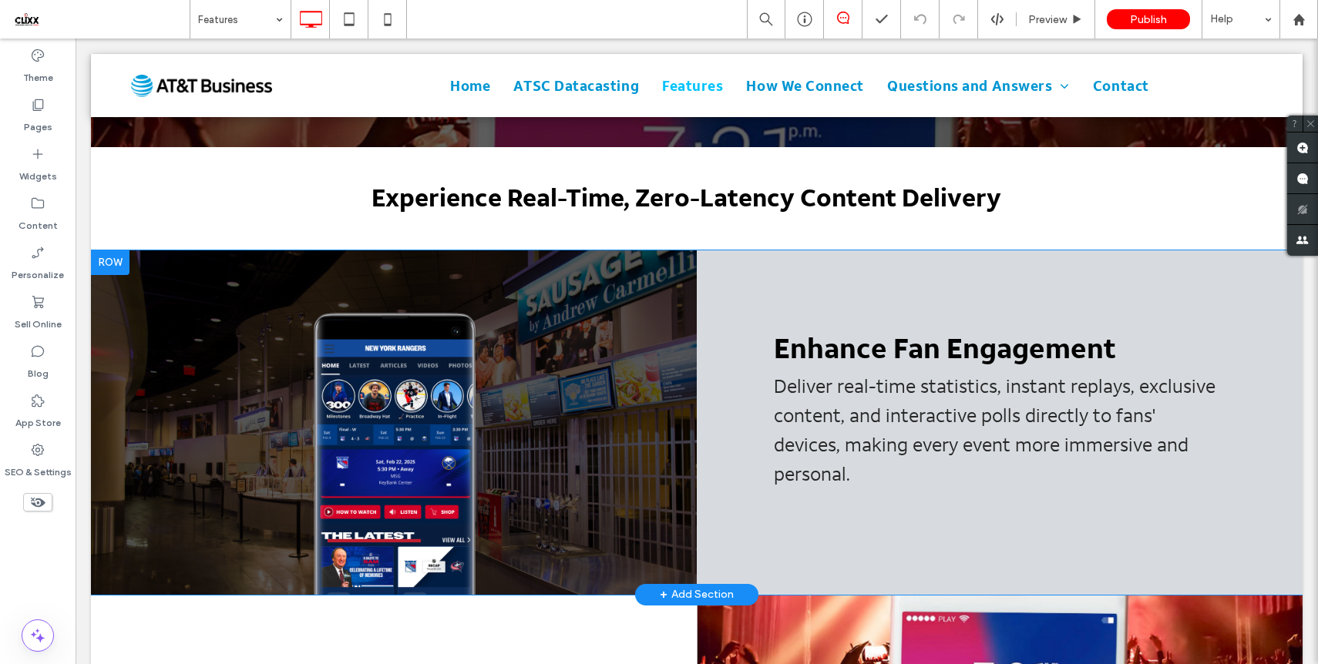
click at [522, 432] on div "Click To Paste" at bounding box center [394, 422] width 606 height 344
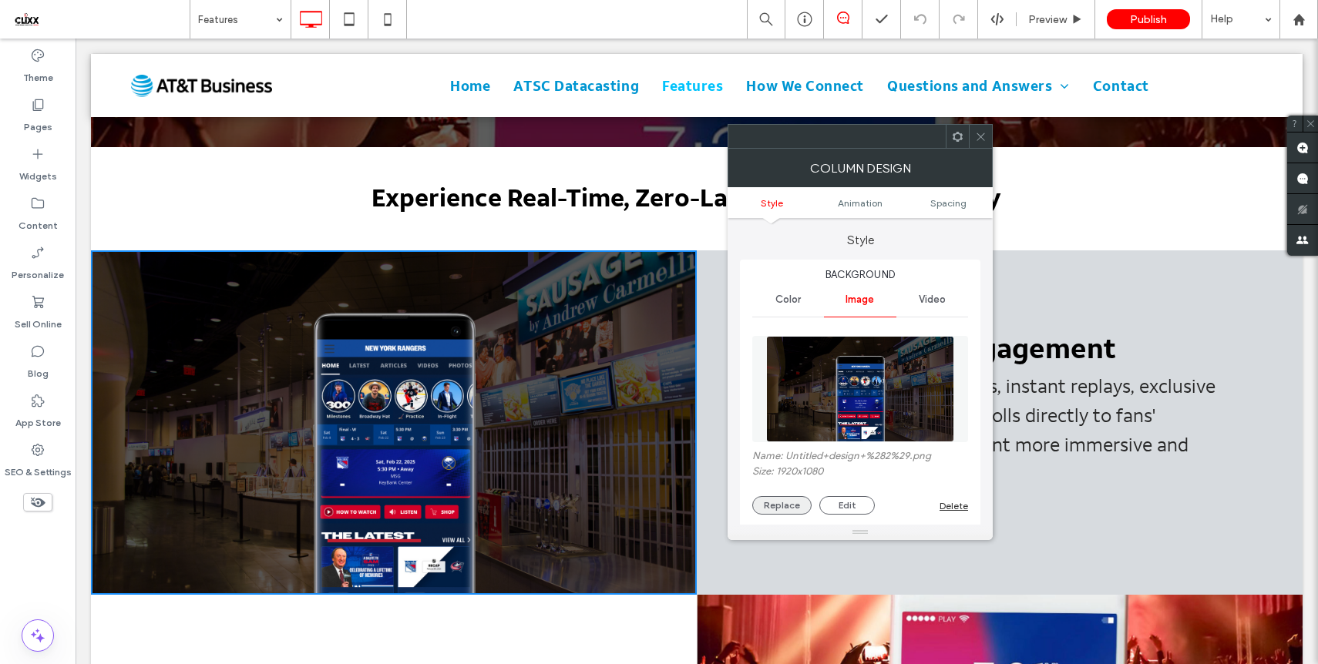
click at [773, 502] on button "Replace" at bounding box center [781, 505] width 59 height 18
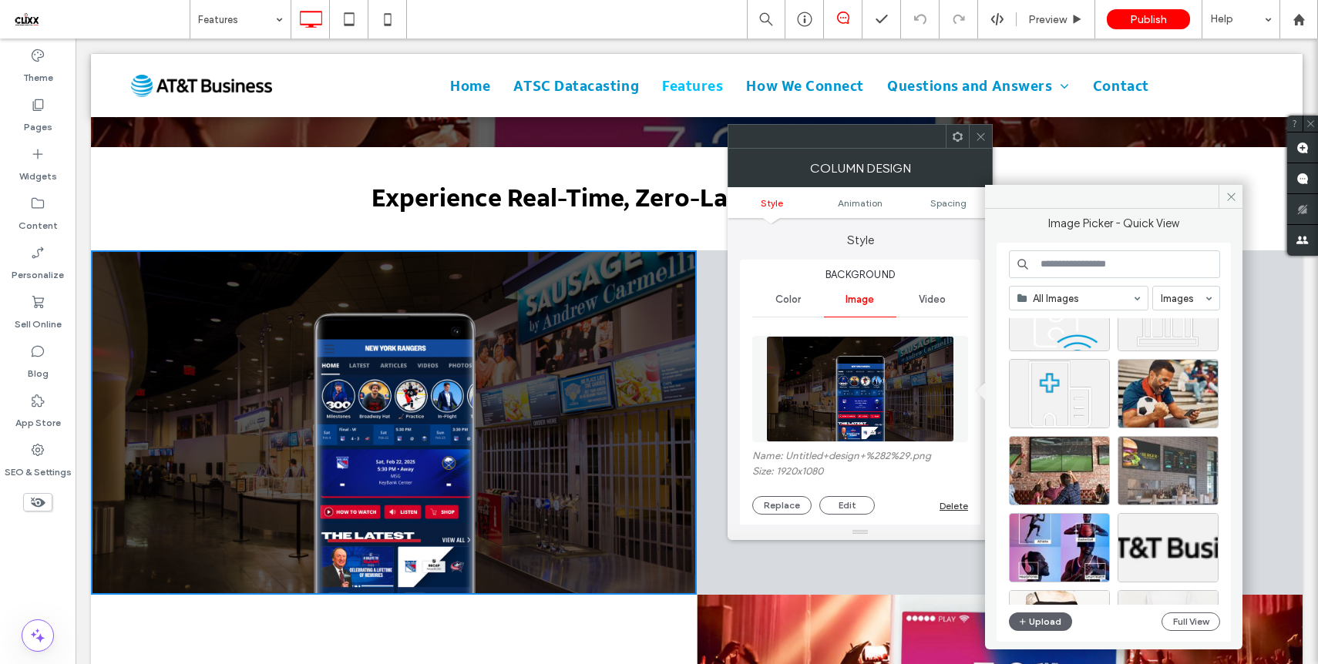
scroll to position [3681, 0]
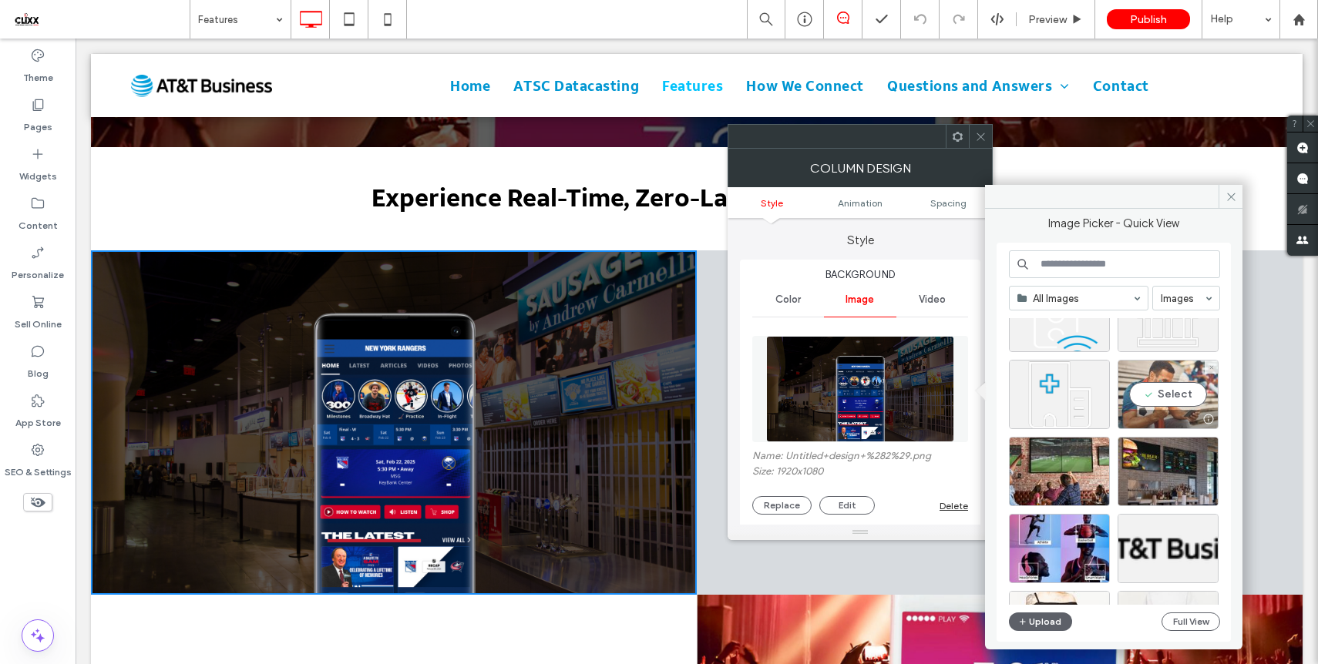
click at [1171, 391] on div "Select" at bounding box center [1167, 394] width 101 height 69
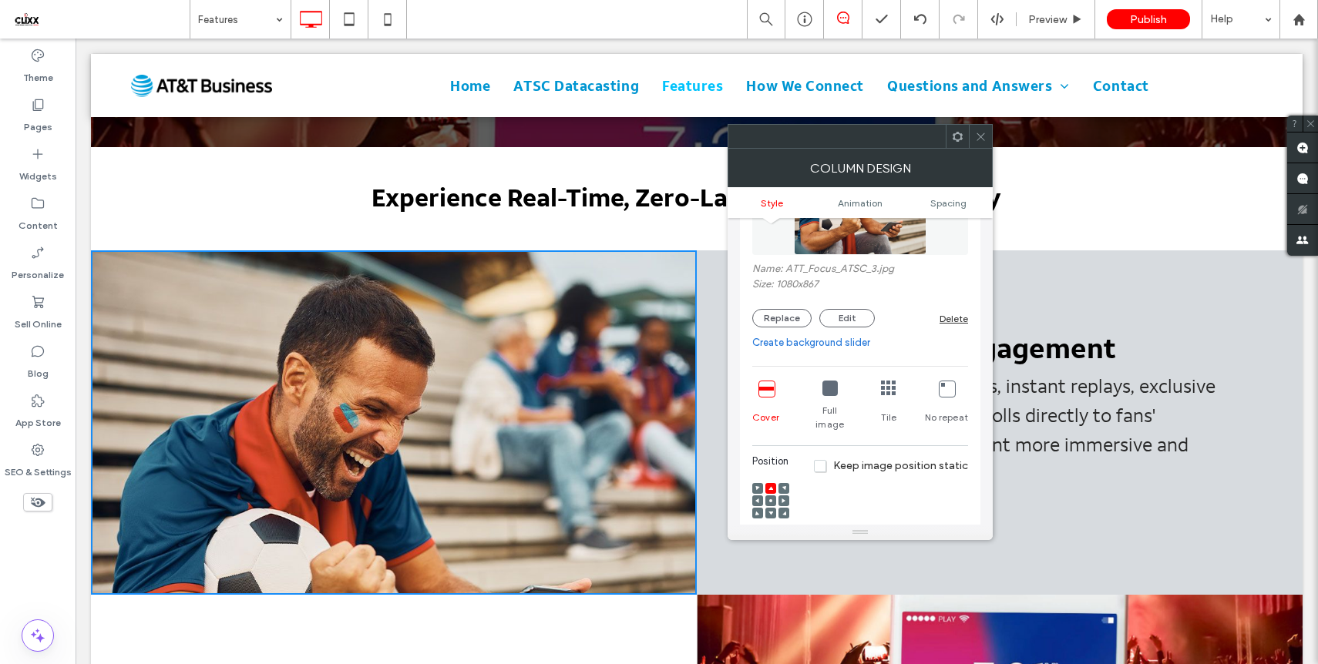
scroll to position [230, 0]
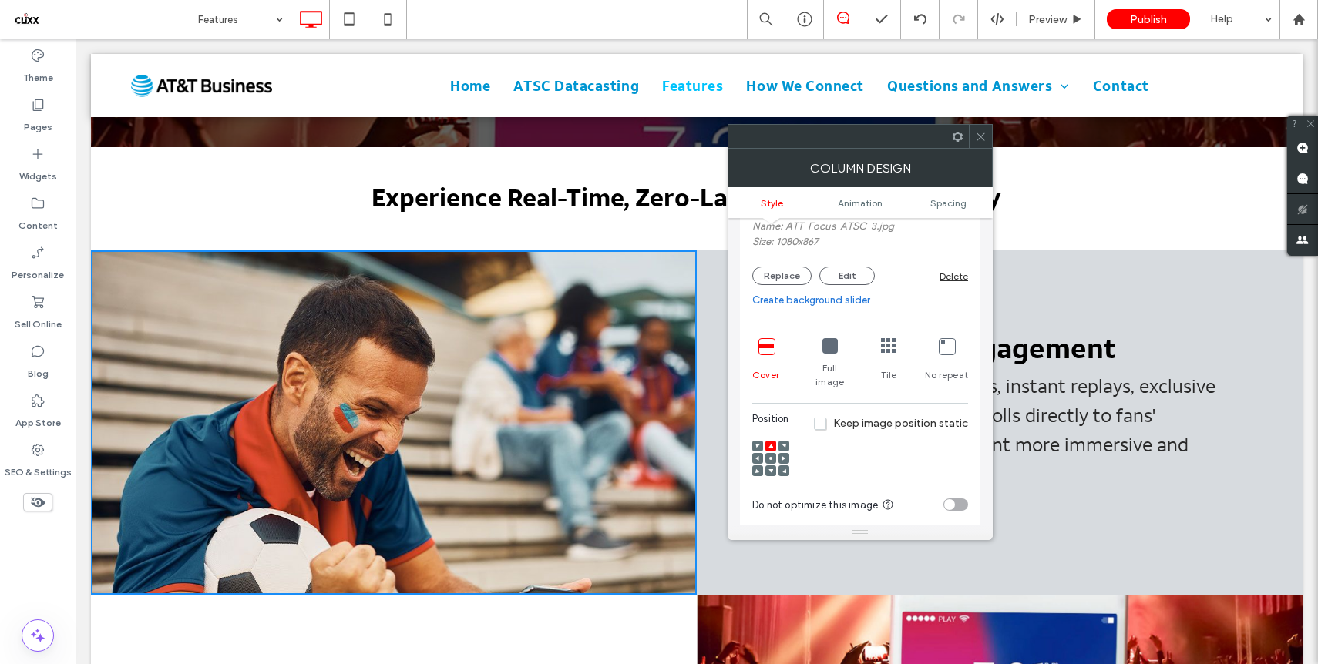
click at [773, 453] on div at bounding box center [770, 458] width 11 height 11
click at [771, 469] on use at bounding box center [770, 471] width 5 height 4
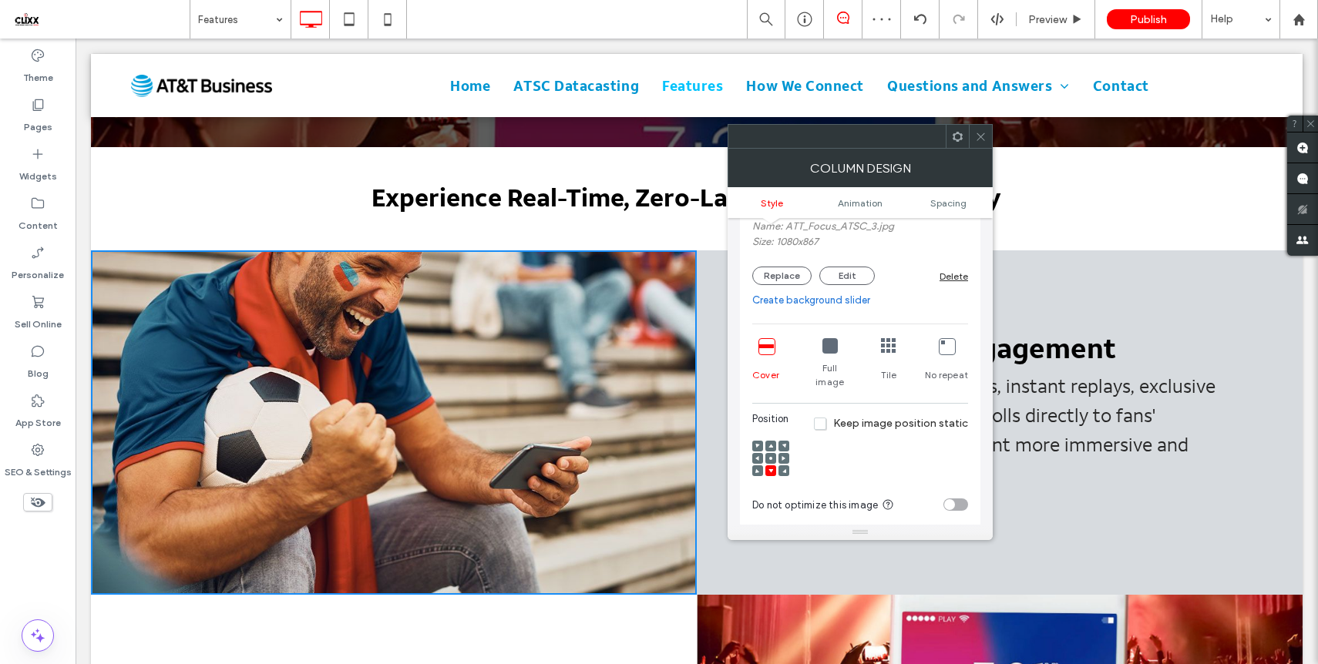
click at [981, 142] on span at bounding box center [981, 136] width 12 height 23
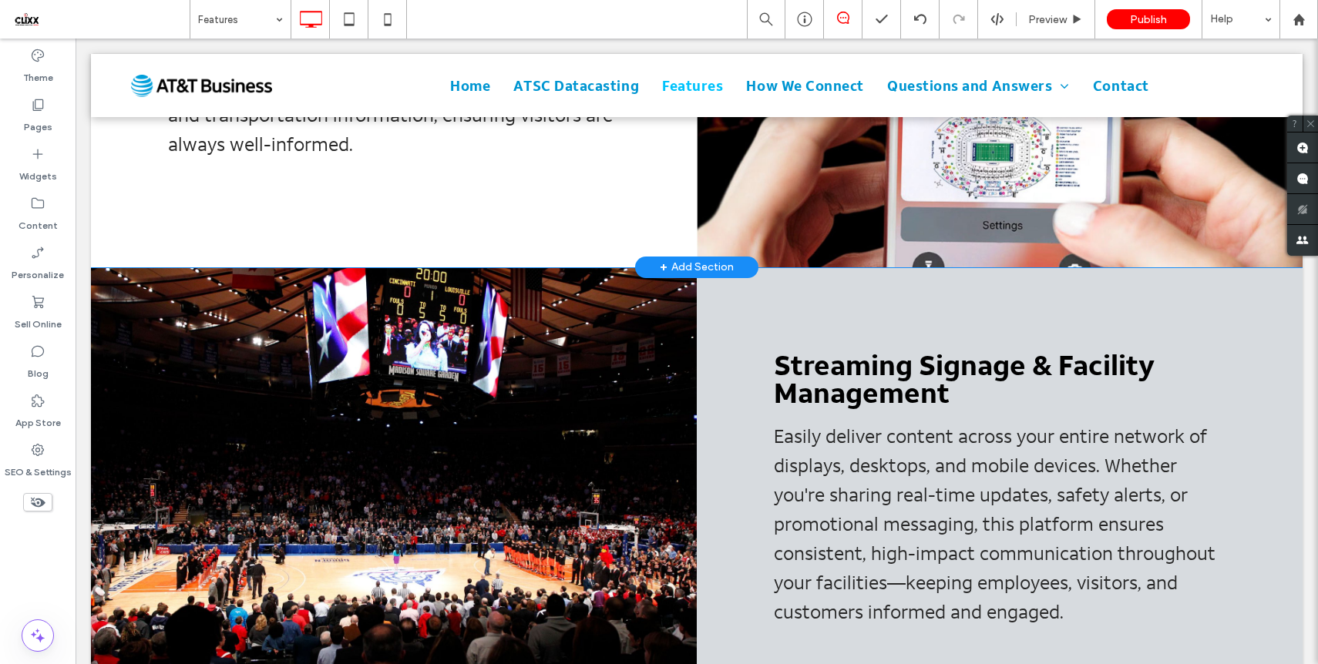
scroll to position [1114, 0]
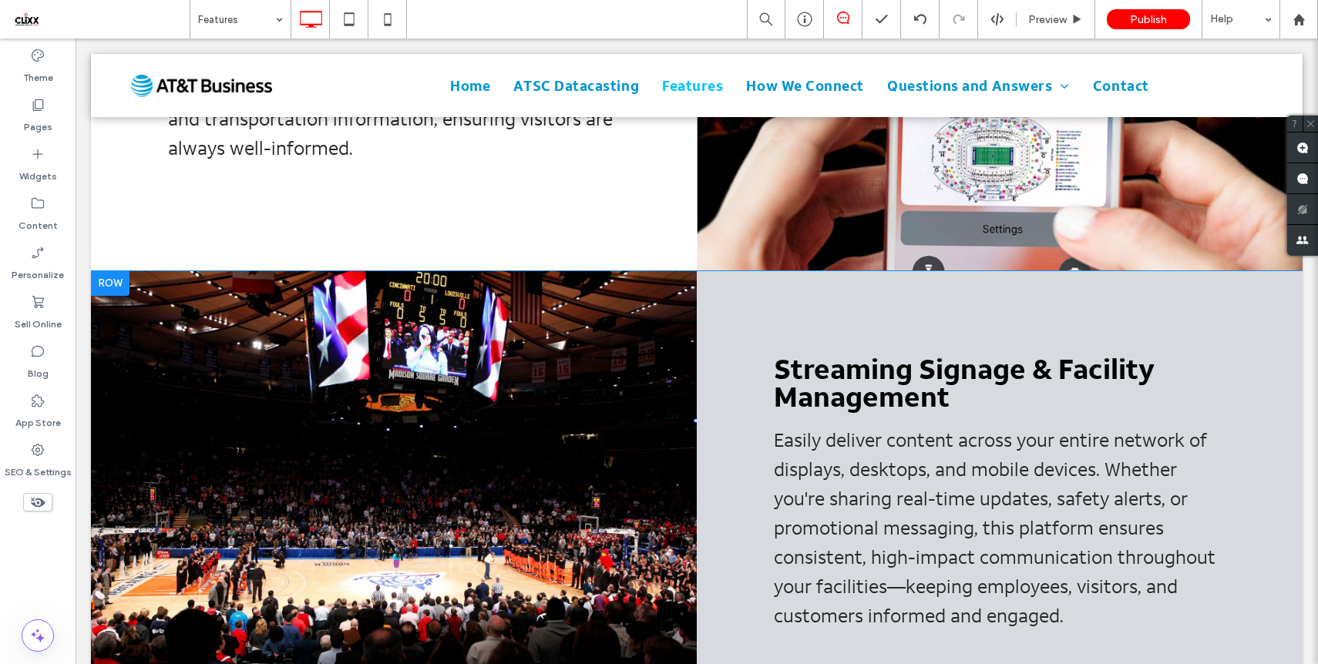
click at [453, 442] on div "Click To Paste" at bounding box center [394, 493] width 606 height 445
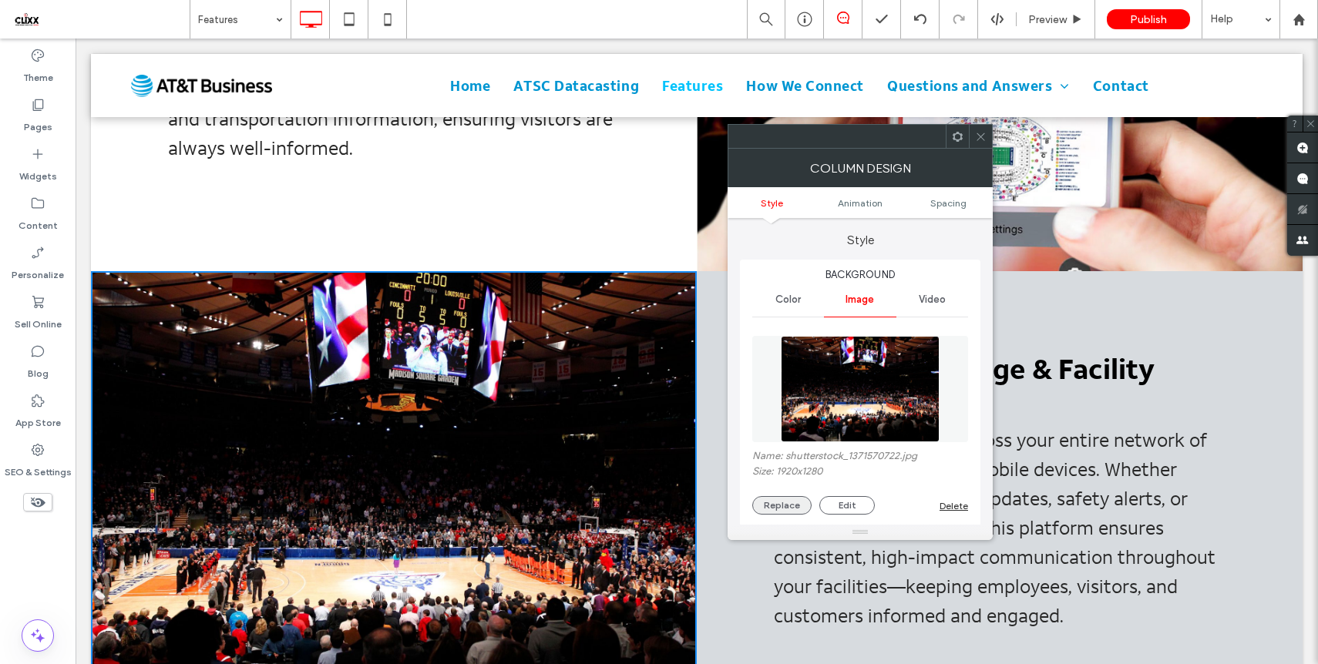
click at [768, 506] on button "Replace" at bounding box center [781, 505] width 59 height 18
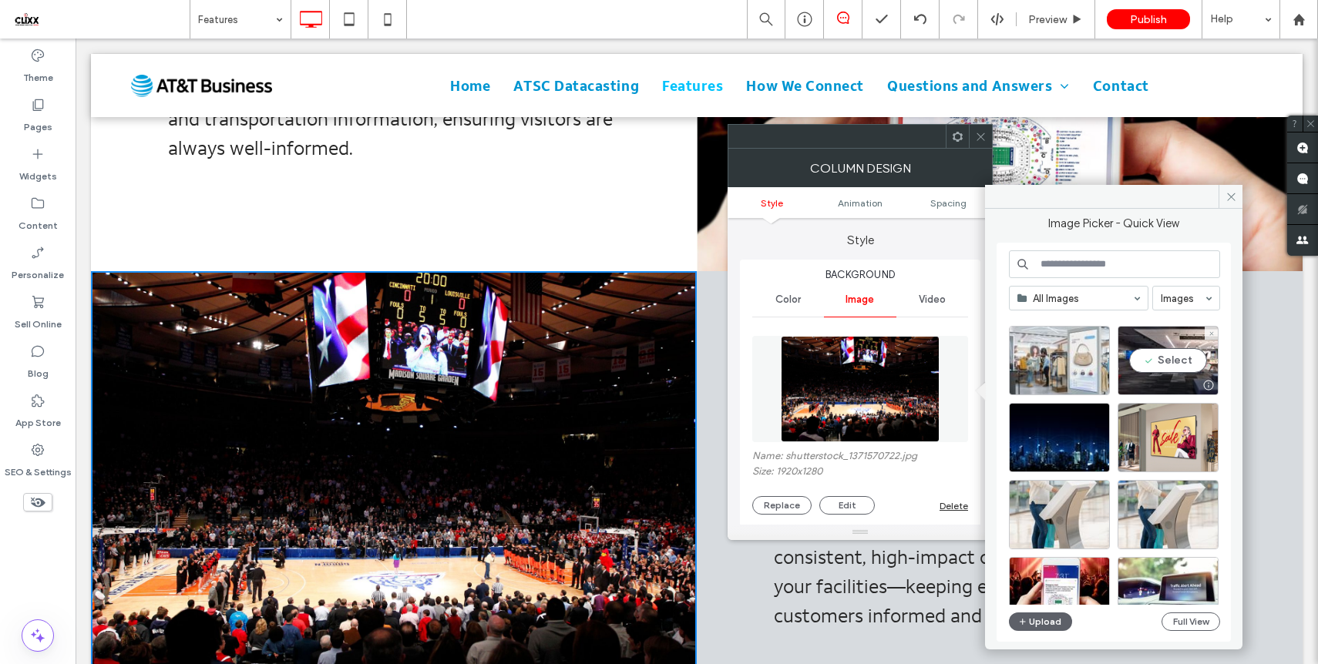
scroll to position [2021, 0]
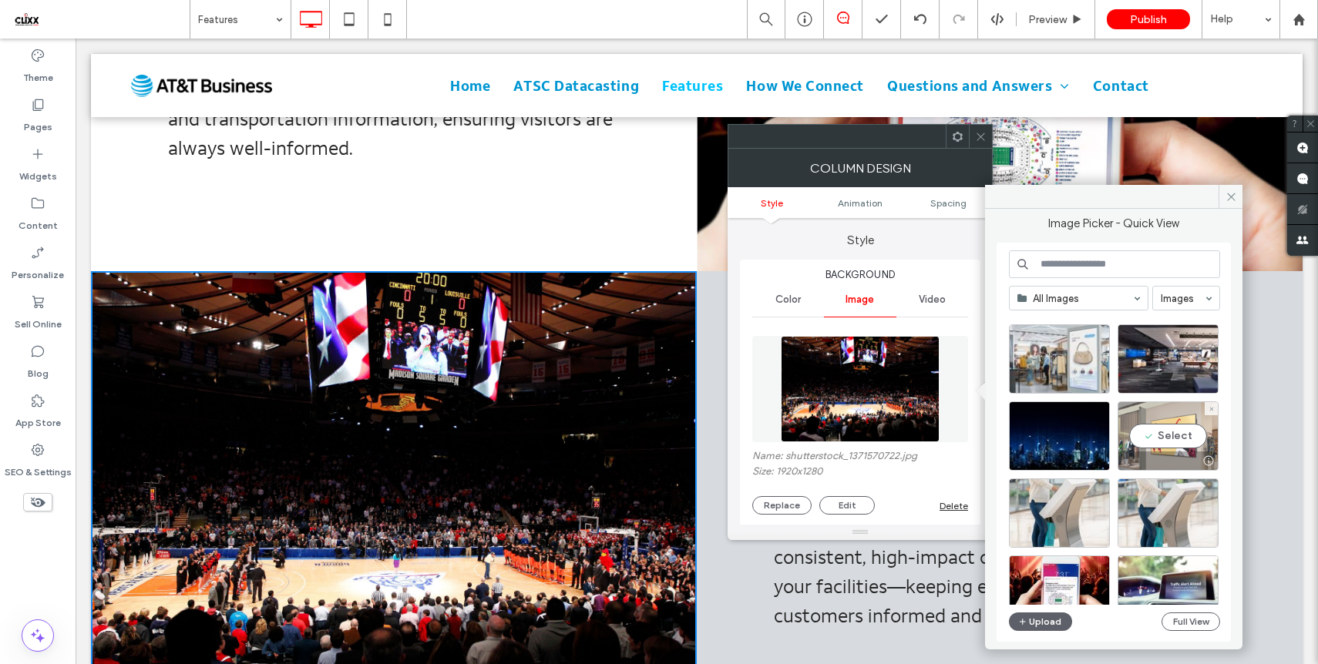
click at [1166, 435] on div "Select" at bounding box center [1167, 436] width 101 height 69
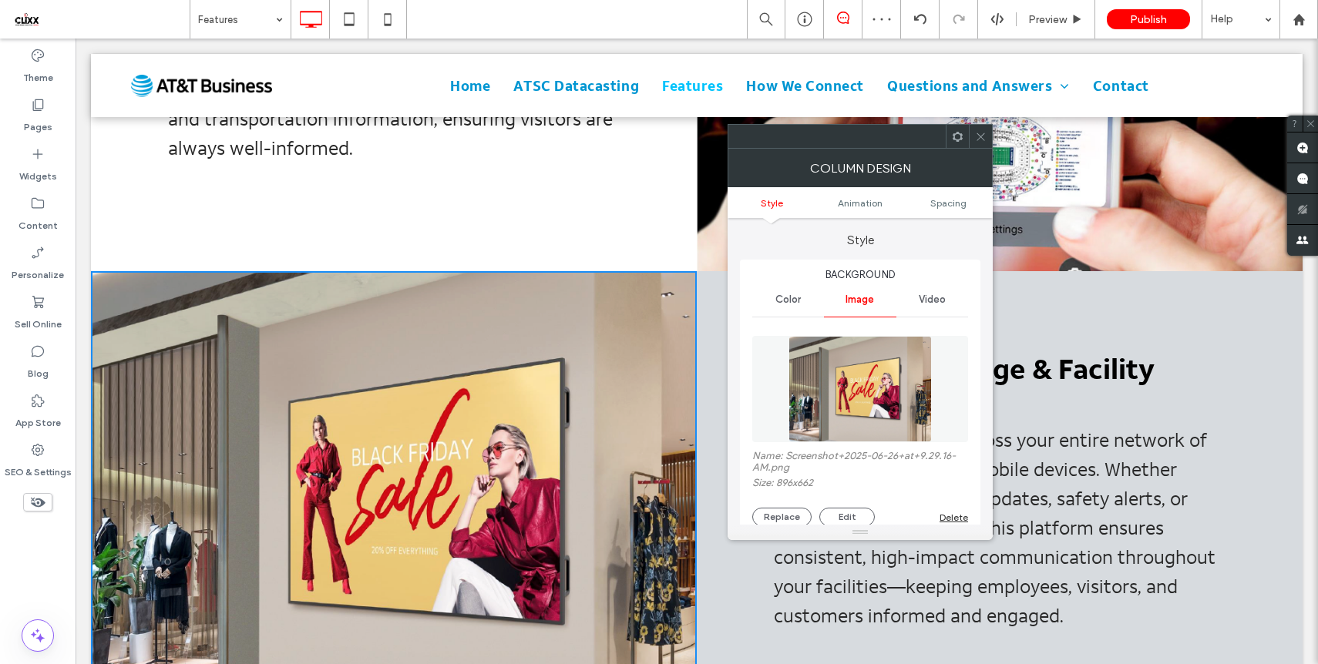
click at [980, 137] on icon at bounding box center [981, 137] width 12 height 12
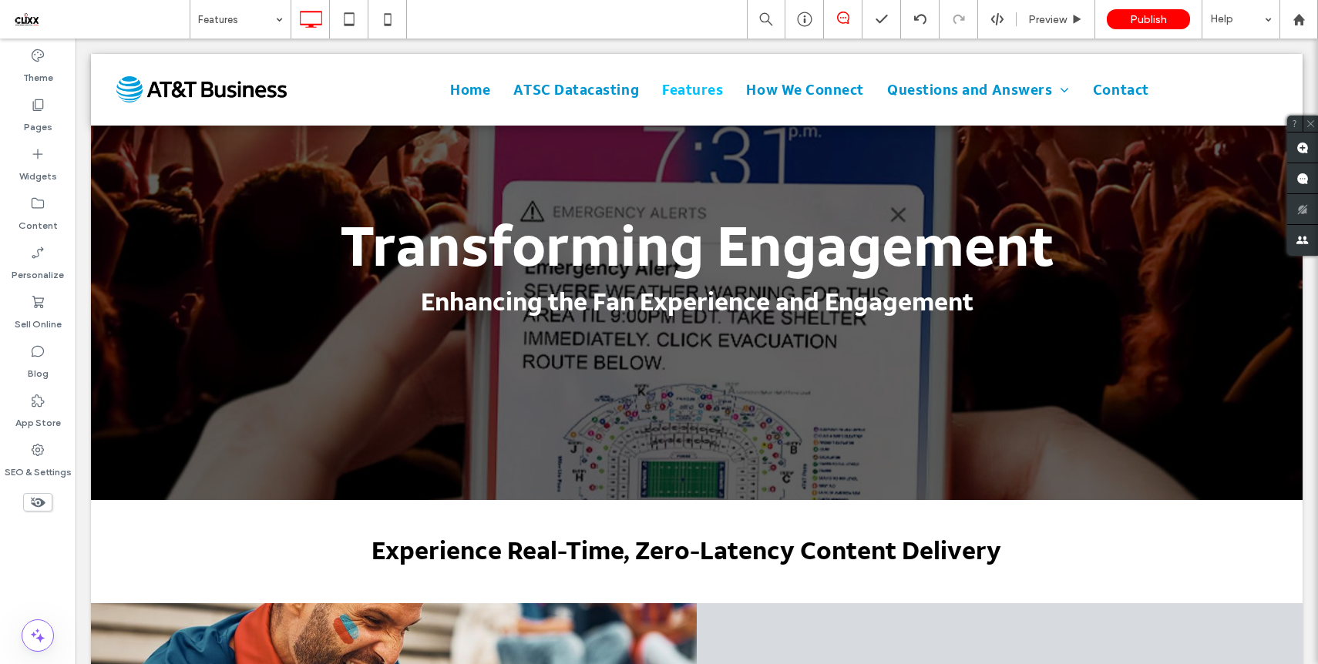
scroll to position [0, 0]
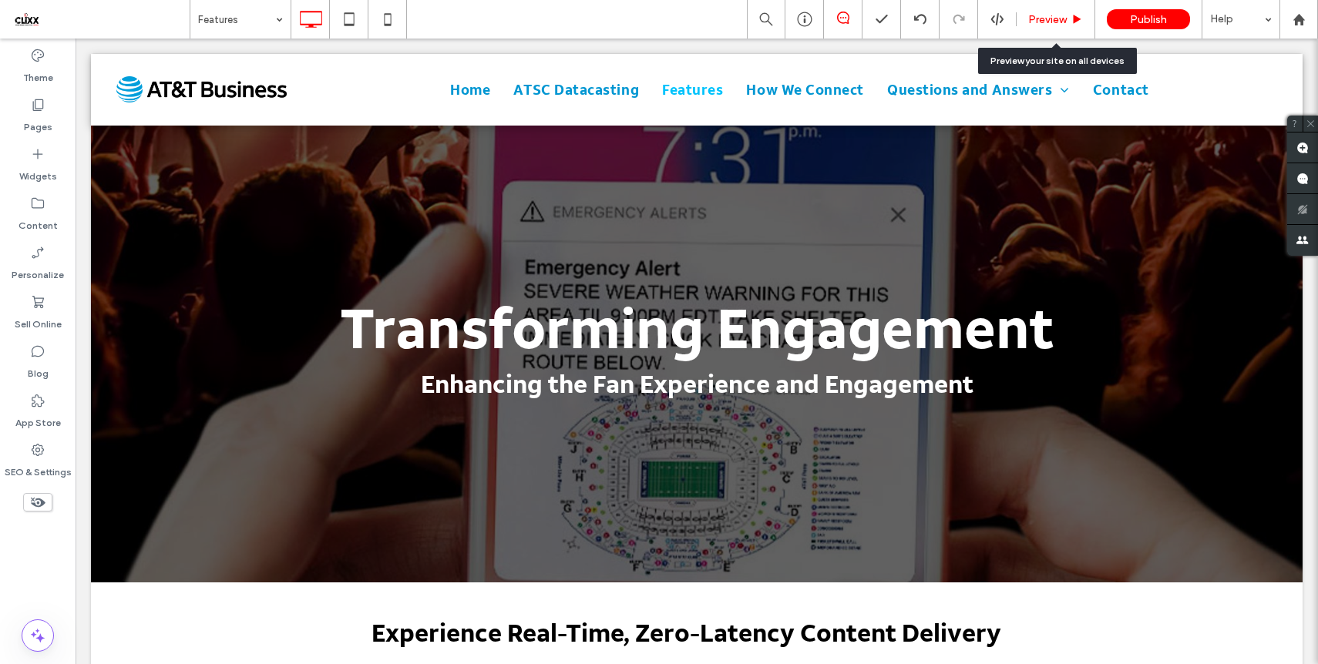
click at [1074, 15] on use at bounding box center [1078, 19] width 8 height 8
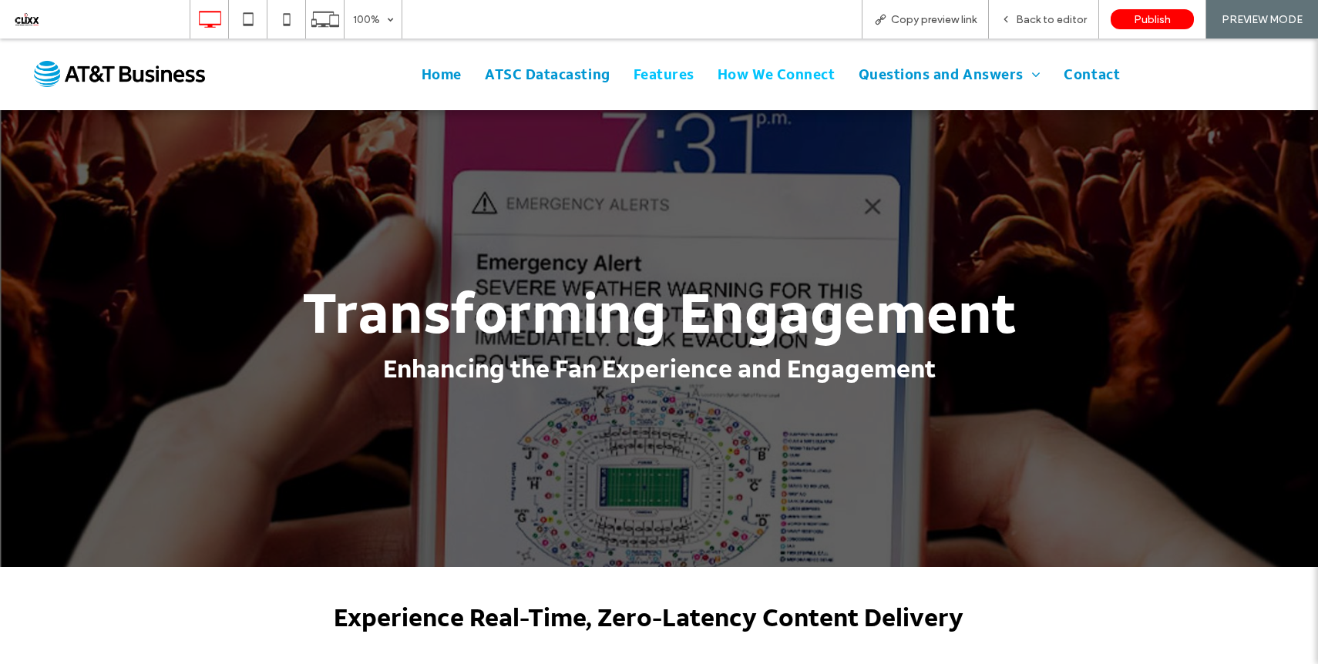
click at [773, 79] on span "How We Connect" at bounding box center [776, 74] width 118 height 21
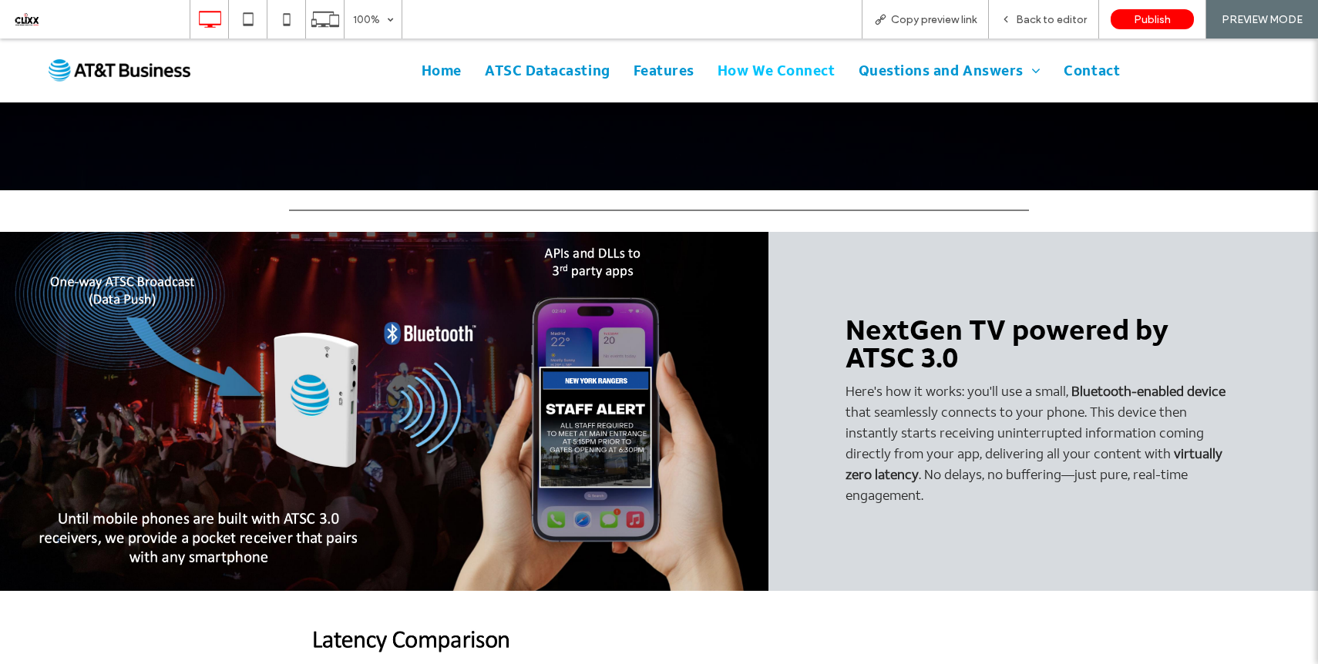
scroll to position [495, 0]
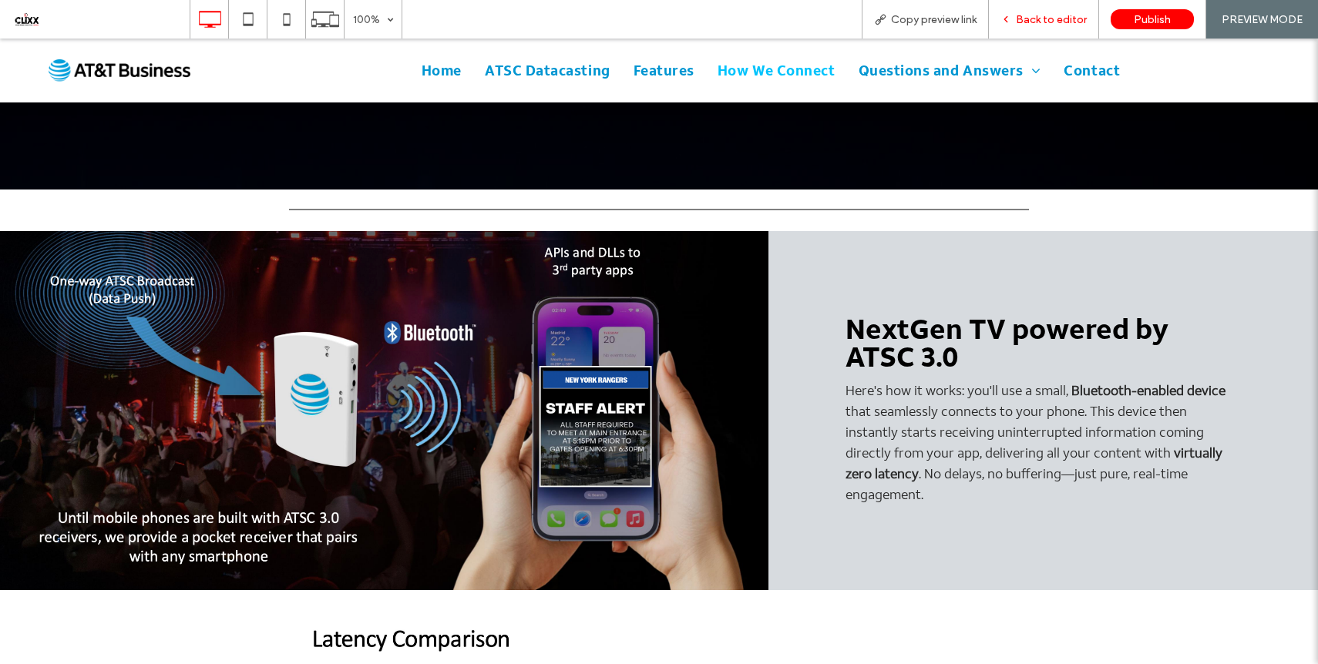
click at [1016, 17] on div "Back to editor" at bounding box center [1043, 19] width 109 height 13
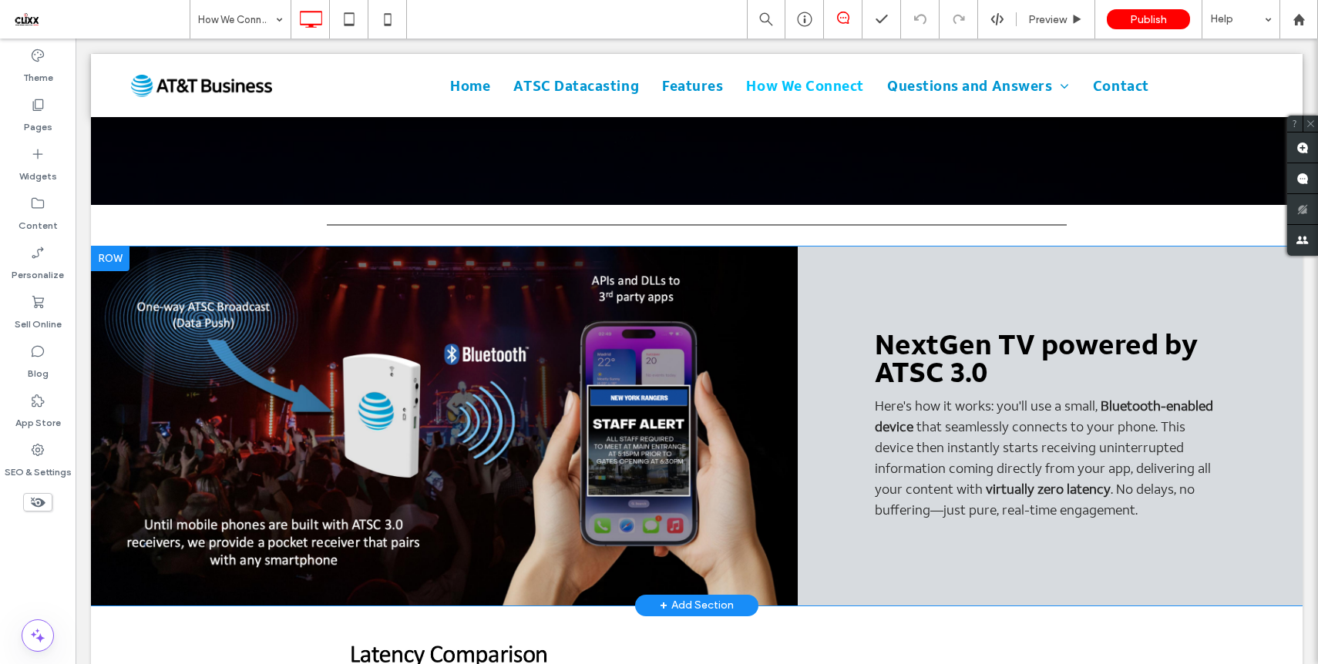
click at [509, 351] on div "Click To Paste" at bounding box center [444, 426] width 707 height 359
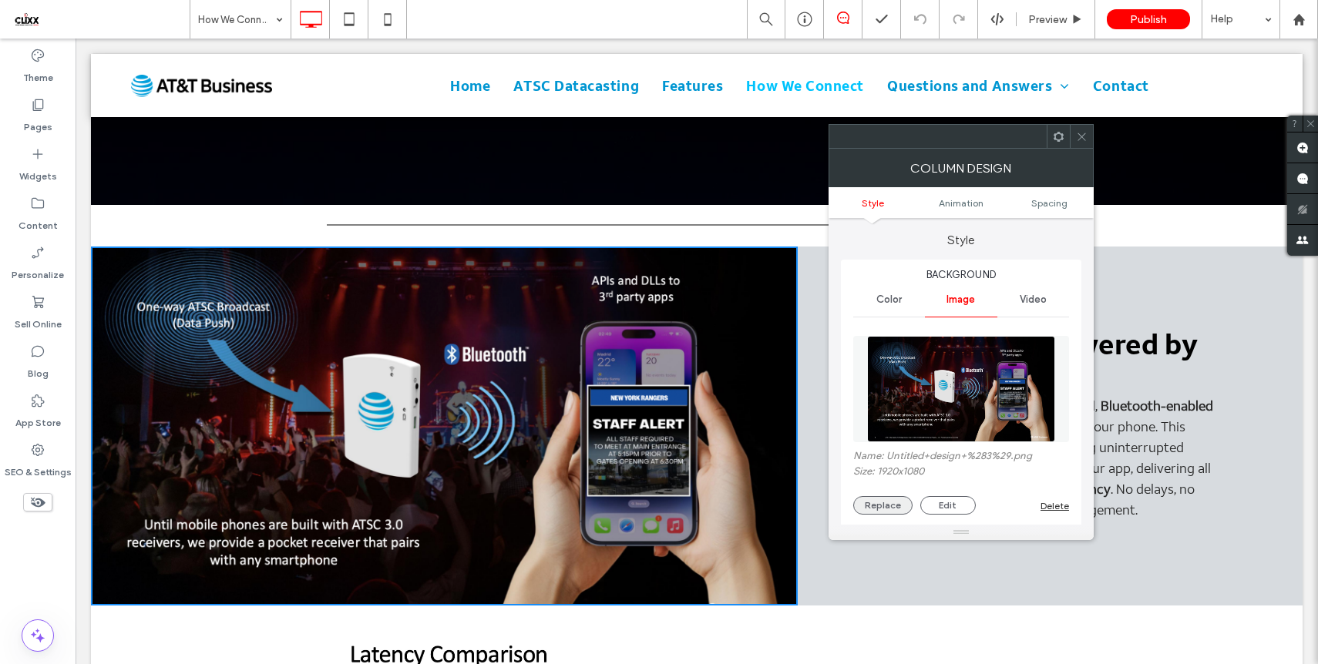
click at [881, 504] on button "Replace" at bounding box center [882, 505] width 59 height 18
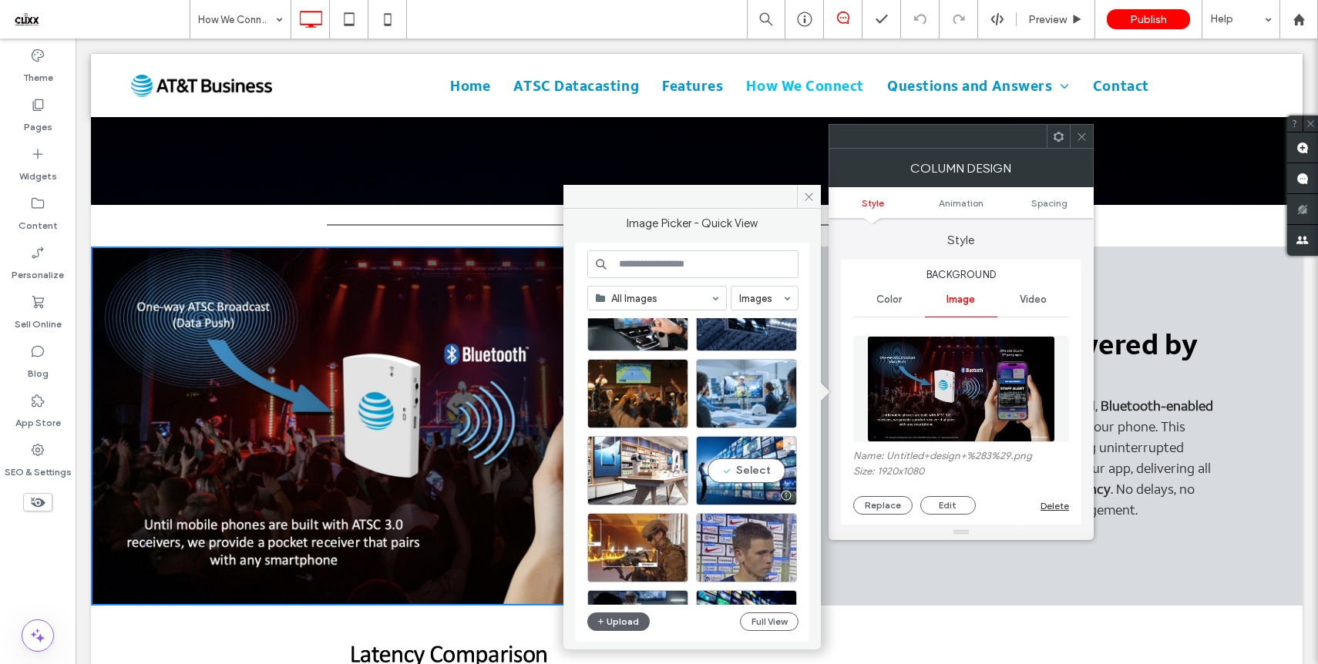
scroll to position [2525, 0]
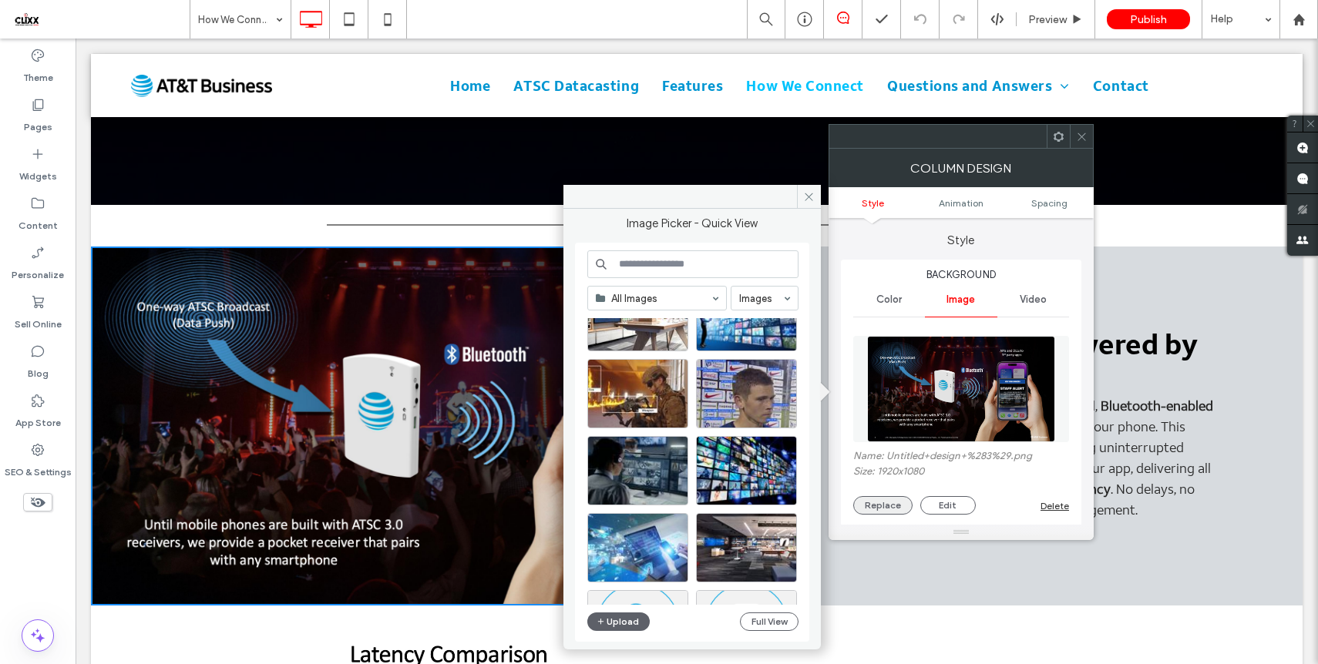
click at [882, 510] on button "Replace" at bounding box center [882, 505] width 59 height 18
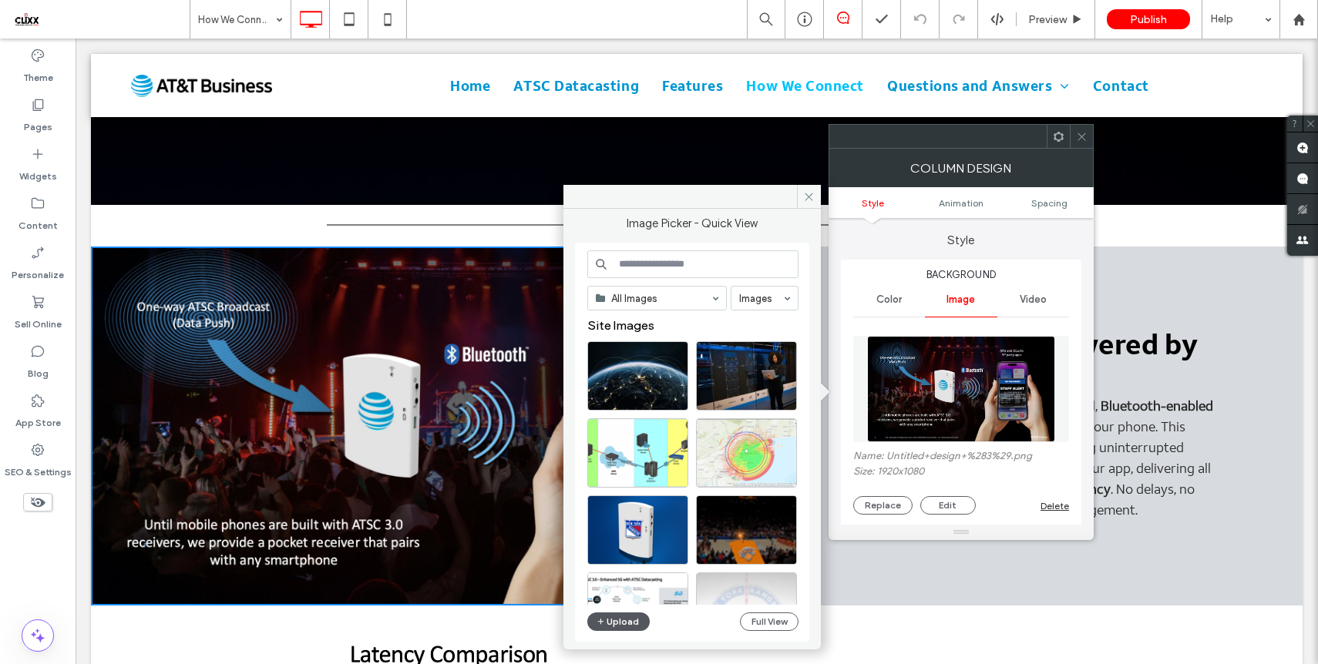
click at [610, 620] on button "Upload" at bounding box center [618, 622] width 63 height 18
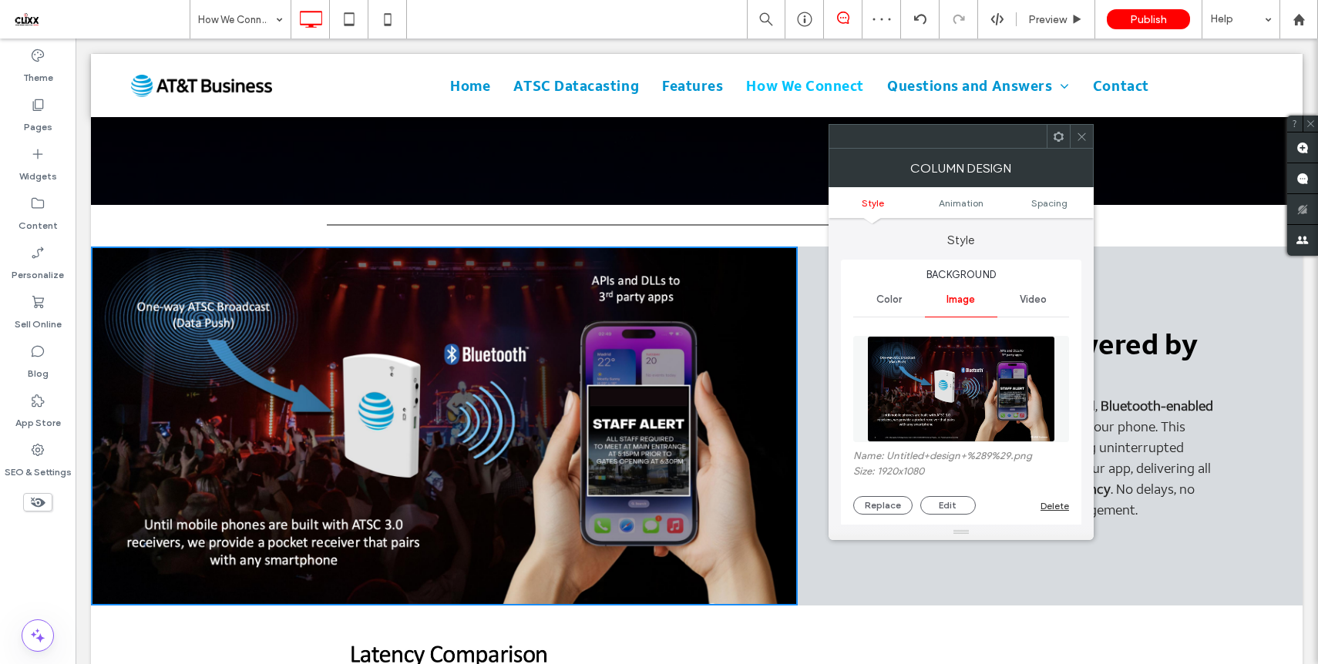
click at [1084, 140] on icon at bounding box center [1082, 137] width 12 height 12
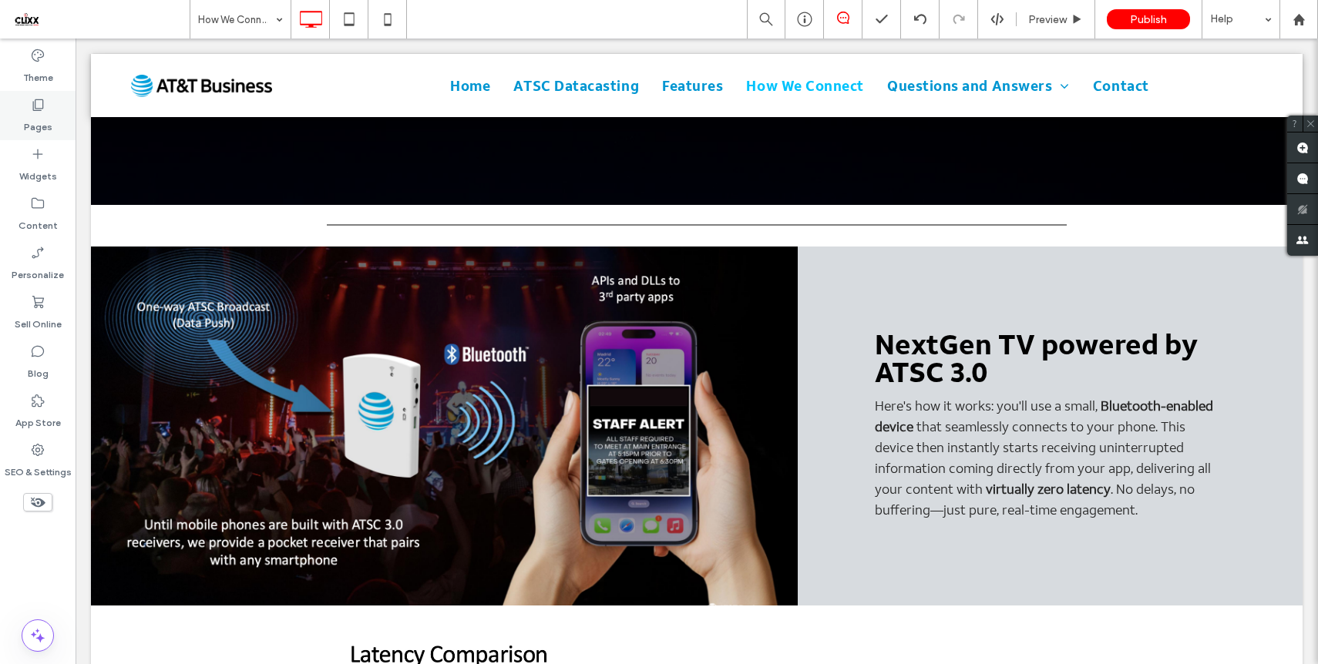
click at [47, 101] on div "Pages" at bounding box center [38, 115] width 76 height 49
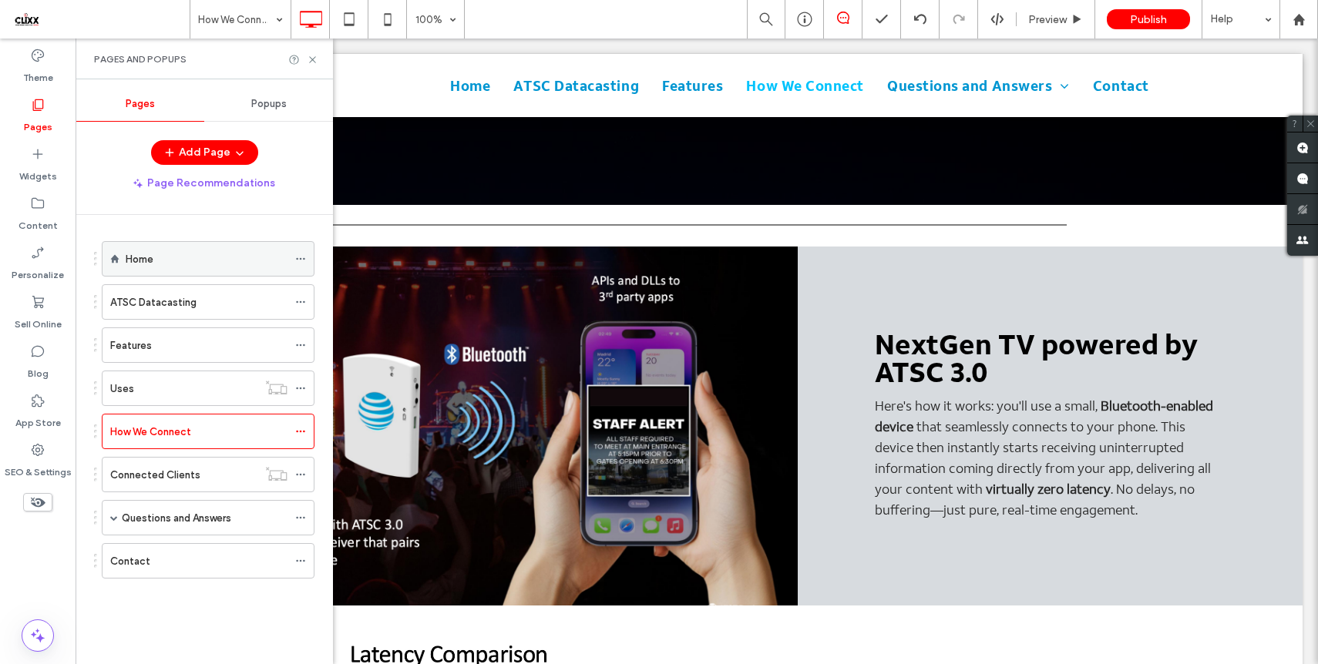
click at [141, 258] on label "Home" at bounding box center [140, 259] width 28 height 27
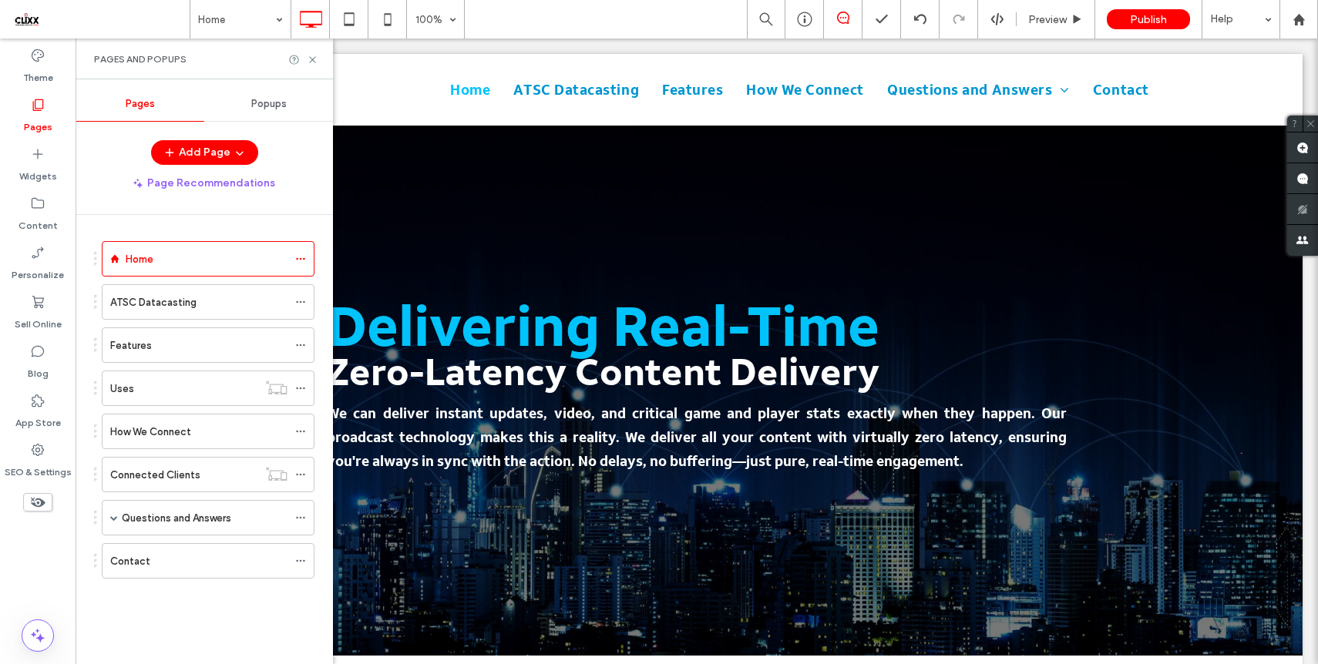
scroll to position [0, 0]
click at [311, 59] on icon at bounding box center [313, 60] width 12 height 12
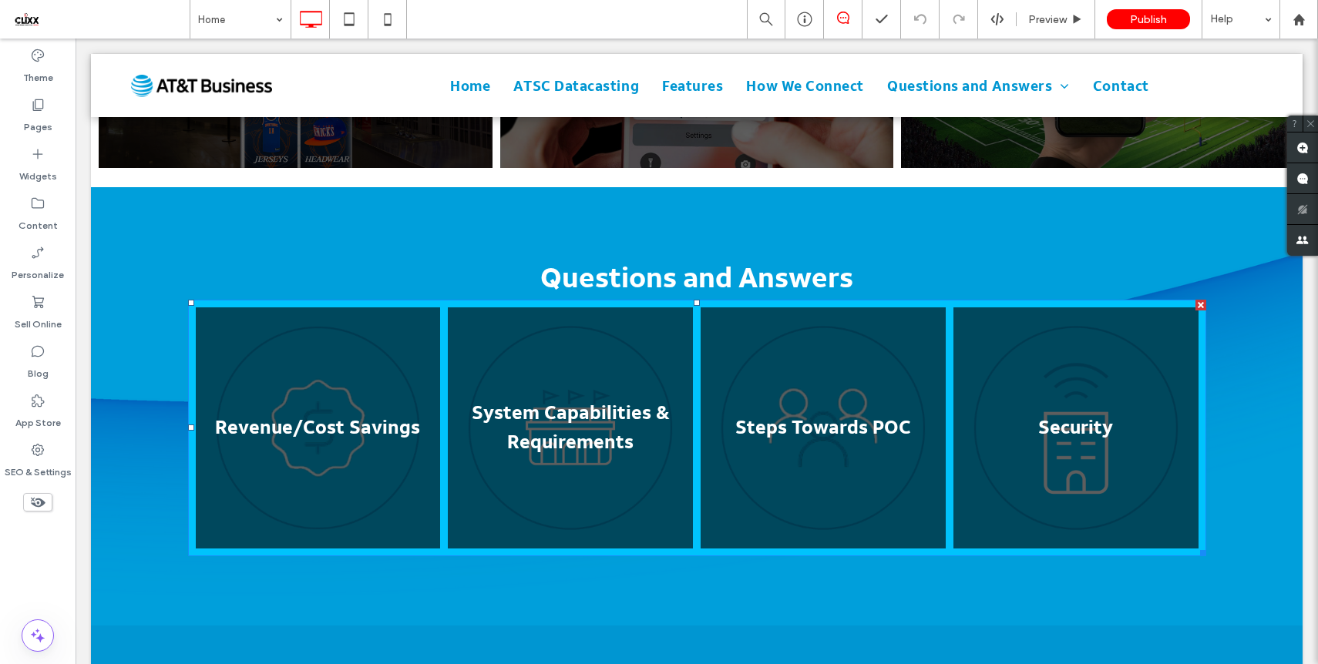
scroll to position [1022, 0]
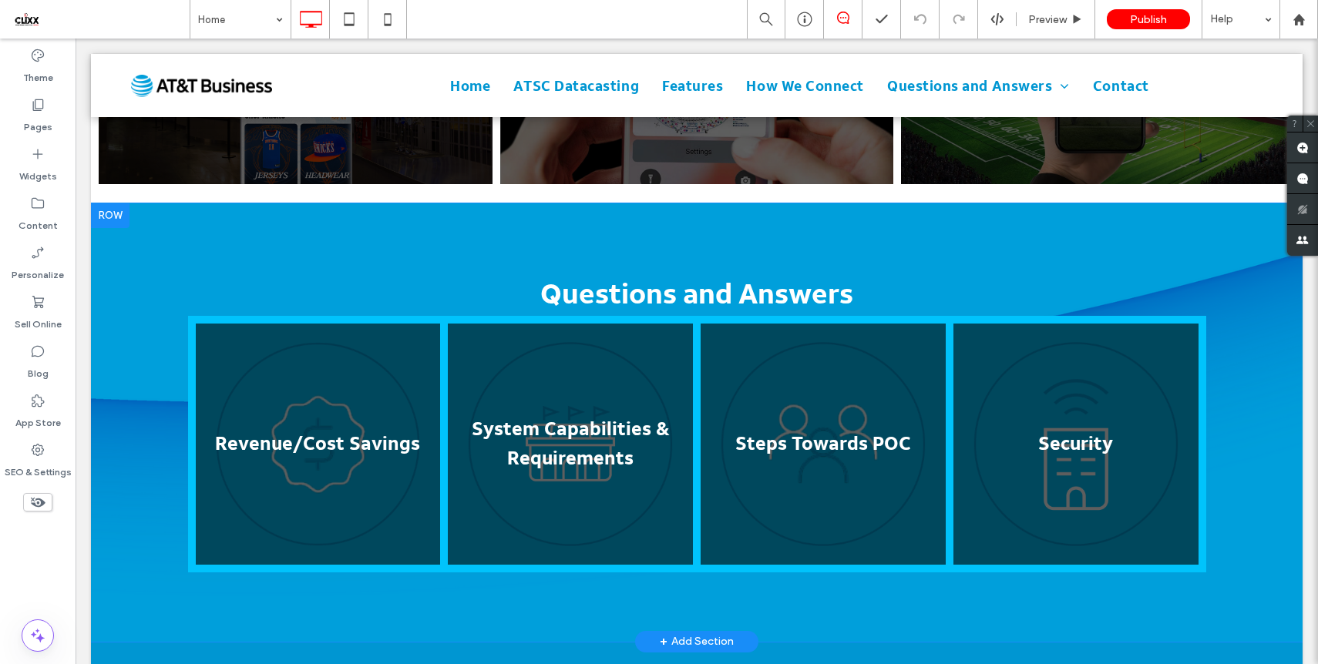
click at [107, 203] on div at bounding box center [110, 215] width 39 height 25
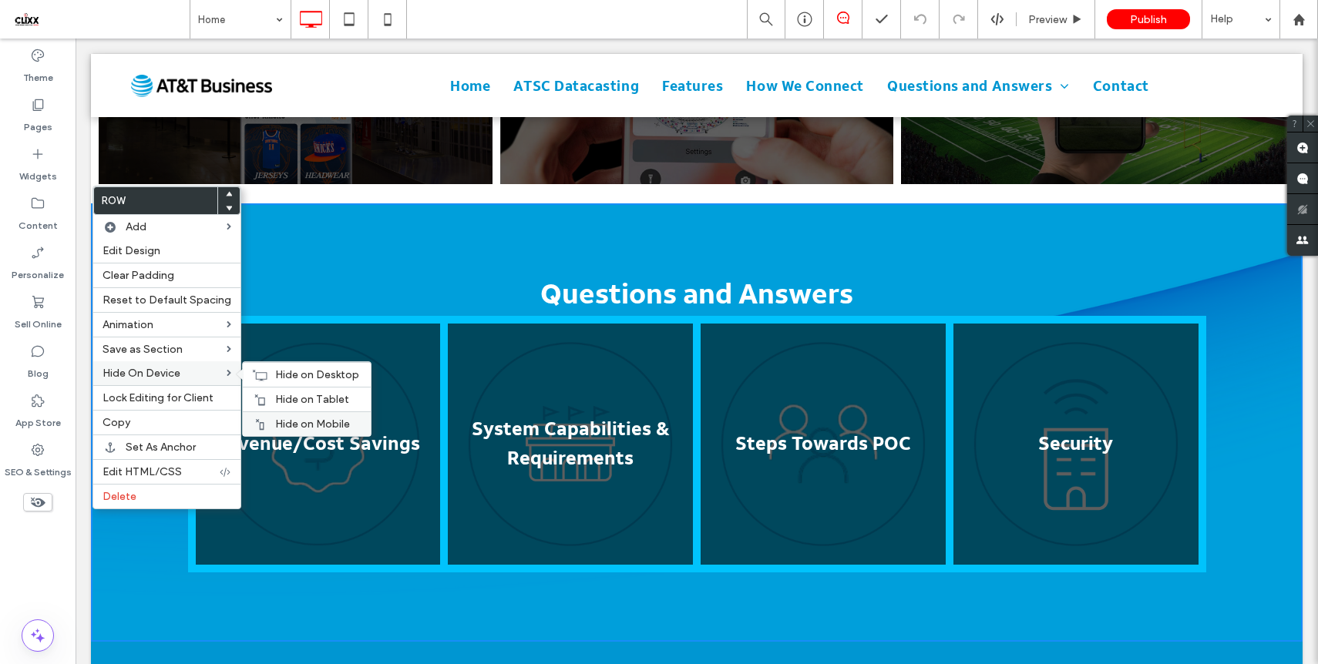
click at [288, 433] on div "Hide on Mobile" at bounding box center [307, 424] width 128 height 25
click at [311, 404] on span "Hide on Tablet" at bounding box center [312, 399] width 74 height 13
click at [329, 371] on span "Hide on Desktop" at bounding box center [317, 374] width 84 height 13
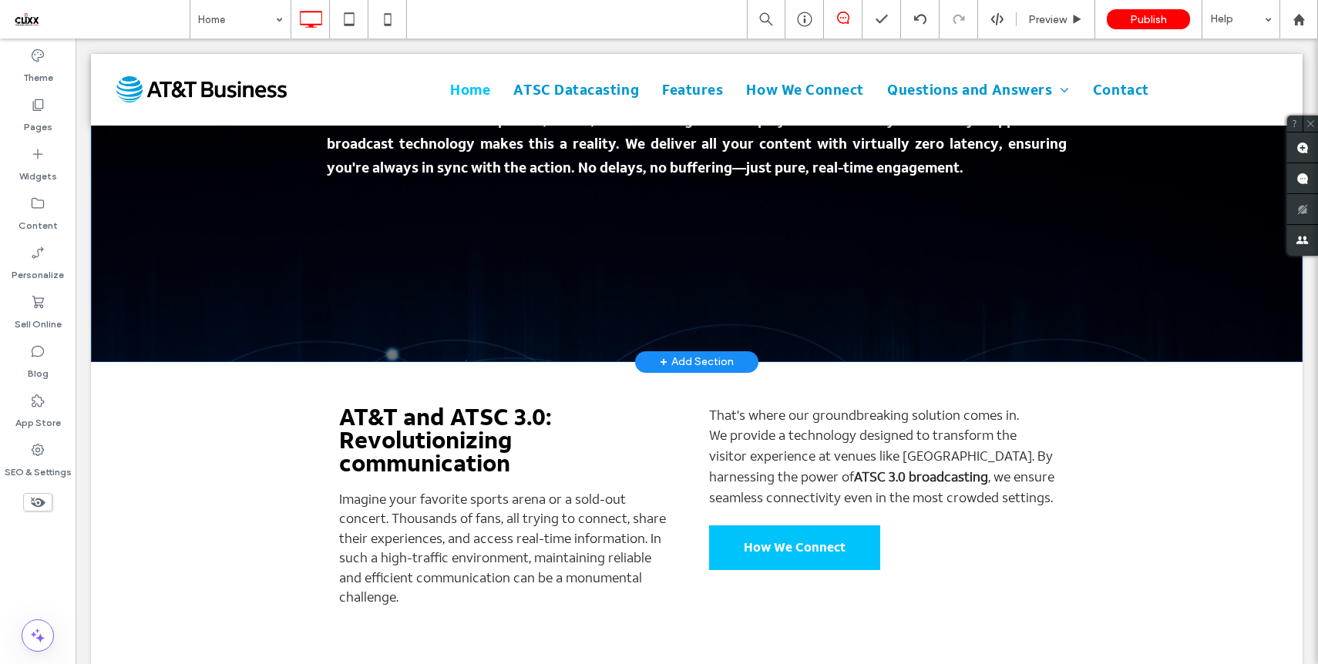
scroll to position [378, 0]
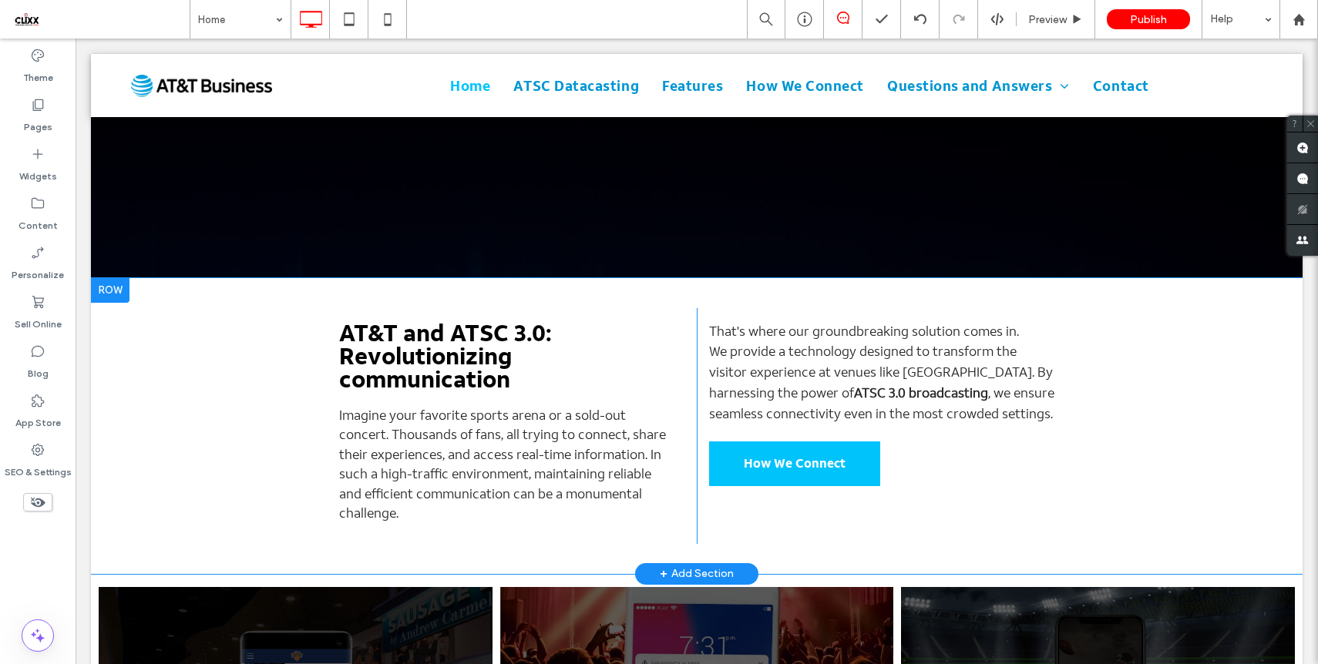
click at [686, 566] on div "+ Add Section" at bounding box center [697, 574] width 74 height 17
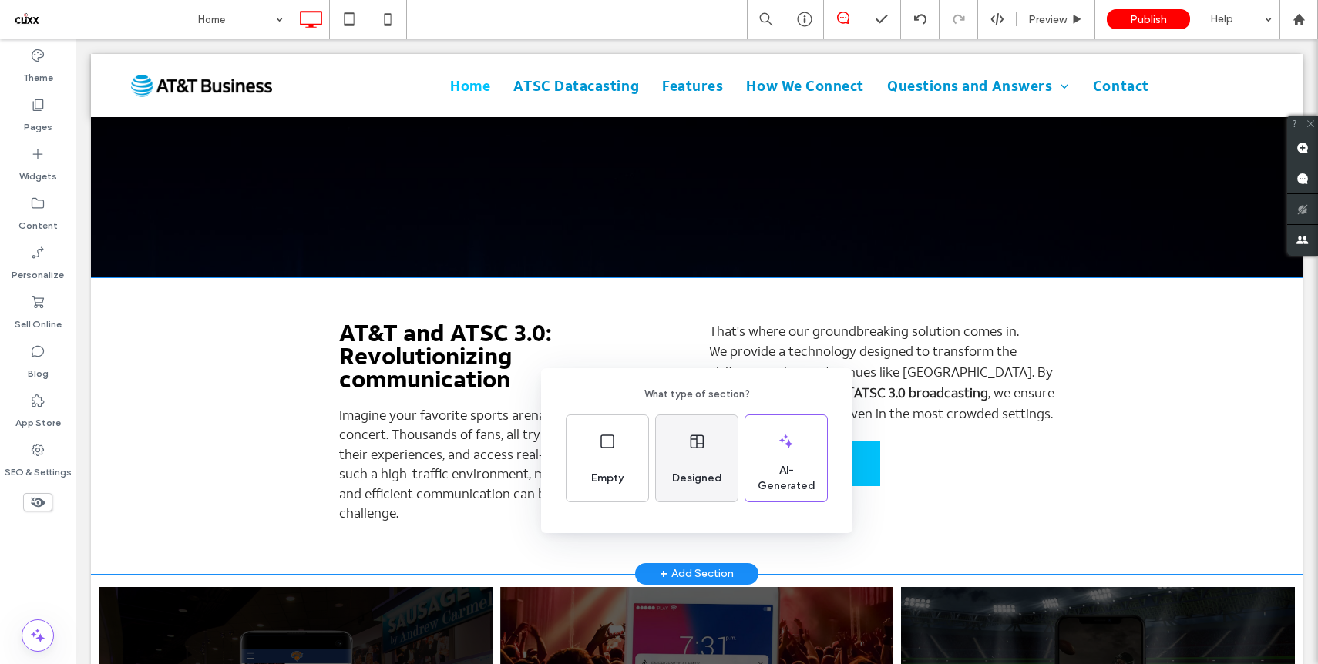
click at [699, 465] on div "Designed" at bounding box center [697, 479] width 62 height 34
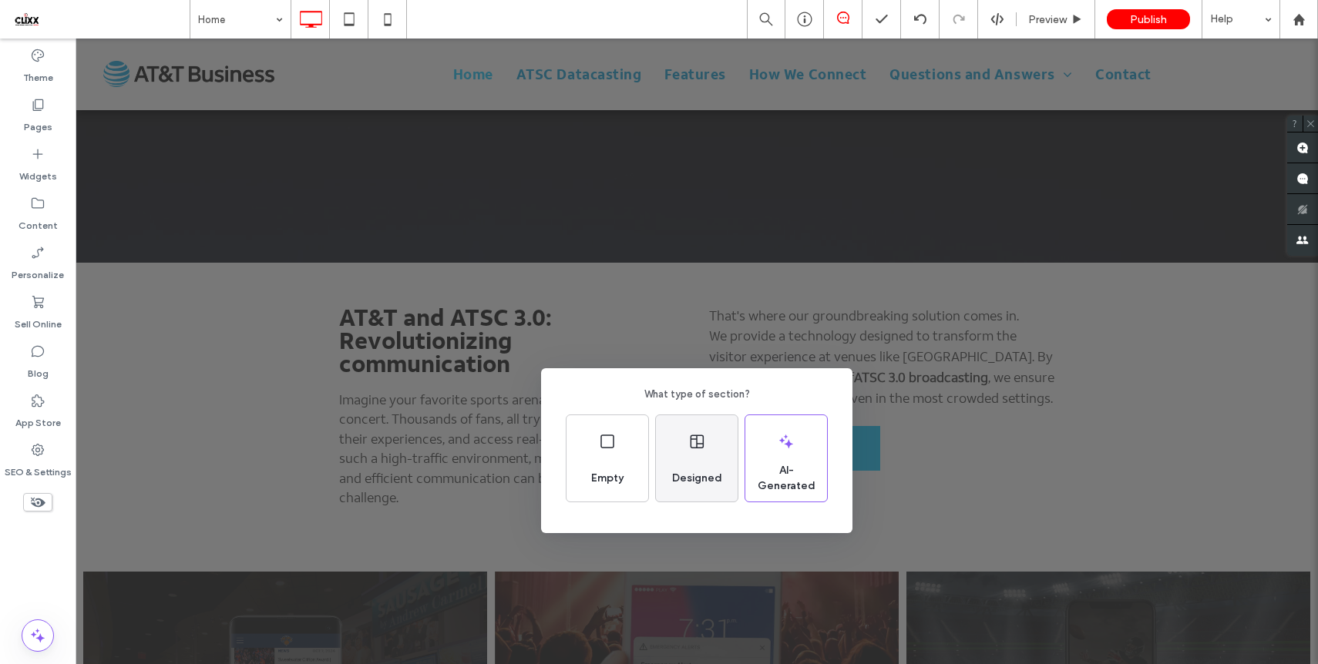
scroll to position [0, 0]
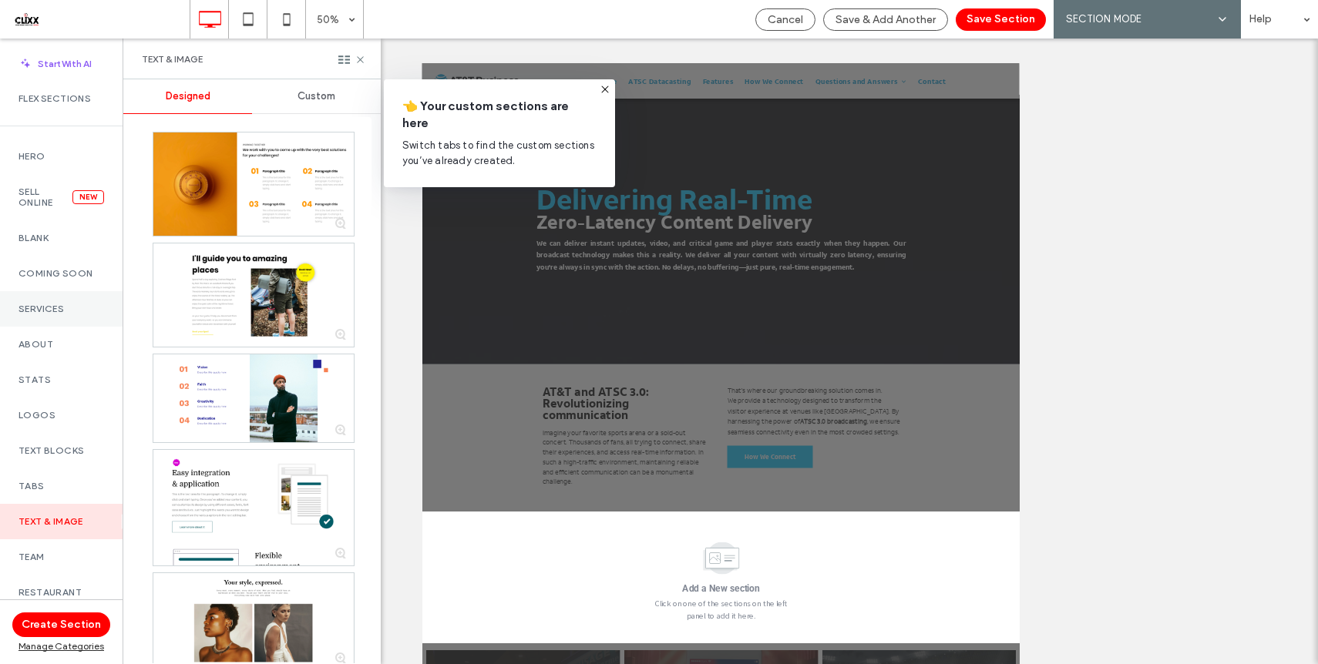
click at [34, 306] on label "Services" at bounding box center [61, 309] width 86 height 11
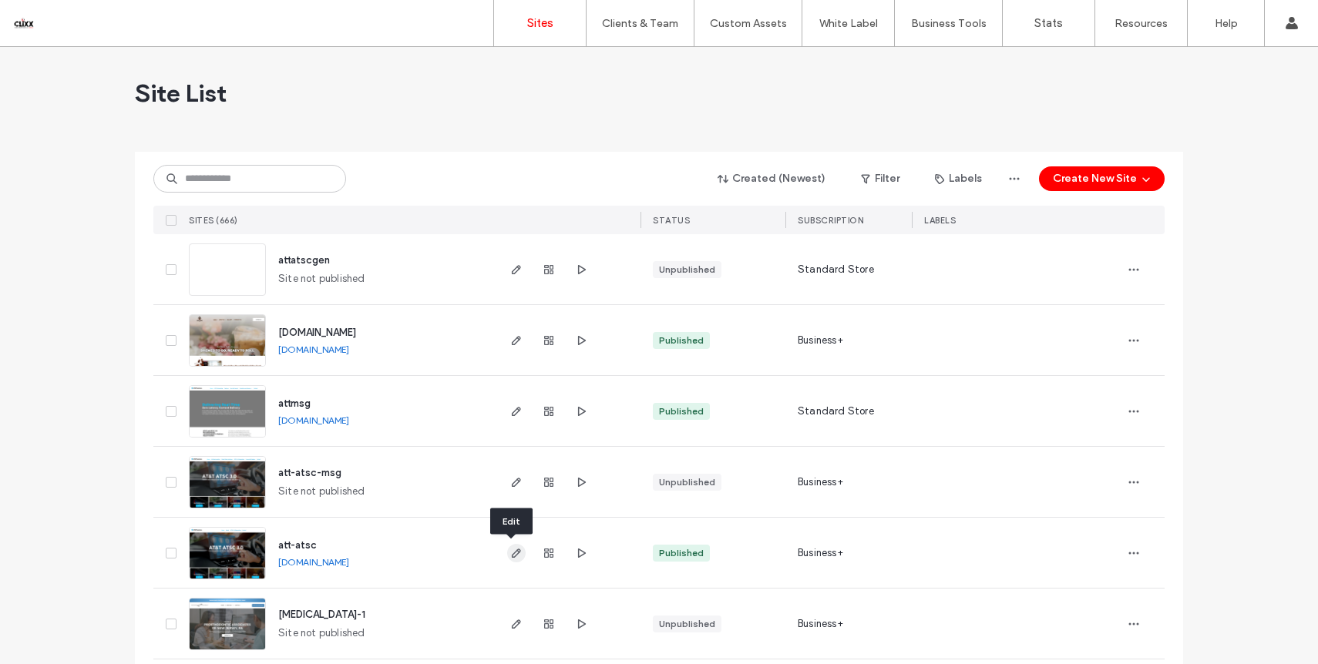
click at [510, 555] on icon "button" at bounding box center [516, 553] width 12 height 12
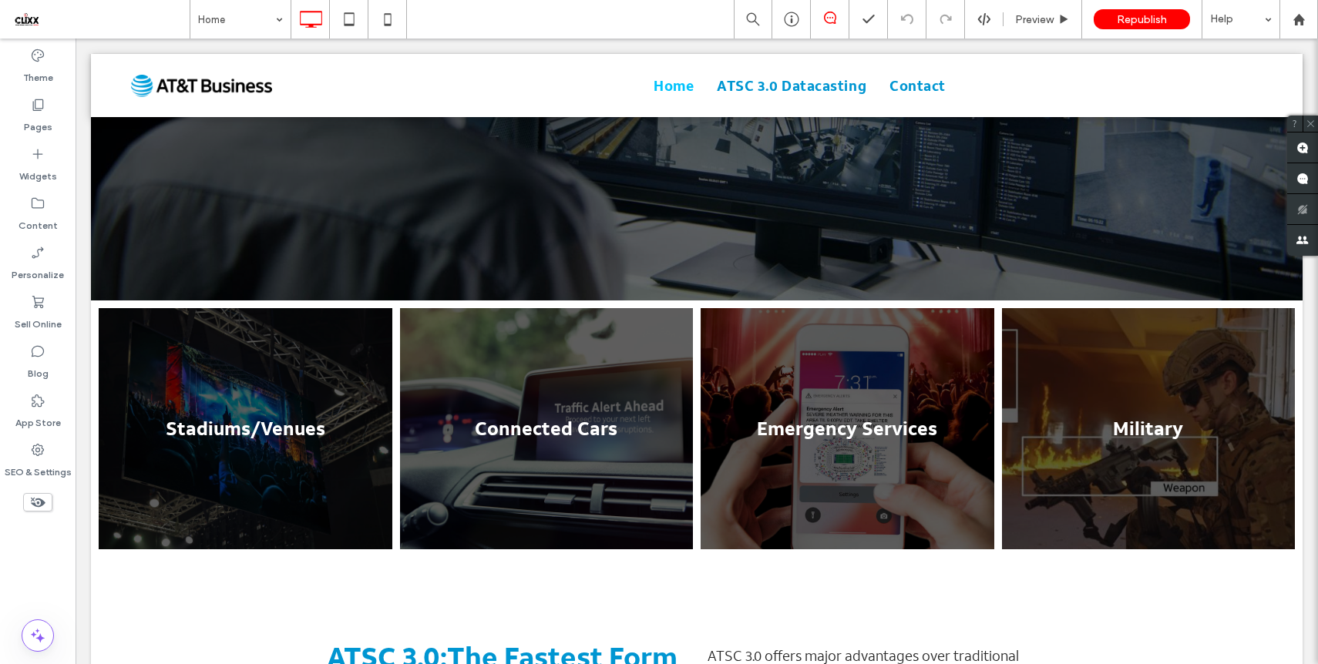
scroll to position [307, 0]
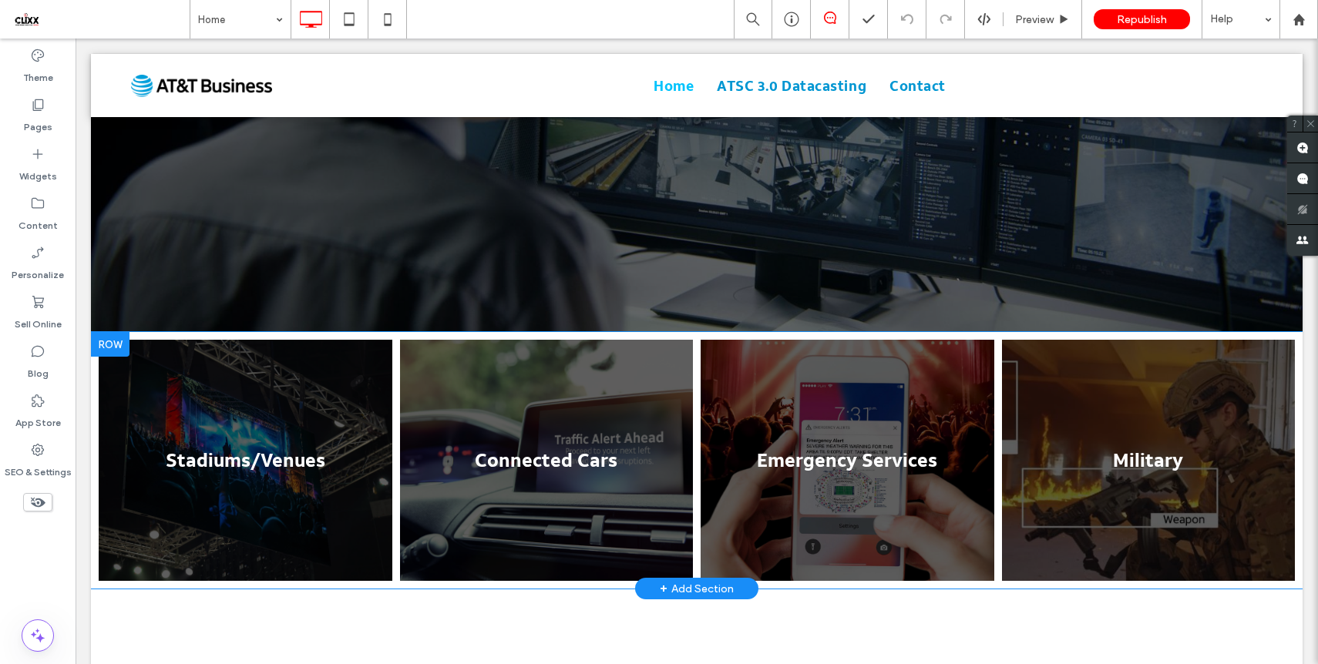
click at [113, 346] on div at bounding box center [110, 344] width 39 height 25
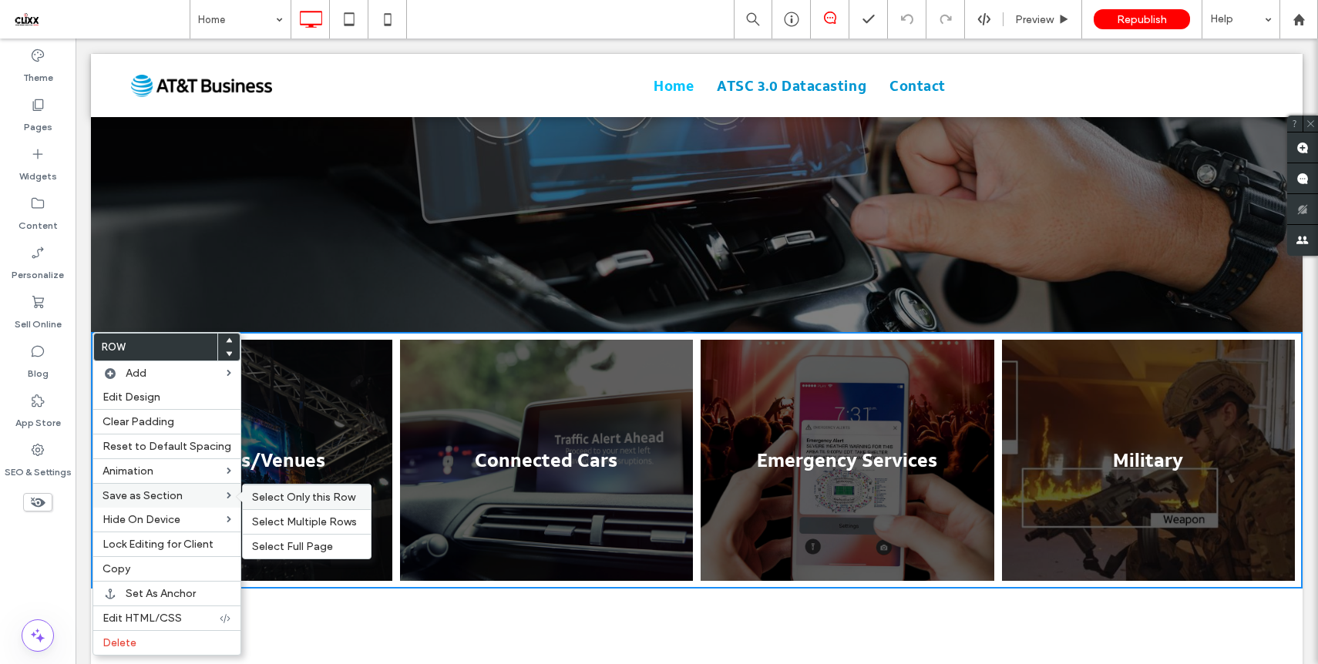
click at [285, 498] on span "Select Only this Row" at bounding box center [303, 497] width 103 height 13
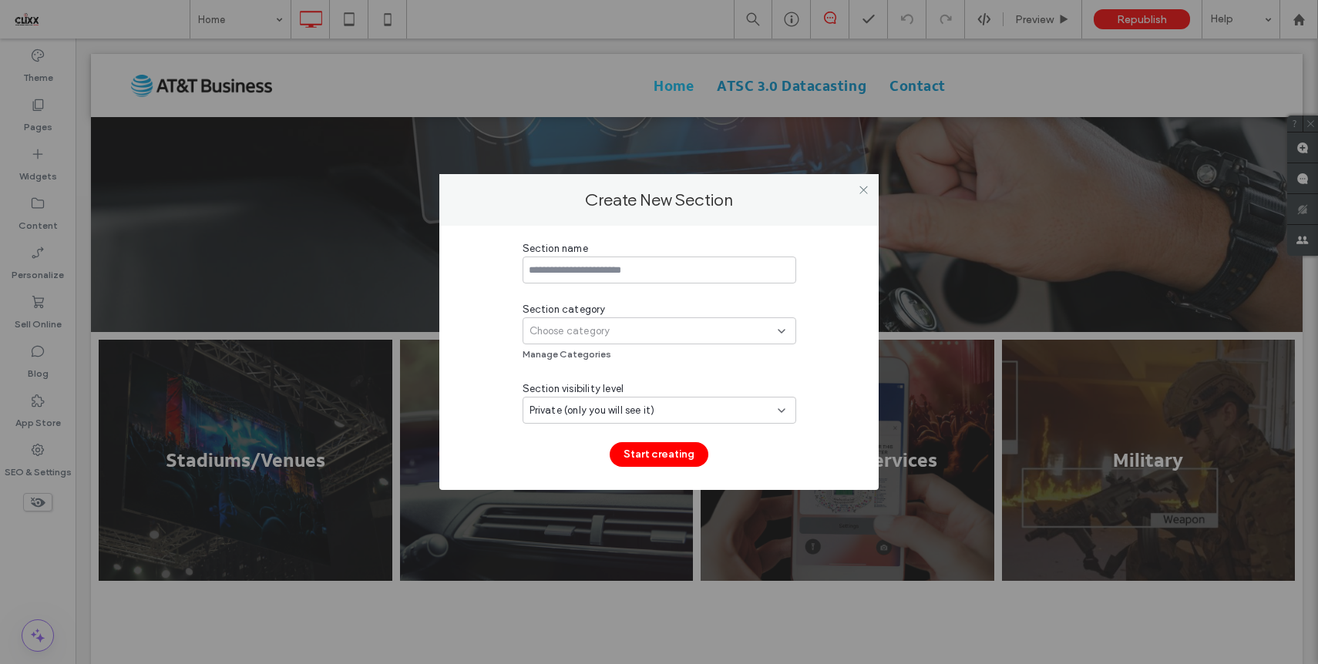
click at [585, 269] on input at bounding box center [660, 270] width 274 height 27
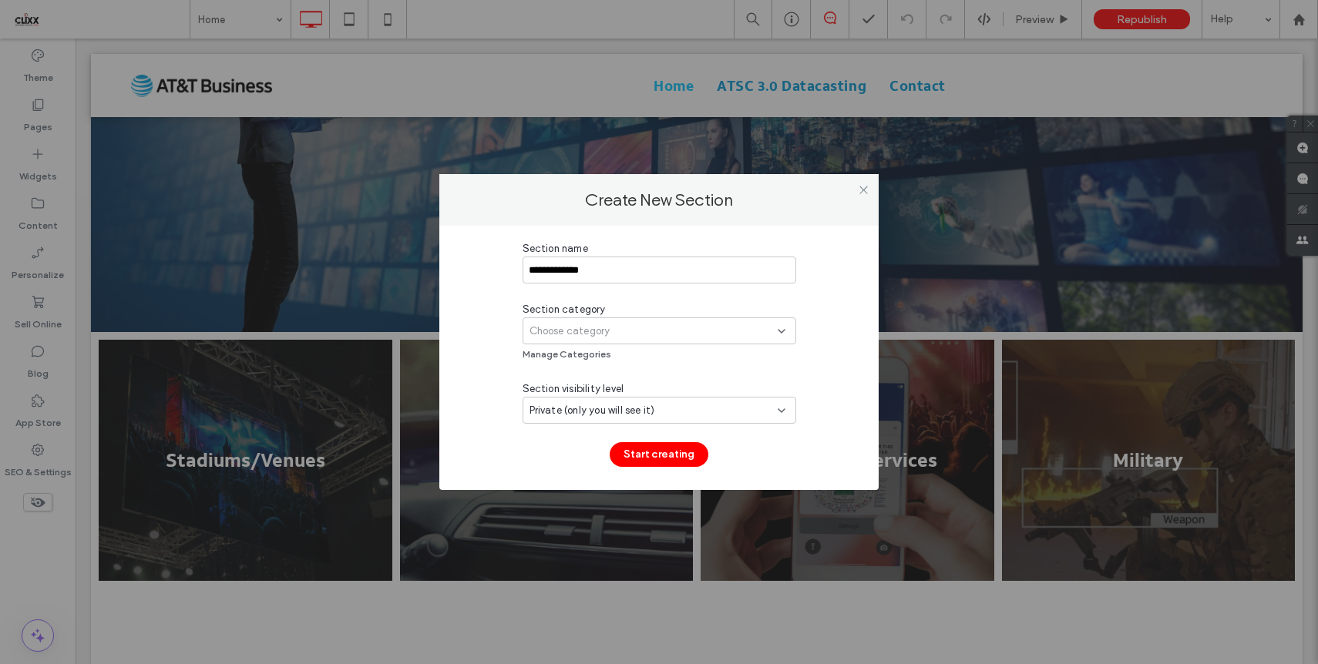
type input "**********"
click at [603, 328] on span "Choose category" at bounding box center [569, 331] width 81 height 15
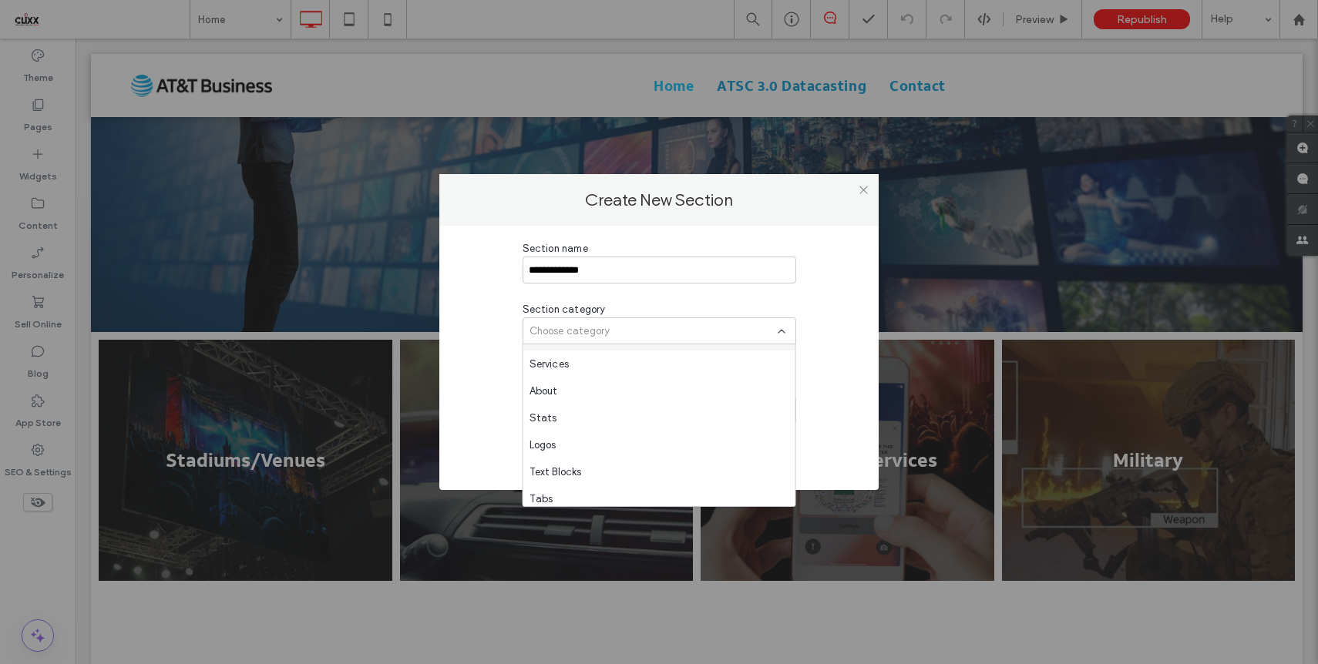
scroll to position [100, 0]
click at [561, 368] on span "Services" at bounding box center [549, 365] width 40 height 15
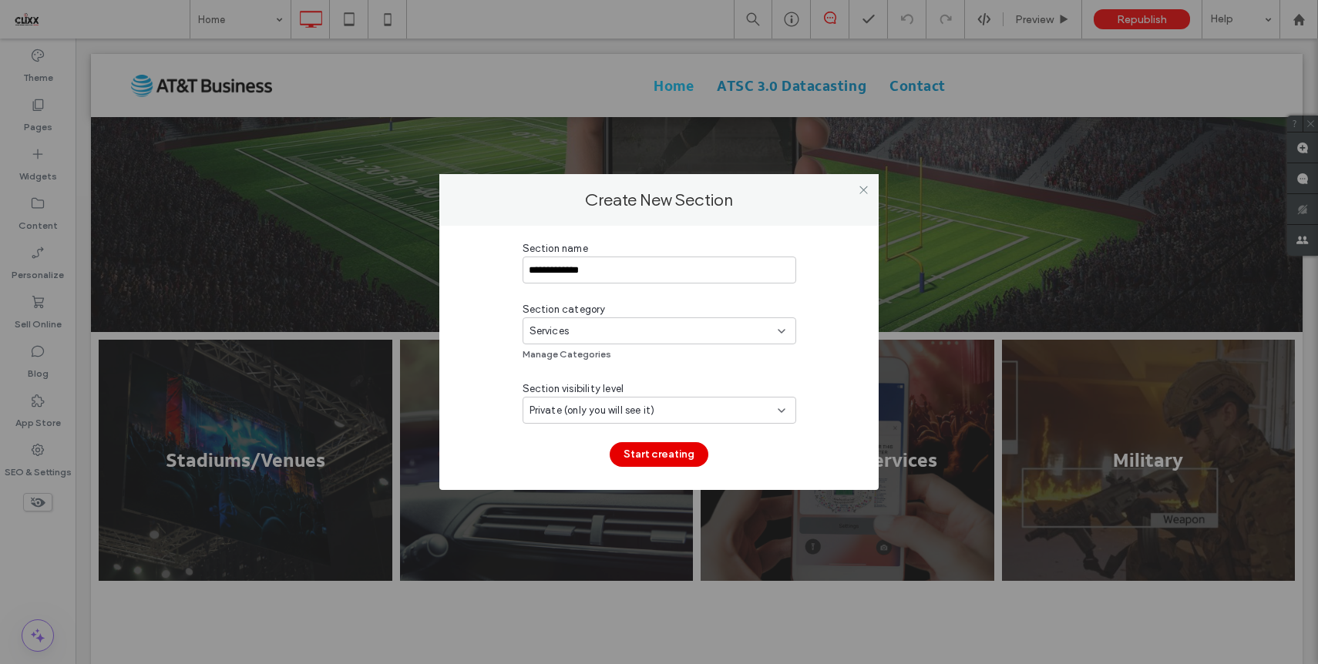
click at [661, 455] on button "Start creating" at bounding box center [659, 454] width 99 height 25
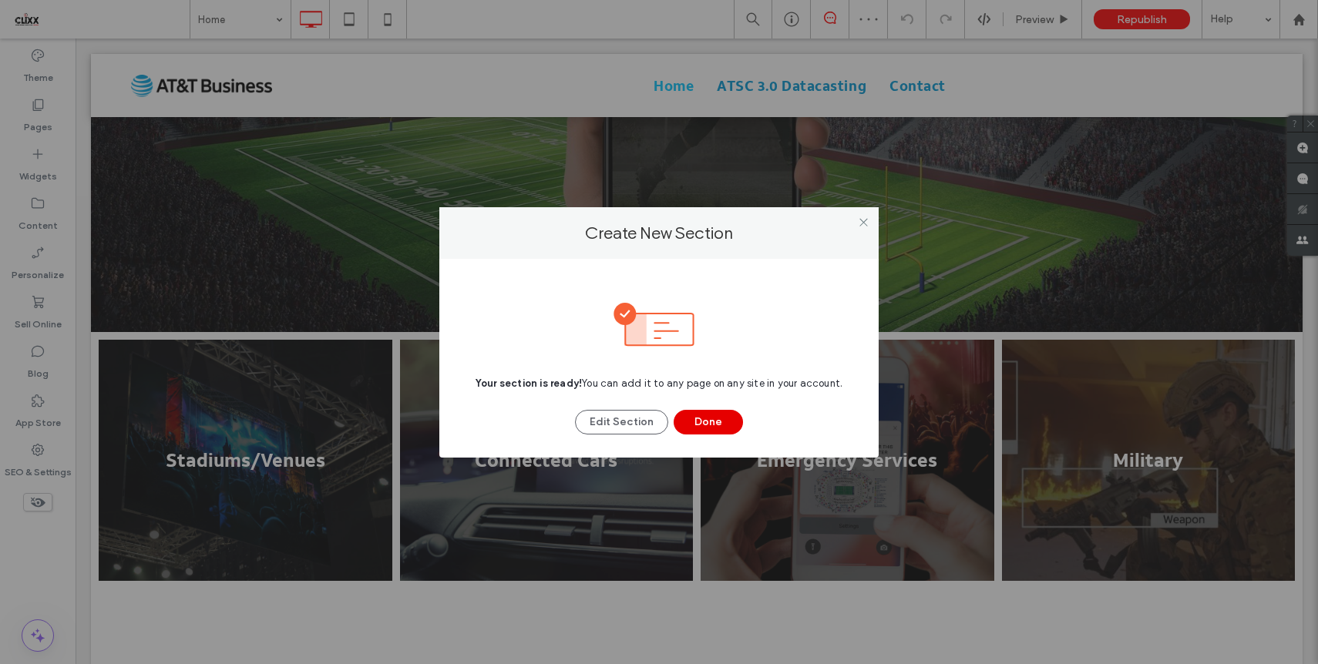
click at [704, 412] on button "Done" at bounding box center [708, 422] width 69 height 25
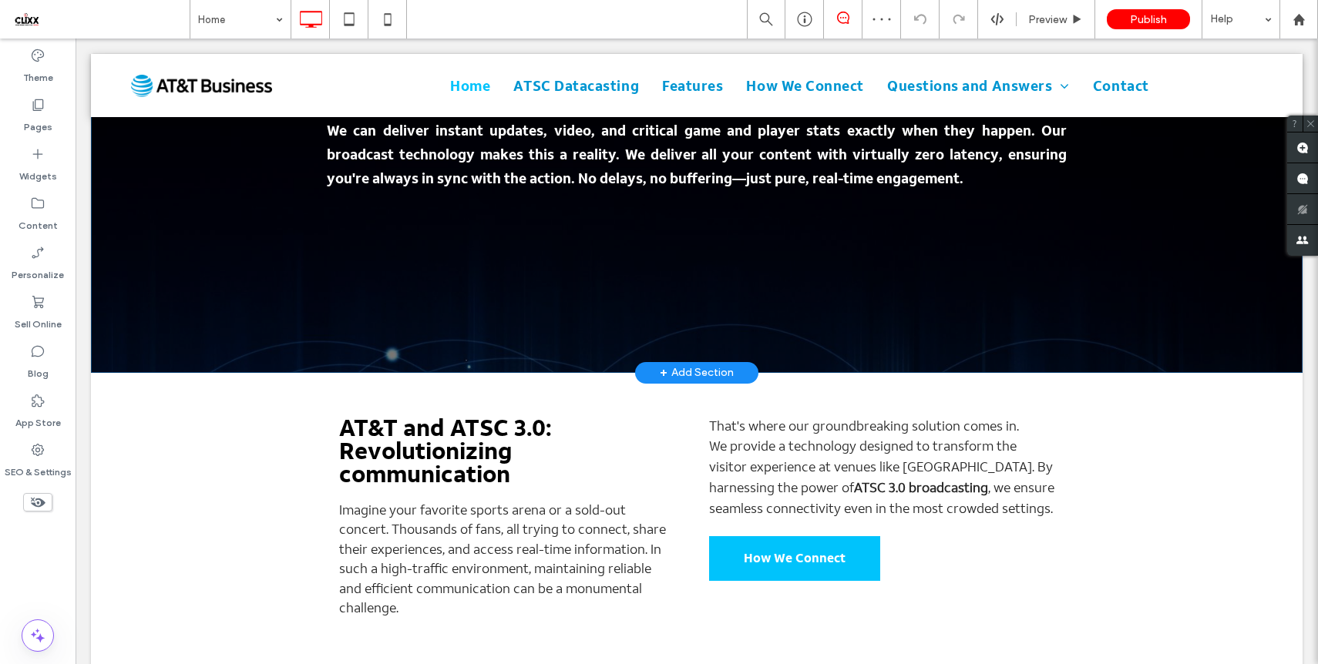
click at [675, 365] on div "+ Add Section" at bounding box center [697, 373] width 74 height 17
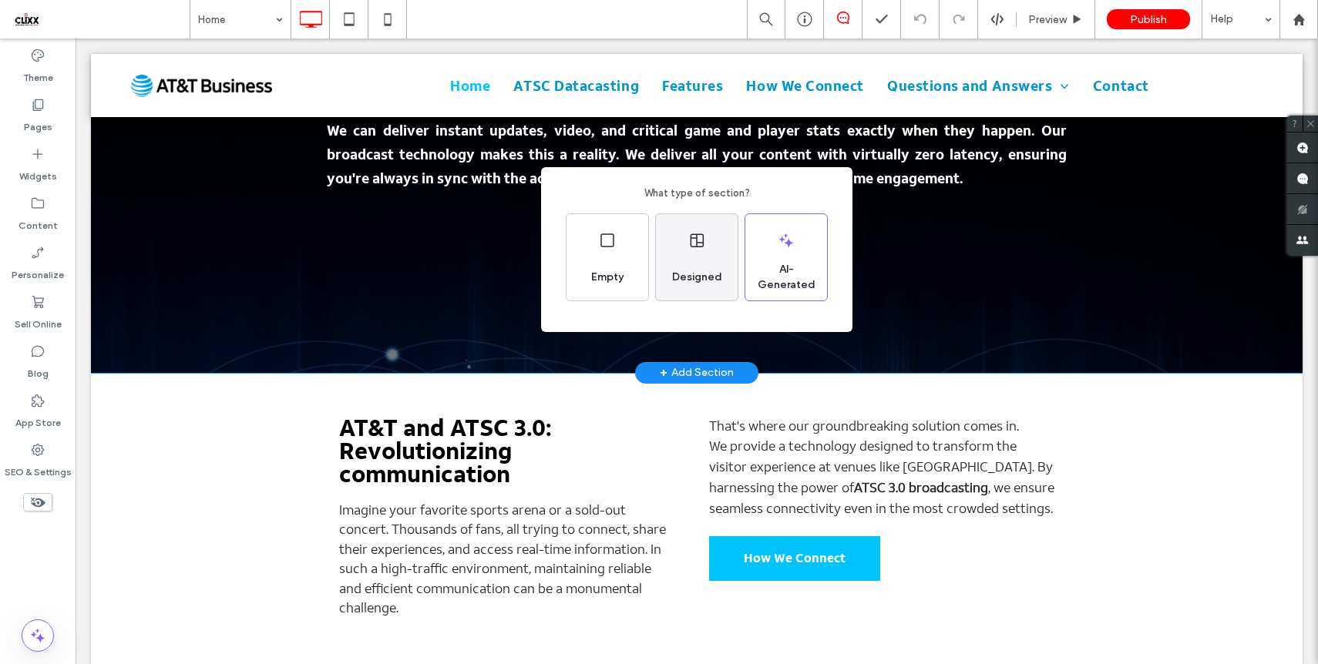
click at [698, 259] on div "Designed" at bounding box center [697, 257] width 82 height 86
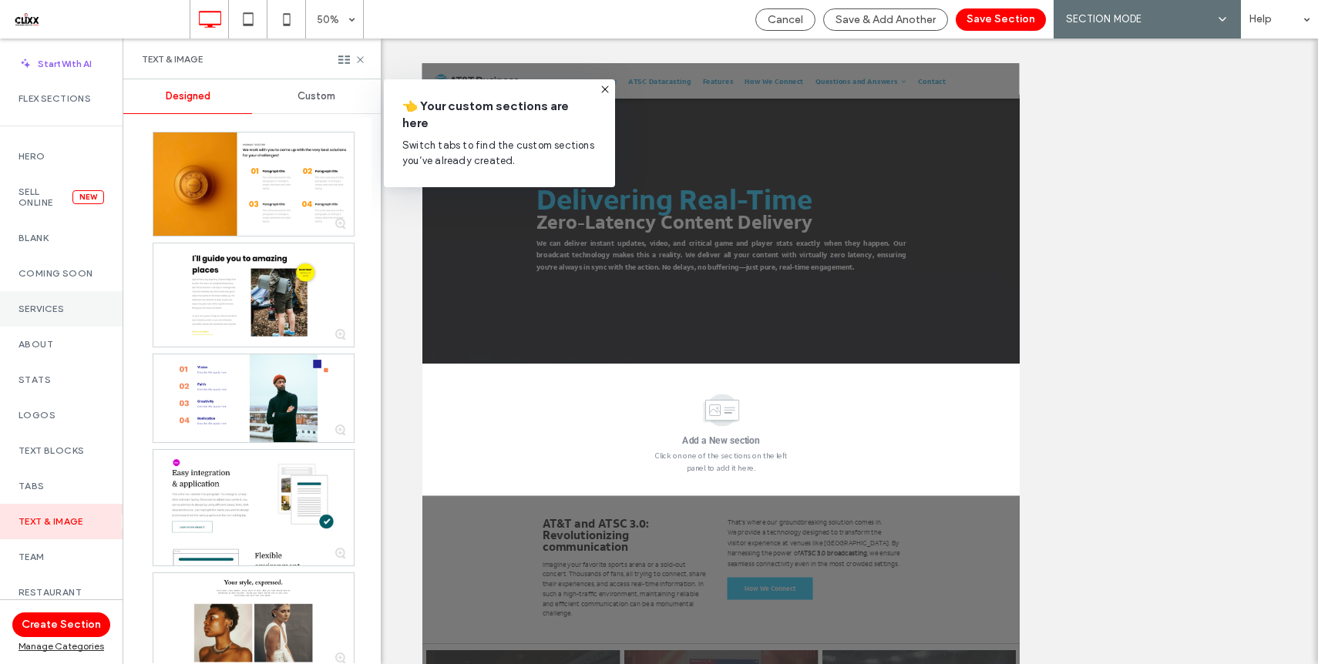
click at [46, 311] on label "Services" at bounding box center [61, 309] width 86 height 11
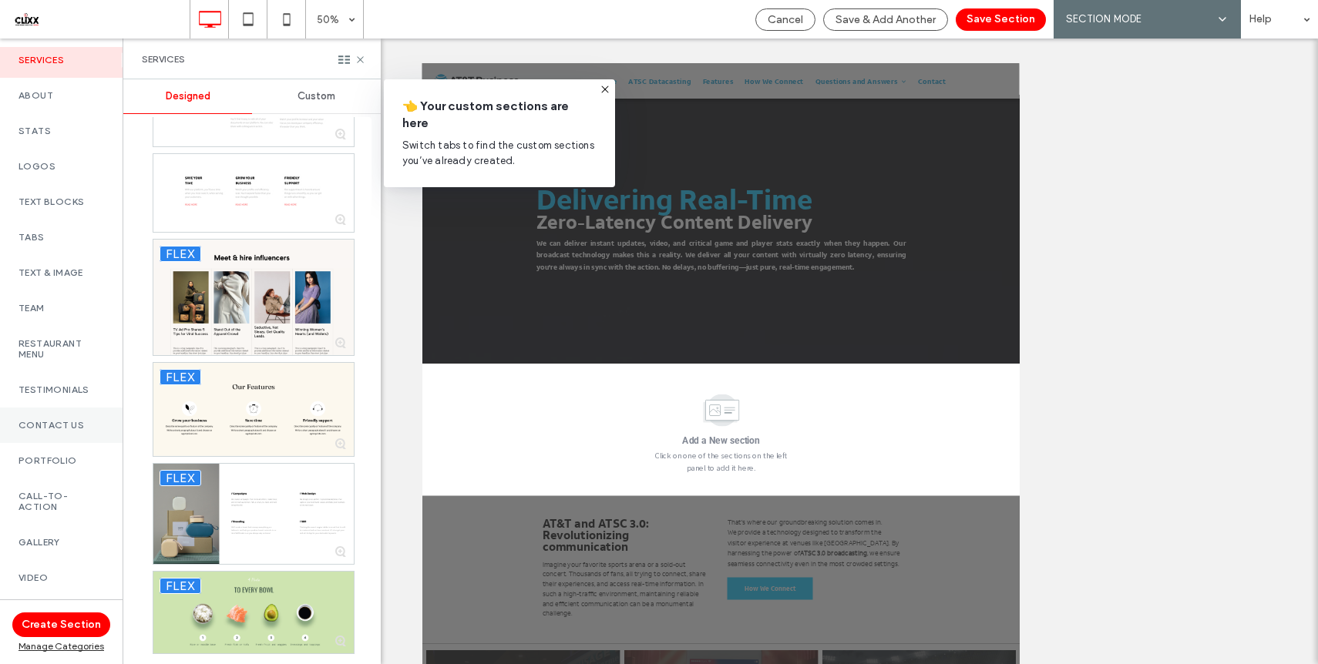
scroll to position [210, 0]
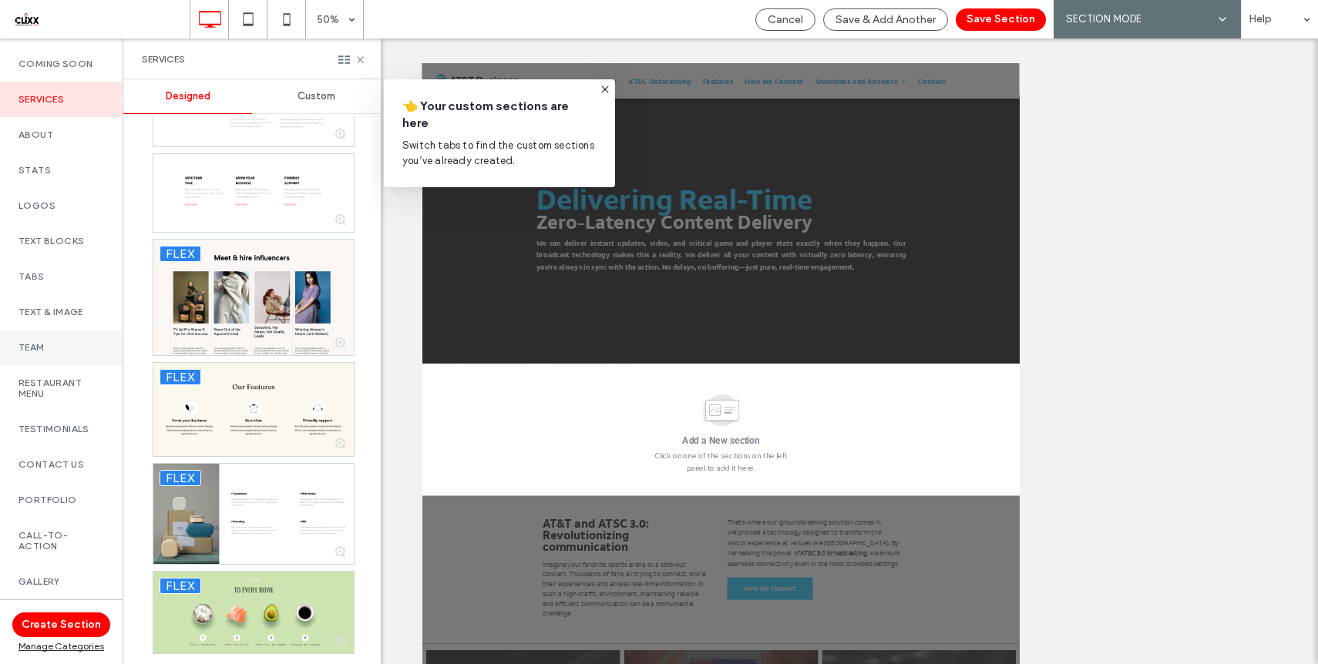
click at [39, 343] on label "Team" at bounding box center [61, 347] width 86 height 11
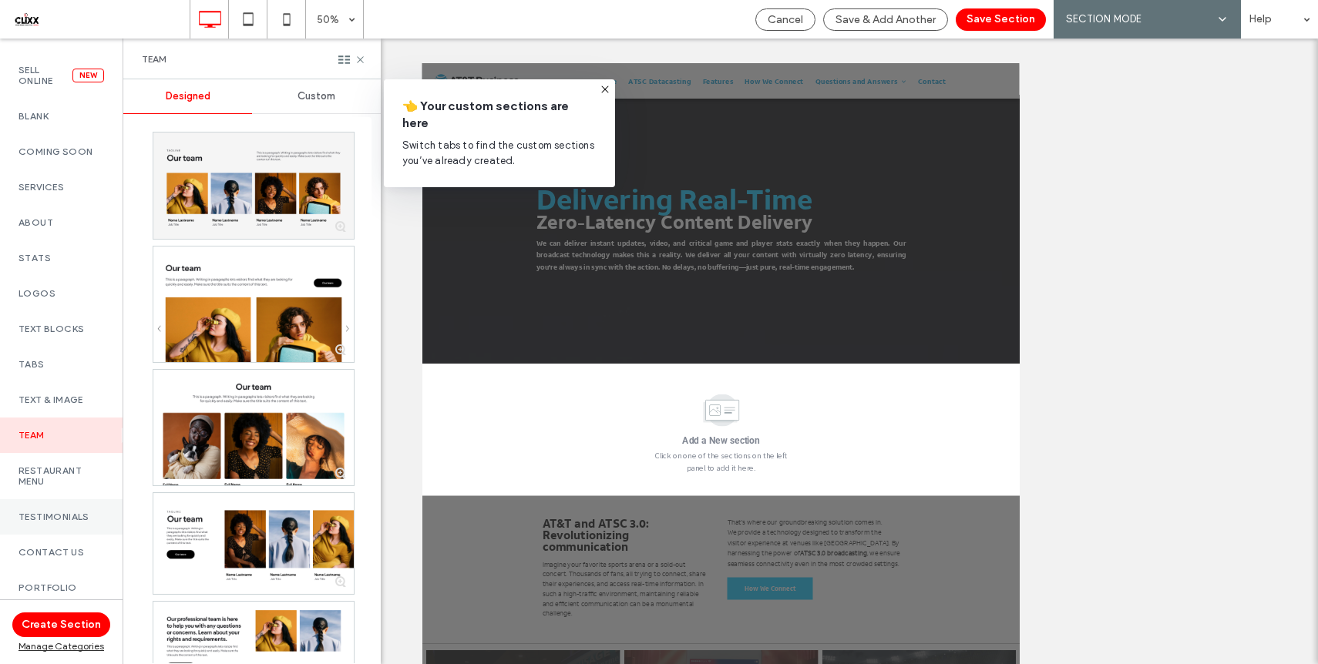
scroll to position [81, 0]
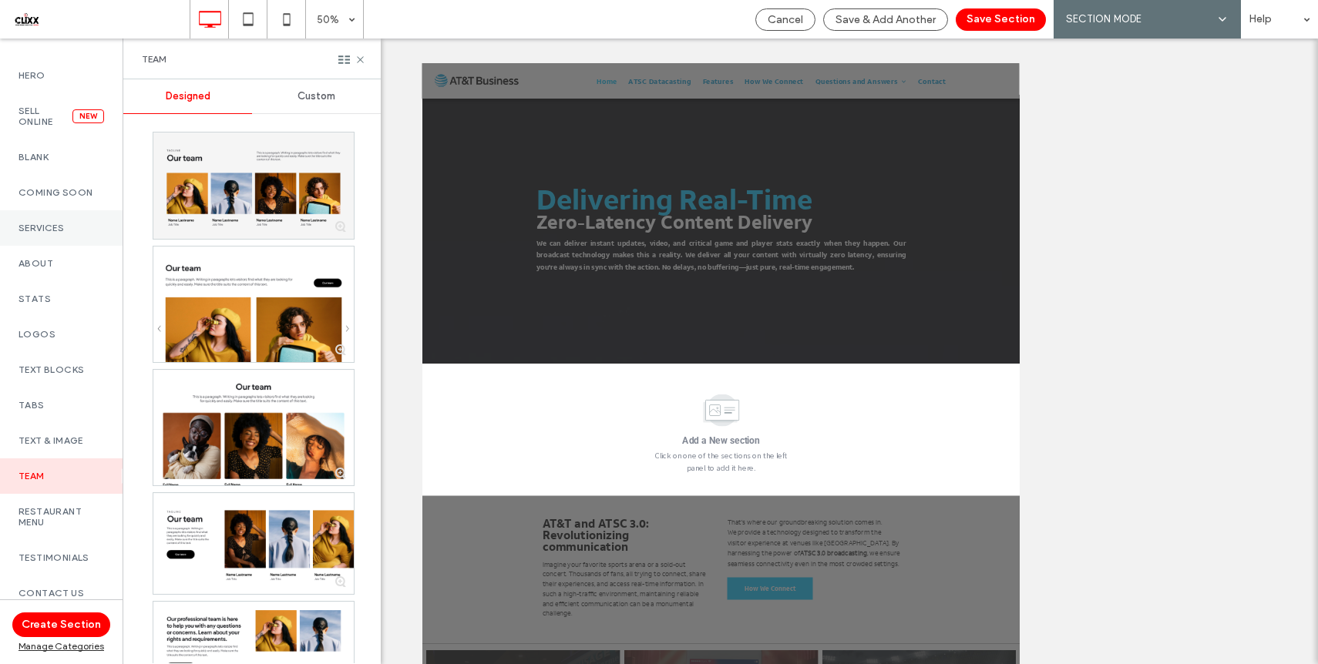
click at [40, 237] on div "Services" at bounding box center [61, 227] width 123 height 35
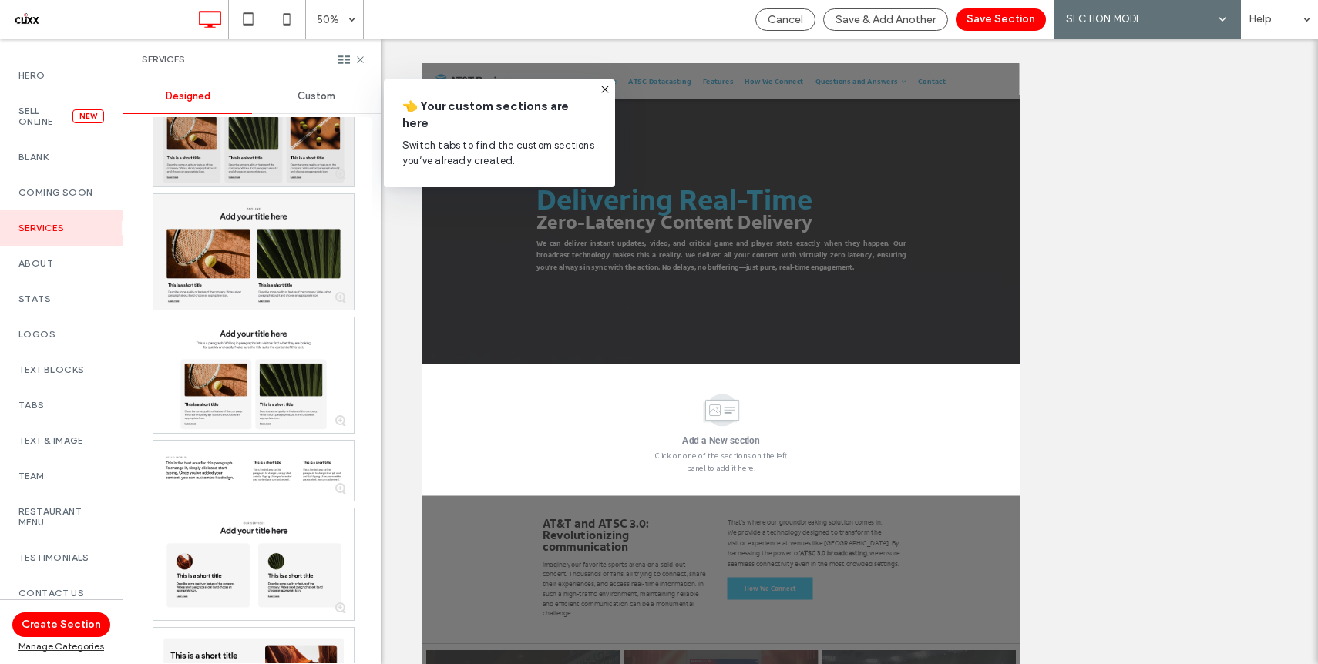
scroll to position [0, 0]
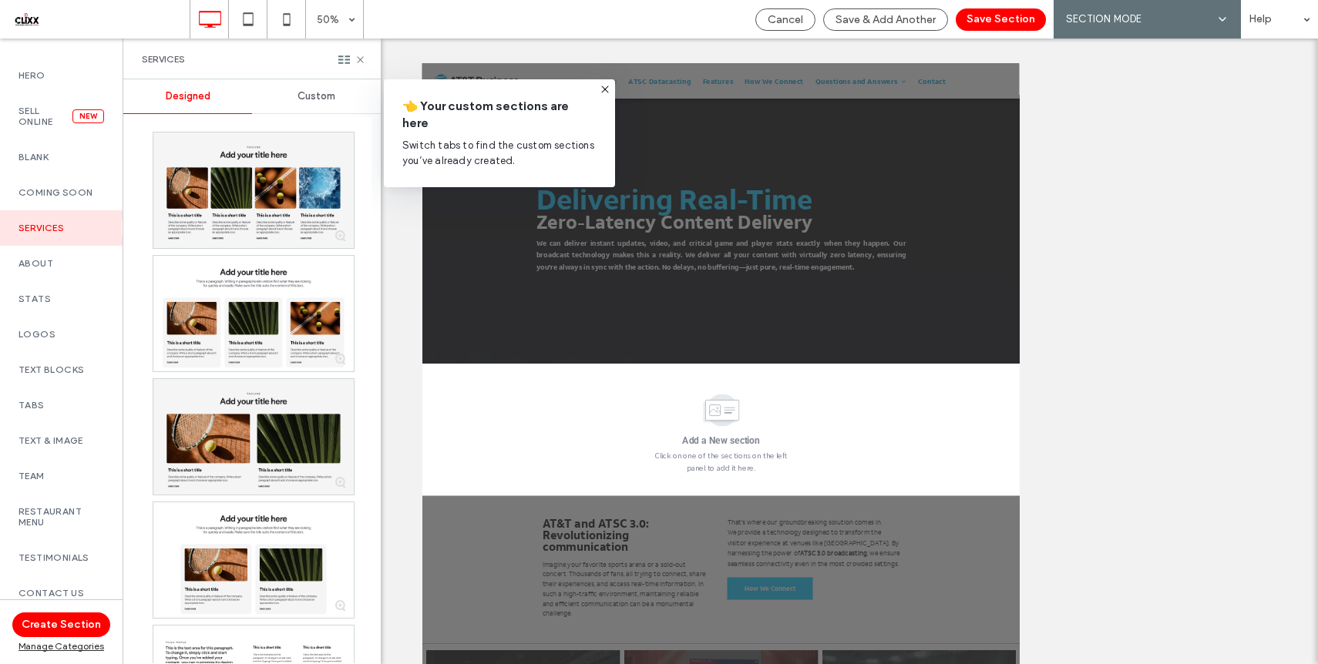
click at [319, 96] on span "Custom" at bounding box center [316, 96] width 38 height 12
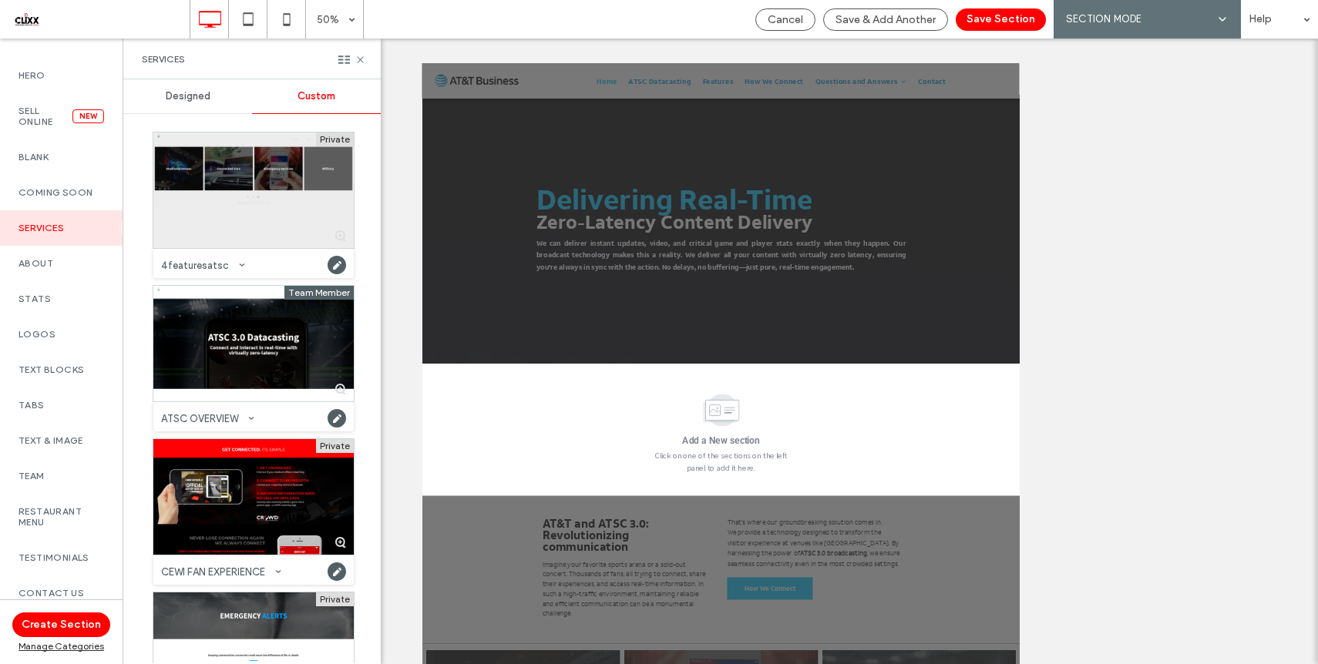
click at [264, 171] on div at bounding box center [253, 191] width 200 height 116
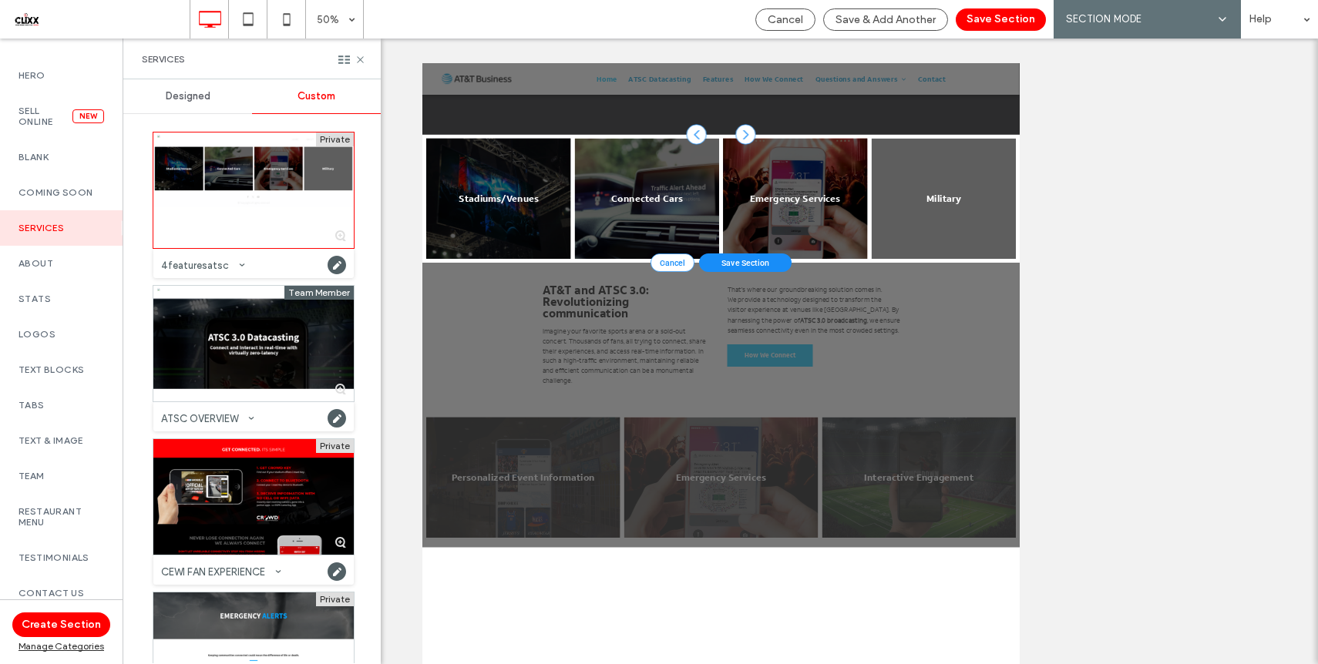
scroll to position [461, 0]
click at [358, 61] on use at bounding box center [360, 59] width 6 height 6
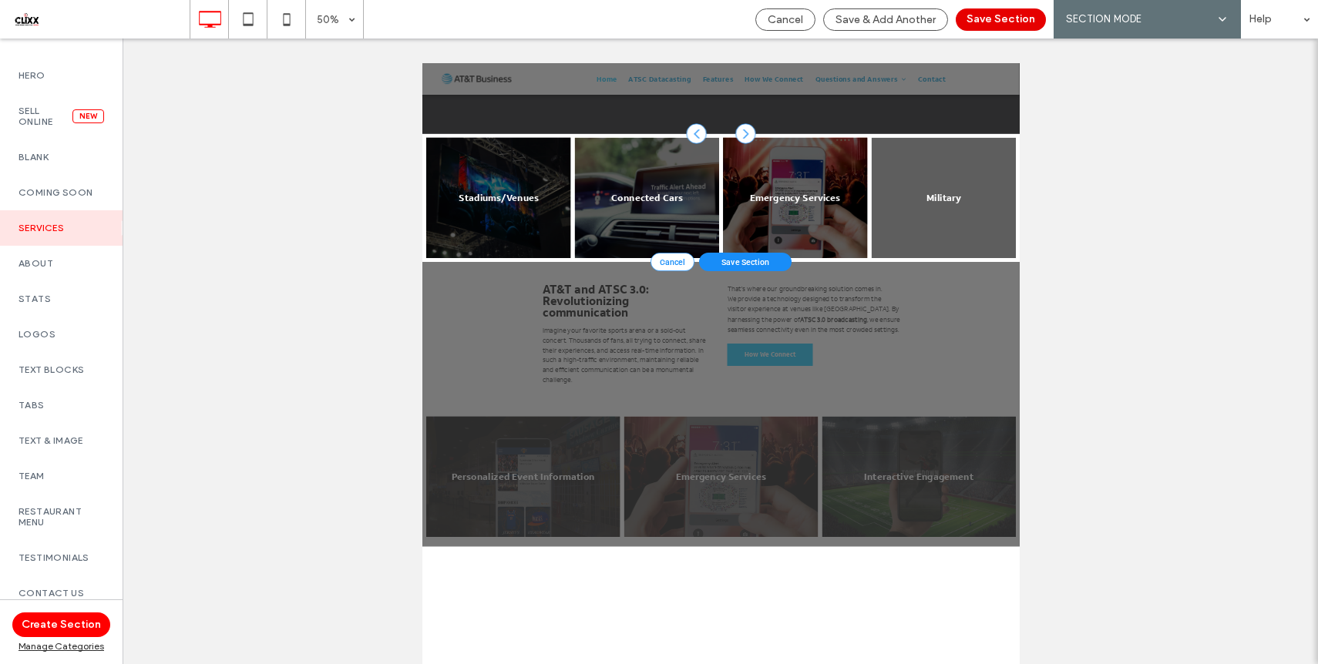
click at [986, 17] on button "Save Section" at bounding box center [1001, 19] width 90 height 22
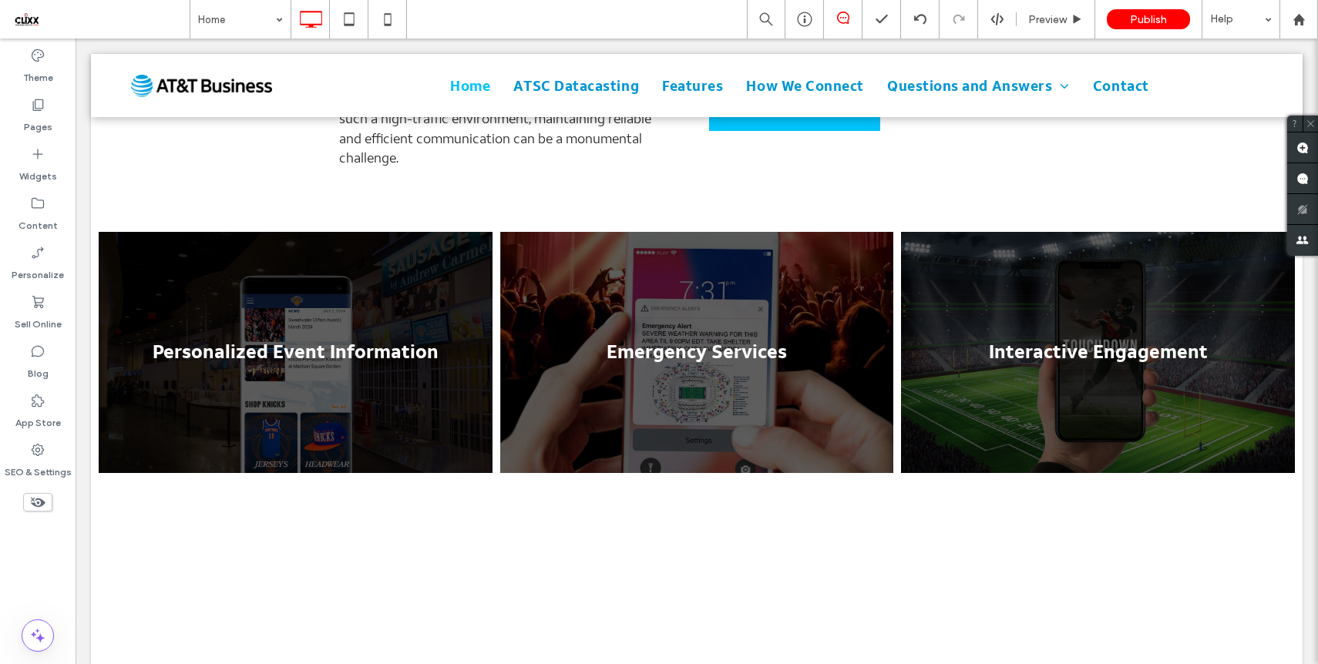
scroll to position [990, 0]
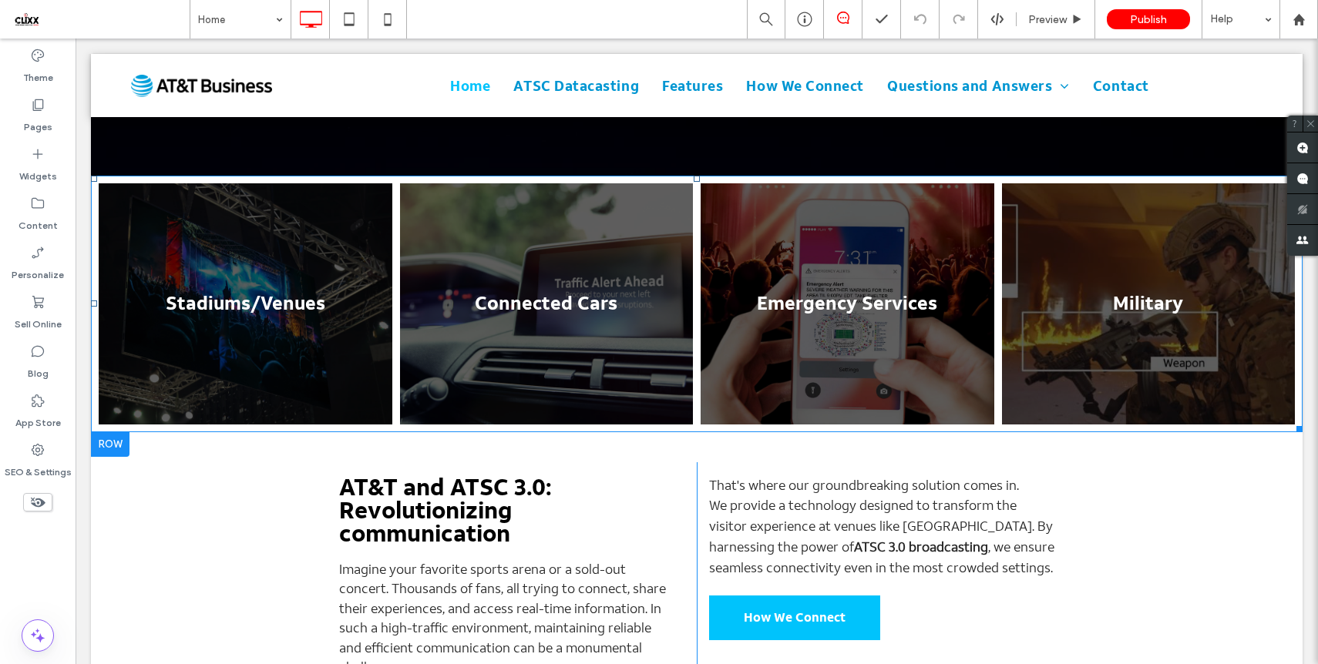
scroll to position [593, 0]
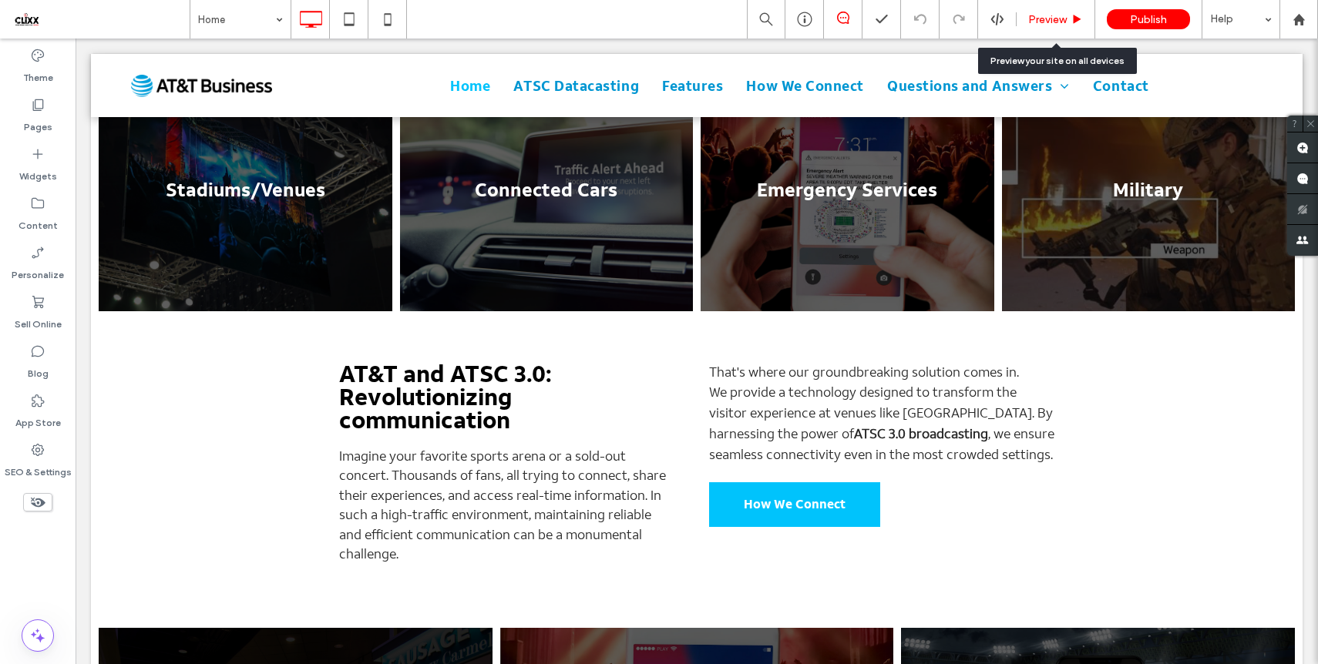
click at [1066, 26] on div "Preview" at bounding box center [1056, 19] width 79 height 39
click at [1069, 21] on div "Preview" at bounding box center [1056, 19] width 78 height 13
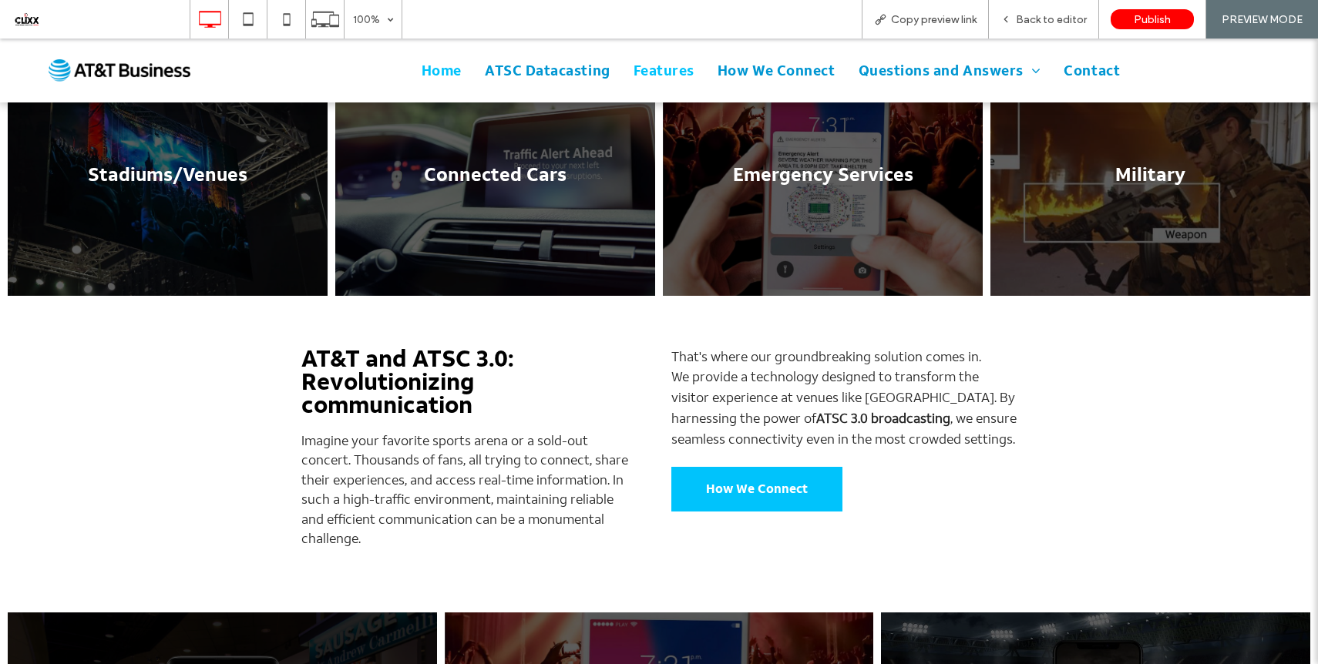
click at [671, 75] on span "Features" at bounding box center [663, 70] width 61 height 21
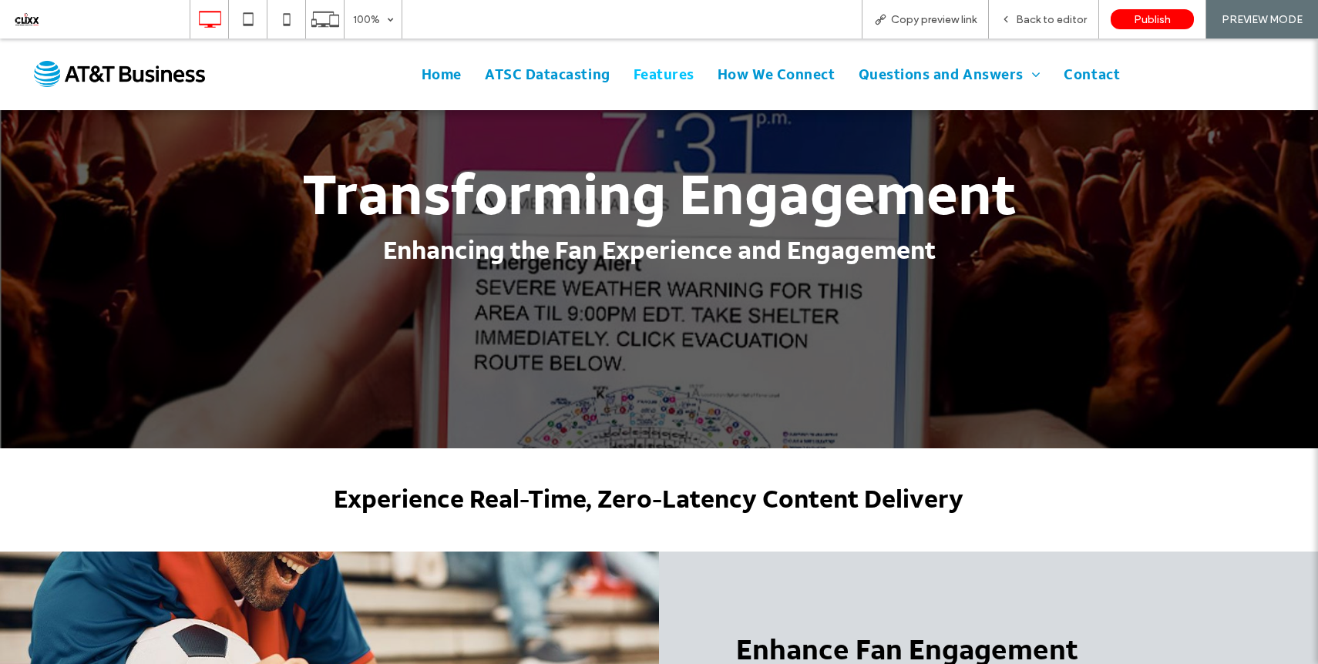
scroll to position [143, 0]
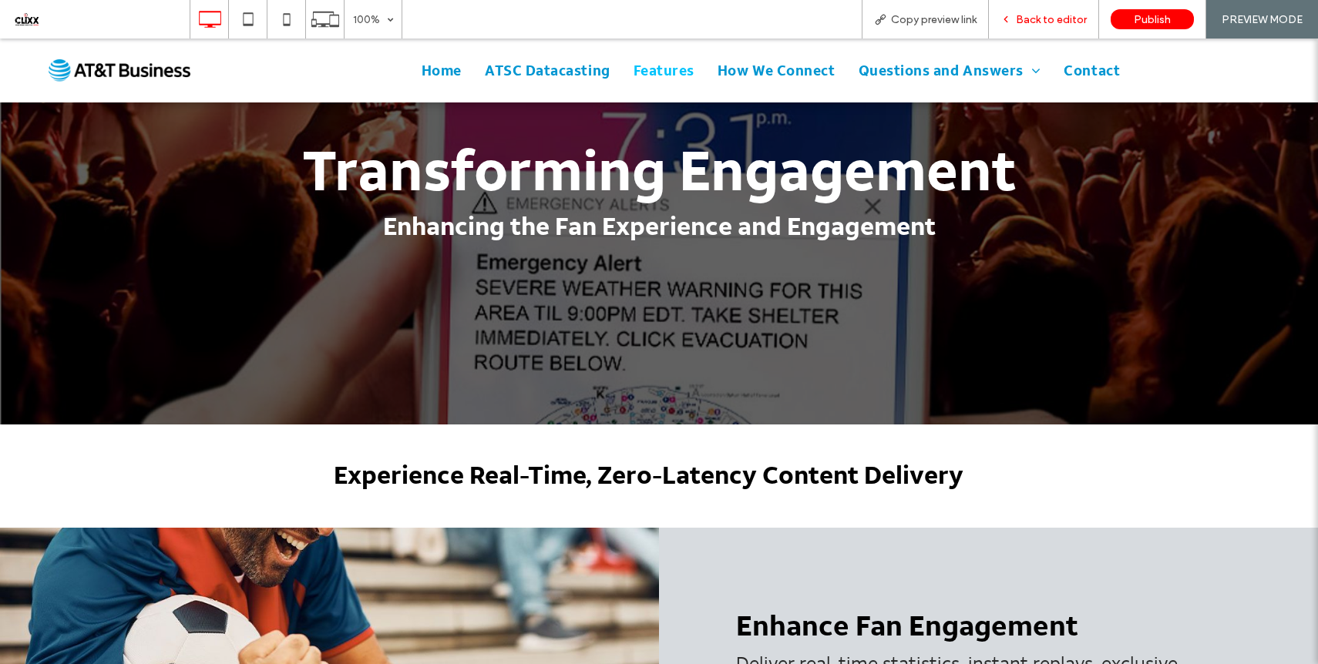
click at [1008, 26] on div "Back to editor" at bounding box center [1044, 19] width 110 height 39
click at [1011, 18] on icon at bounding box center [1005, 19] width 11 height 11
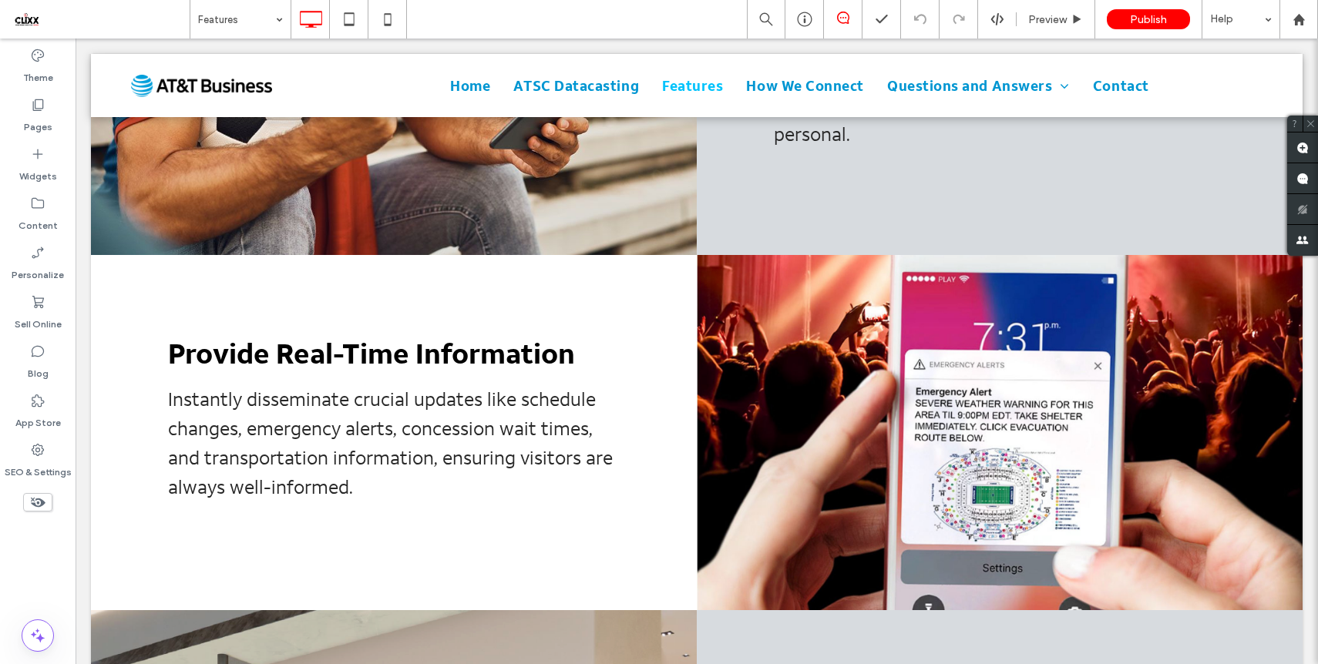
scroll to position [1205, 0]
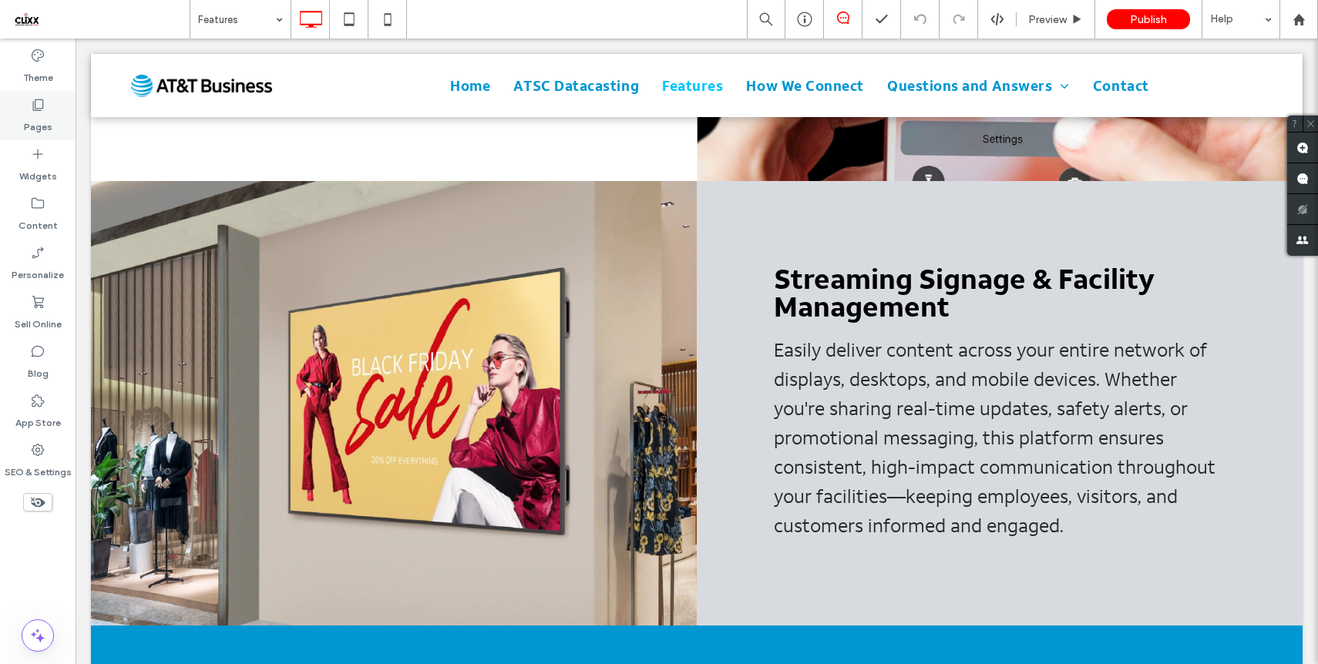
click at [29, 102] on div "Pages" at bounding box center [38, 115] width 76 height 49
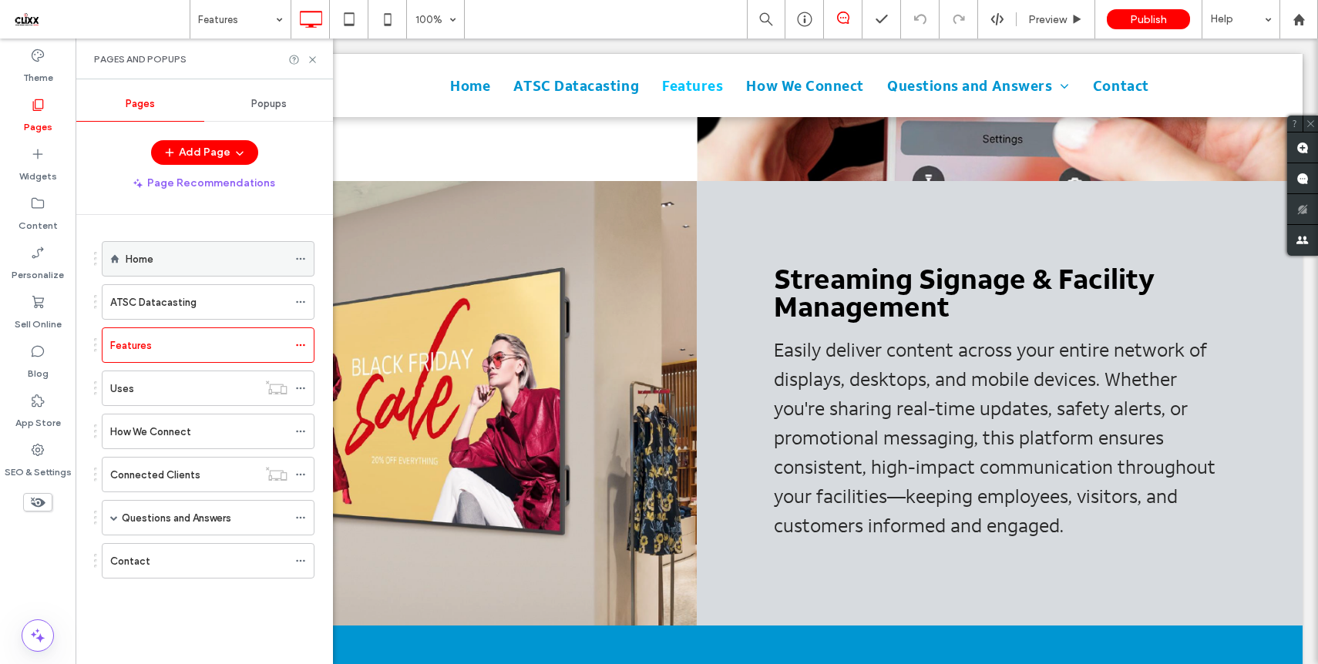
click at [151, 264] on label "Home" at bounding box center [140, 259] width 28 height 27
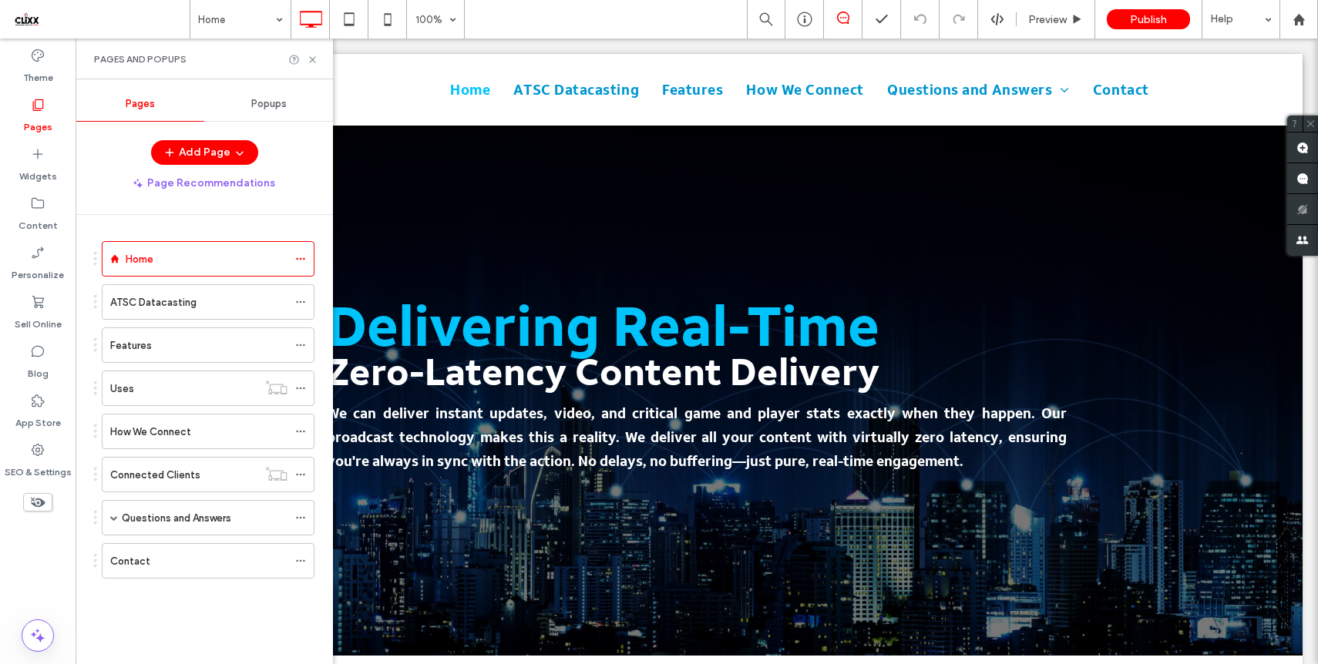
scroll to position [0, 0]
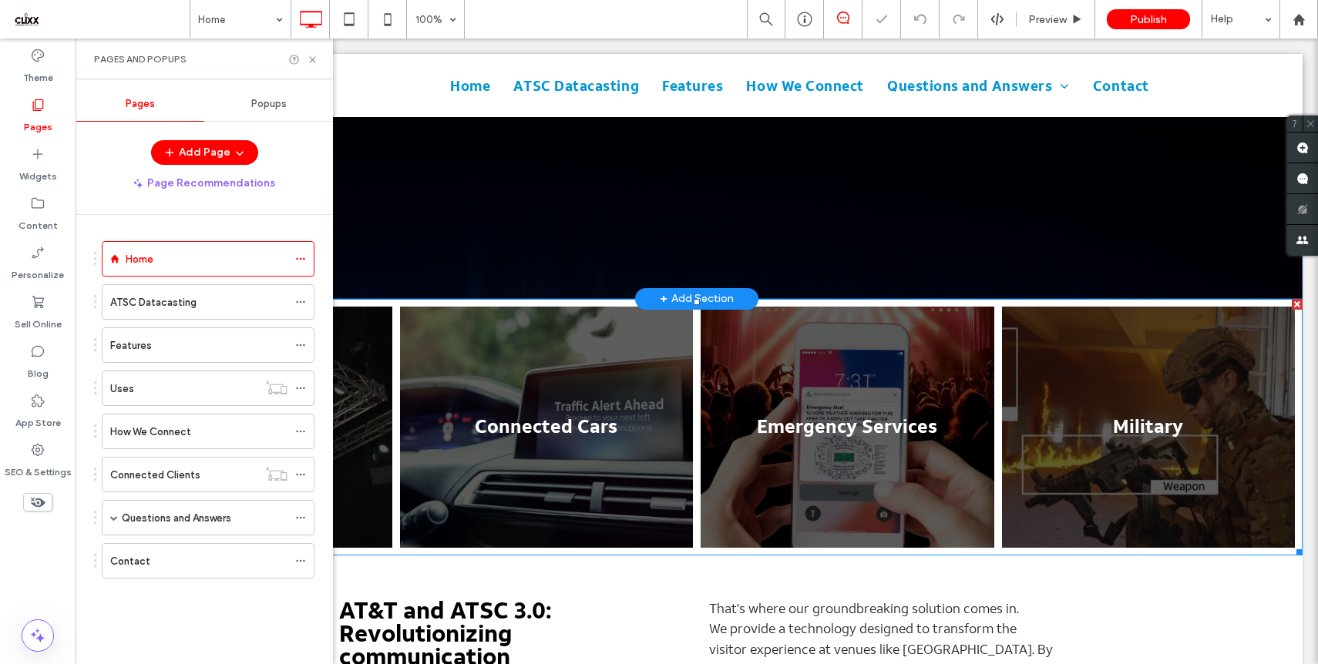
scroll to position [371, 0]
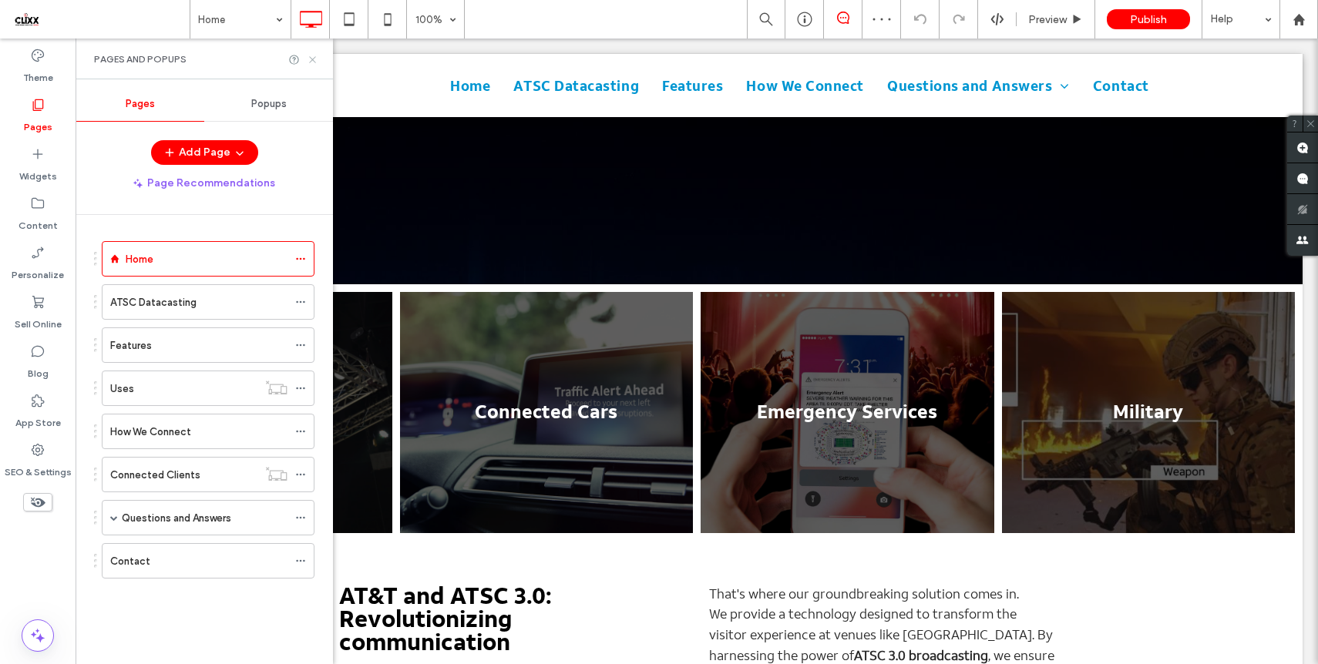
click at [311, 58] on use at bounding box center [312, 59] width 6 height 6
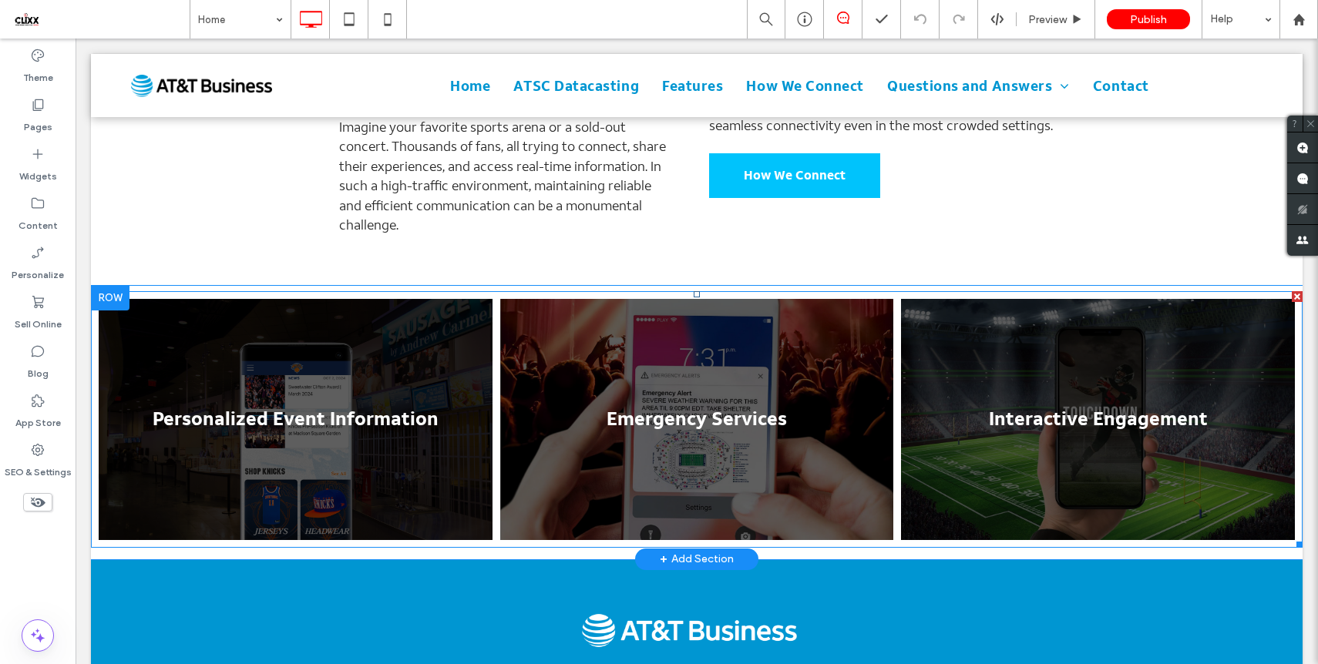
scroll to position [925, 0]
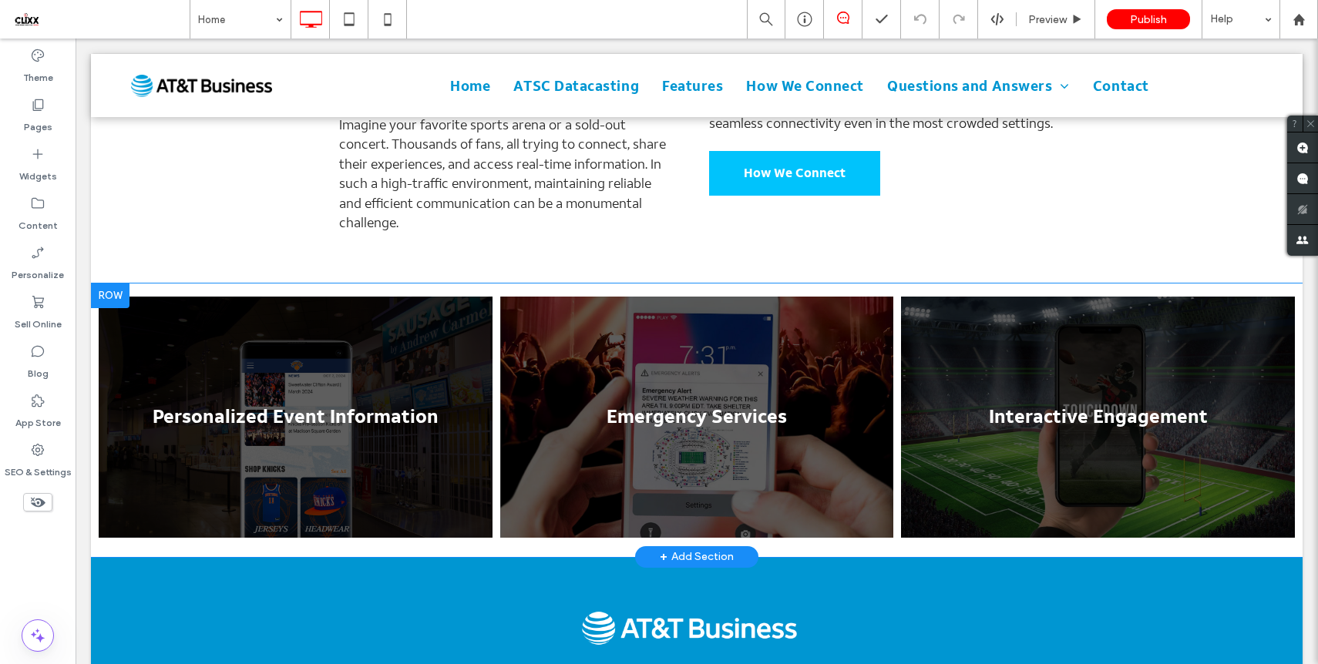
click at [116, 284] on div at bounding box center [110, 296] width 39 height 25
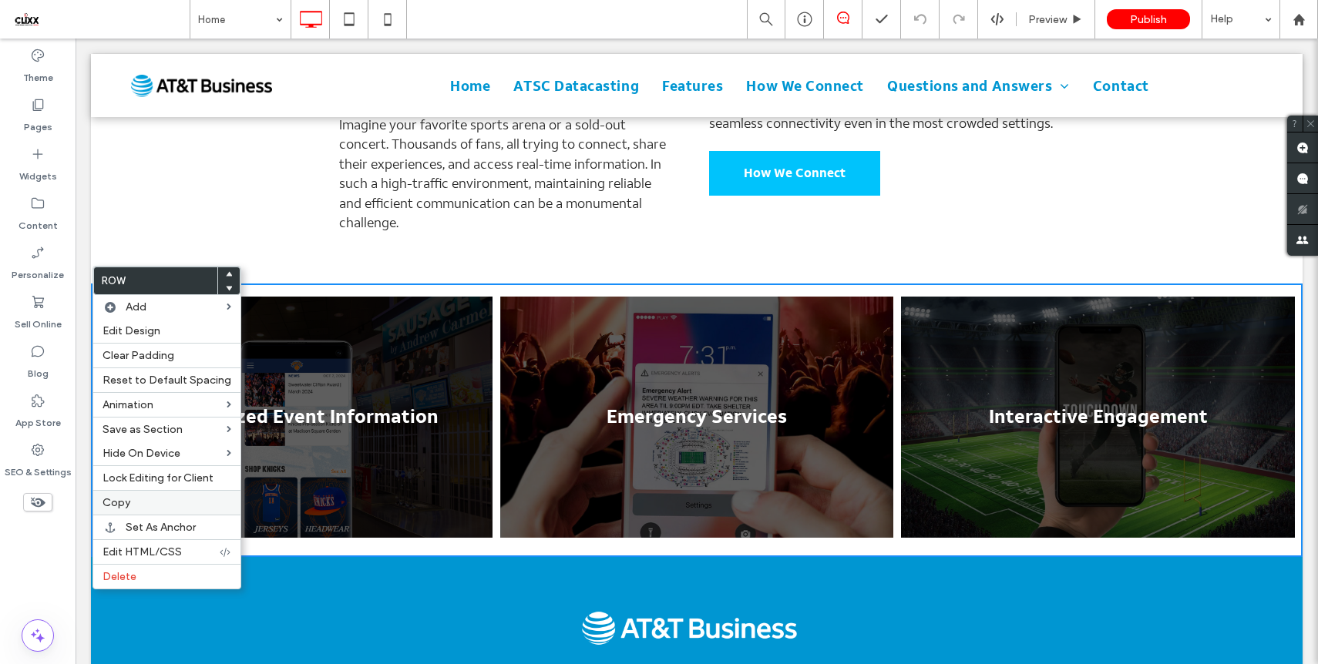
click at [130, 500] on label "Copy" at bounding box center [166, 502] width 129 height 13
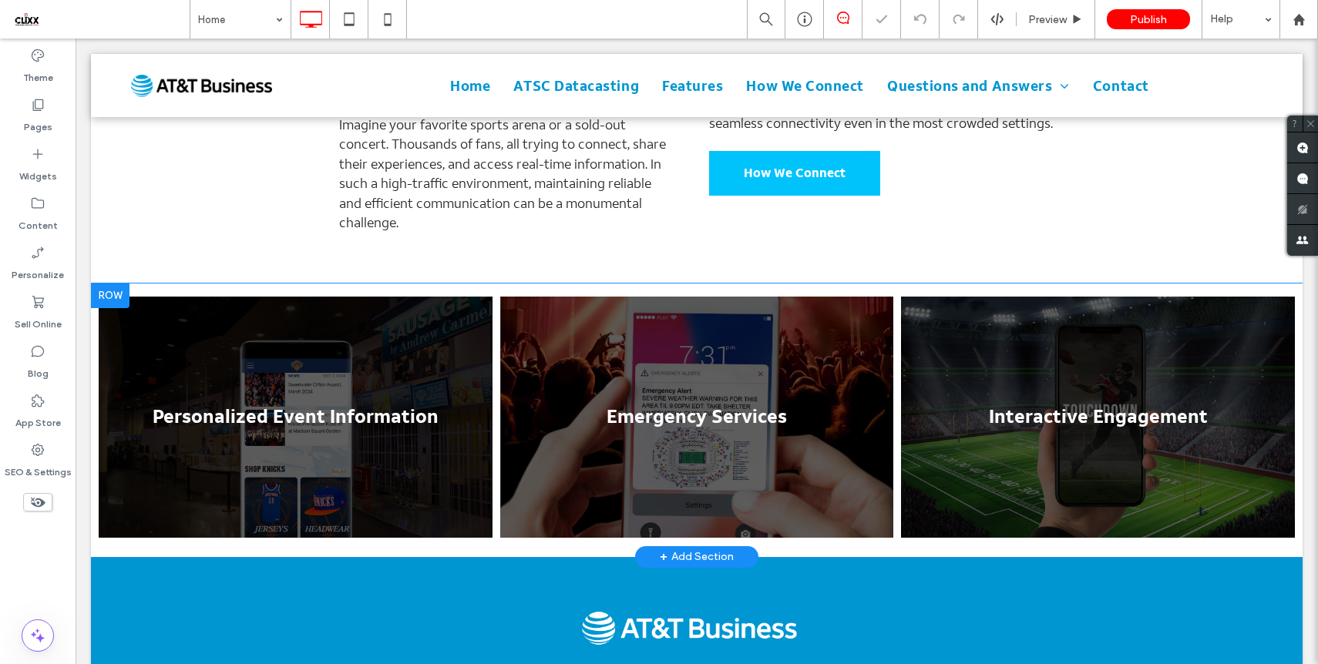
click at [113, 284] on div at bounding box center [110, 296] width 39 height 25
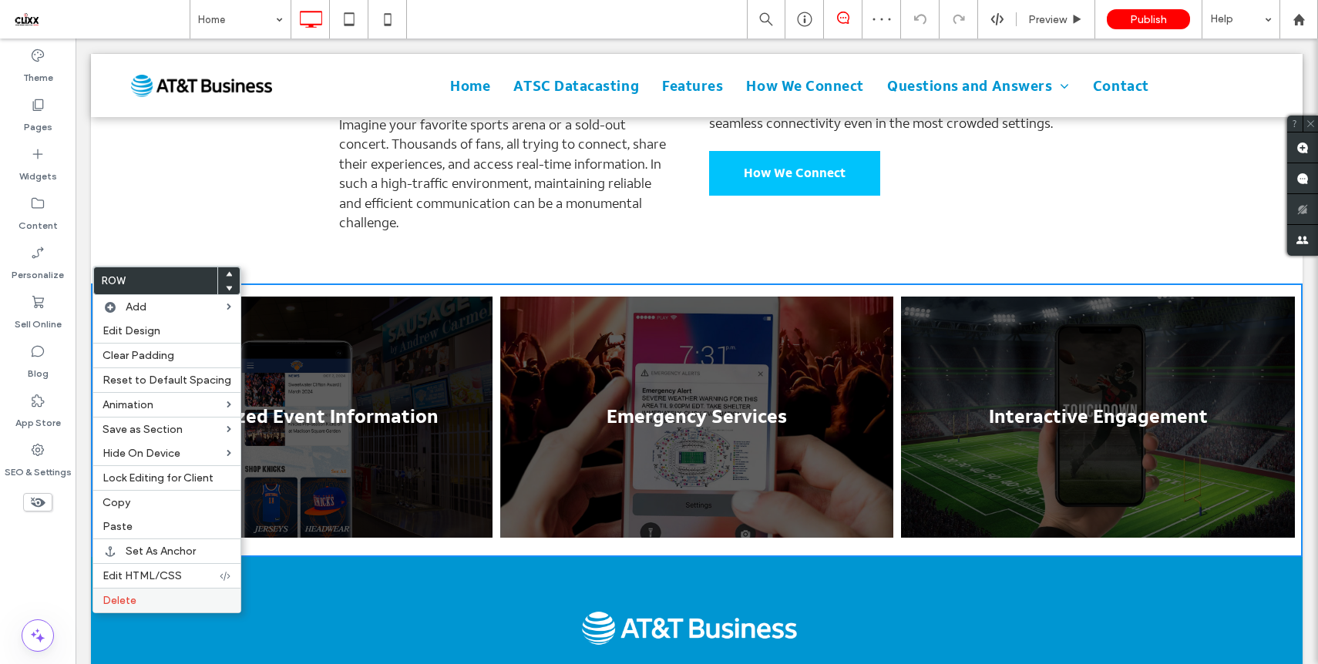
click at [125, 607] on span "Delete" at bounding box center [119, 600] width 34 height 13
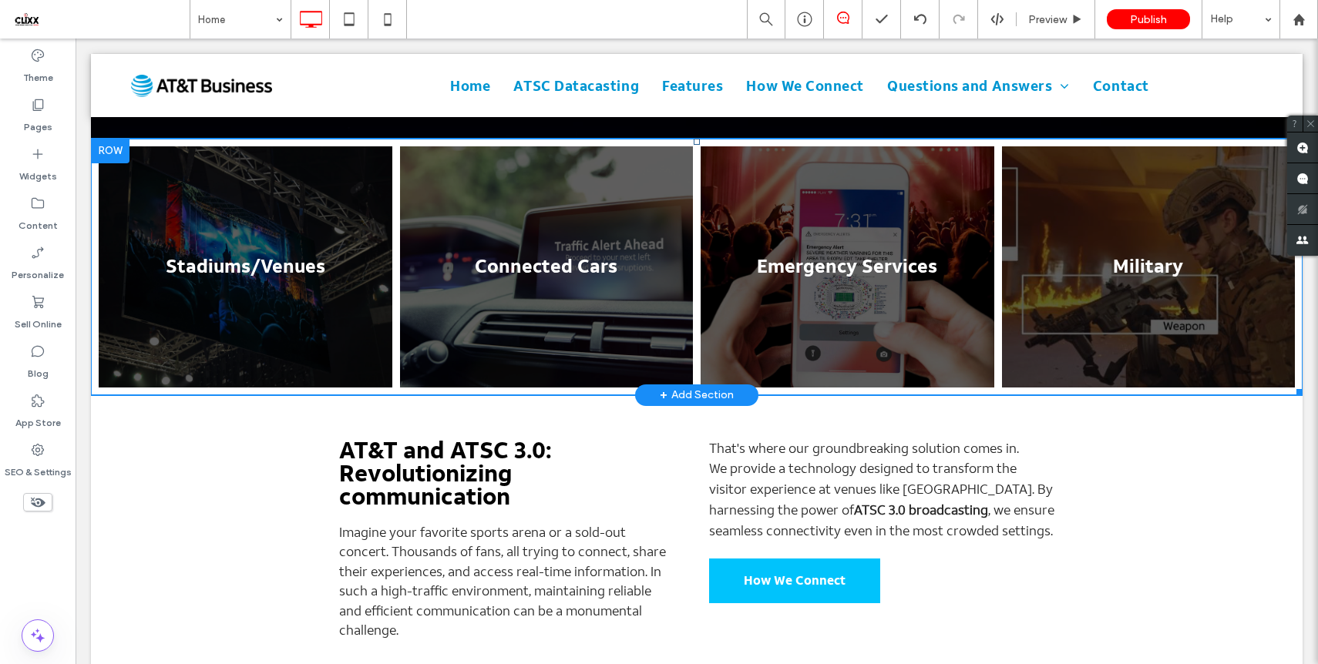
scroll to position [519, 0]
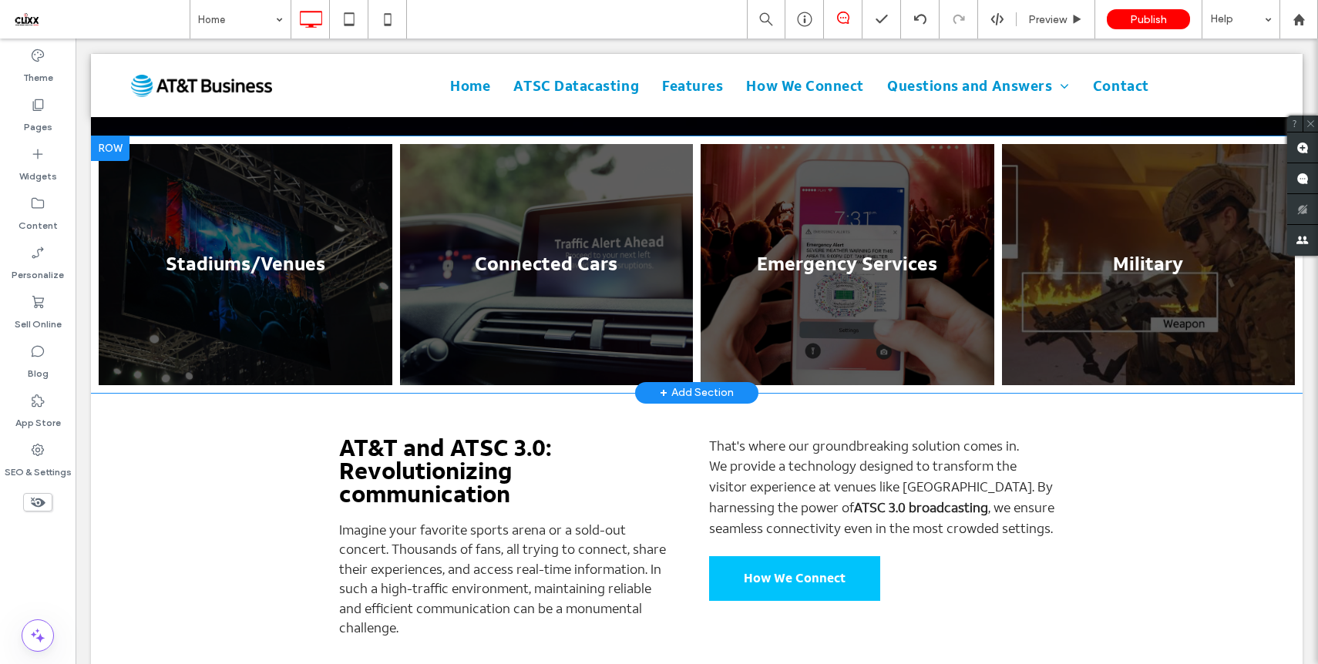
click at [104, 136] on div at bounding box center [110, 148] width 39 height 25
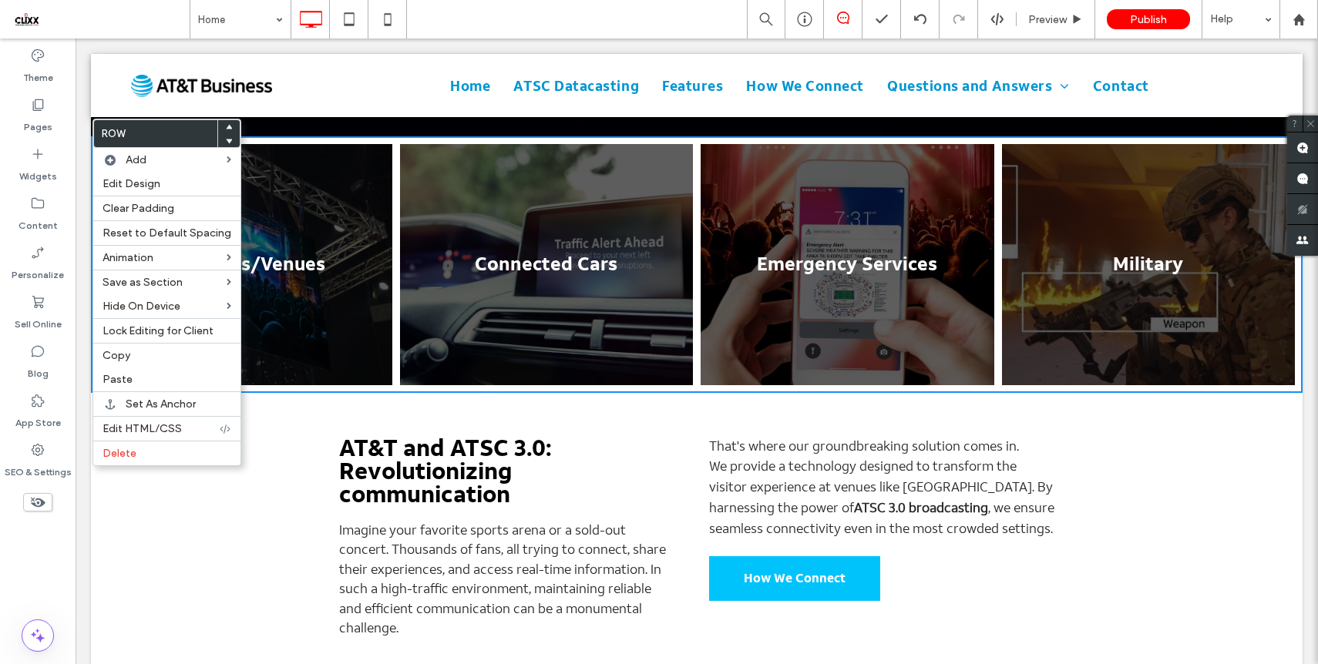
click at [228, 139] on div at bounding box center [229, 141] width 22 height 14
click at [226, 143] on icon at bounding box center [229, 141] width 6 height 6
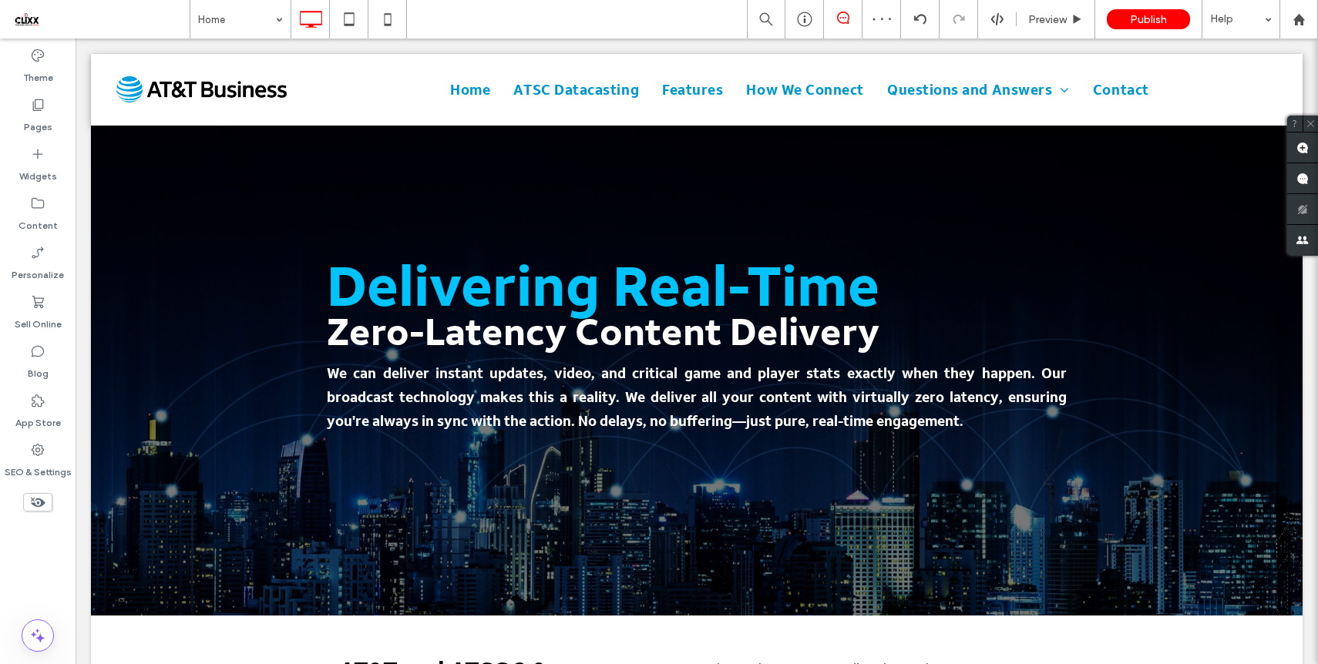
scroll to position [0, 0]
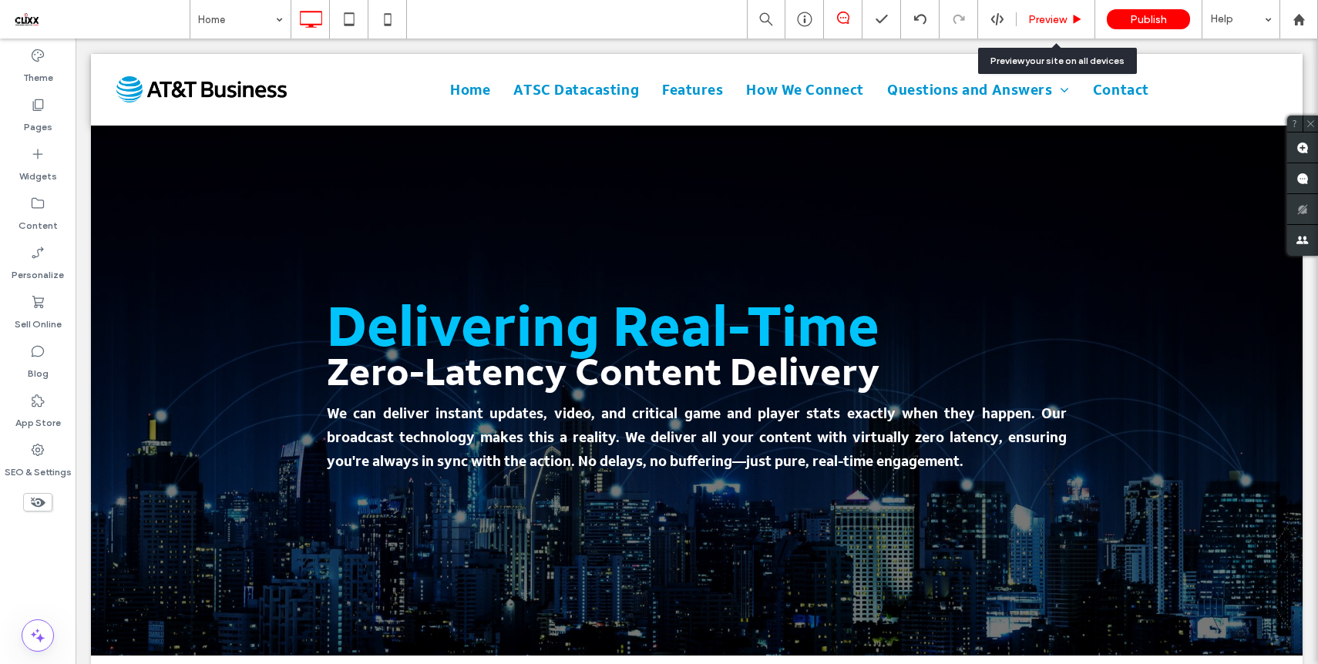
click at [1051, 16] on span "Preview" at bounding box center [1047, 19] width 39 height 13
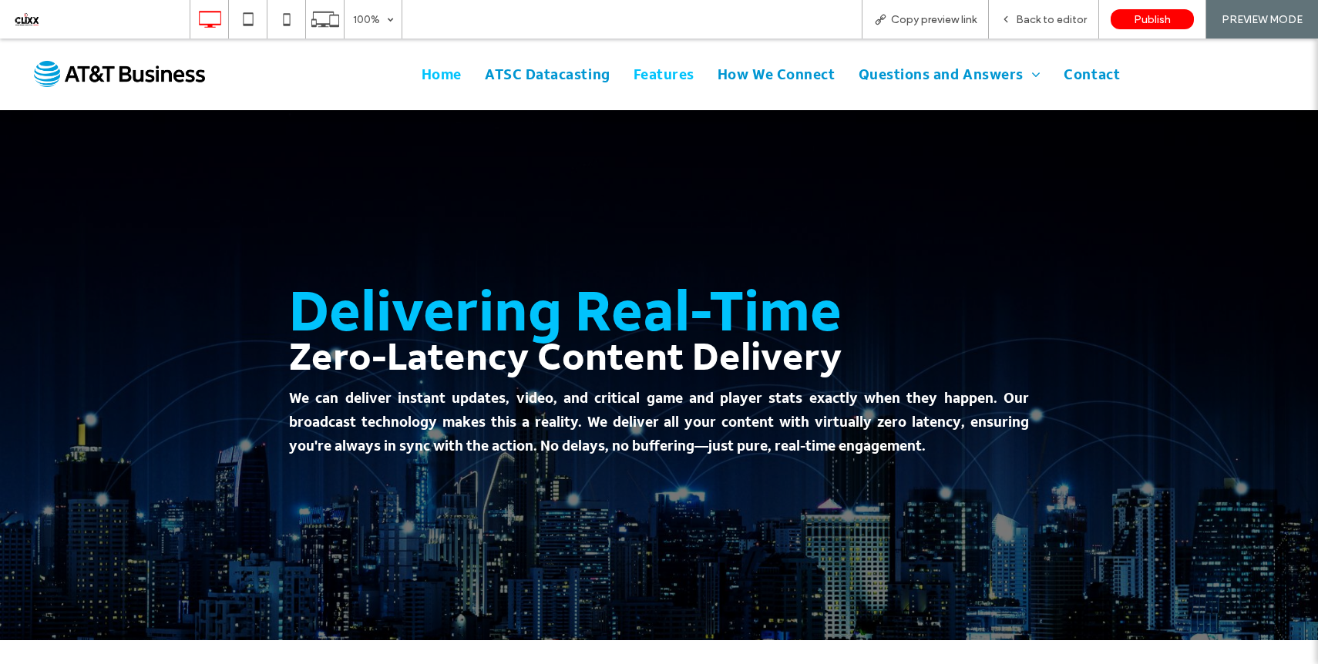
click at [664, 77] on span "Features" at bounding box center [663, 74] width 61 height 21
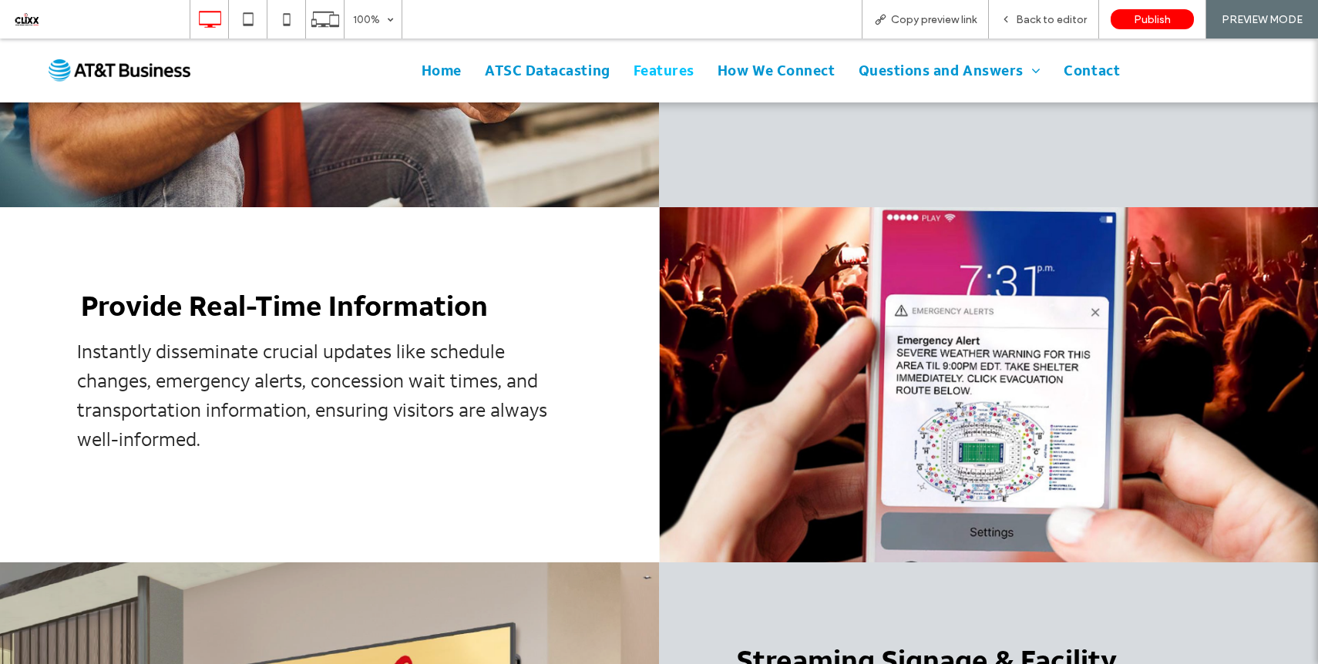
scroll to position [775, 0]
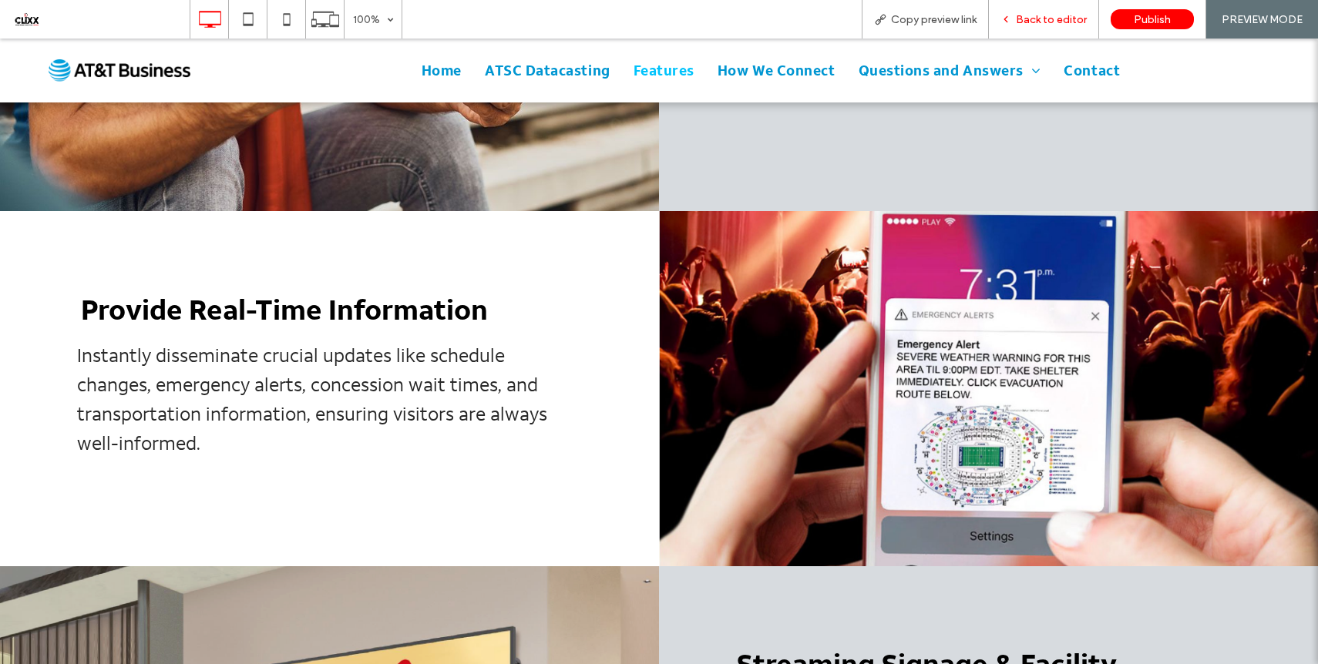
click at [1011, 14] on icon at bounding box center [1005, 19] width 11 height 11
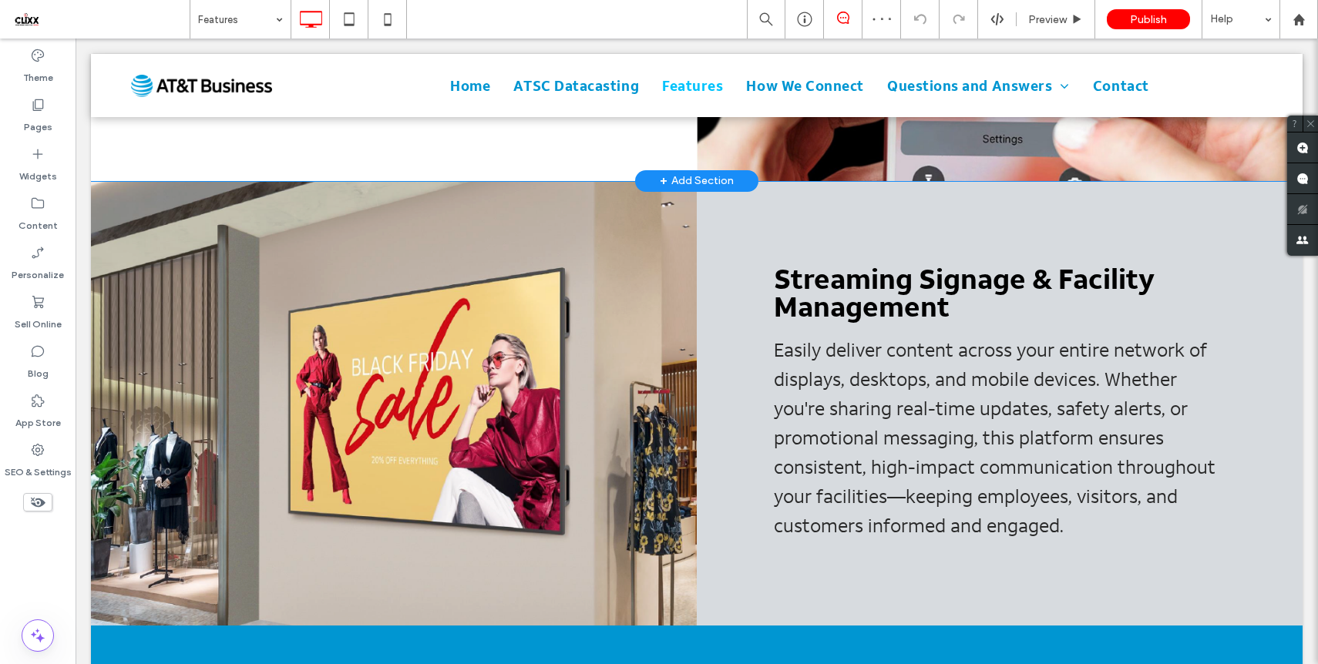
scroll to position [1204, 0]
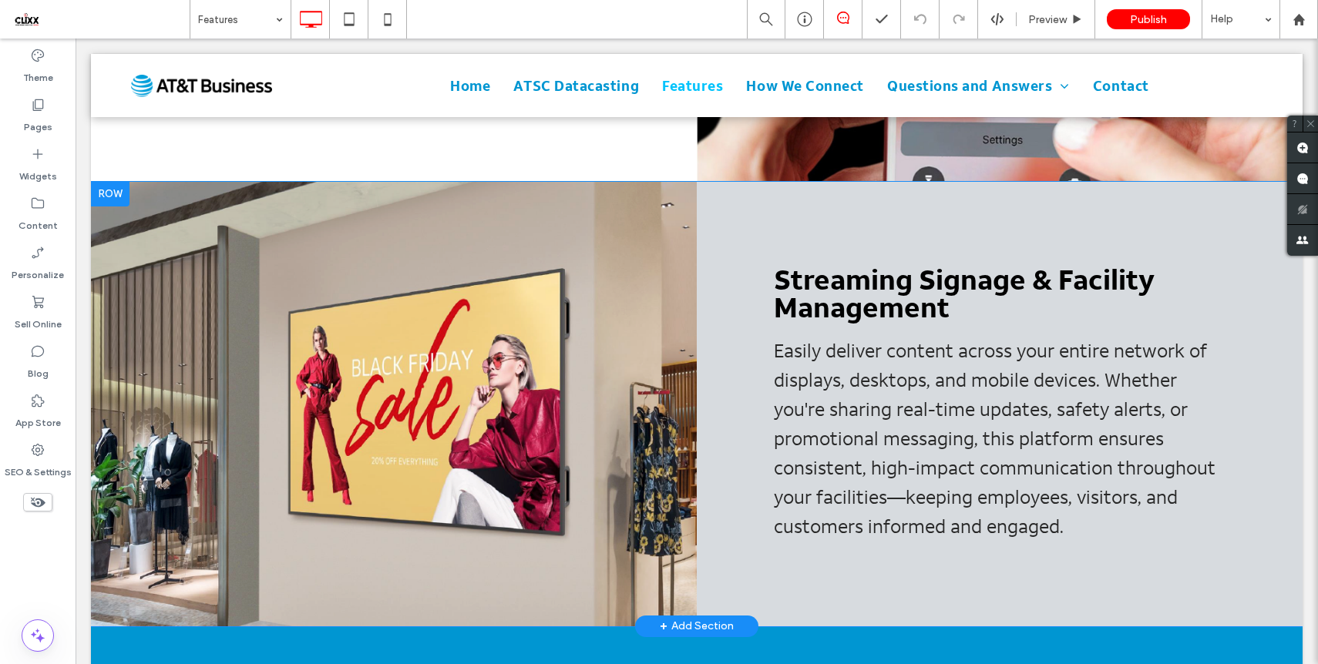
click at [111, 182] on div at bounding box center [110, 194] width 39 height 25
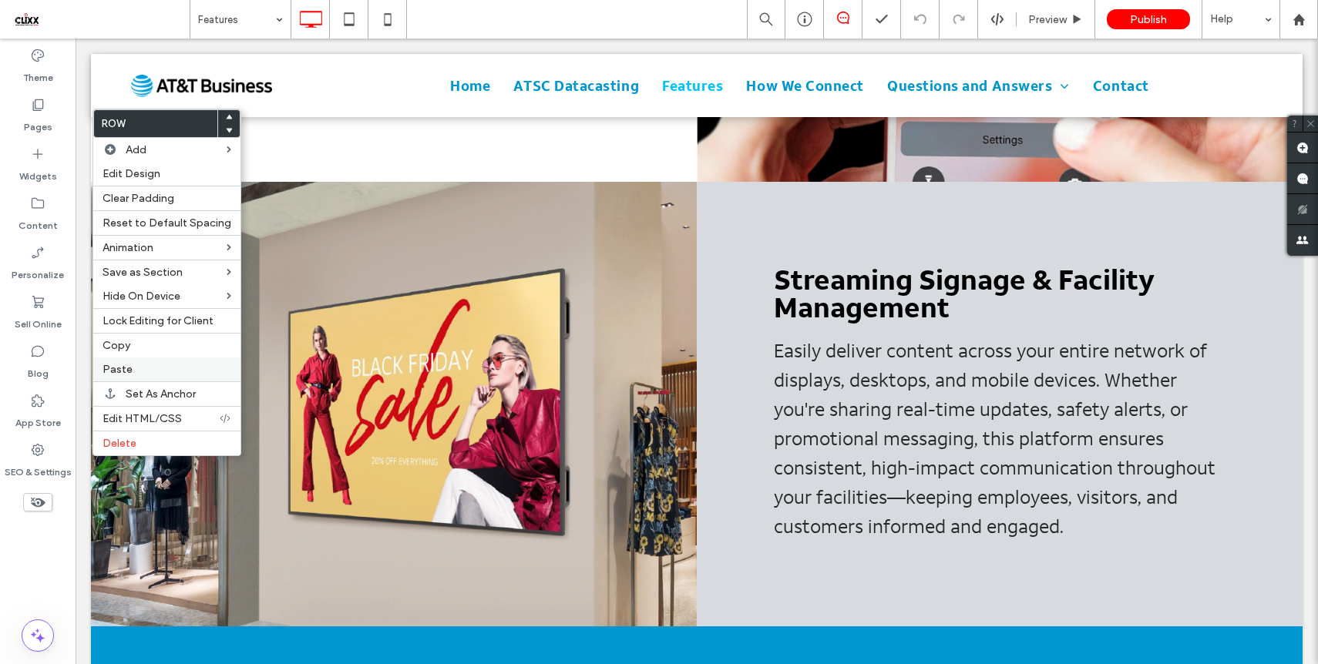
click at [129, 368] on span "Paste" at bounding box center [117, 369] width 30 height 13
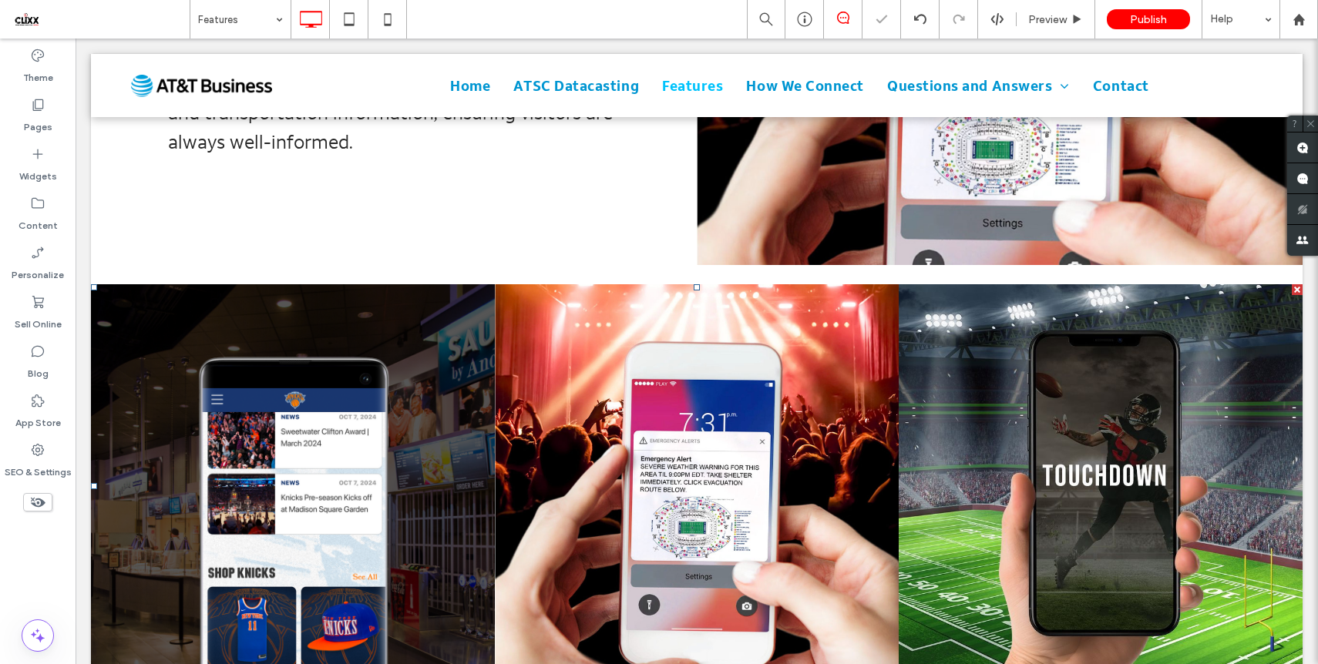
scroll to position [1066, 0]
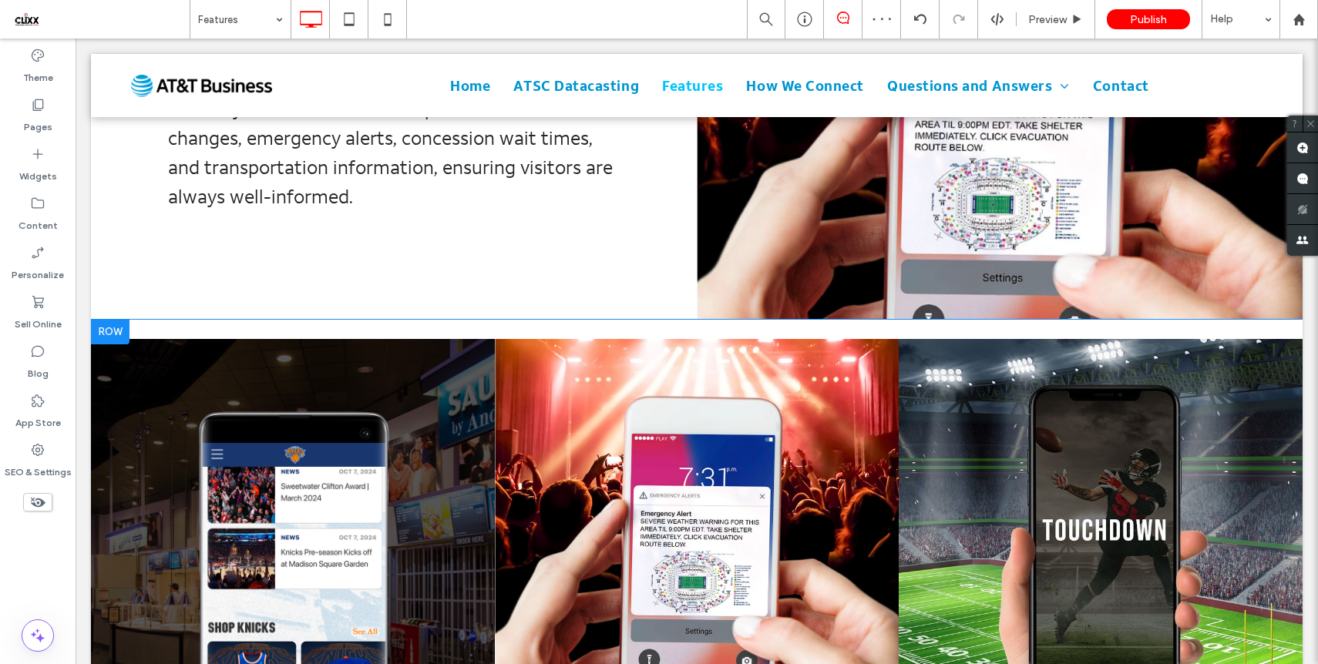
click at [105, 320] on div at bounding box center [110, 332] width 39 height 25
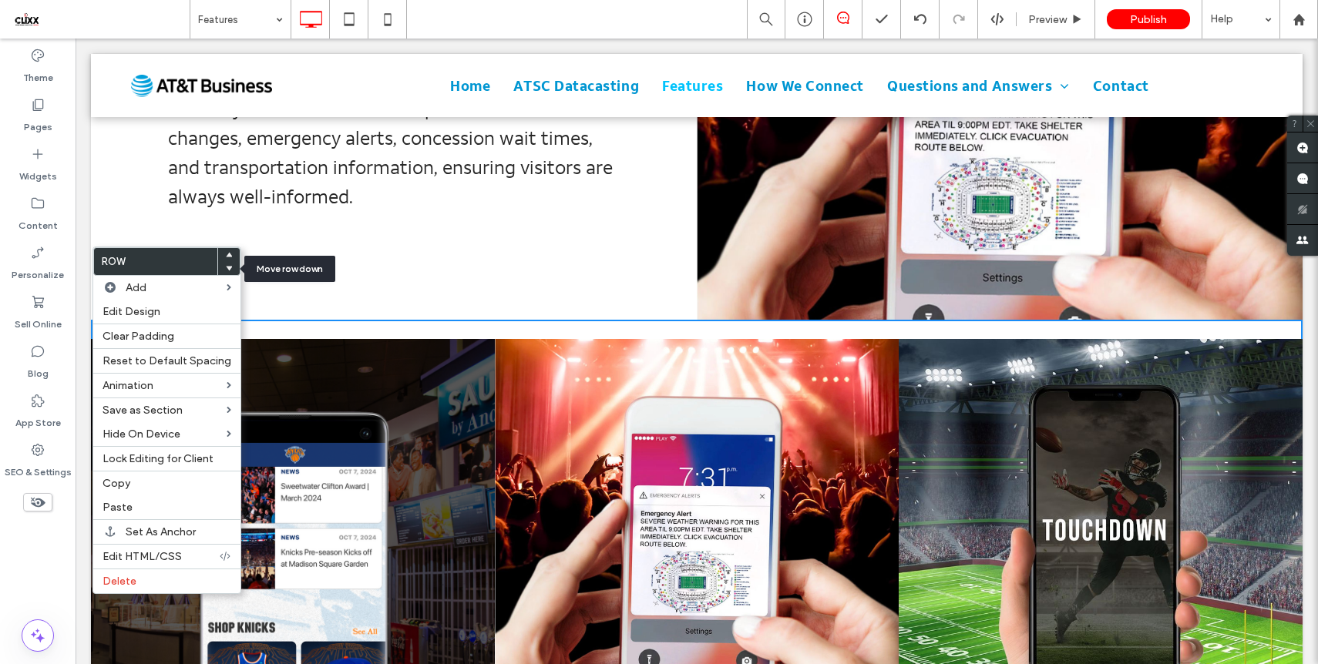
click at [228, 271] on div at bounding box center [229, 268] width 22 height 14
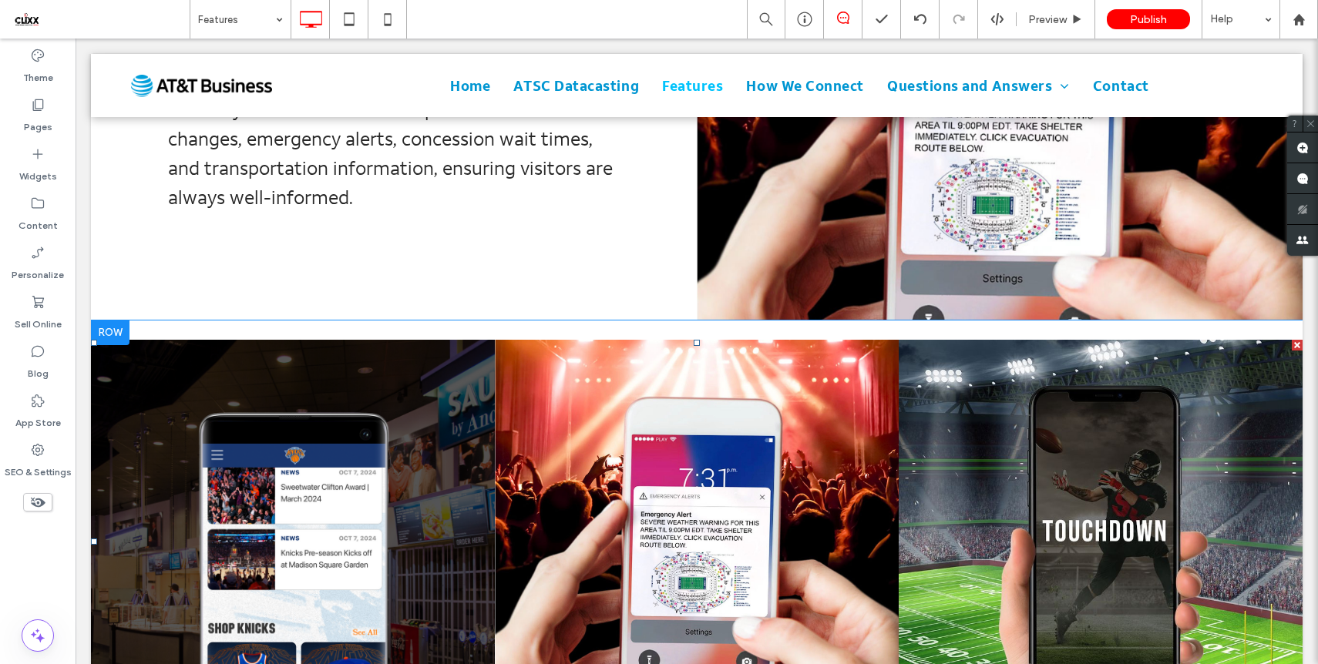
scroll to position [1038, 0]
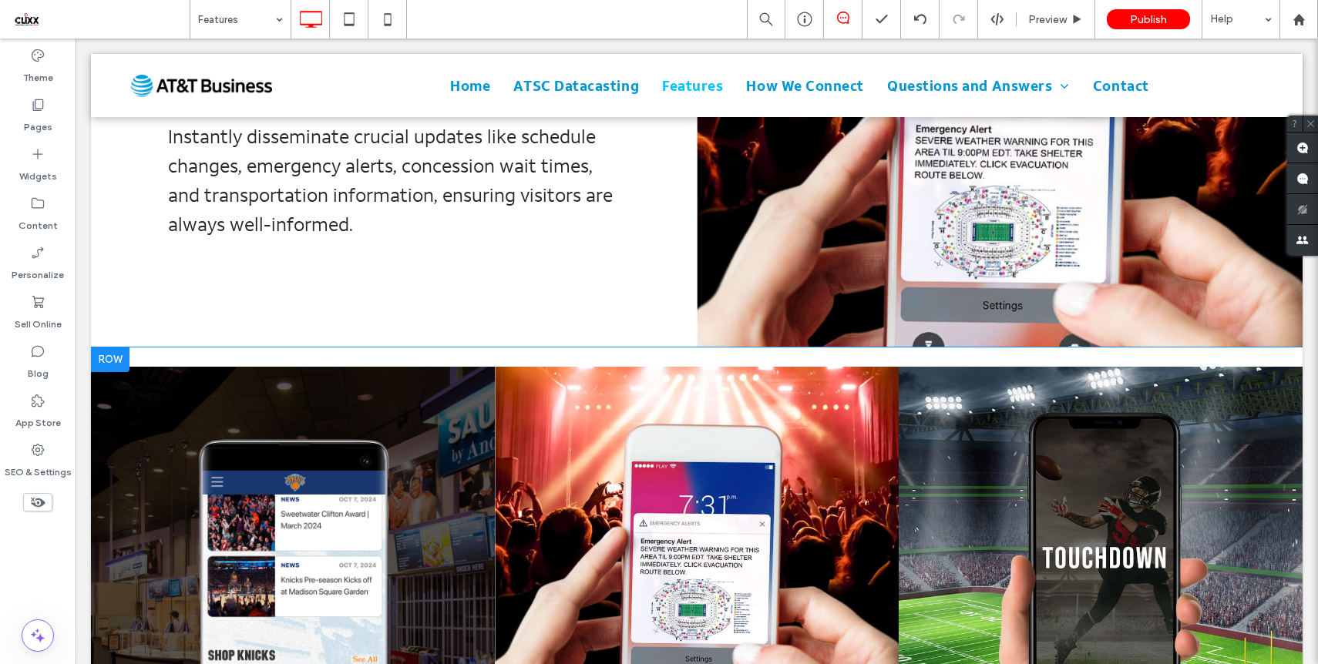
click at [112, 348] on div at bounding box center [110, 360] width 39 height 25
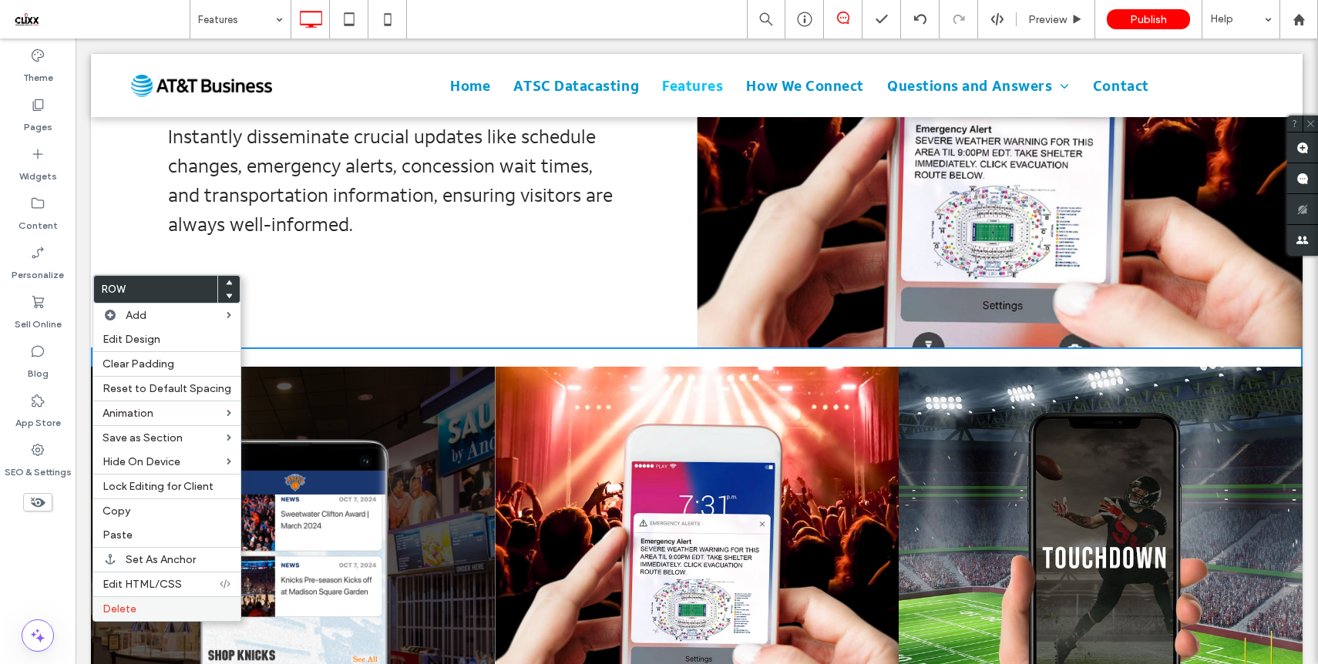
click at [145, 613] on label "Delete" at bounding box center [166, 609] width 129 height 13
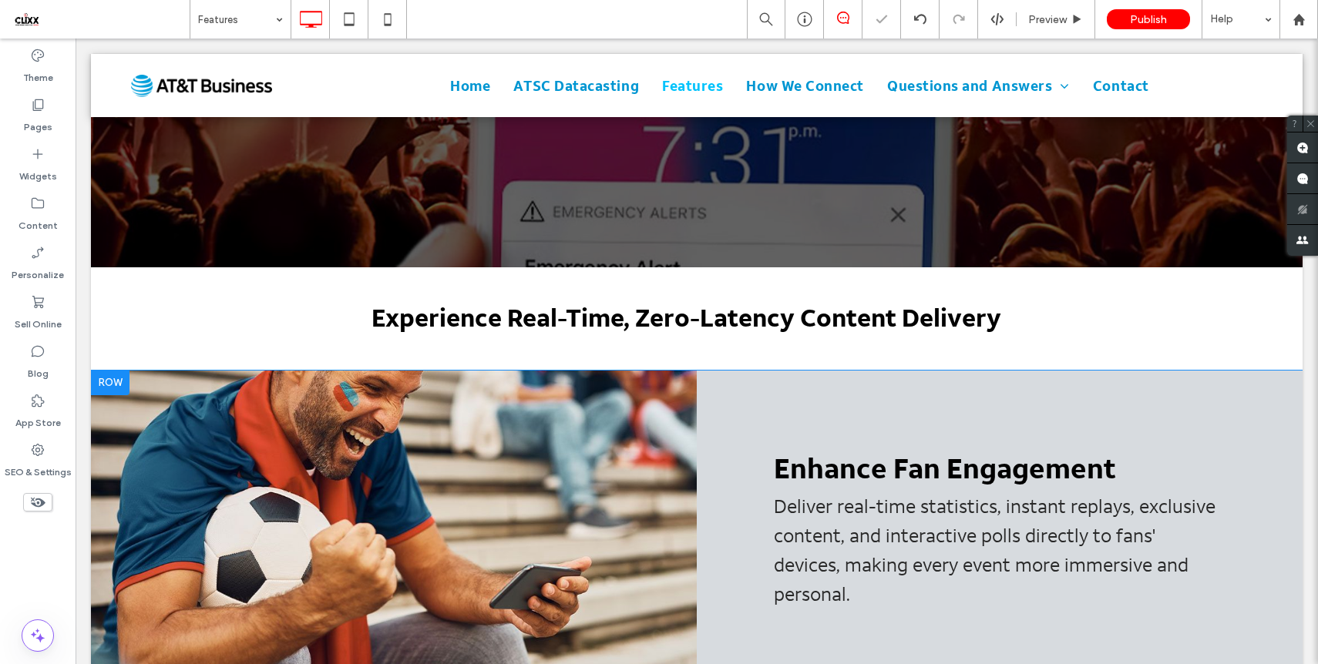
scroll to position [323, 0]
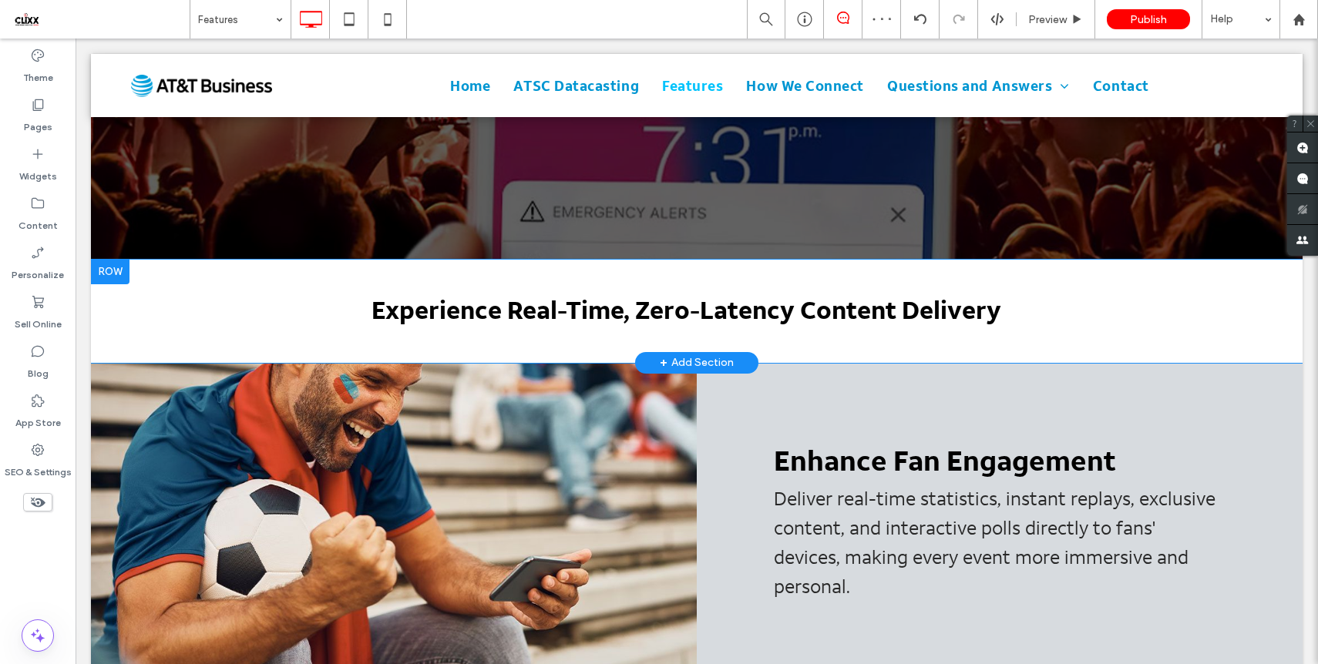
click at [700, 359] on div "+ Add Section" at bounding box center [697, 363] width 74 height 17
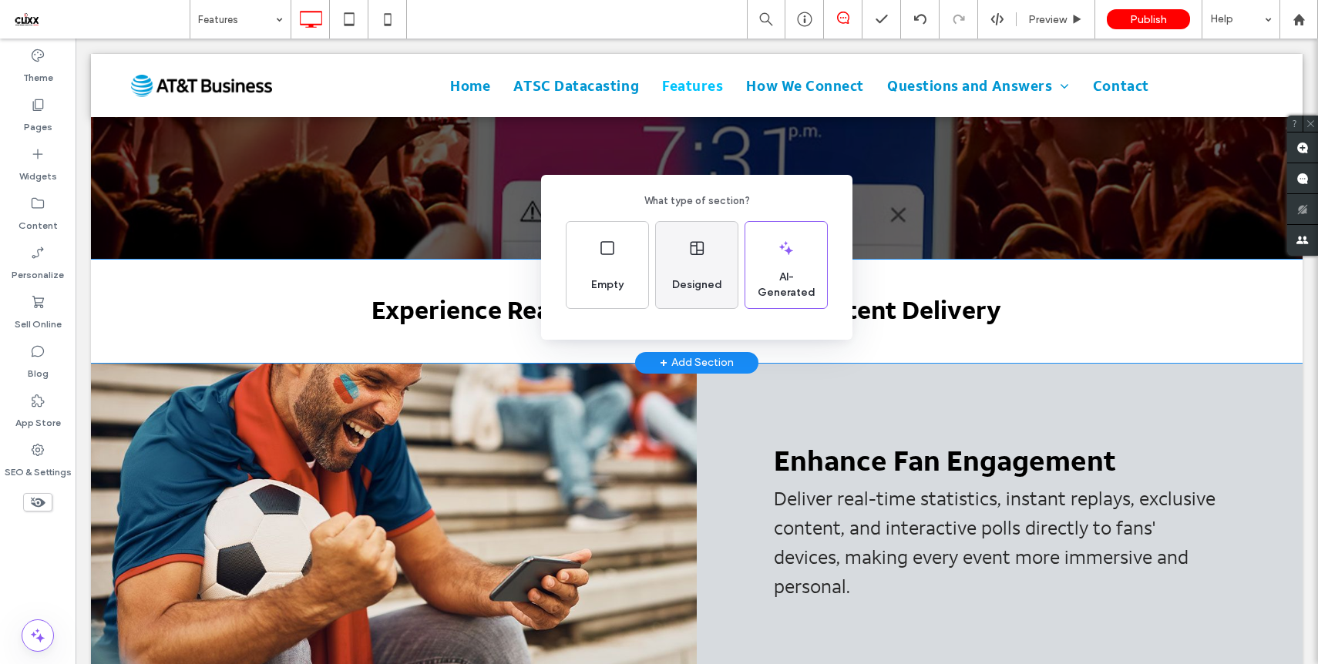
click at [694, 250] on icon at bounding box center [696, 248] width 18 height 18
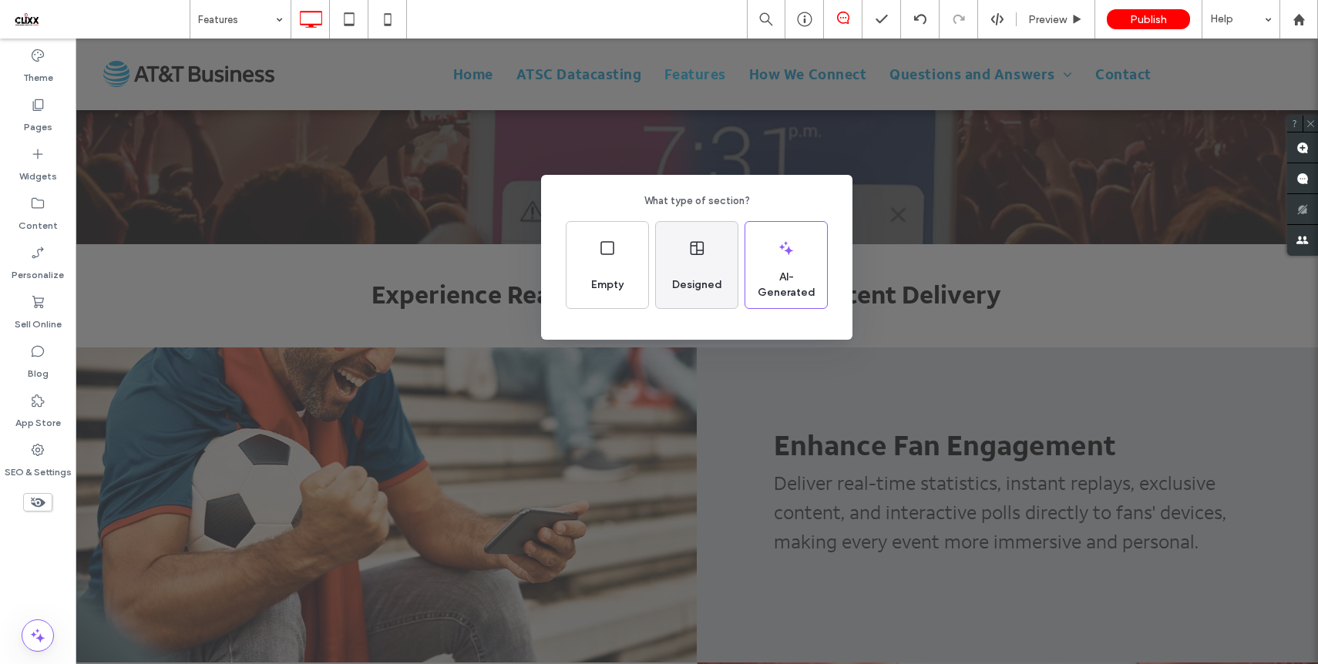
scroll to position [0, 0]
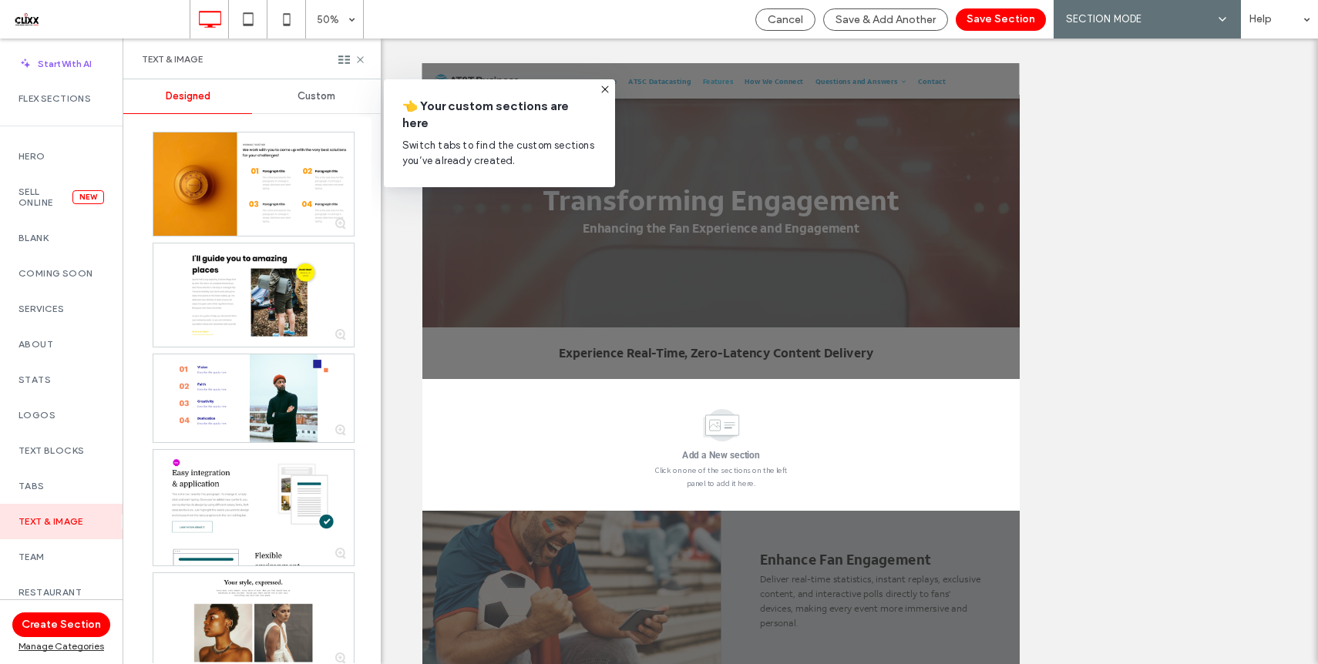
click at [308, 99] on span "Custom" at bounding box center [316, 96] width 38 height 12
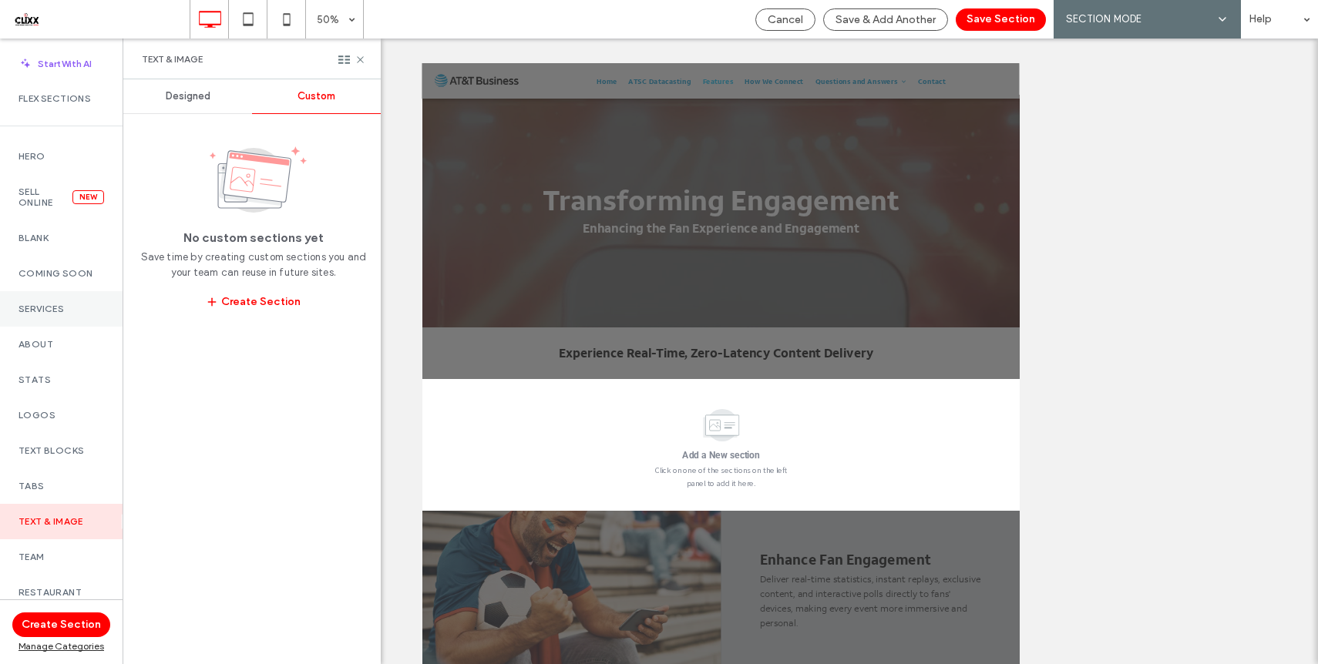
click at [42, 307] on label "Services" at bounding box center [61, 309] width 86 height 11
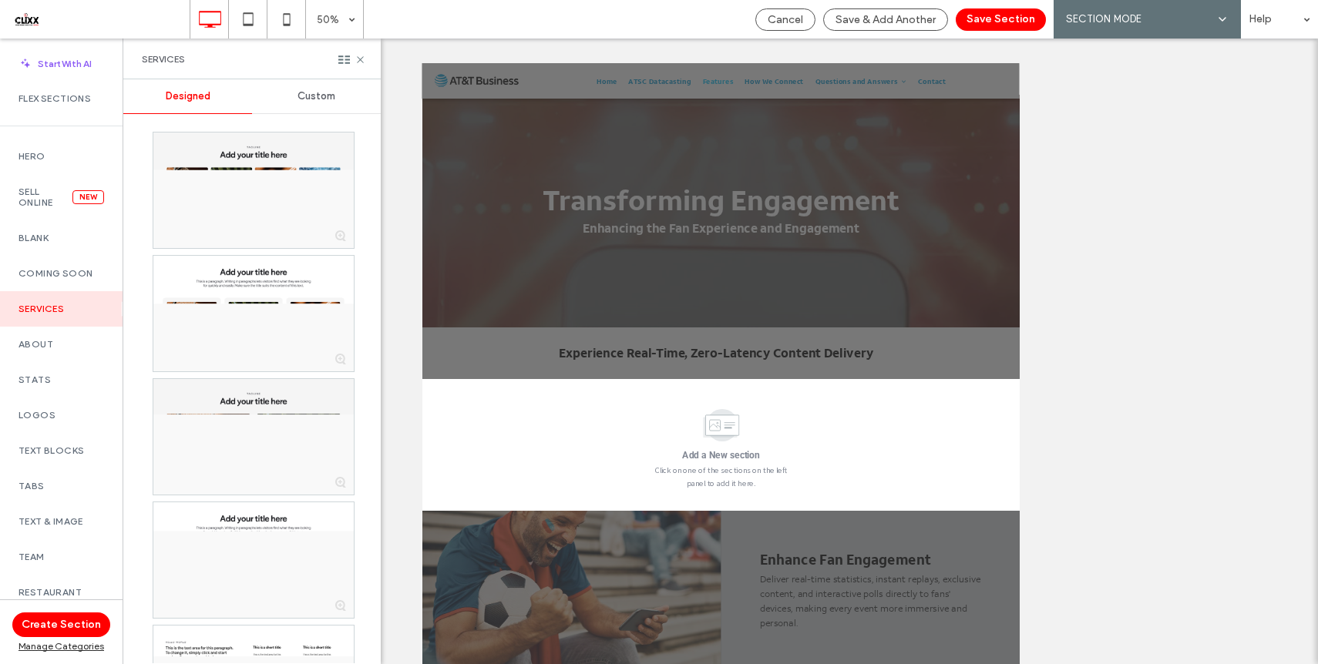
click at [314, 89] on div "Custom" at bounding box center [316, 96] width 129 height 34
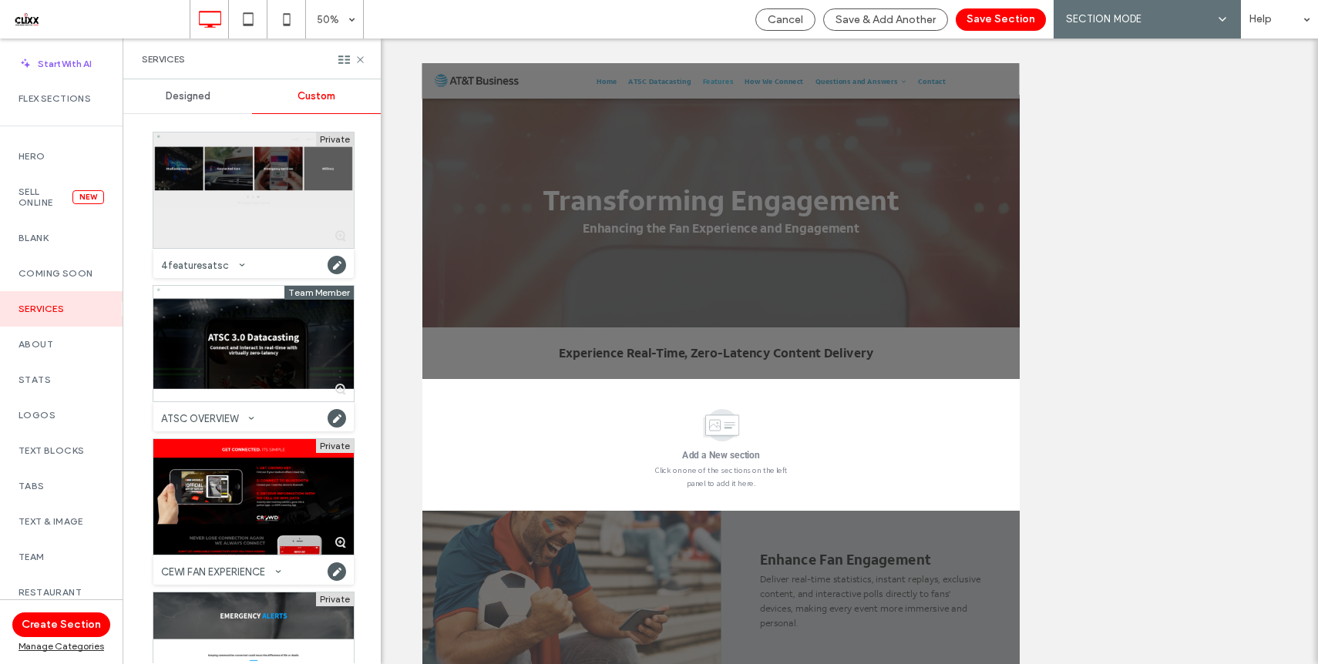
click at [260, 186] on div at bounding box center [253, 191] width 200 height 116
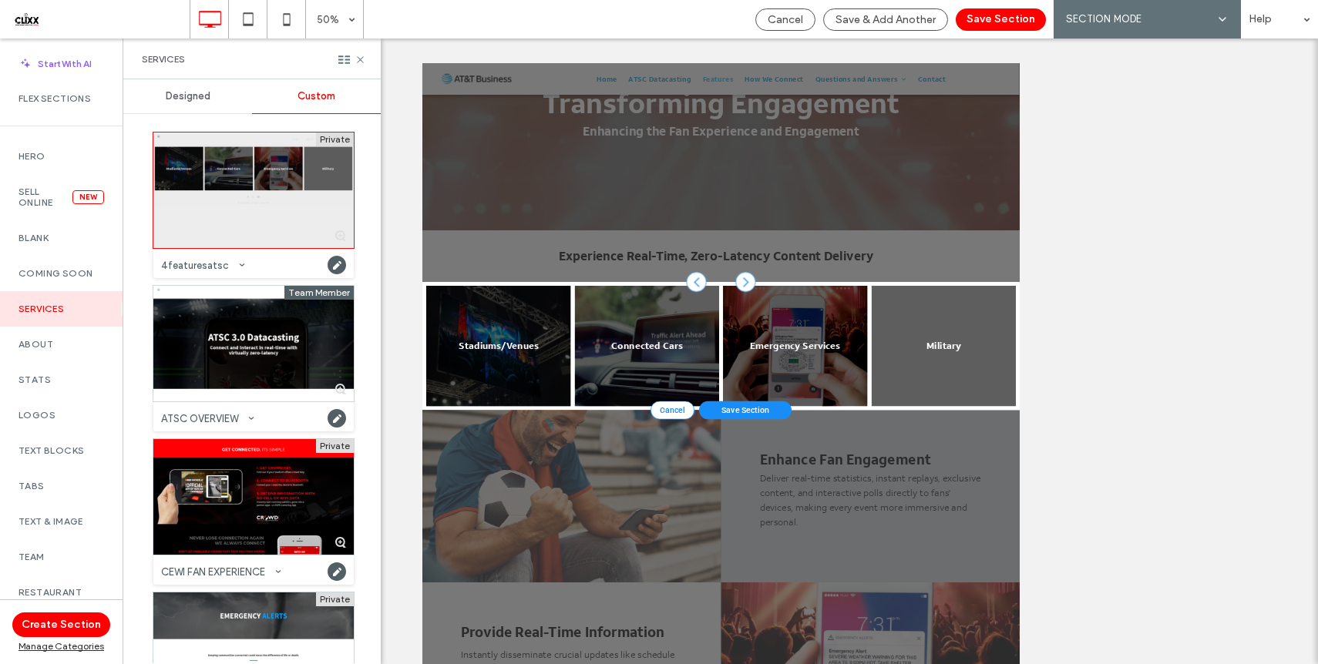
scroll to position [200, 0]
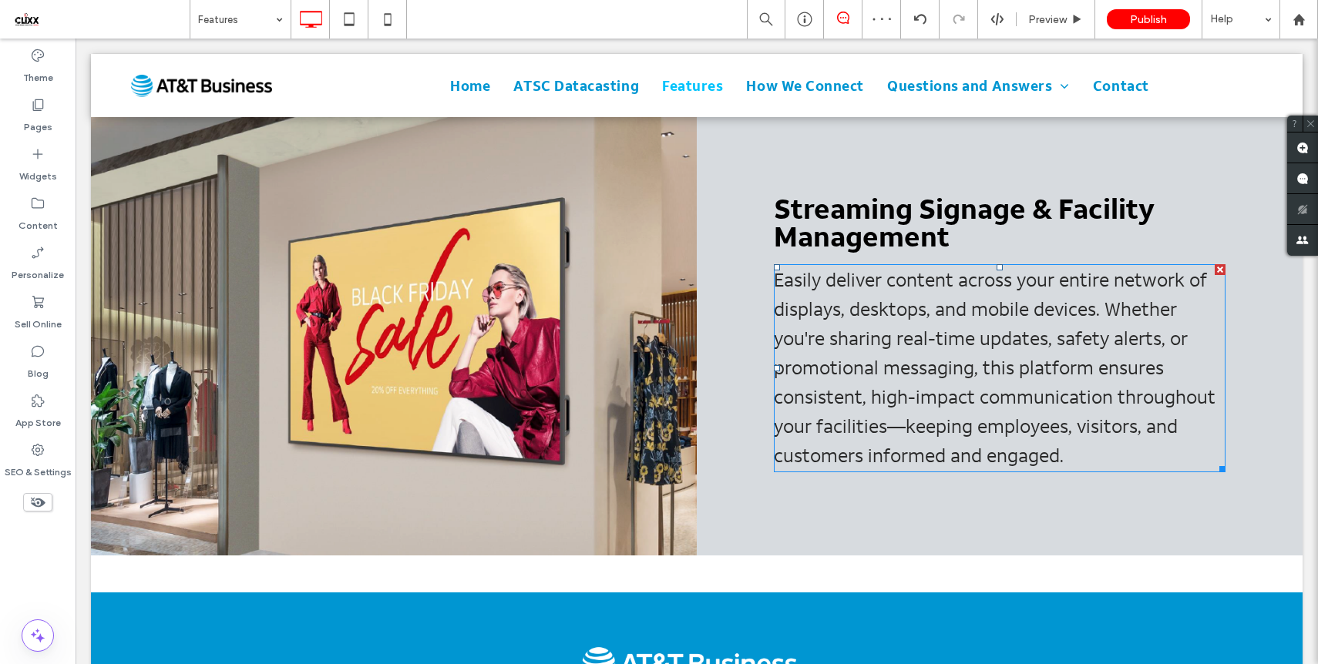
scroll to position [1606, 0]
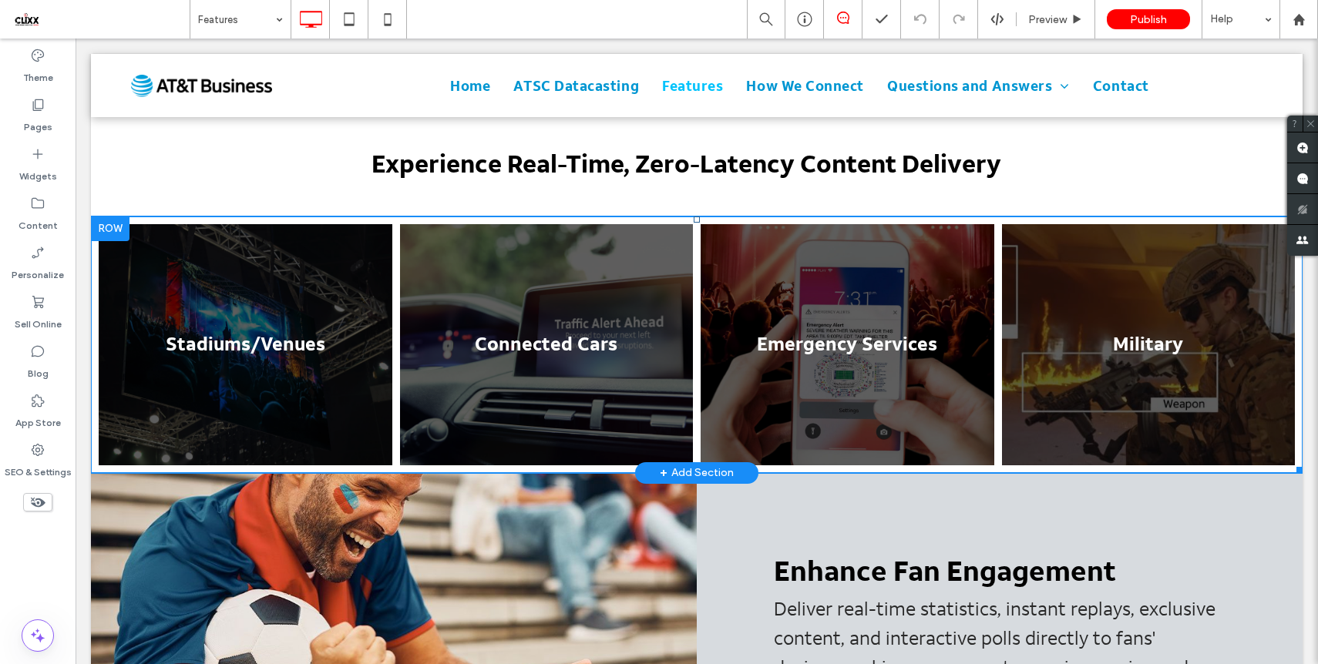
scroll to position [468, 0]
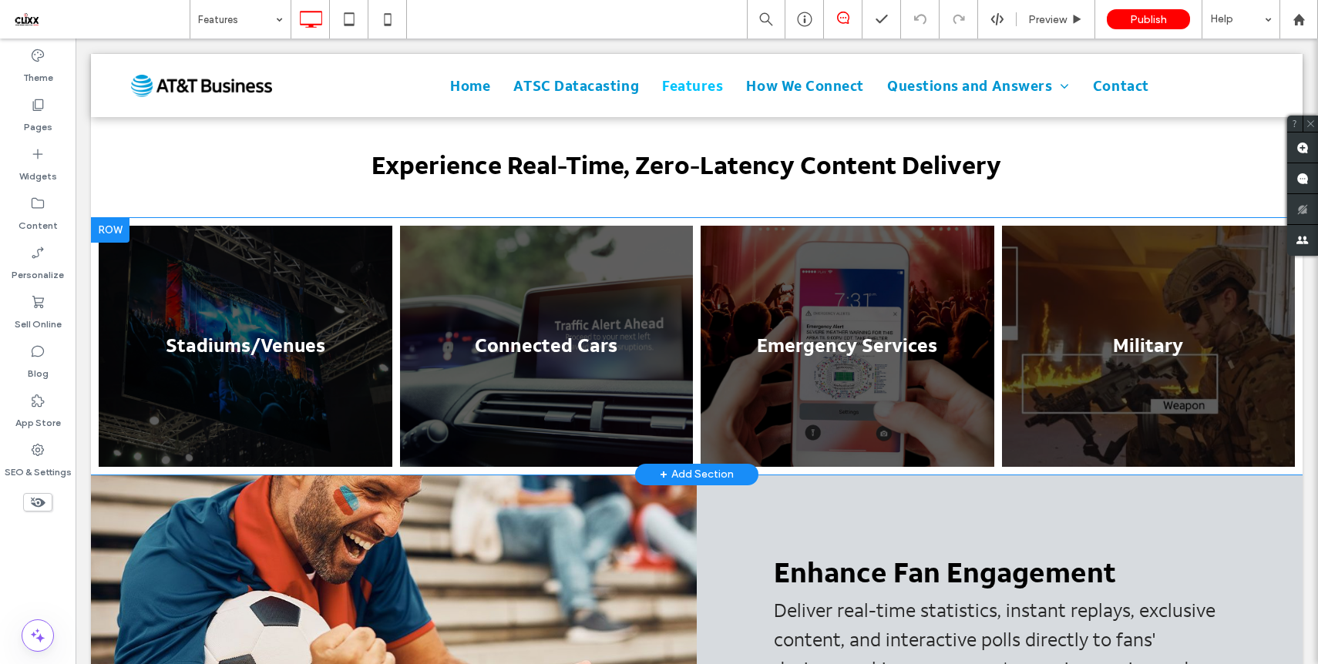
click at [113, 232] on div at bounding box center [110, 230] width 39 height 25
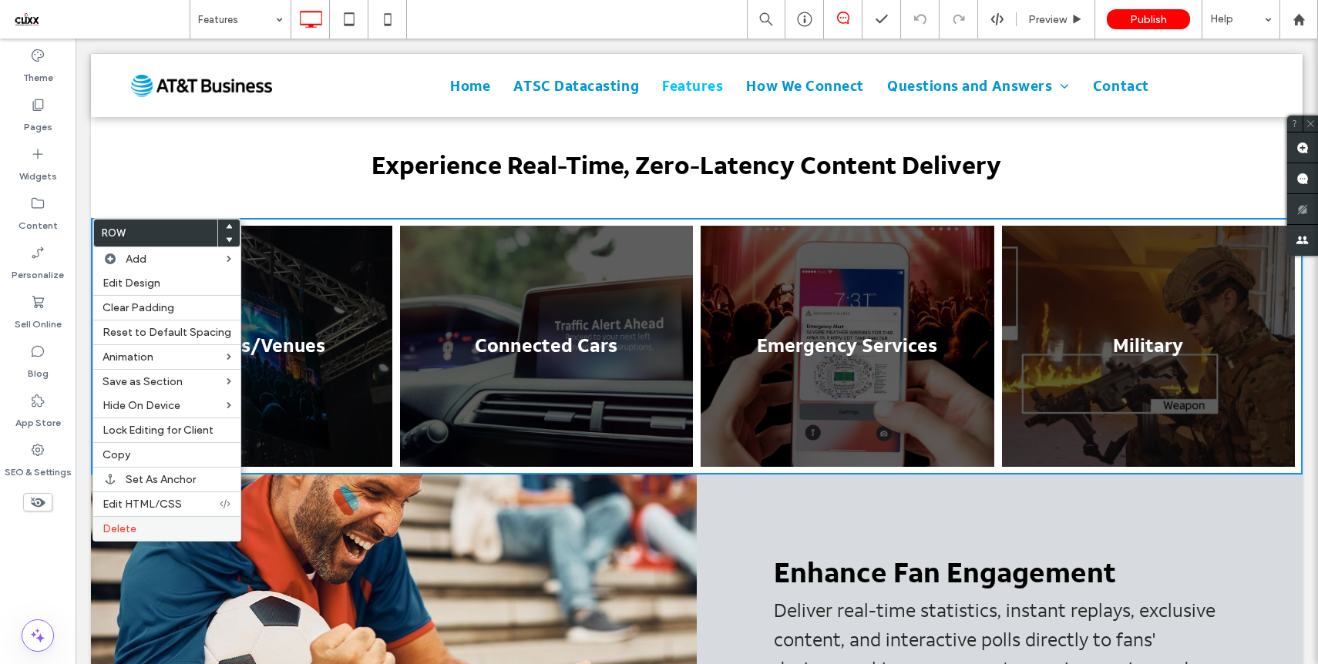
click at [123, 523] on span "Delete" at bounding box center [119, 529] width 34 height 13
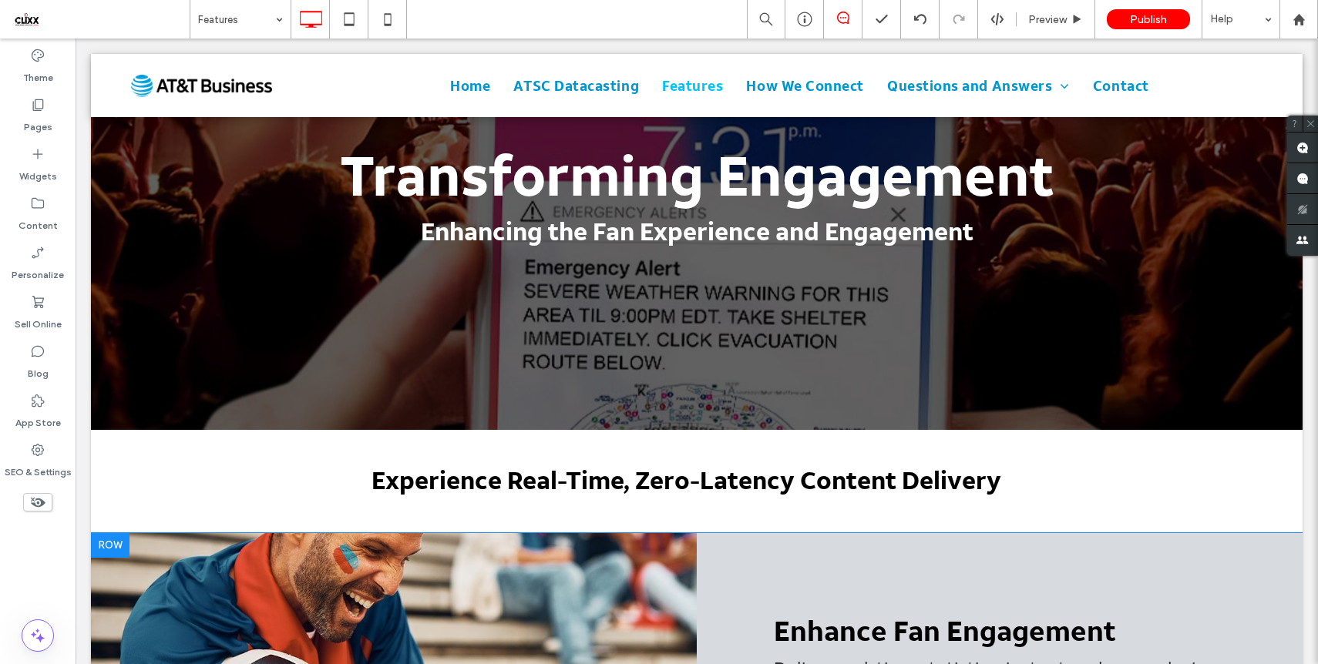
scroll to position [0, 0]
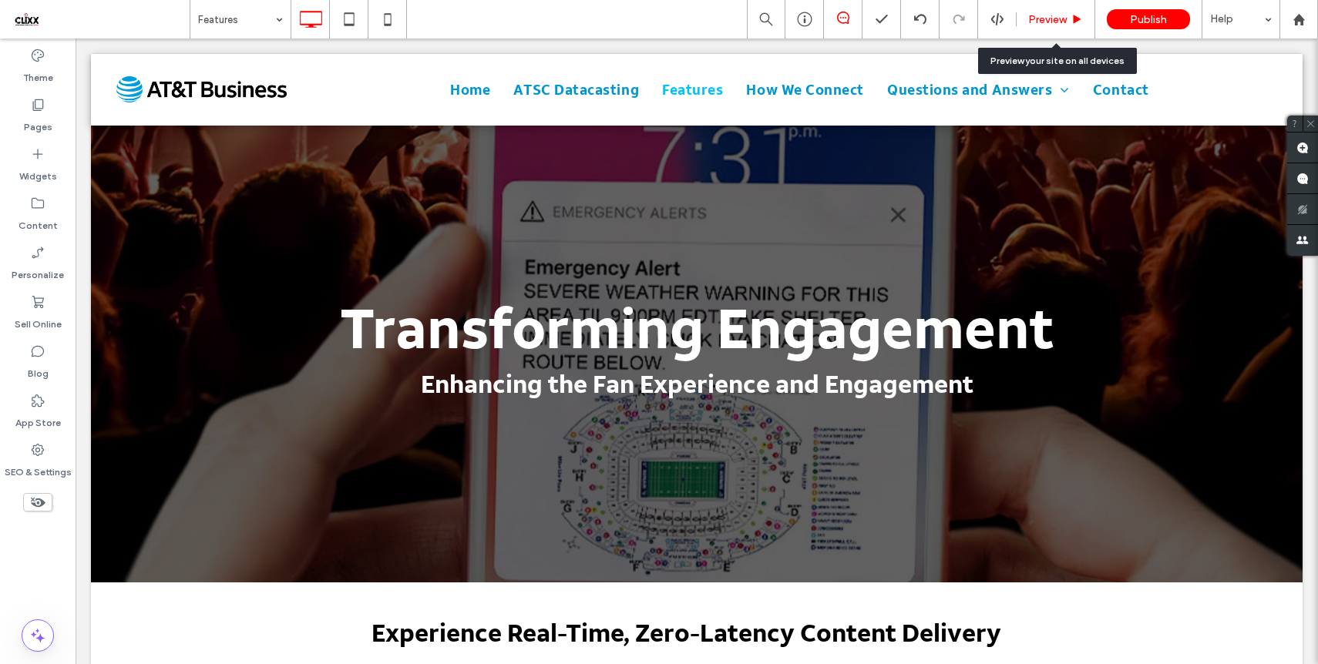
click at [1080, 14] on icon at bounding box center [1077, 20] width 12 height 12
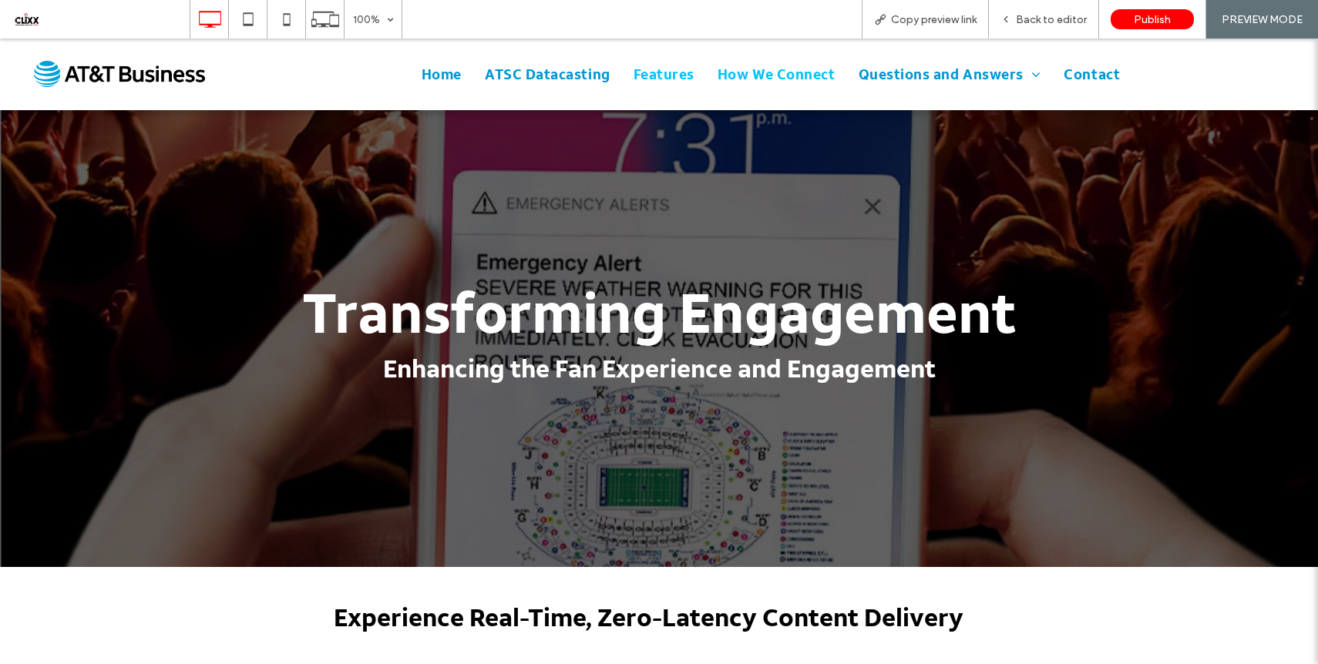
click at [793, 79] on span "How We Connect" at bounding box center [776, 74] width 118 height 21
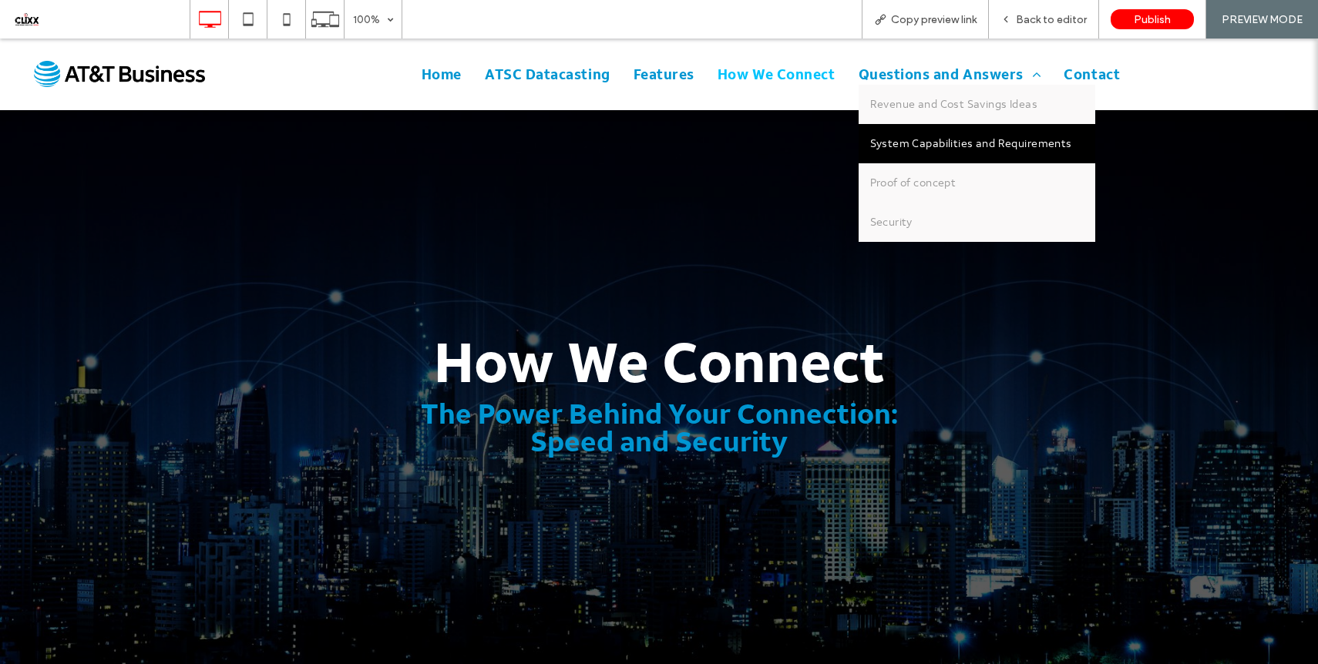
click at [951, 147] on span "System Capabilities and Requirements" at bounding box center [971, 144] width 202 height 16
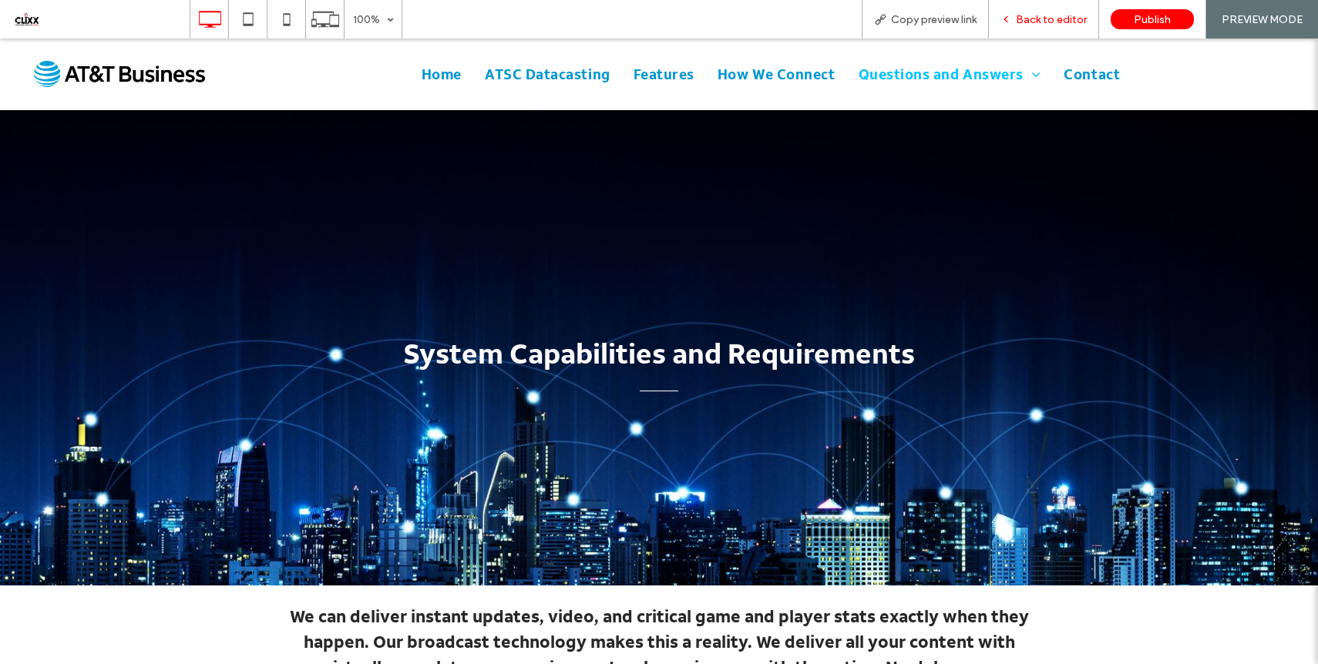
click at [1021, 24] on span "Back to editor" at bounding box center [1051, 19] width 71 height 13
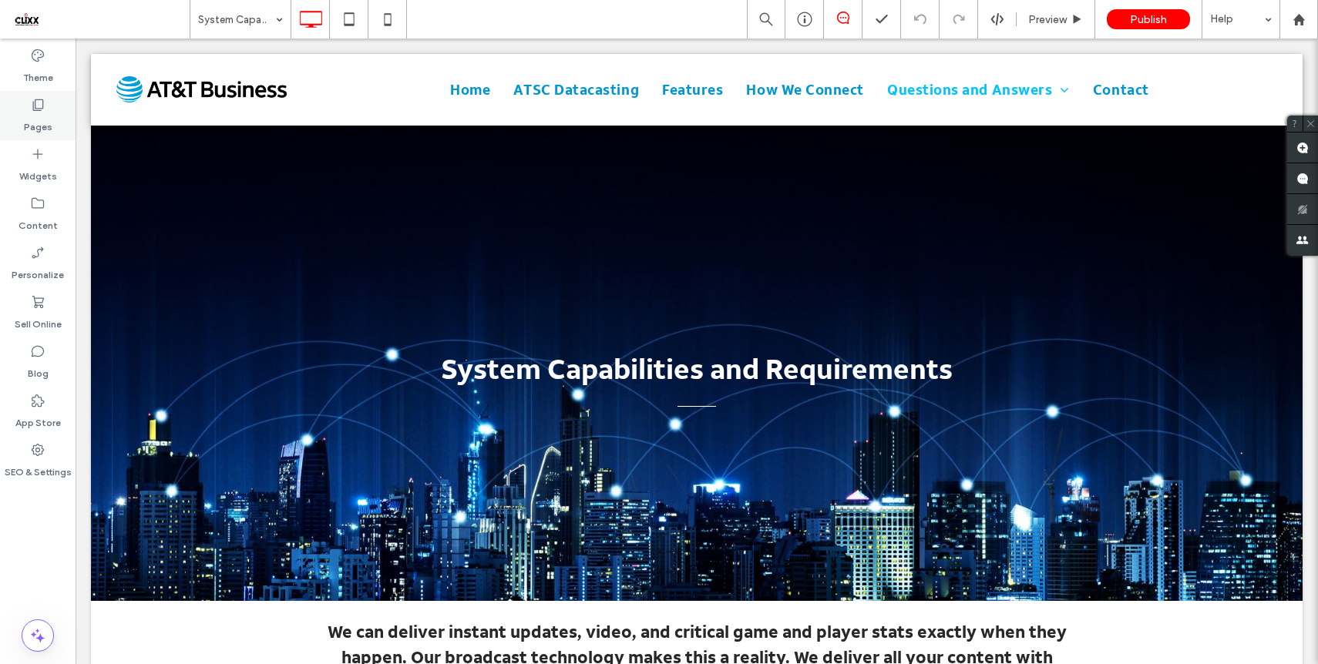
click at [42, 111] on icon at bounding box center [37, 104] width 15 height 15
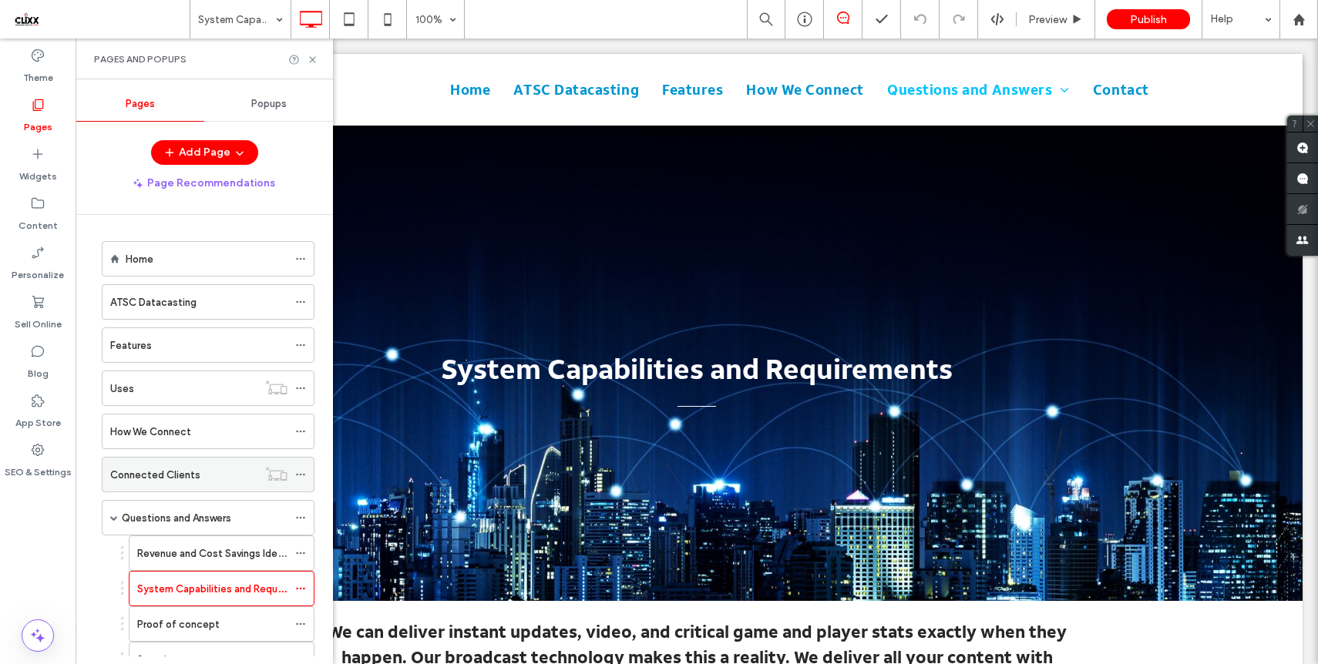
scroll to position [102, 0]
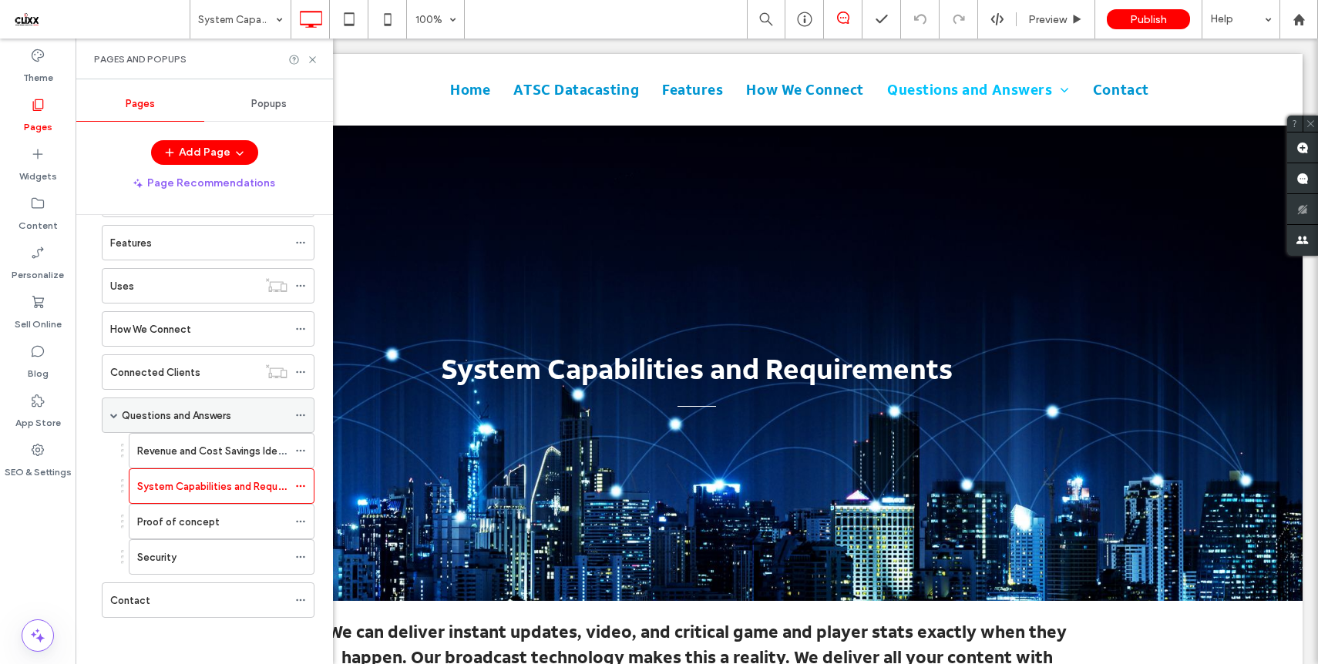
click at [304, 418] on icon at bounding box center [300, 415] width 11 height 11
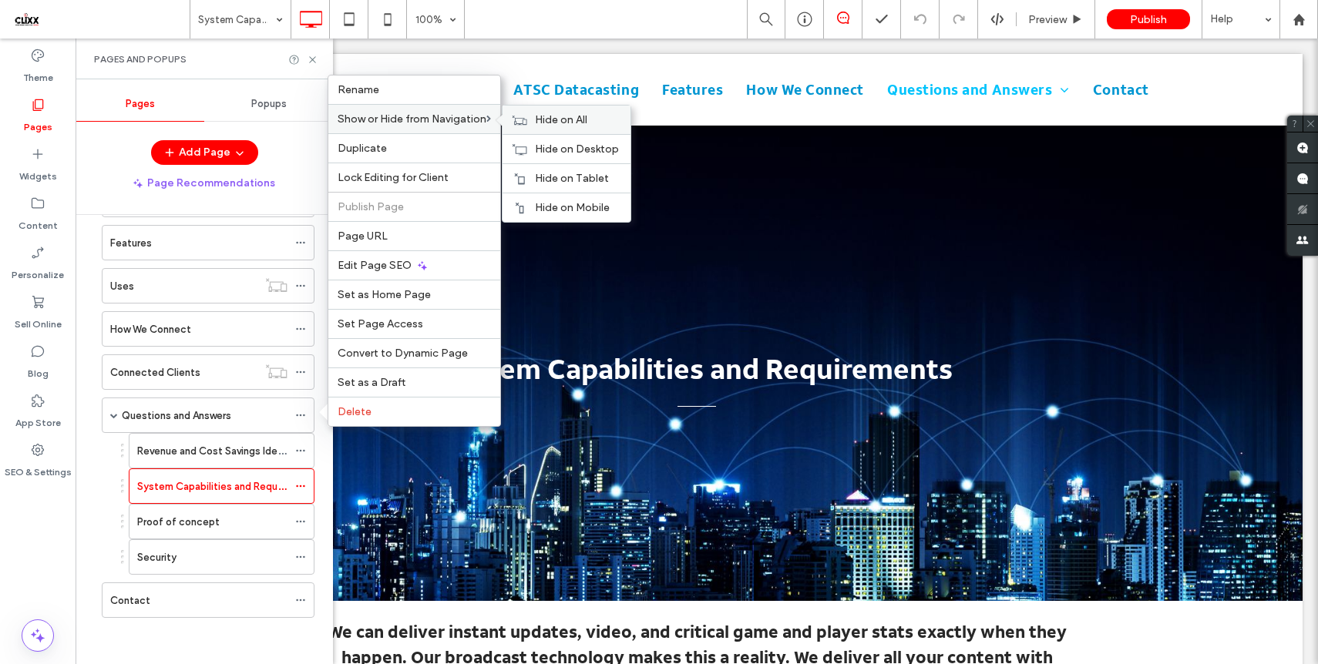
click at [557, 112] on div "Hide on All" at bounding box center [566, 120] width 128 height 29
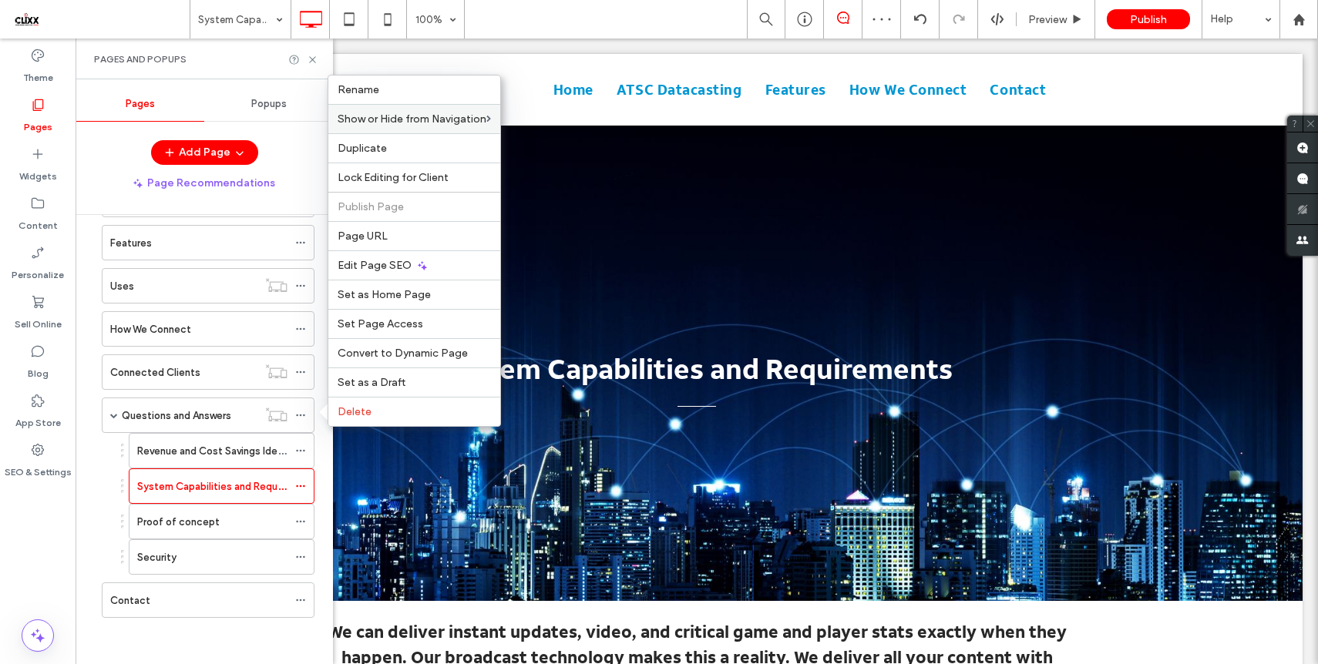
click at [297, 156] on div "Add Page" at bounding box center [204, 152] width 257 height 25
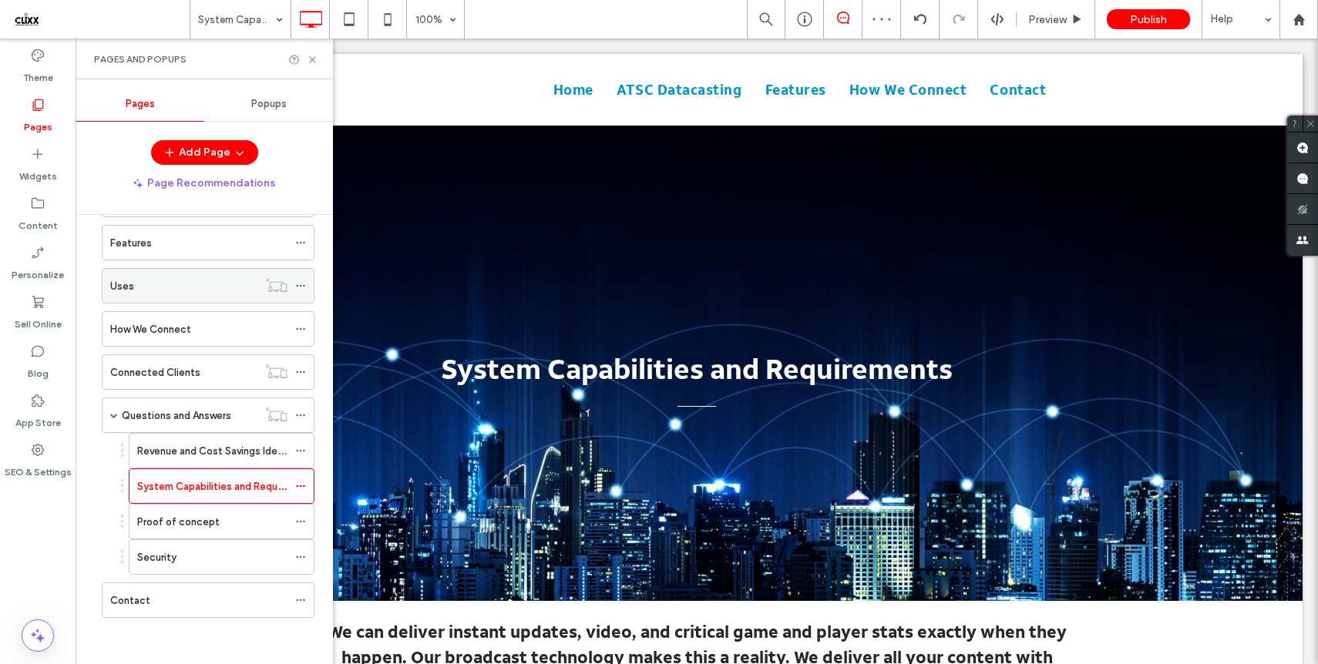
click at [212, 289] on div "Uses" at bounding box center [183, 286] width 147 height 16
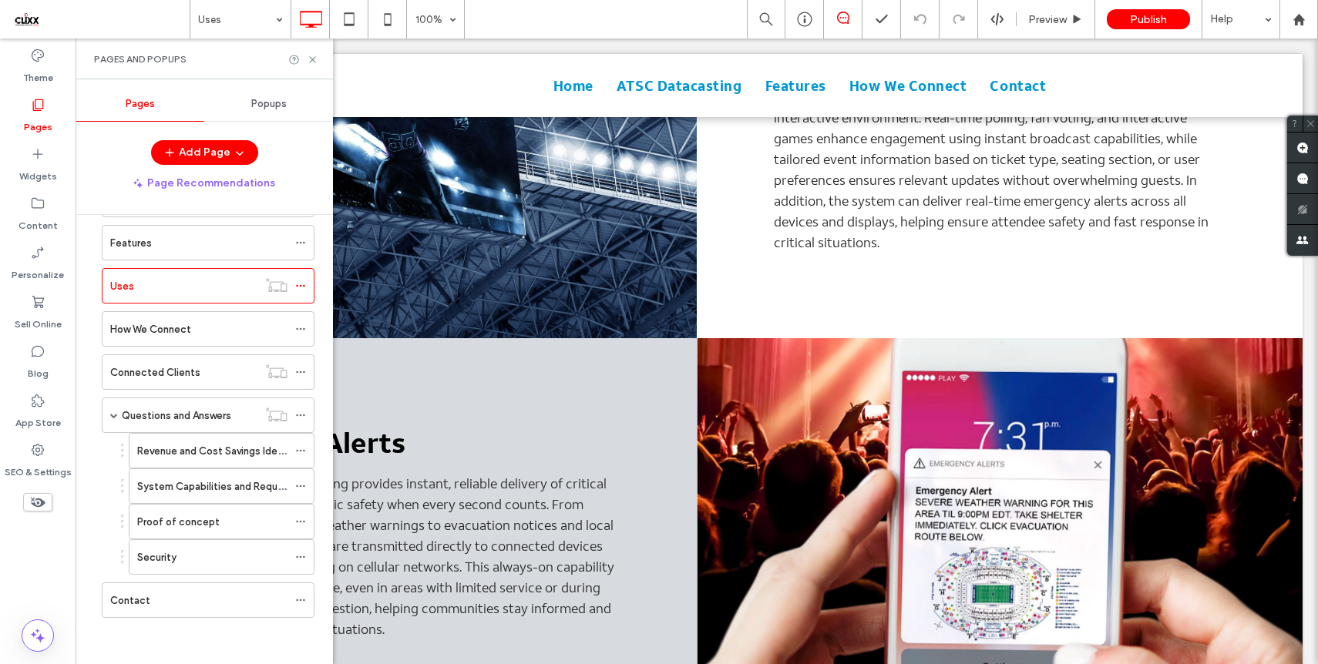
scroll to position [2850, 0]
click at [314, 56] on icon at bounding box center [313, 60] width 12 height 12
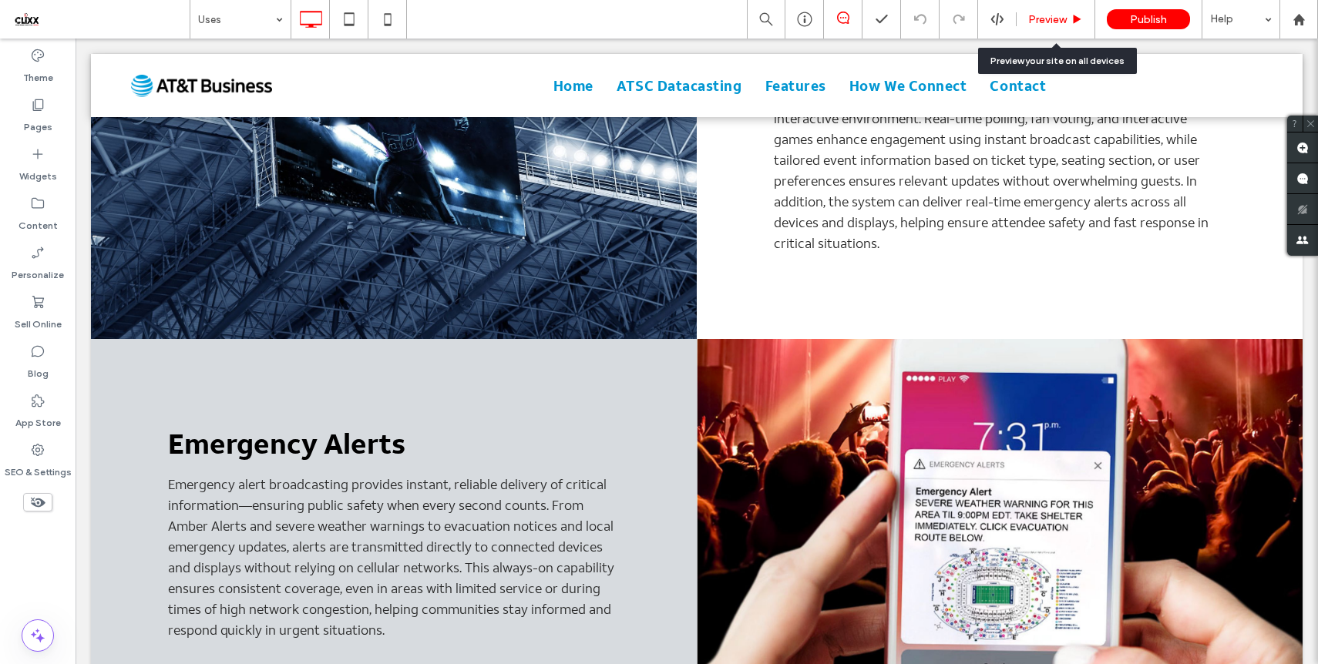
click at [1064, 13] on span "Preview" at bounding box center [1047, 19] width 39 height 13
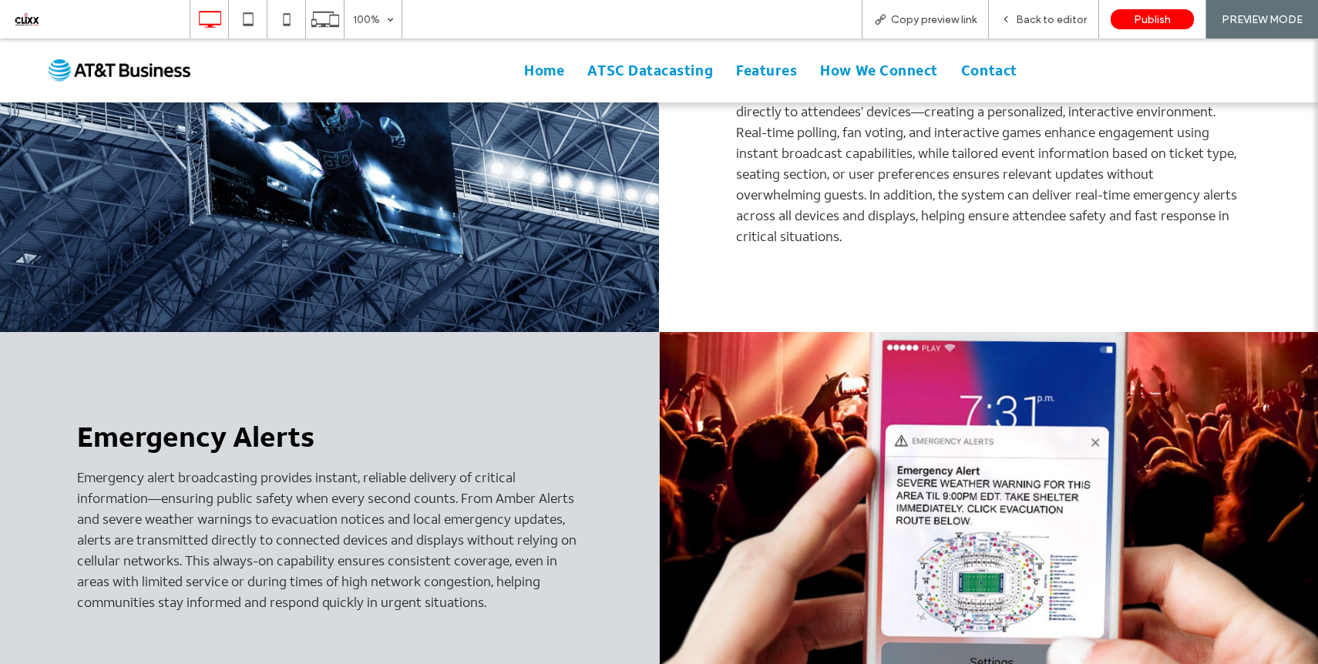
scroll to position [2767, 0]
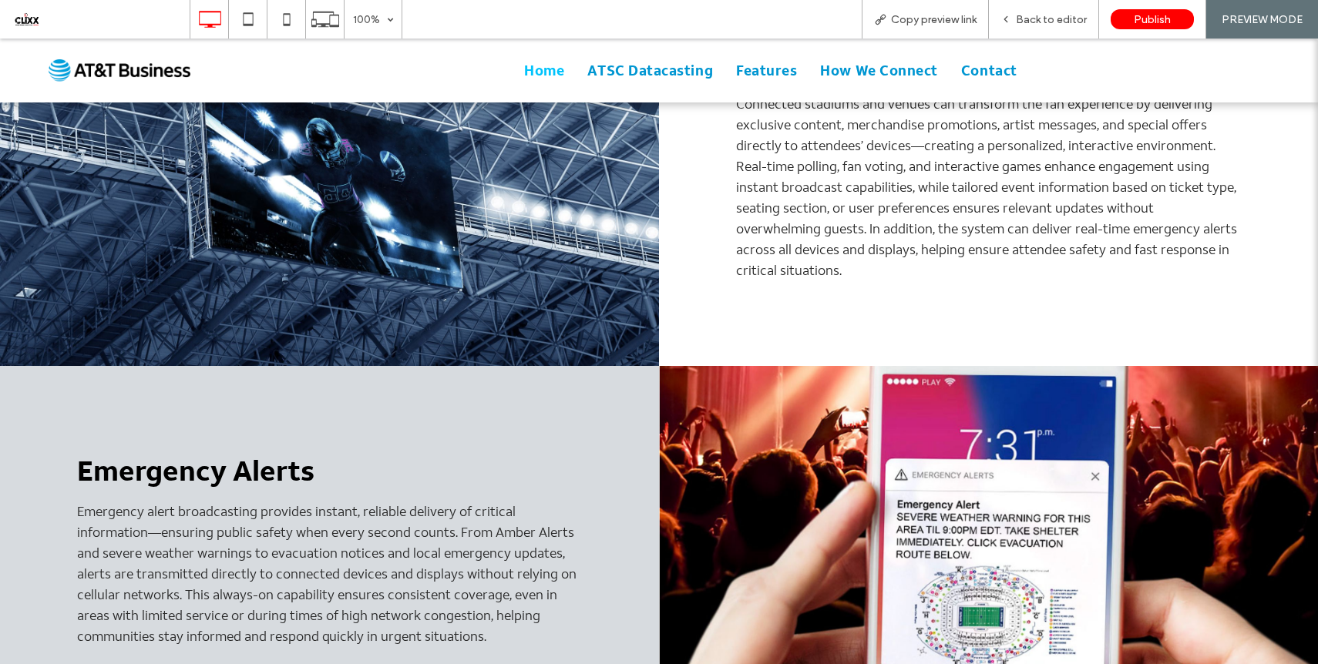
click at [553, 74] on span "Home" at bounding box center [544, 70] width 40 height 21
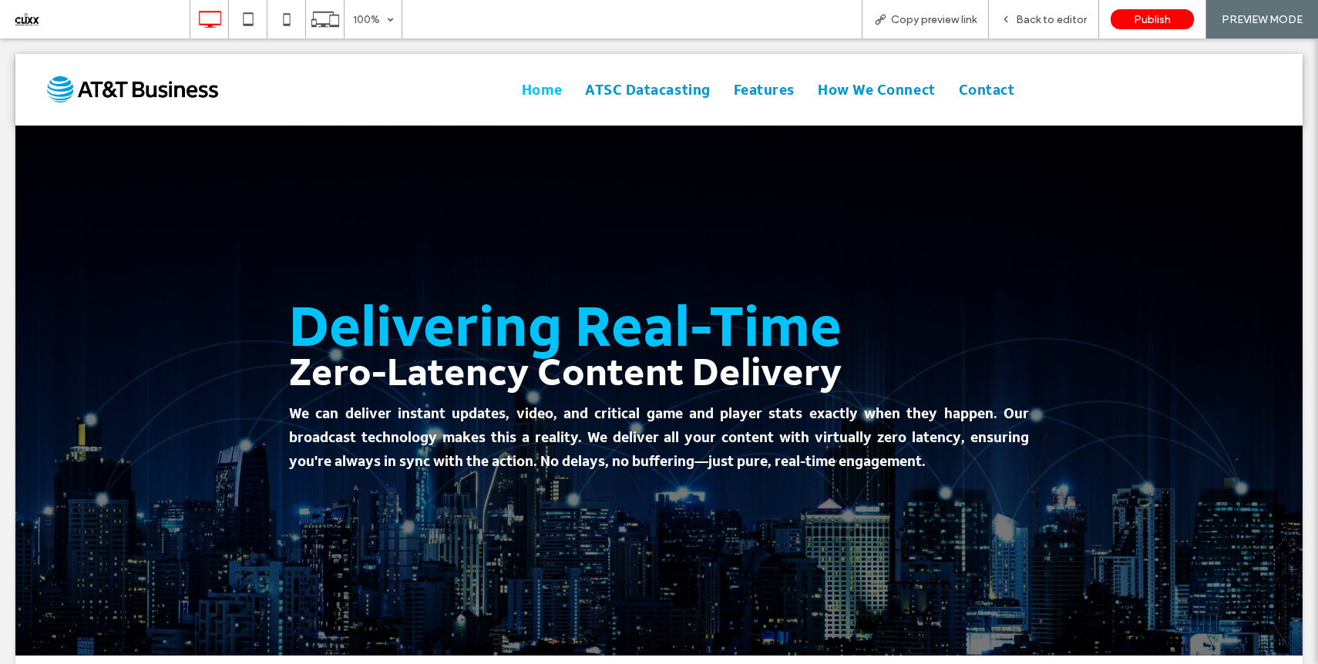
scroll to position [0, 0]
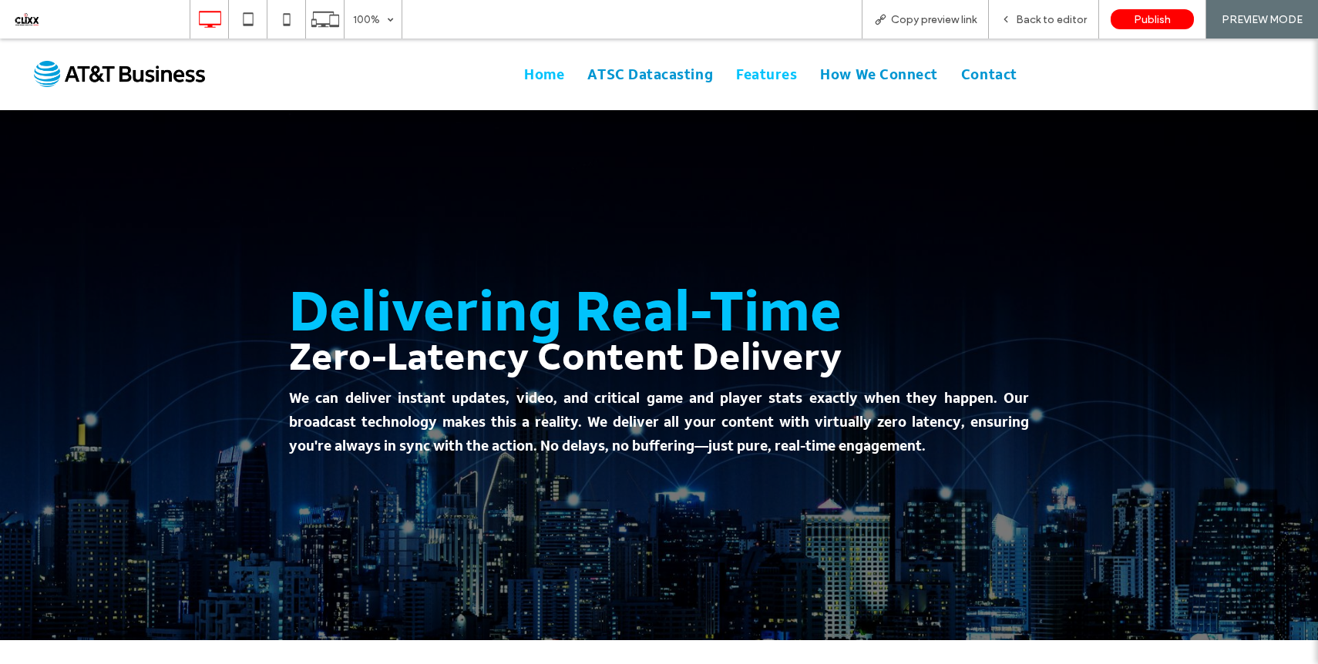
click at [768, 70] on span "Features" at bounding box center [766, 74] width 61 height 21
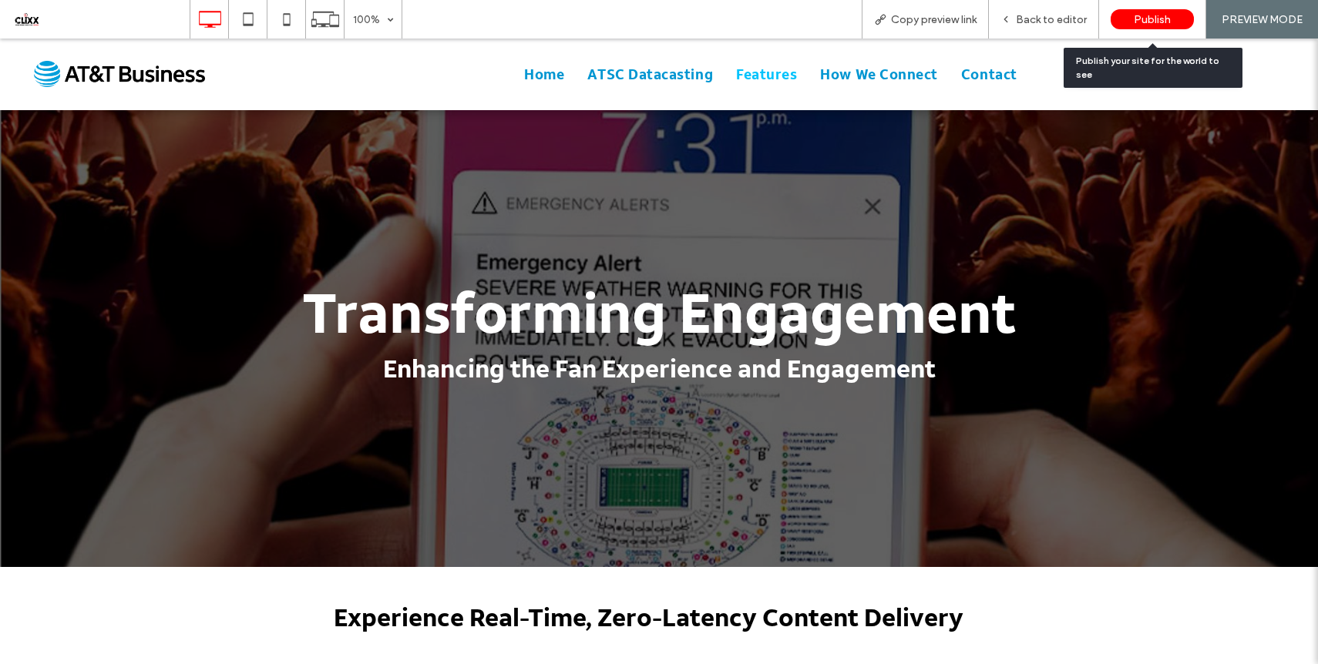
click at [1169, 16] on span "Publish" at bounding box center [1152, 19] width 37 height 13
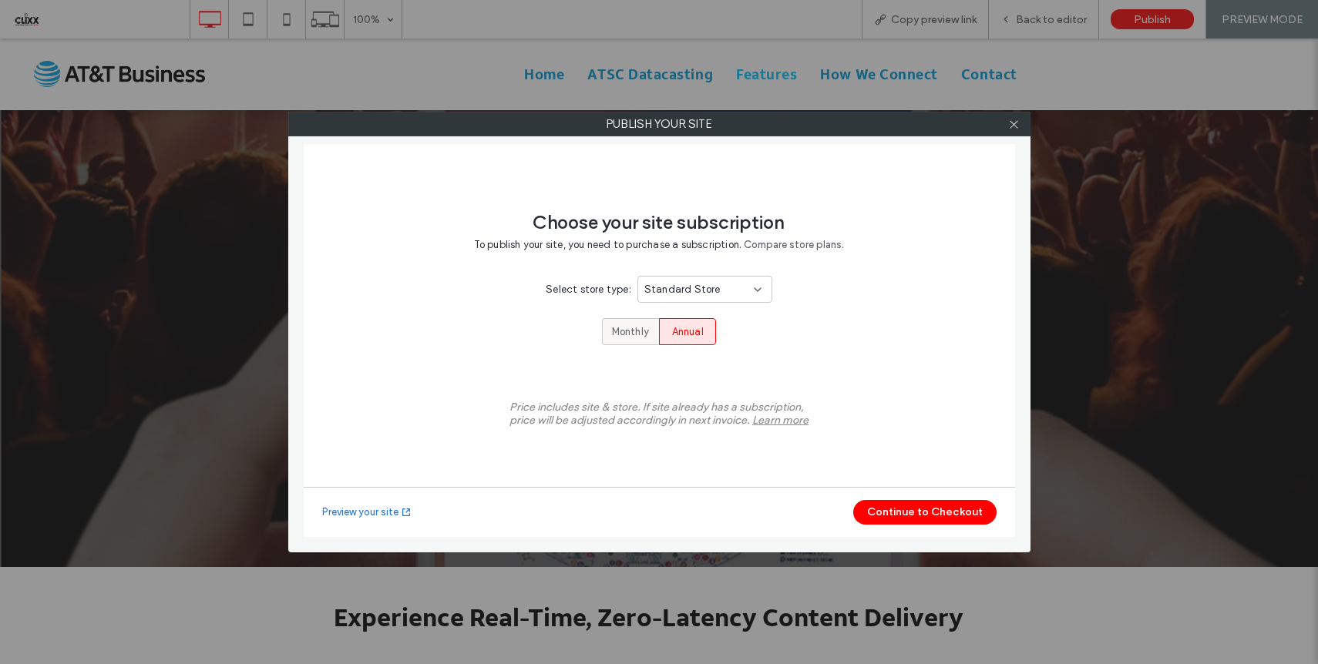
click at [621, 332] on span "Monthly" at bounding box center [630, 331] width 37 height 15
click at [904, 512] on button "Continue to Checkout" at bounding box center [924, 512] width 143 height 25
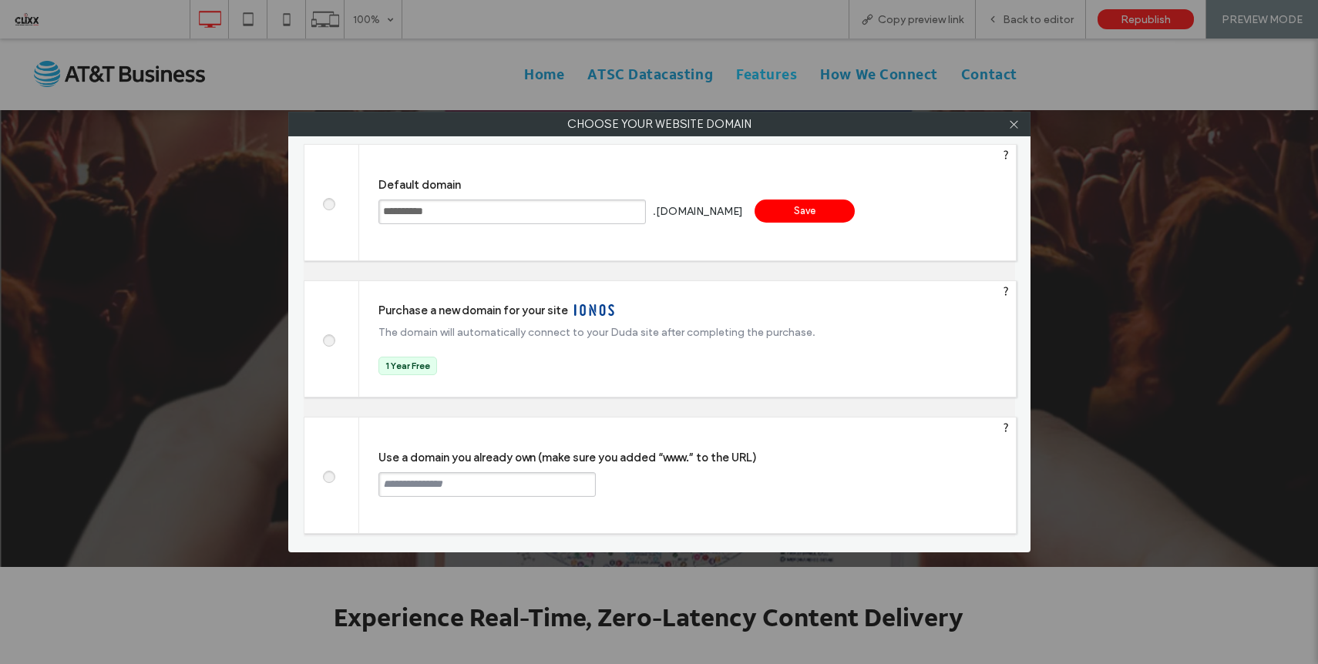
click at [416, 215] on input "**********" at bounding box center [511, 212] width 267 height 25
type input "*******"
click at [797, 207] on div "Save" at bounding box center [804, 211] width 100 height 23
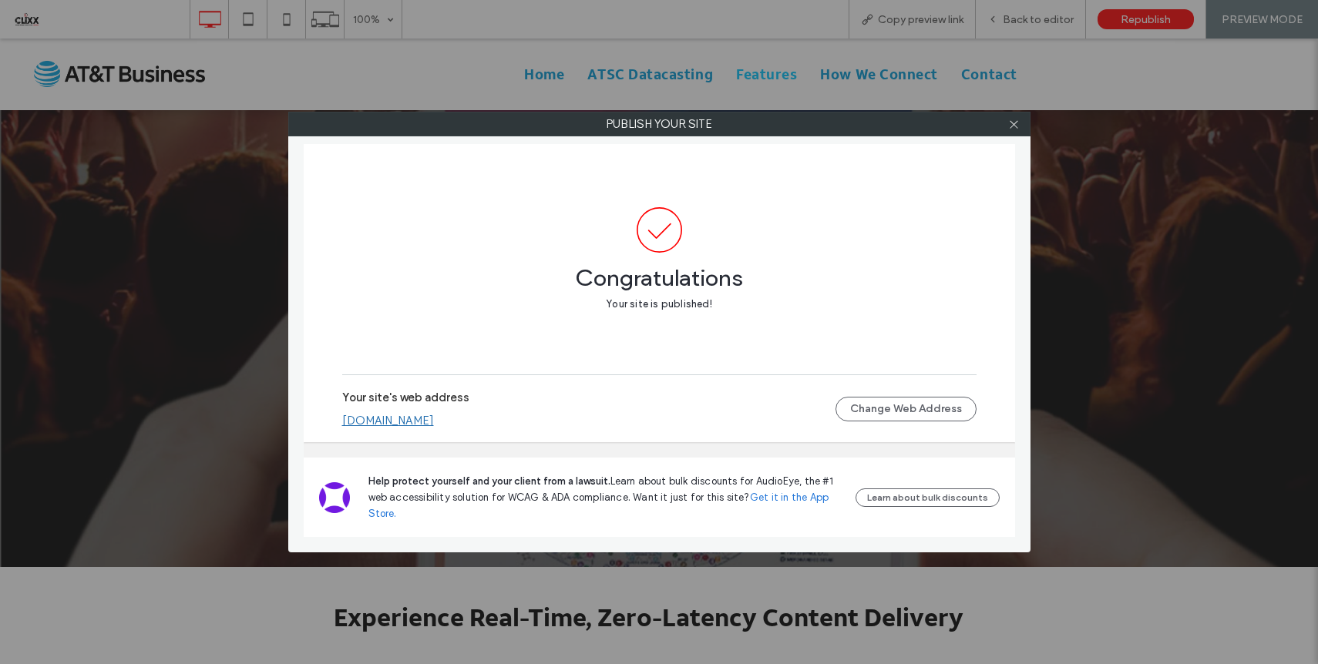
click at [434, 421] on link "[DOMAIN_NAME]" at bounding box center [388, 421] width 92 height 14
